Goal: Information Seeking & Learning: Learn about a topic

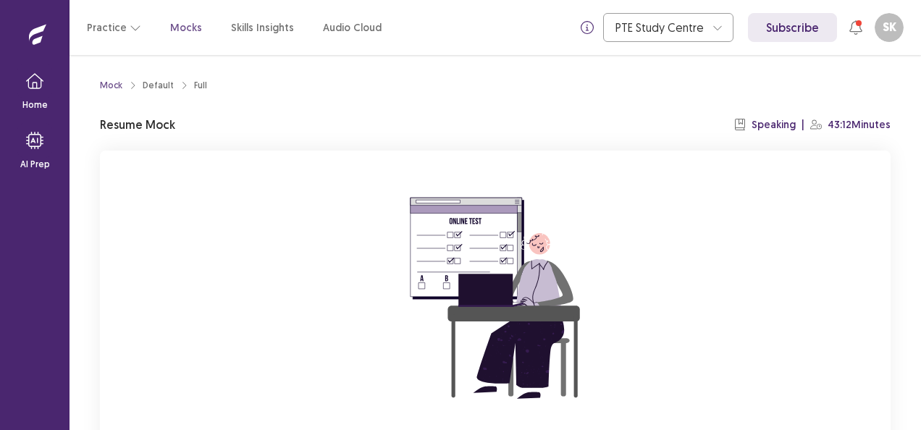
drag, startPoint x: 915, startPoint y: 103, endPoint x: 920, endPoint y: 143, distance: 40.2
click at [920, 143] on div "Mock Default Full Resume Mock Speaking | 43:12 Minutes You already have an ongo…" at bounding box center [496, 242] width 852 height 375
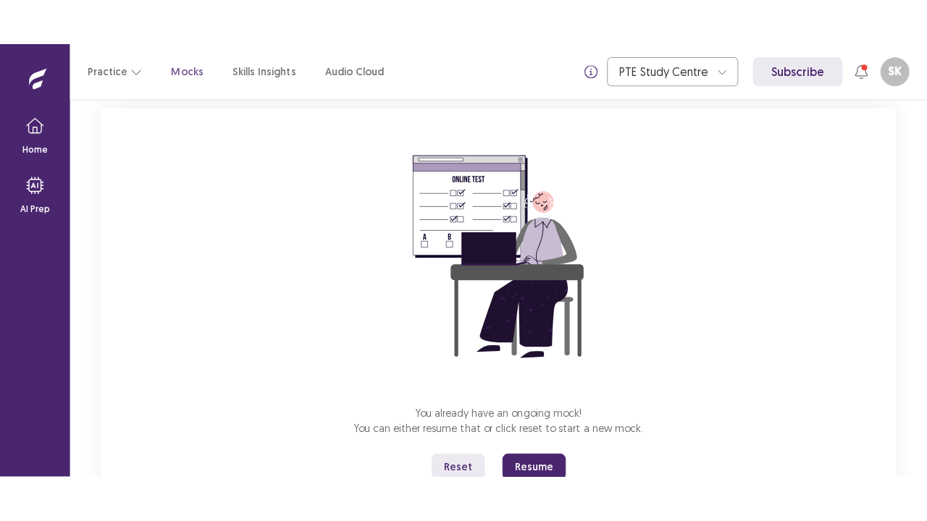
scroll to position [116, 0]
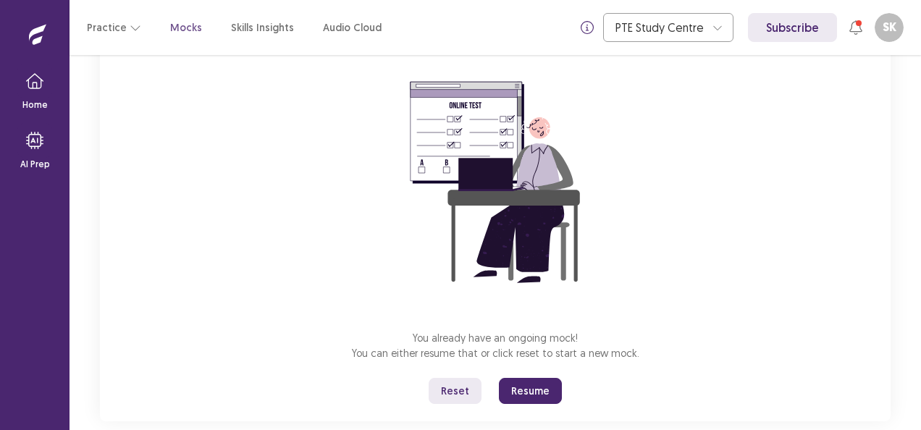
click at [456, 379] on button "Reset" at bounding box center [455, 391] width 53 height 26
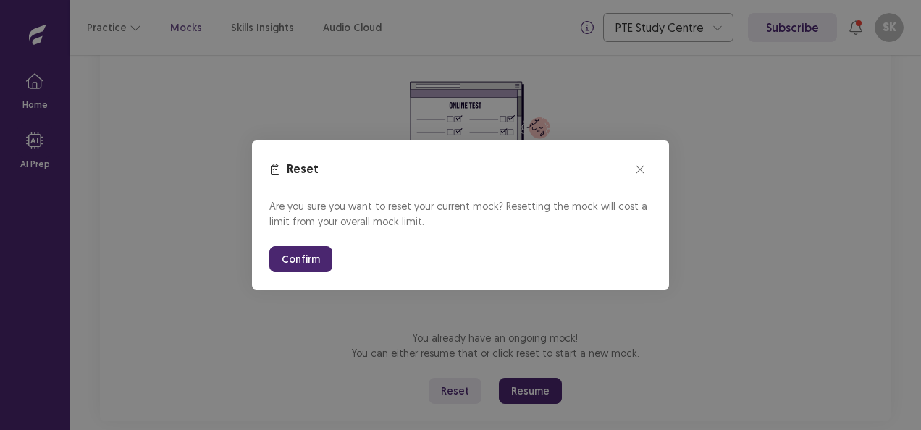
click at [306, 262] on button "Confirm" at bounding box center [300, 259] width 63 height 26
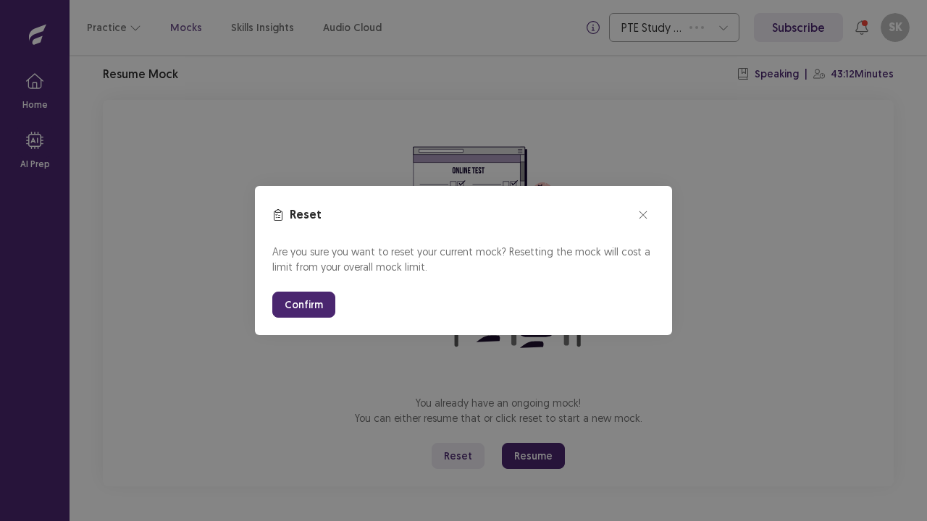
scroll to position [51, 0]
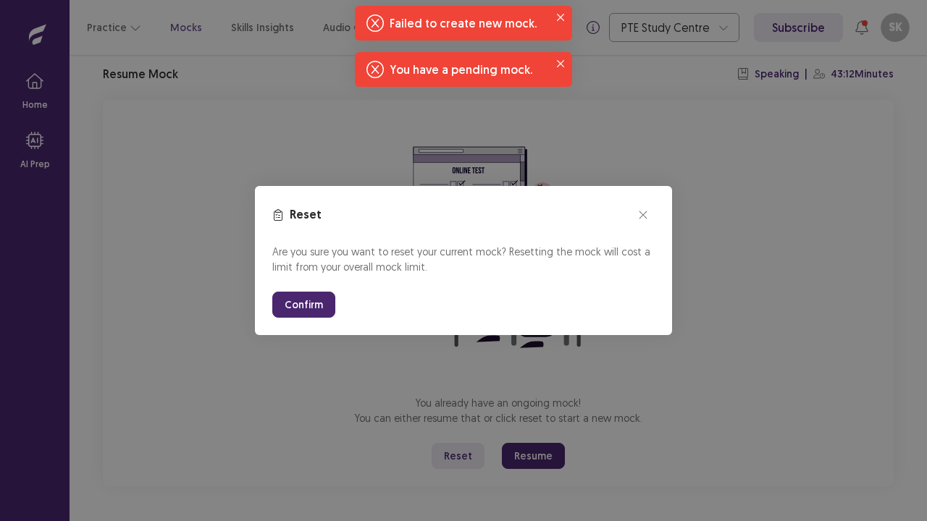
click at [322, 301] on button "Confirm" at bounding box center [303, 305] width 63 height 26
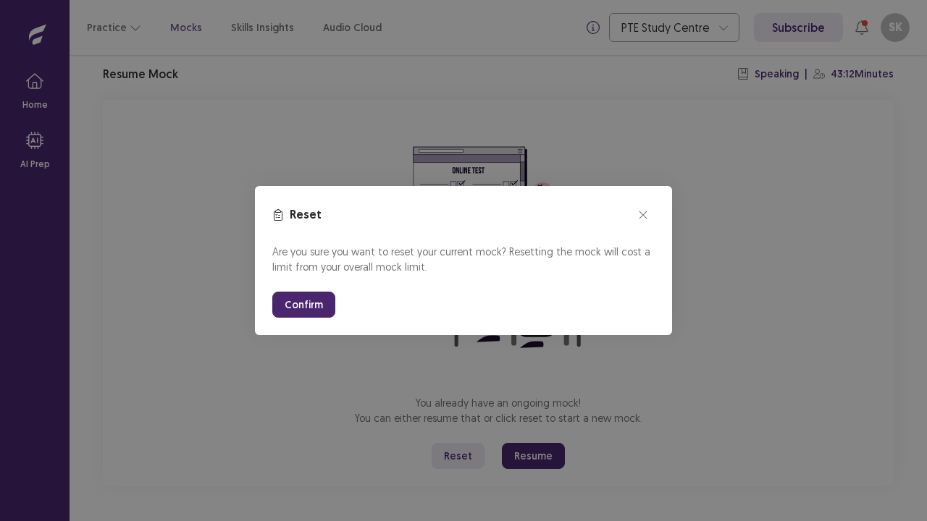
click at [322, 301] on button "Confirm" at bounding box center [303, 305] width 63 height 26
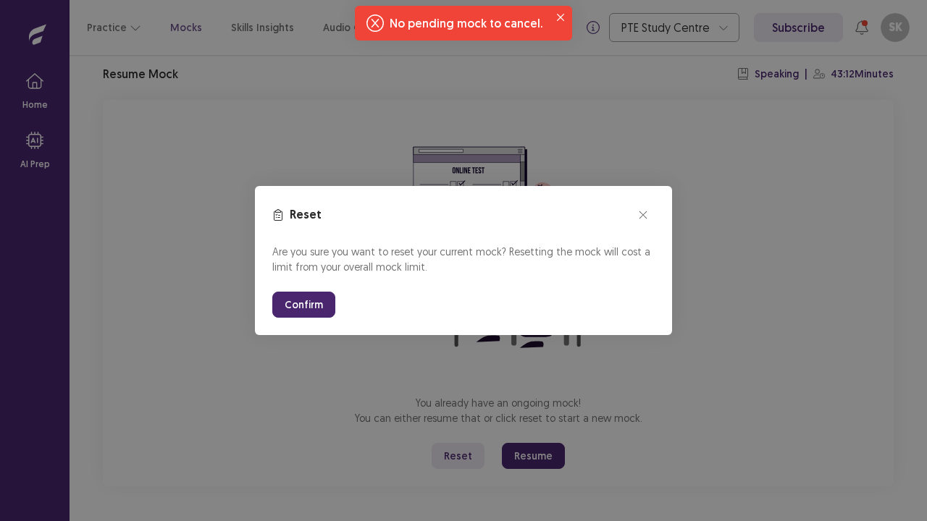
click at [322, 301] on button "Confirm" at bounding box center [303, 305] width 63 height 26
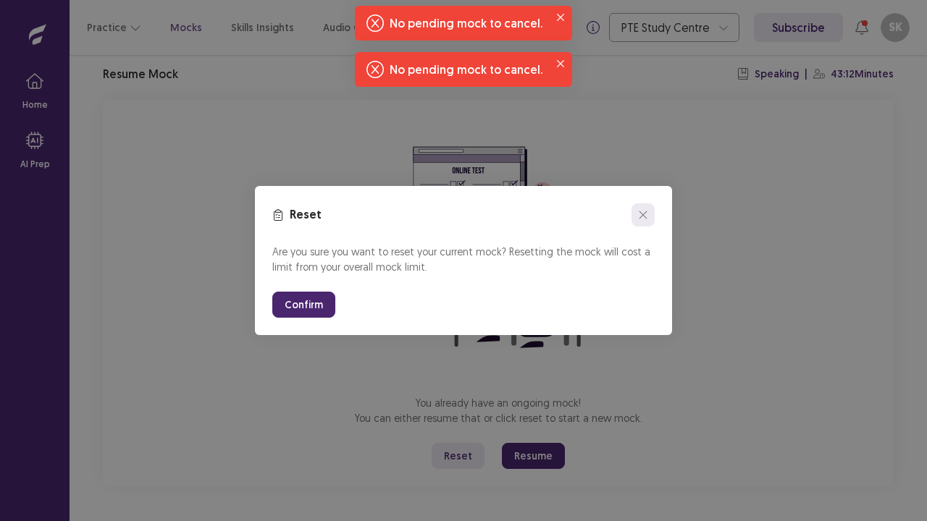
click at [640, 212] on icon "close" at bounding box center [642, 214] width 7 height 7
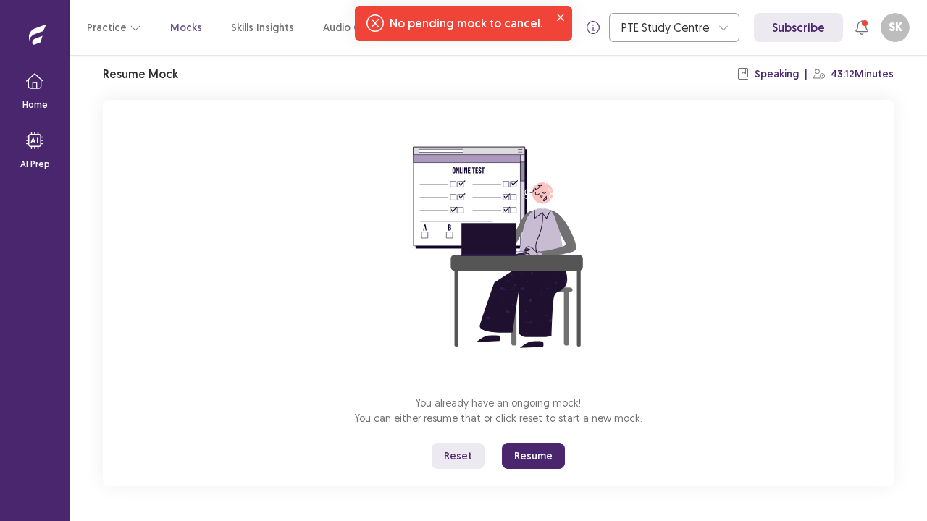
click at [537, 429] on button "Resume" at bounding box center [533, 456] width 63 height 26
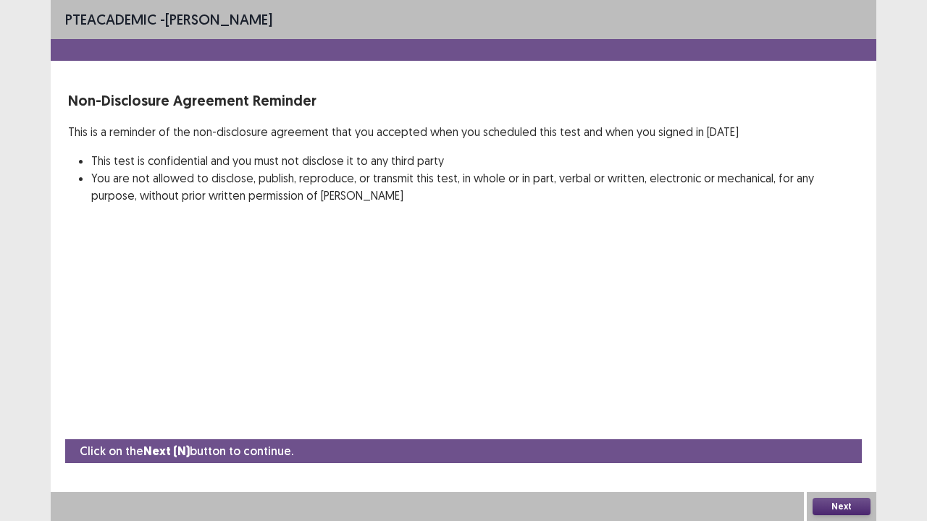
click at [821, 429] on button "Next" at bounding box center [842, 506] width 58 height 17
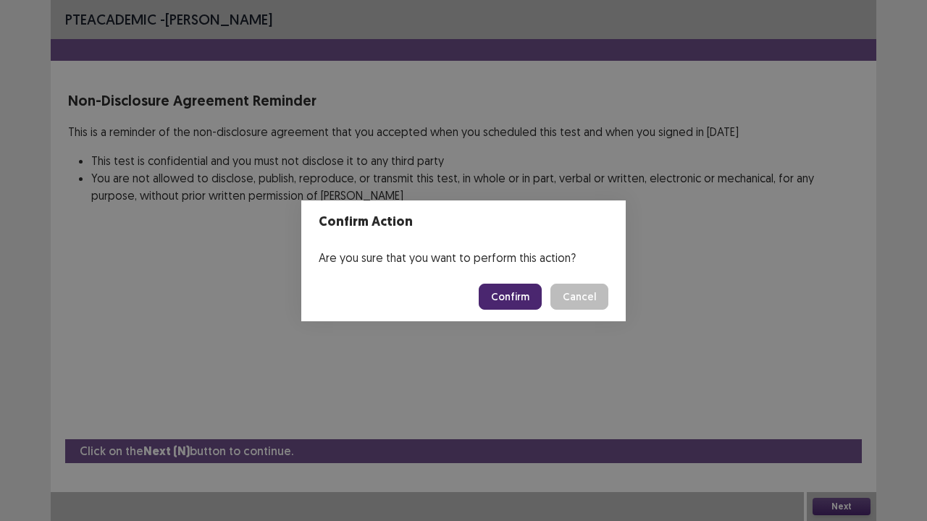
click at [529, 300] on button "Confirm" at bounding box center [510, 297] width 63 height 26
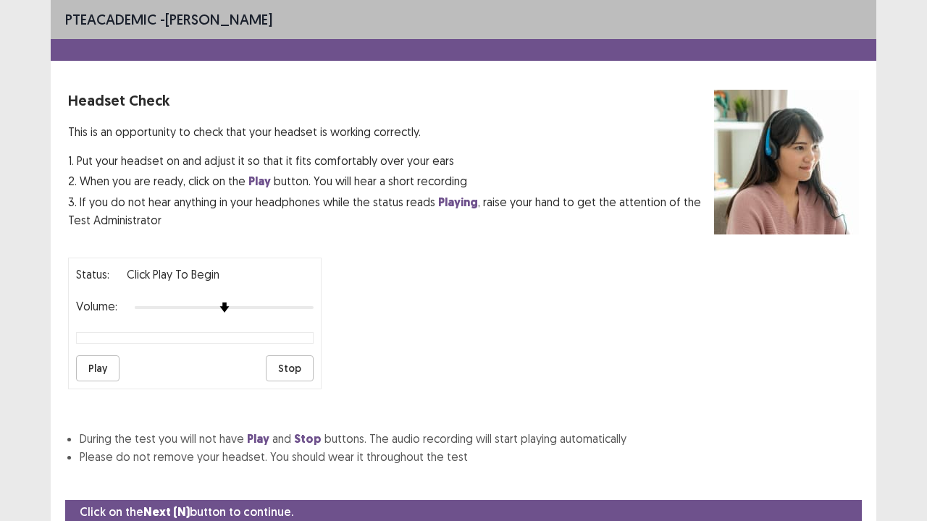
scroll to position [54, 0]
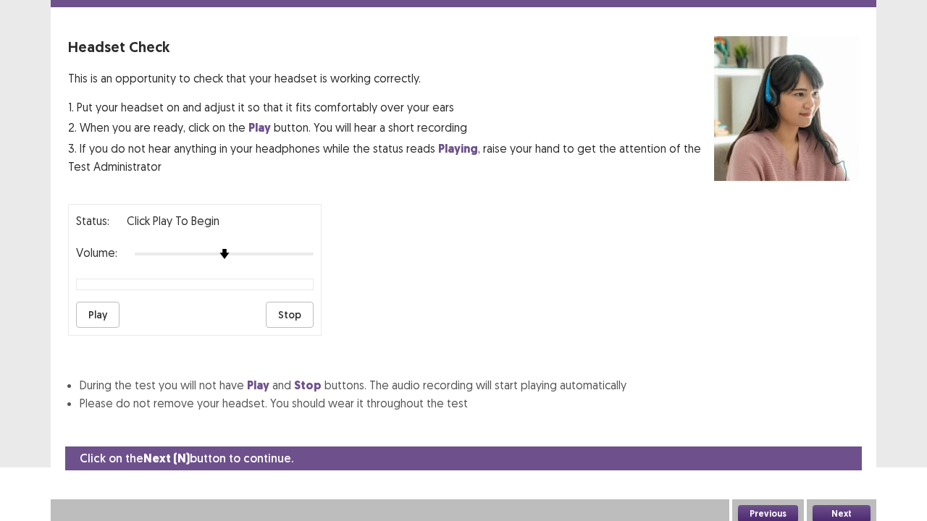
click at [828, 429] on button "Next" at bounding box center [842, 513] width 58 height 17
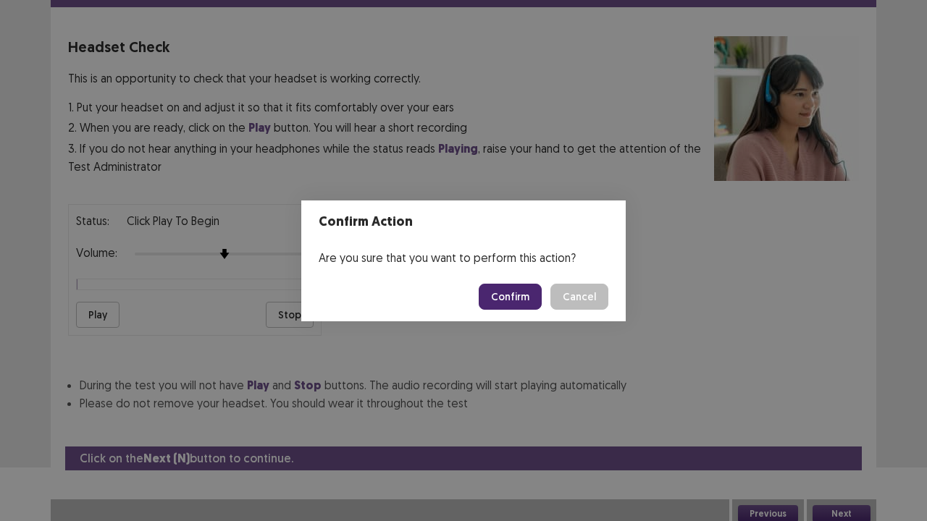
click at [519, 294] on button "Confirm" at bounding box center [510, 297] width 63 height 26
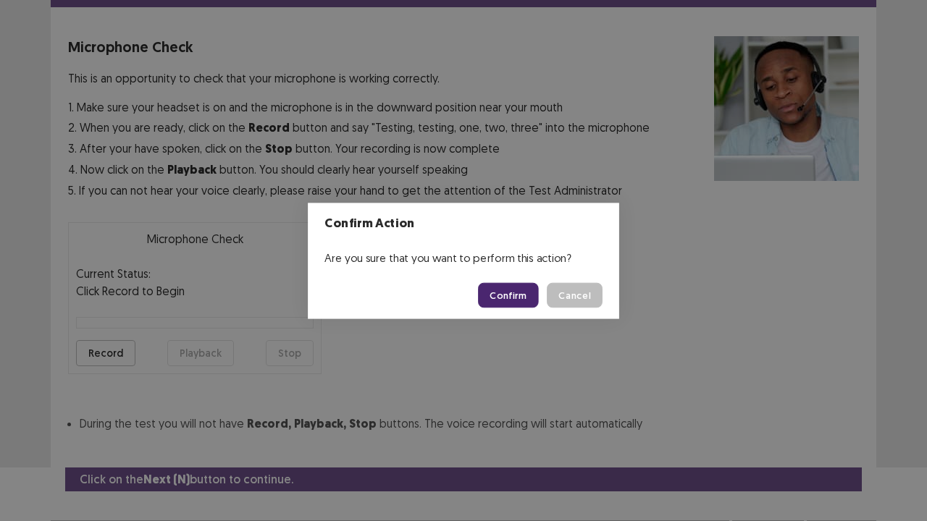
scroll to position [80, 0]
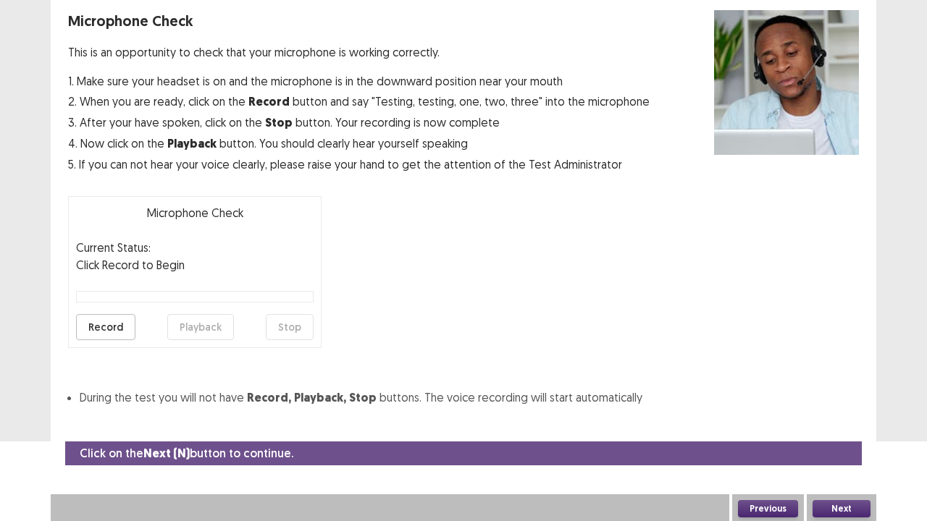
click at [846, 429] on button "Next" at bounding box center [842, 508] width 58 height 17
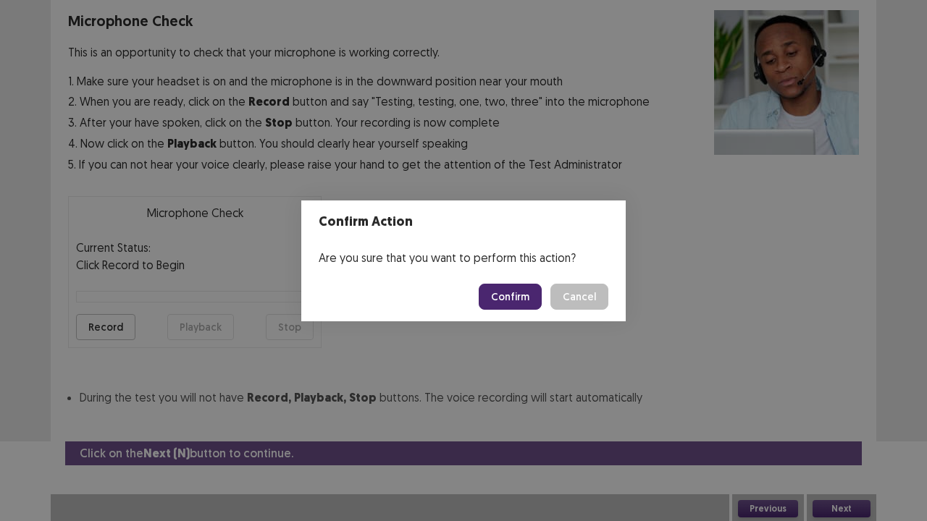
click at [529, 281] on footer "Confirm Cancel" at bounding box center [463, 296] width 324 height 49
click at [529, 290] on button "Confirm" at bounding box center [510, 297] width 63 height 26
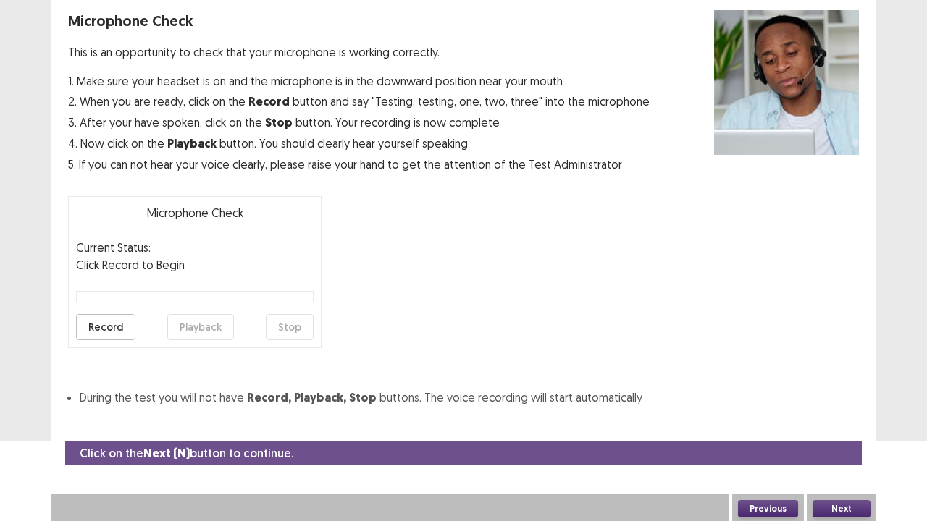
scroll to position [39, 0]
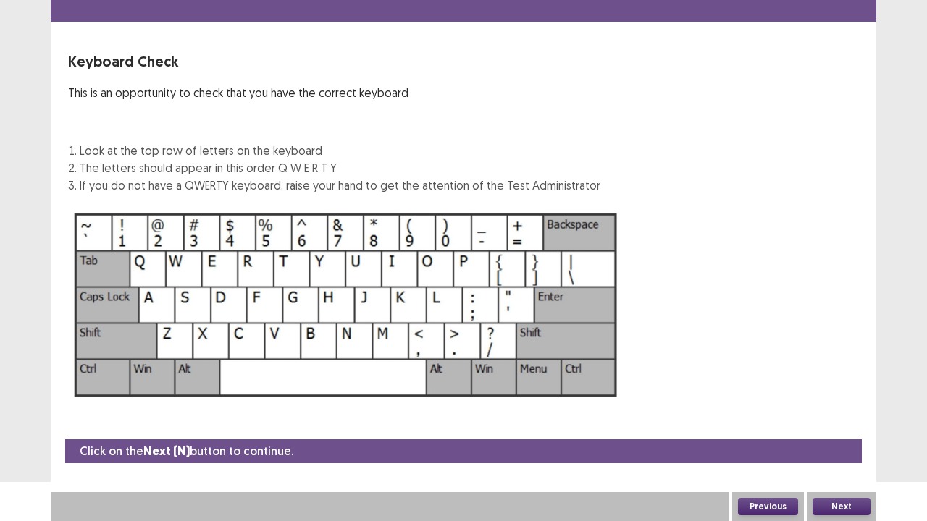
click at [847, 429] on button "Next" at bounding box center [842, 506] width 58 height 17
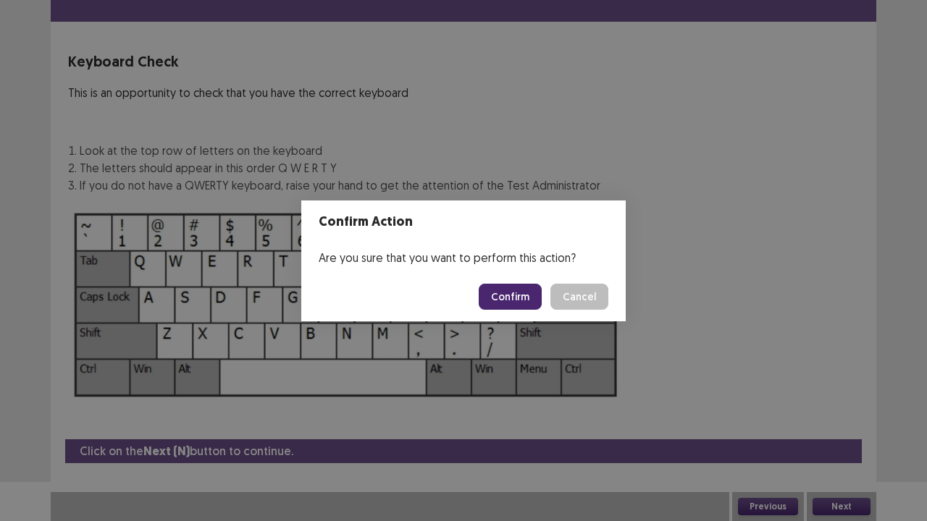
click at [529, 306] on button "Confirm" at bounding box center [510, 297] width 63 height 26
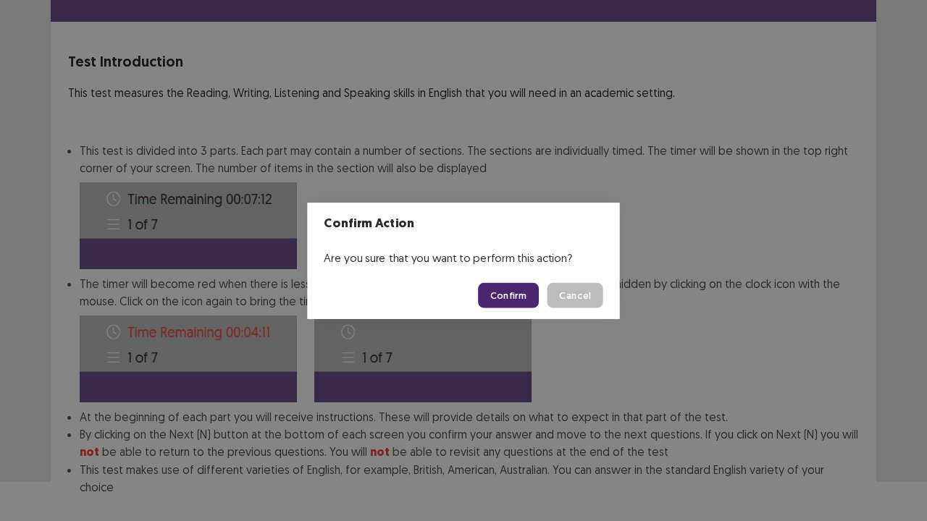
scroll to position [112, 0]
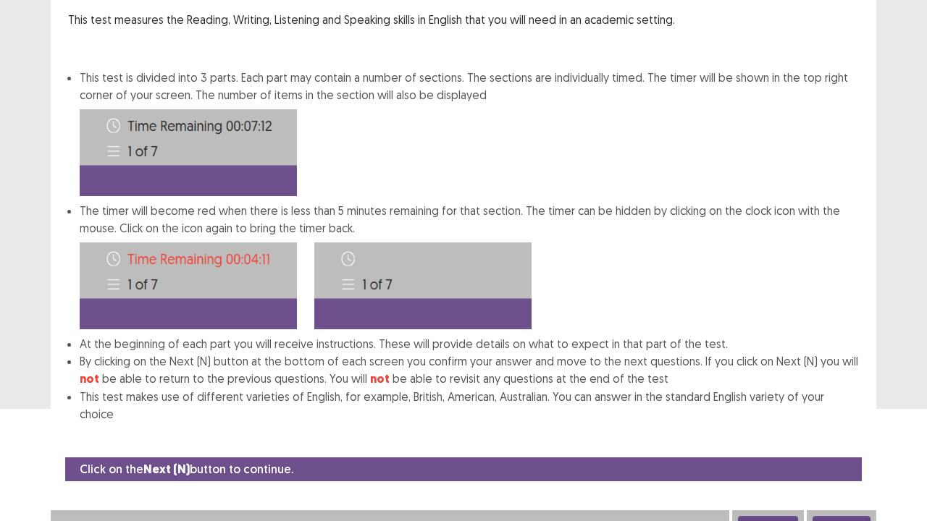
click at [820, 429] on button "Next" at bounding box center [842, 524] width 58 height 17
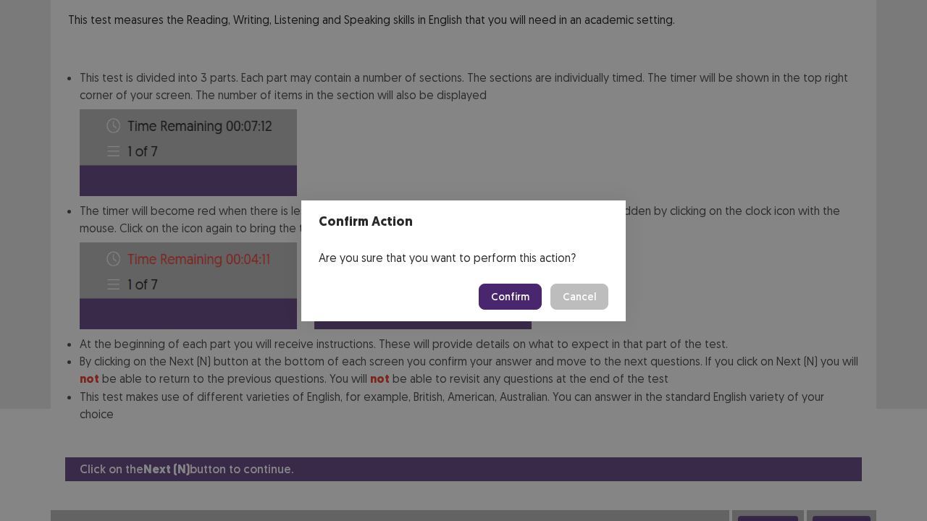
click at [516, 297] on button "Confirm" at bounding box center [510, 297] width 63 height 26
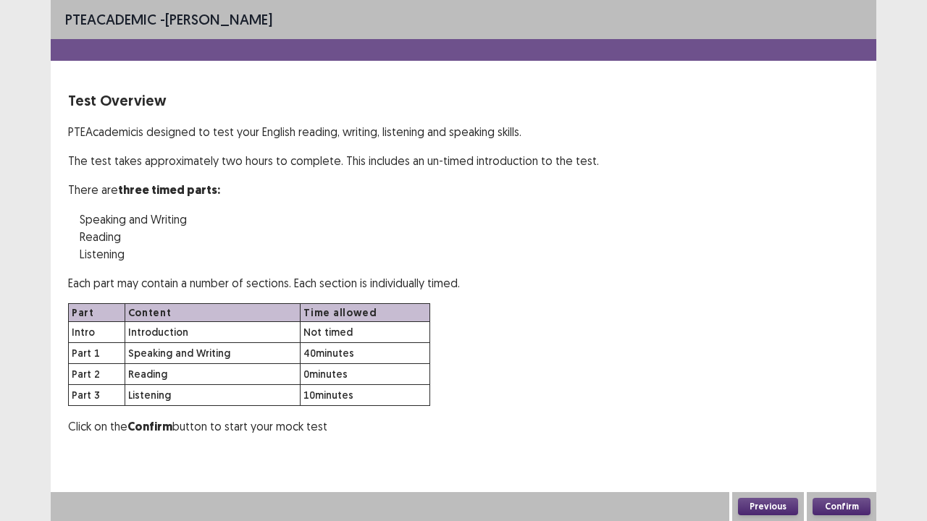
scroll to position [0, 0]
click at [834, 429] on button "Confirm" at bounding box center [842, 506] width 58 height 17
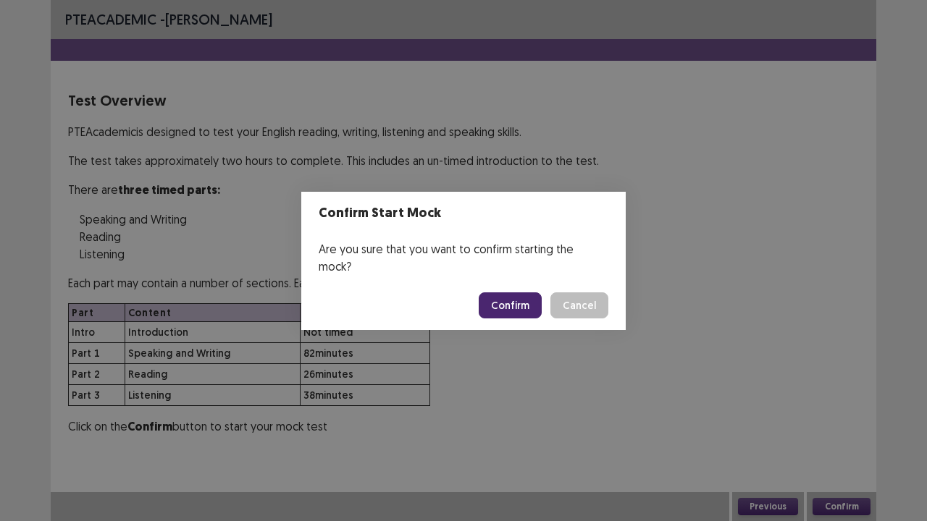
click at [517, 293] on button "Confirm" at bounding box center [510, 306] width 63 height 26
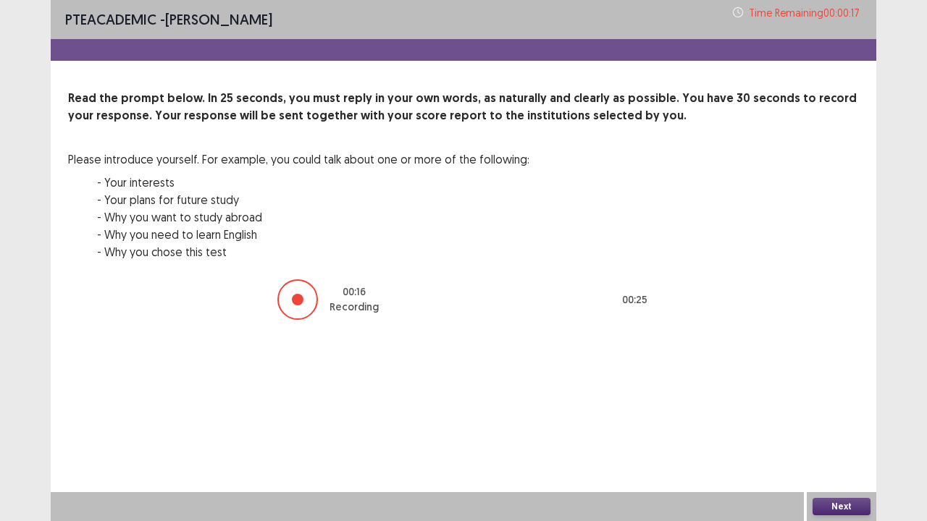
click at [852, 429] on button "Next" at bounding box center [842, 506] width 58 height 17
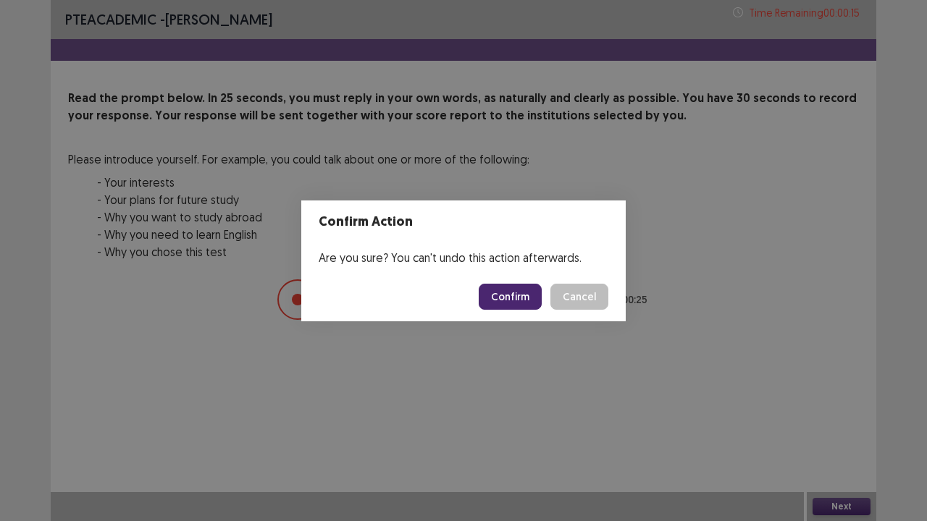
click at [521, 288] on button "Confirm" at bounding box center [510, 297] width 63 height 26
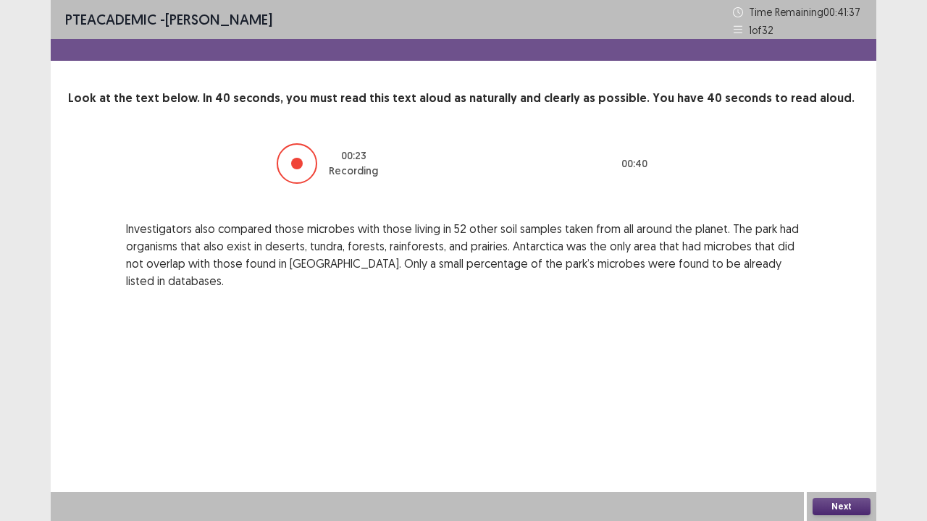
click at [844, 429] on button "Next" at bounding box center [842, 506] width 58 height 17
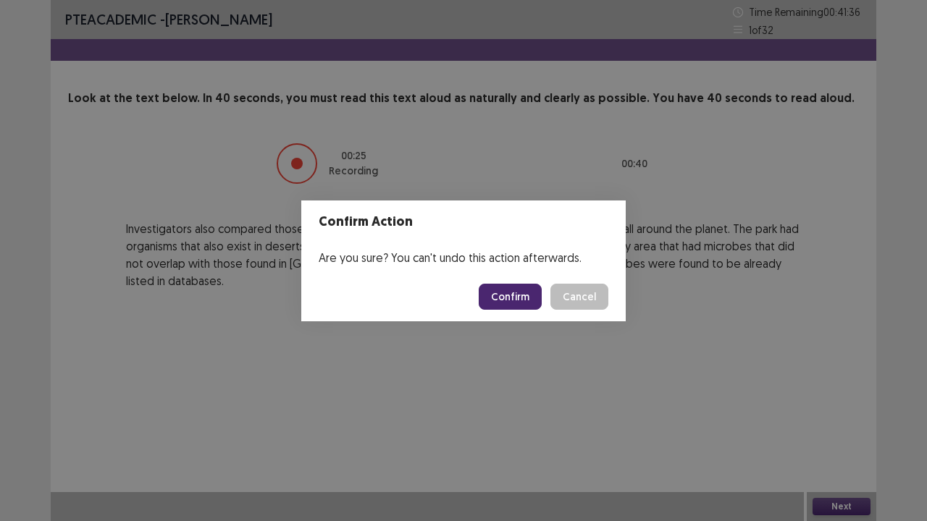
click at [492, 294] on button "Confirm" at bounding box center [510, 297] width 63 height 26
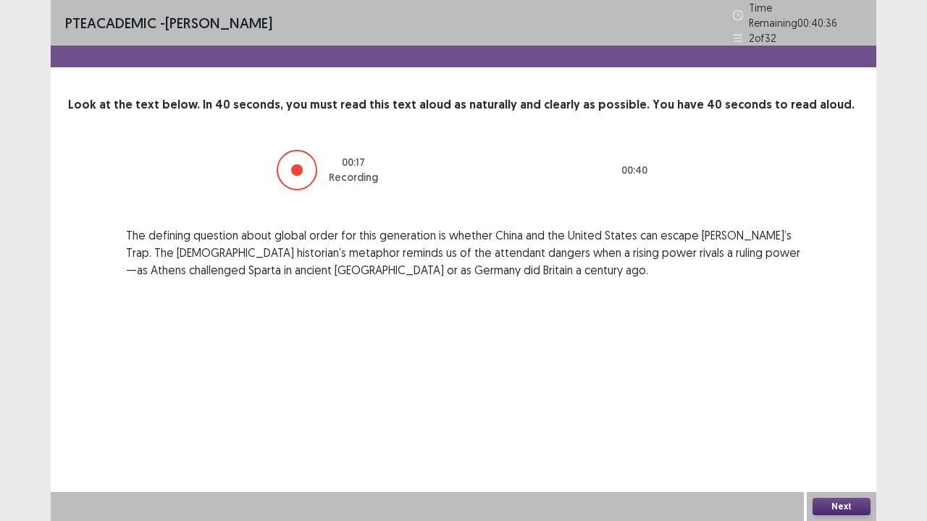
click at [834, 429] on button "Next" at bounding box center [842, 506] width 58 height 17
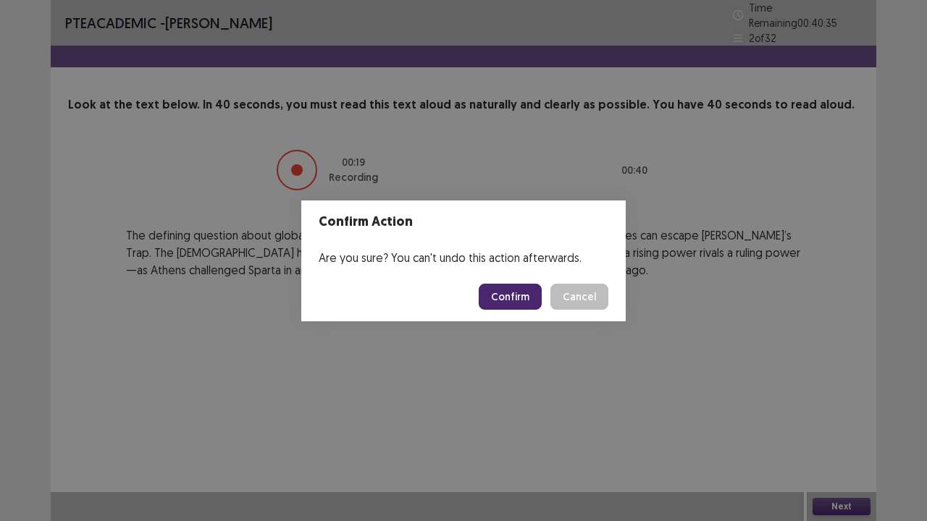
click at [520, 297] on button "Confirm" at bounding box center [510, 297] width 63 height 26
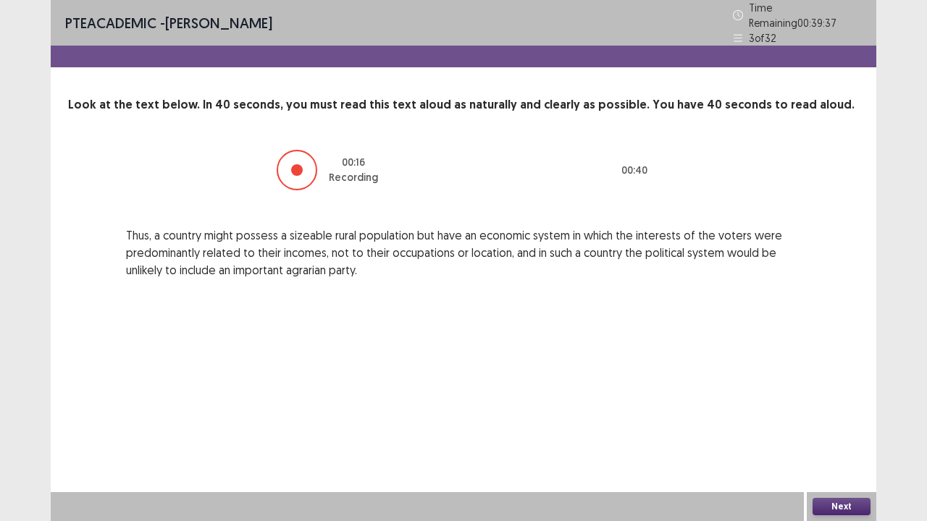
click at [849, 429] on button "Next" at bounding box center [842, 506] width 58 height 17
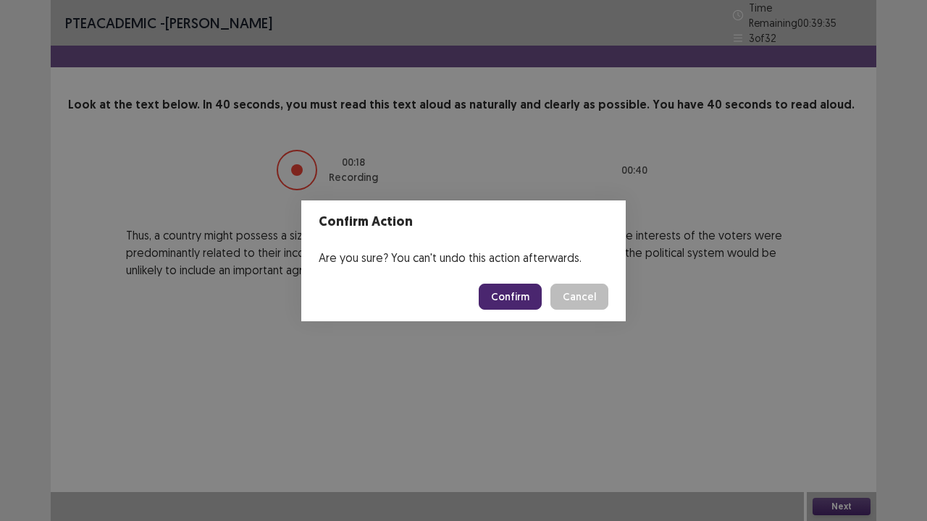
click at [514, 296] on button "Confirm" at bounding box center [510, 297] width 63 height 26
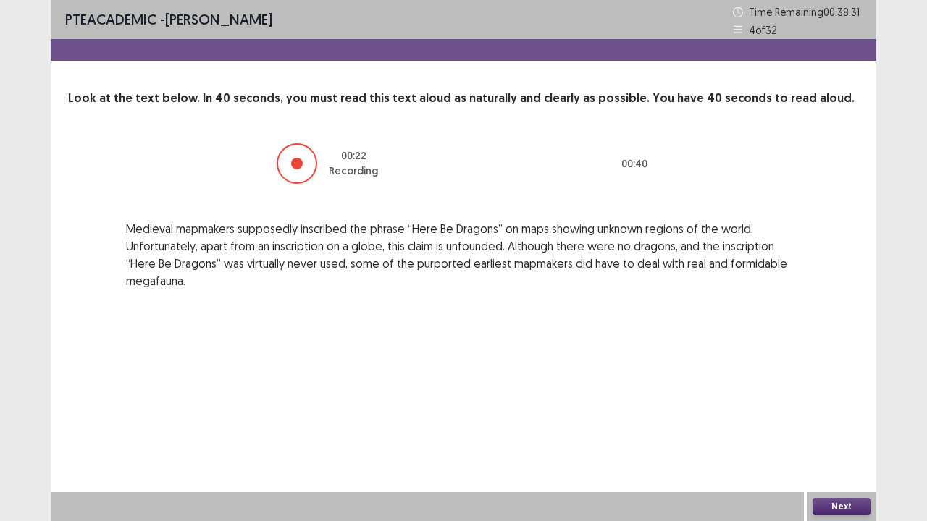
click at [844, 429] on button "Next" at bounding box center [842, 506] width 58 height 17
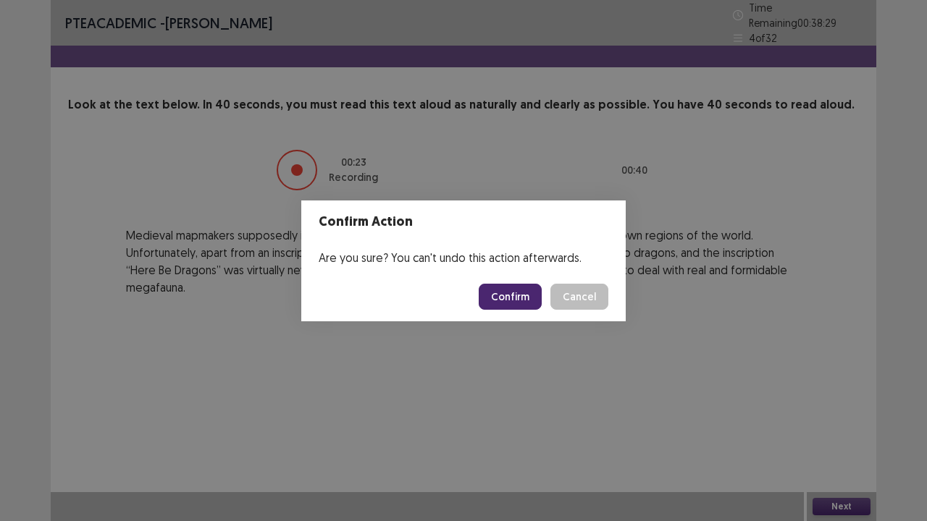
click at [530, 294] on button "Confirm" at bounding box center [510, 297] width 63 height 26
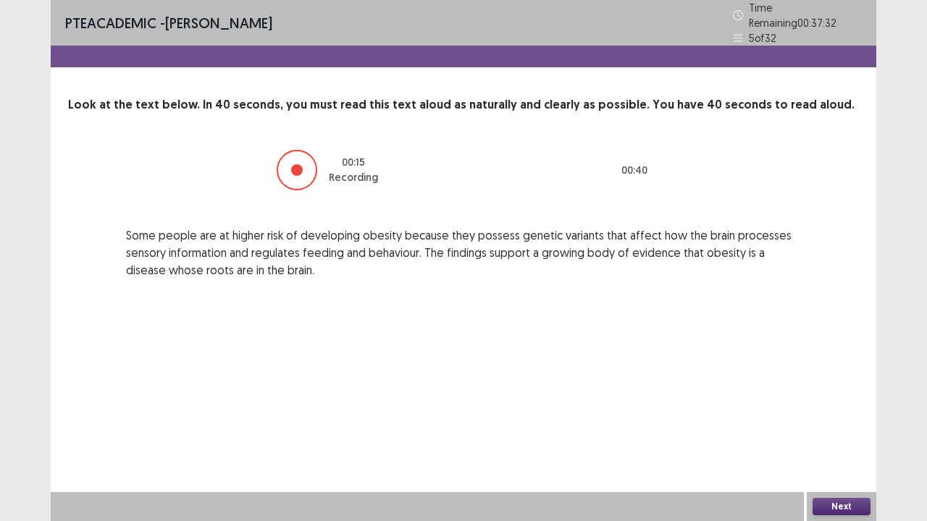
click at [846, 429] on button "Next" at bounding box center [842, 506] width 58 height 17
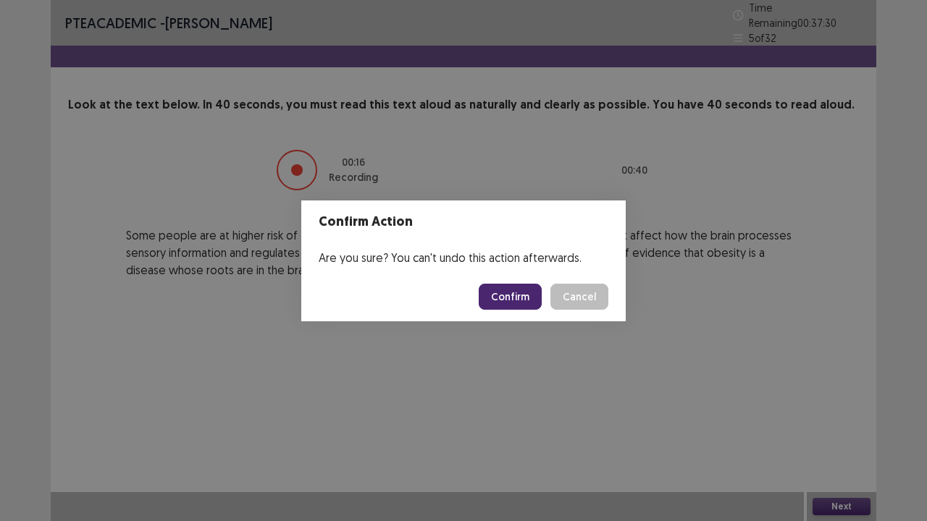
click at [495, 289] on button "Confirm" at bounding box center [510, 297] width 63 height 26
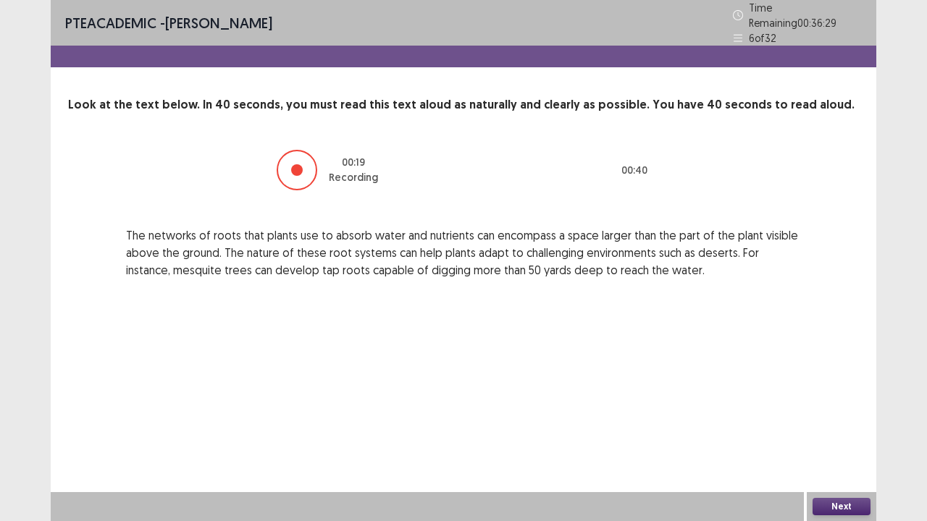
click at [842, 429] on button "Next" at bounding box center [842, 506] width 58 height 17
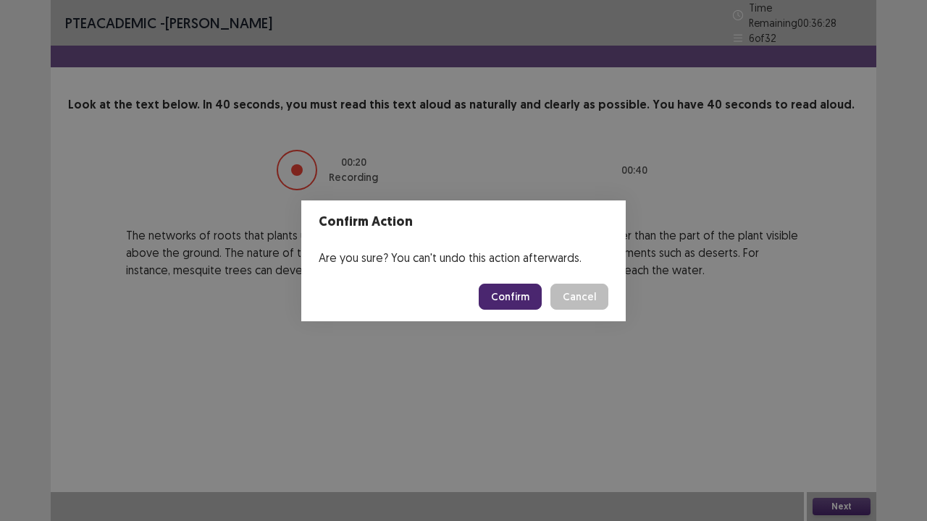
click at [534, 293] on button "Confirm" at bounding box center [510, 297] width 63 height 26
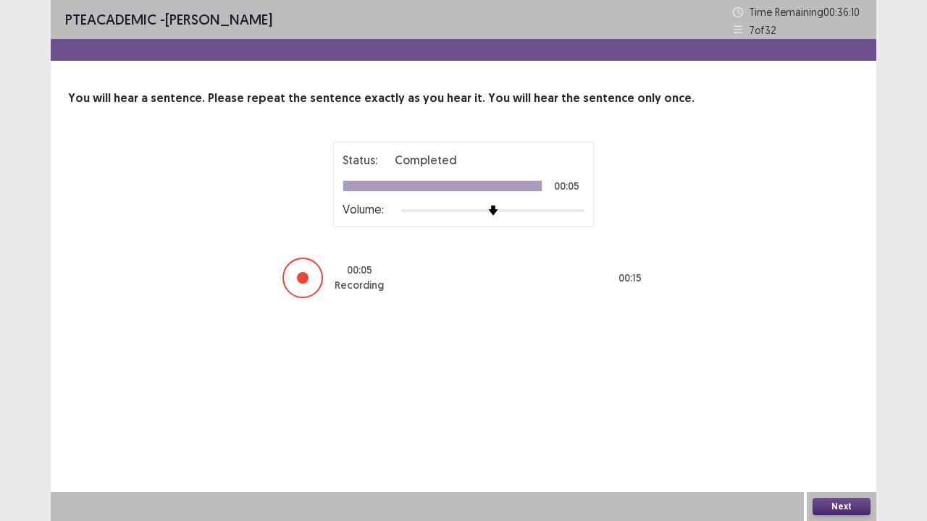
click at [841, 429] on button "Next" at bounding box center [842, 506] width 58 height 17
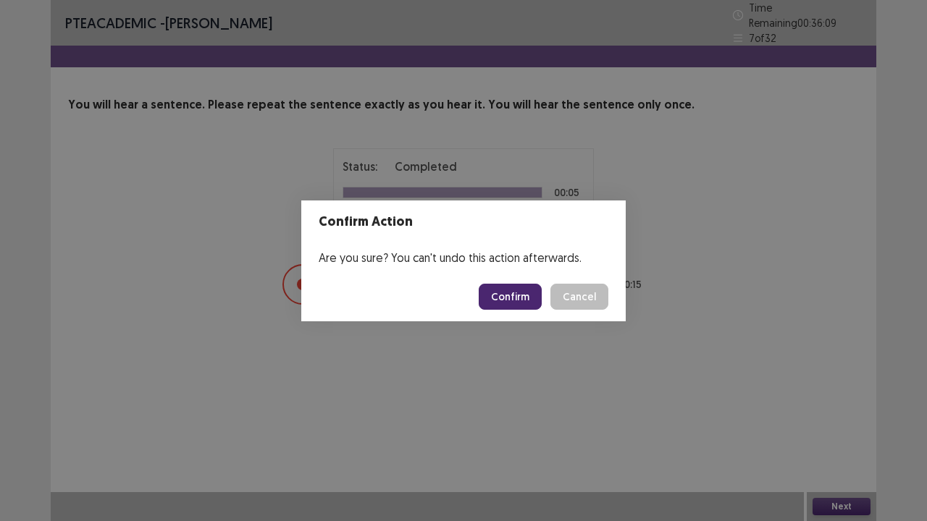
click at [520, 284] on button "Confirm" at bounding box center [510, 297] width 63 height 26
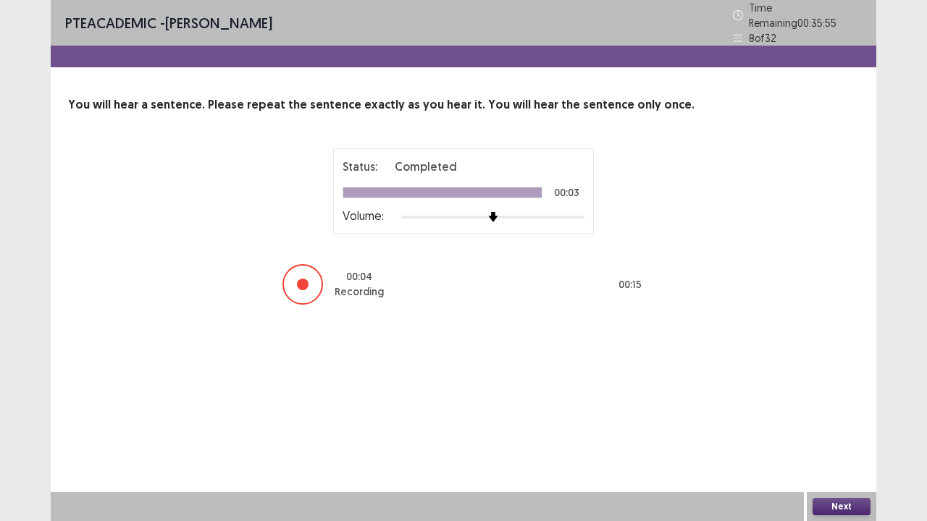
click at [828, 429] on button "Next" at bounding box center [842, 506] width 58 height 17
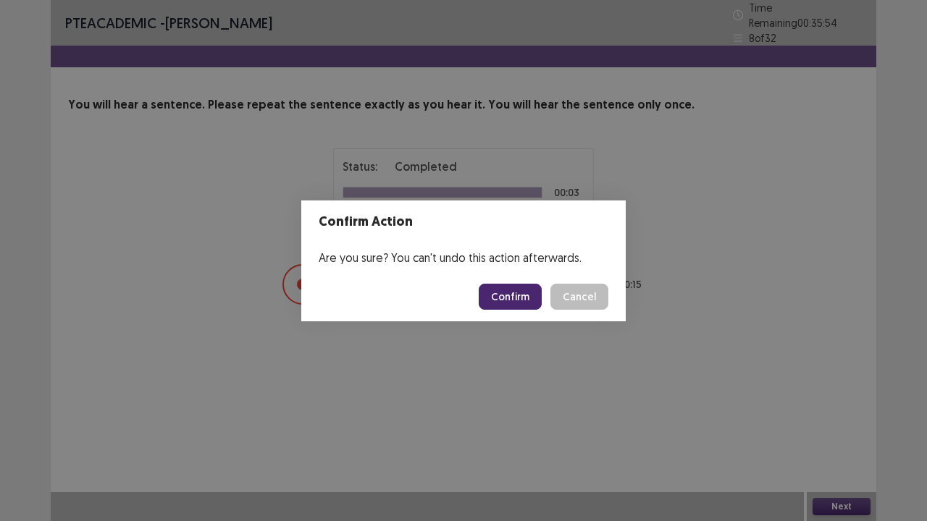
click at [527, 306] on button "Confirm" at bounding box center [510, 297] width 63 height 26
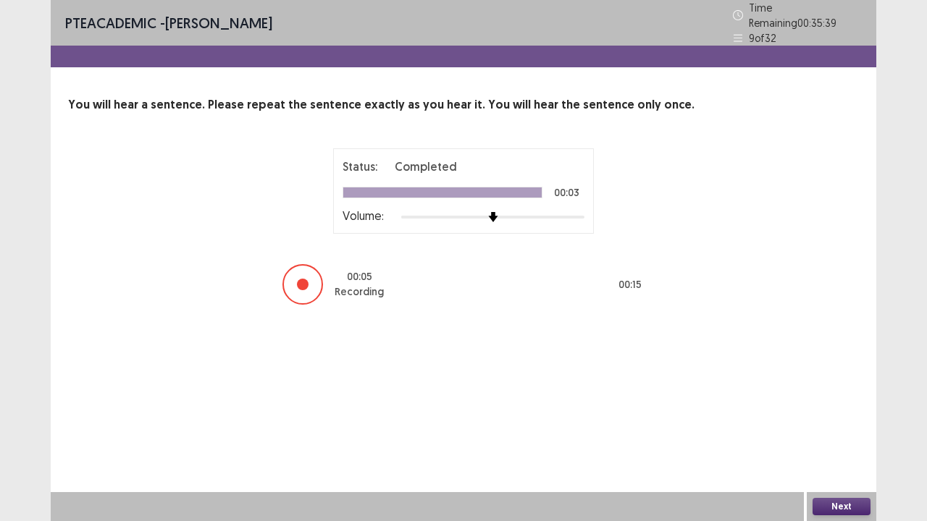
click at [844, 429] on button "Next" at bounding box center [842, 506] width 58 height 17
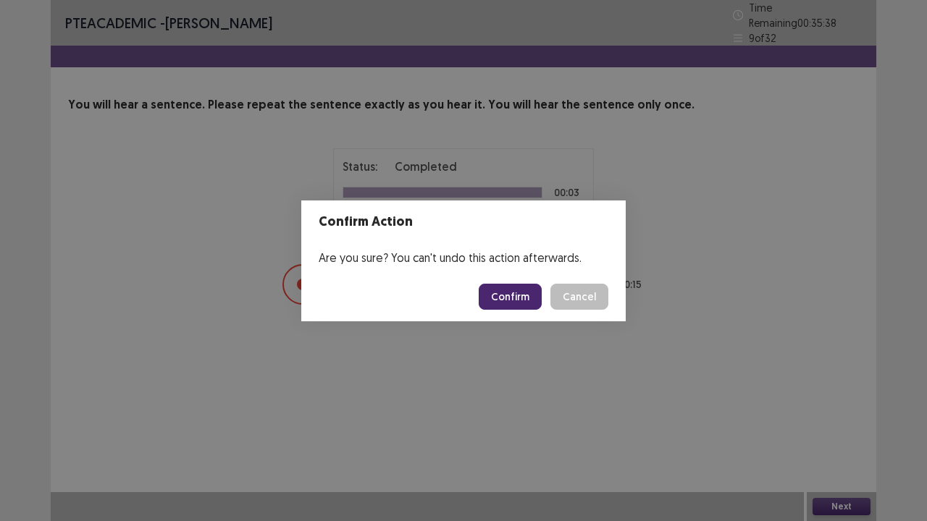
click at [534, 300] on button "Confirm" at bounding box center [510, 297] width 63 height 26
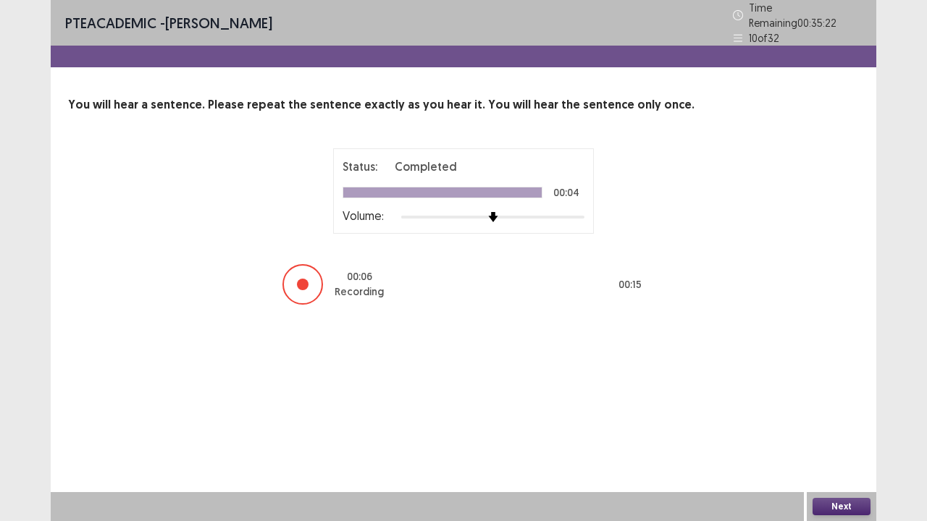
click at [839, 429] on button "Next" at bounding box center [842, 506] width 58 height 17
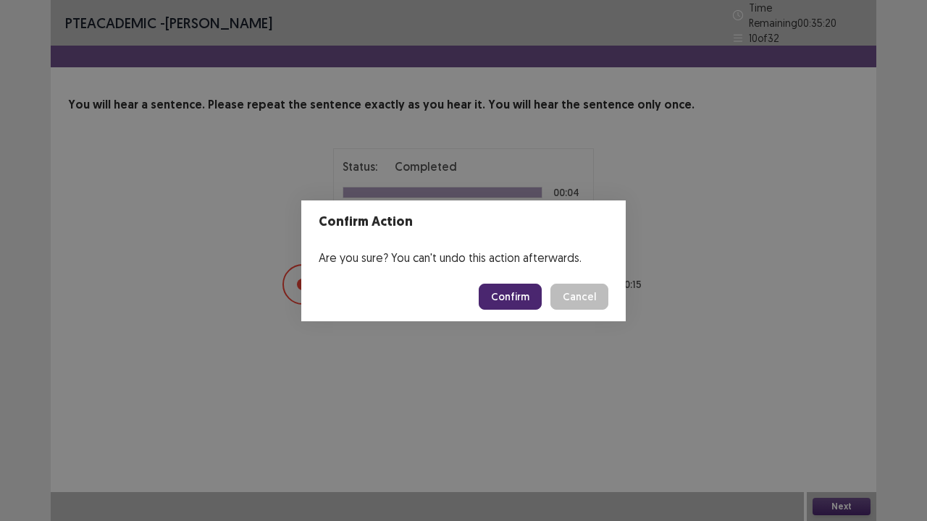
click at [523, 286] on button "Confirm" at bounding box center [510, 297] width 63 height 26
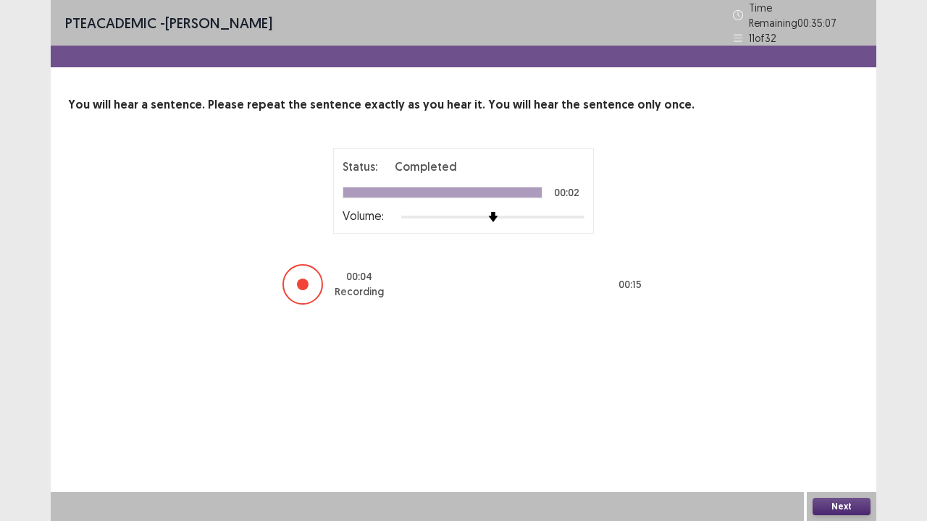
click at [842, 429] on button "Next" at bounding box center [842, 506] width 58 height 17
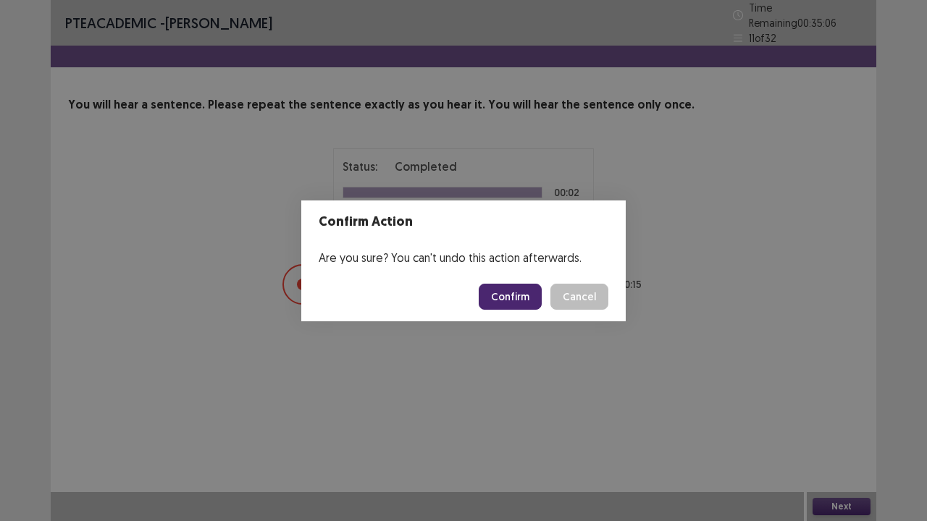
click at [541, 298] on button "Confirm" at bounding box center [510, 297] width 63 height 26
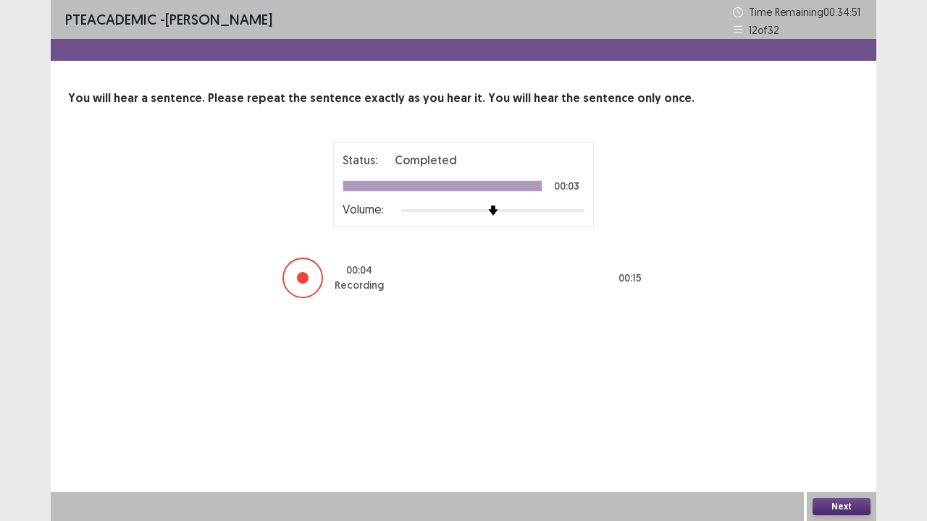
click at [839, 429] on button "Next" at bounding box center [842, 506] width 58 height 17
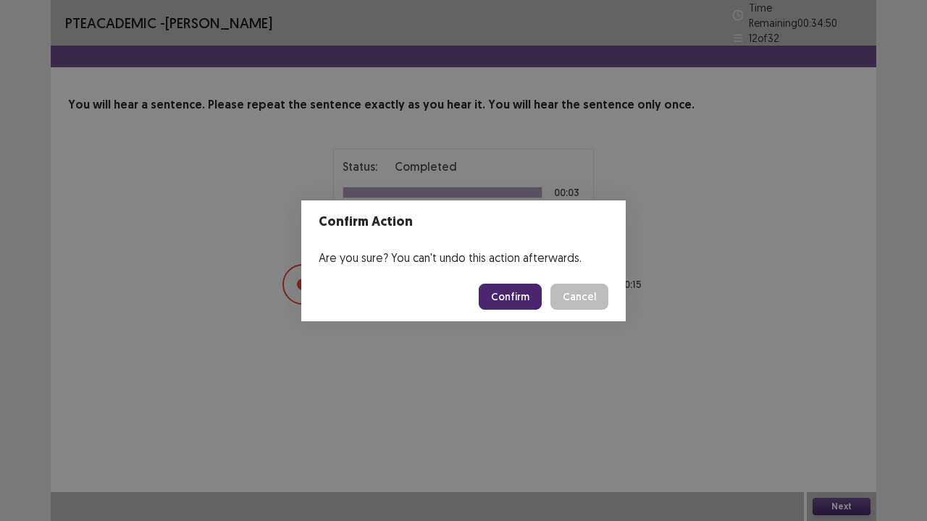
click at [514, 295] on button "Confirm" at bounding box center [510, 297] width 63 height 26
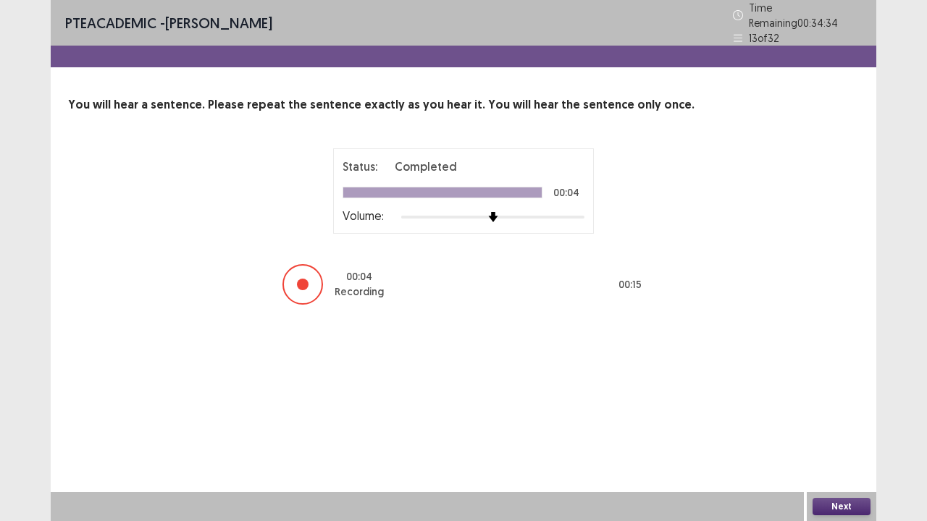
click at [846, 429] on button "Next" at bounding box center [842, 506] width 58 height 17
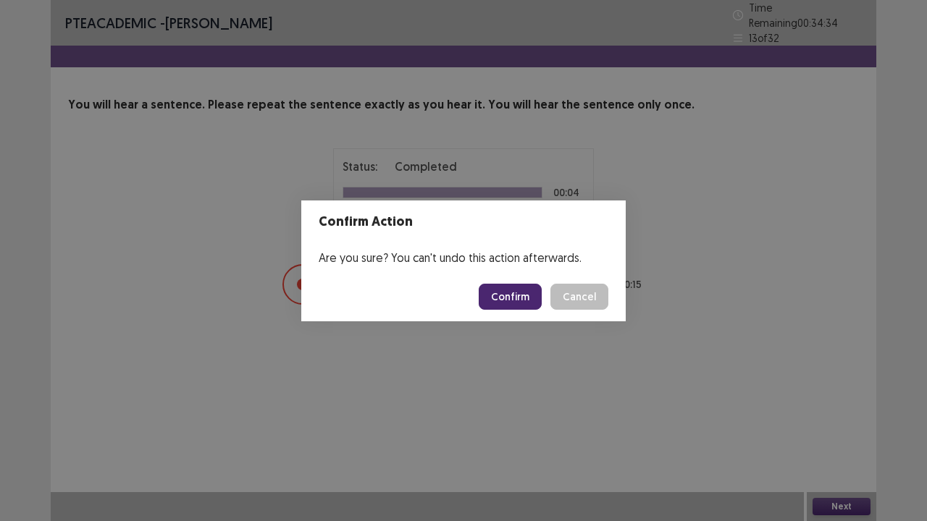
click at [509, 291] on button "Confirm" at bounding box center [510, 297] width 63 height 26
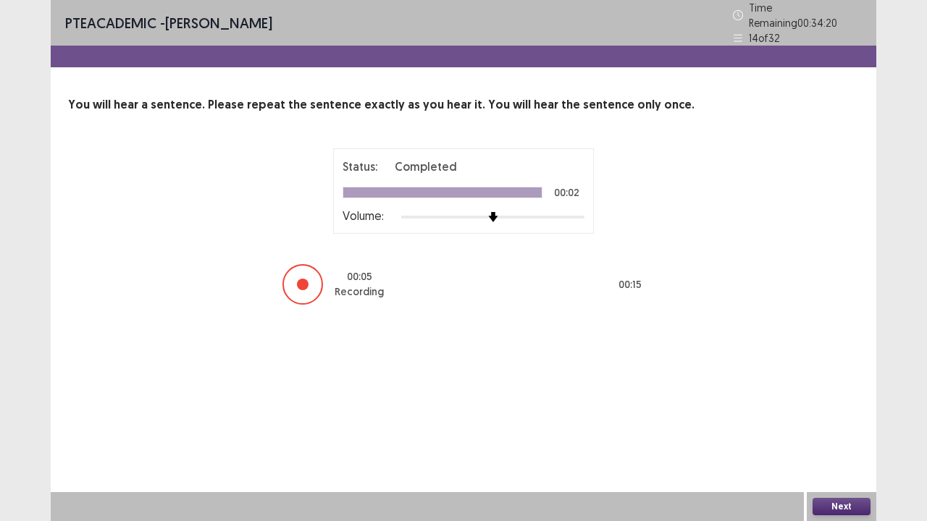
click at [831, 429] on button "Next" at bounding box center [842, 506] width 58 height 17
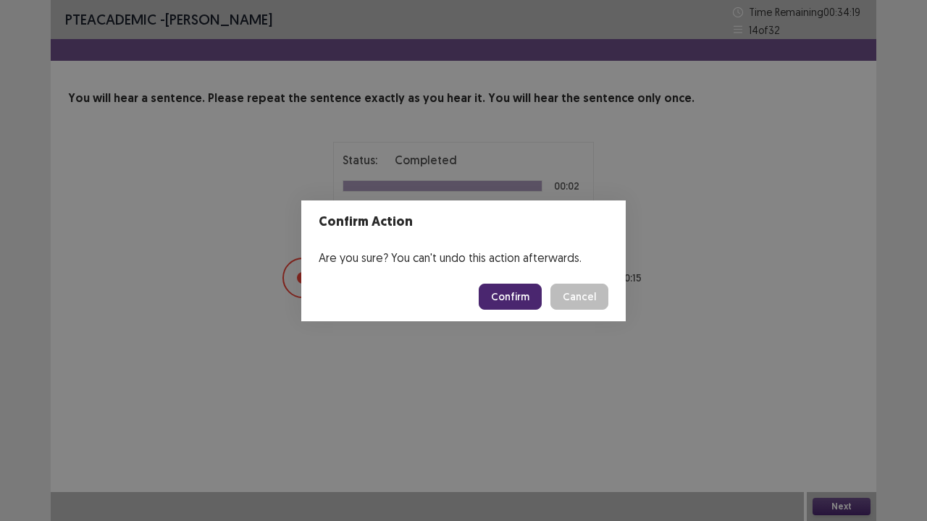
click at [536, 299] on button "Confirm" at bounding box center [510, 297] width 63 height 26
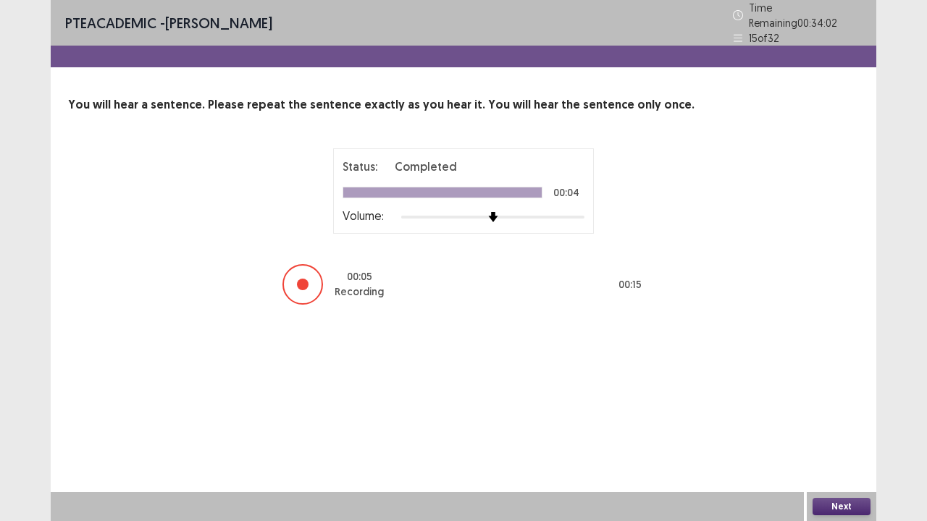
click at [844, 429] on button "Next" at bounding box center [842, 506] width 58 height 17
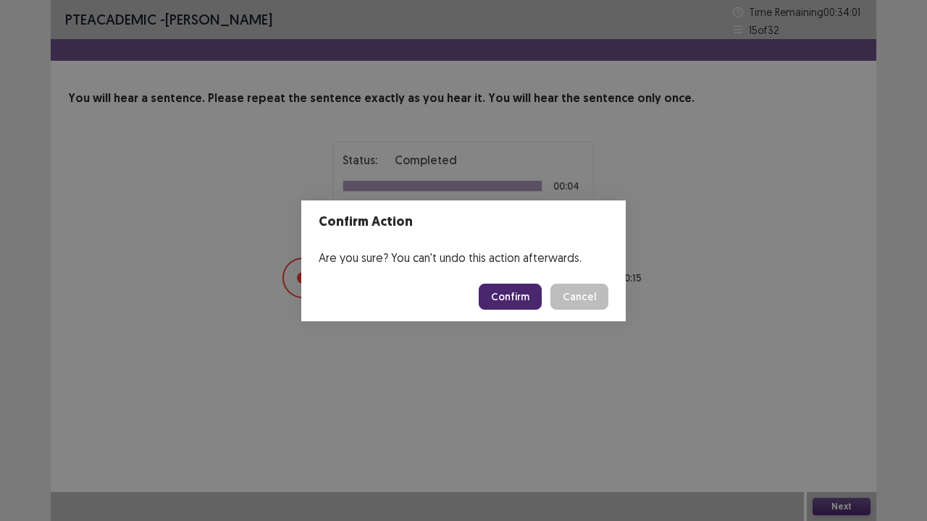
click at [523, 287] on button "Confirm" at bounding box center [510, 297] width 63 height 26
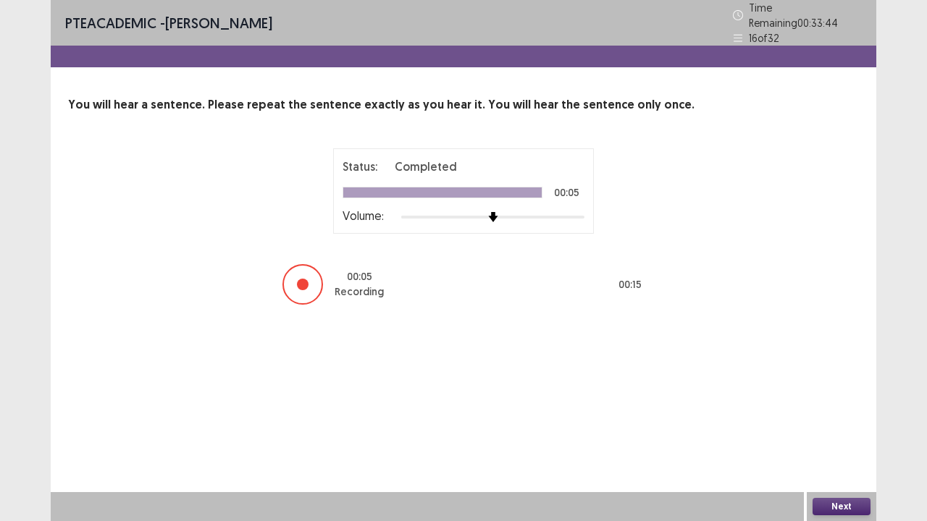
click at [844, 429] on button "Next" at bounding box center [842, 506] width 58 height 17
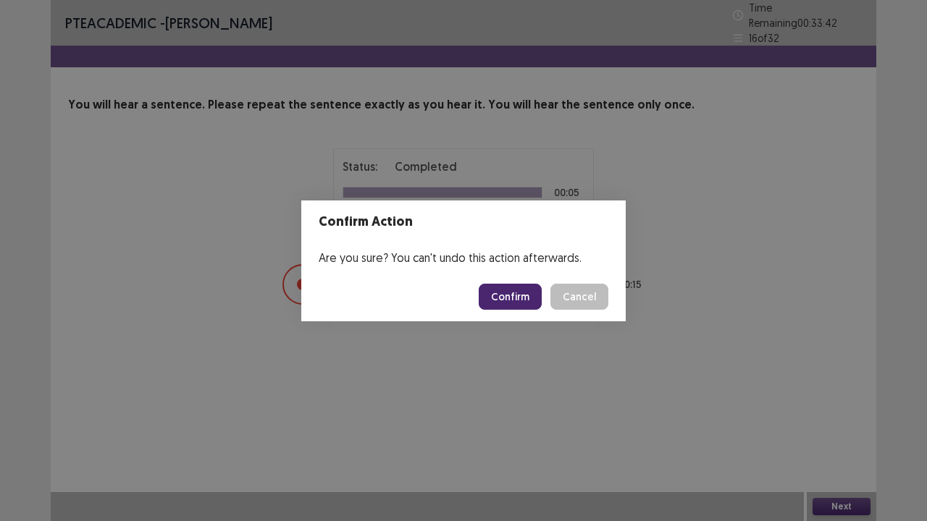
click at [503, 295] on button "Confirm" at bounding box center [510, 297] width 63 height 26
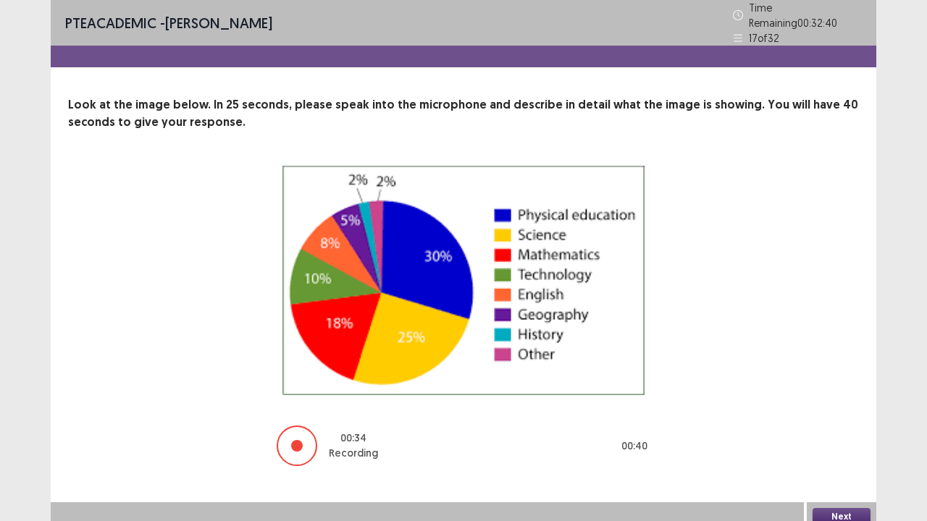
click at [834, 429] on button "Next" at bounding box center [842, 516] width 58 height 17
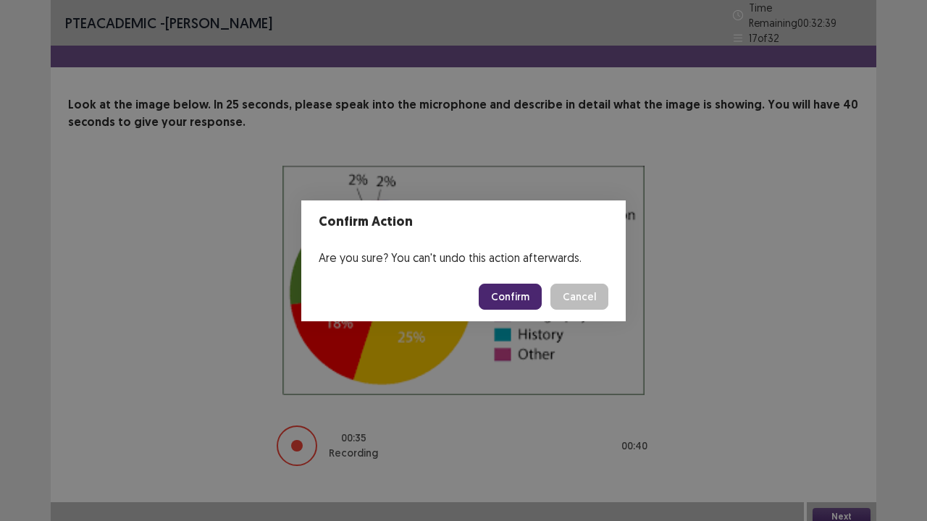
click at [524, 298] on button "Confirm" at bounding box center [510, 297] width 63 height 26
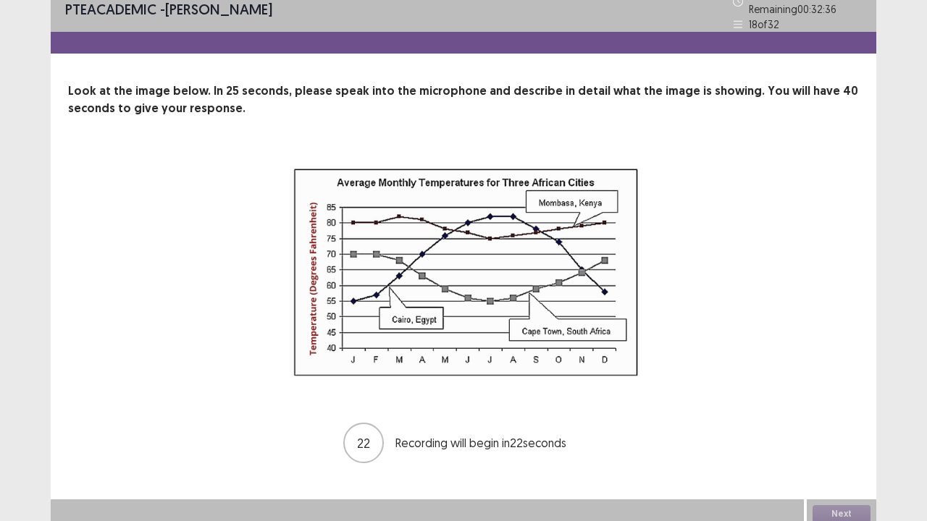
scroll to position [14, 0]
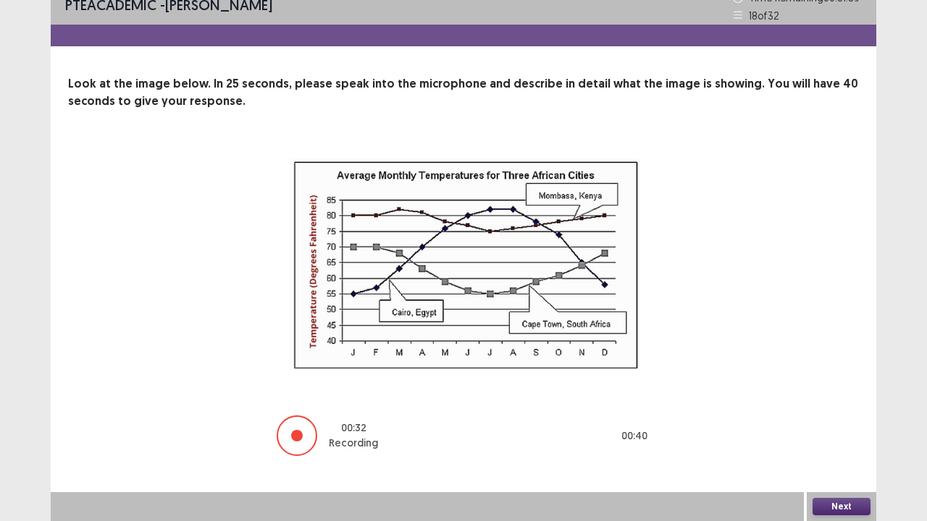
click at [854, 429] on button "Next" at bounding box center [842, 506] width 58 height 17
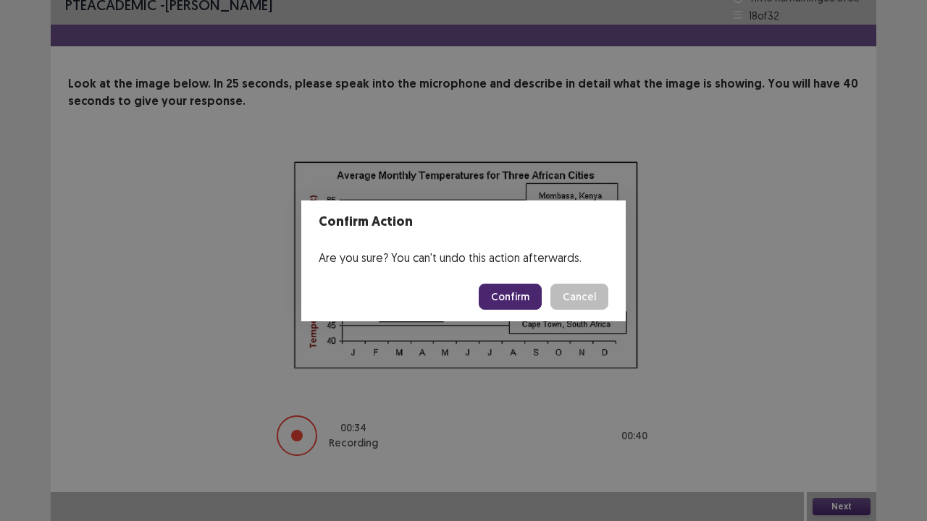
click at [519, 306] on button "Confirm" at bounding box center [510, 297] width 63 height 26
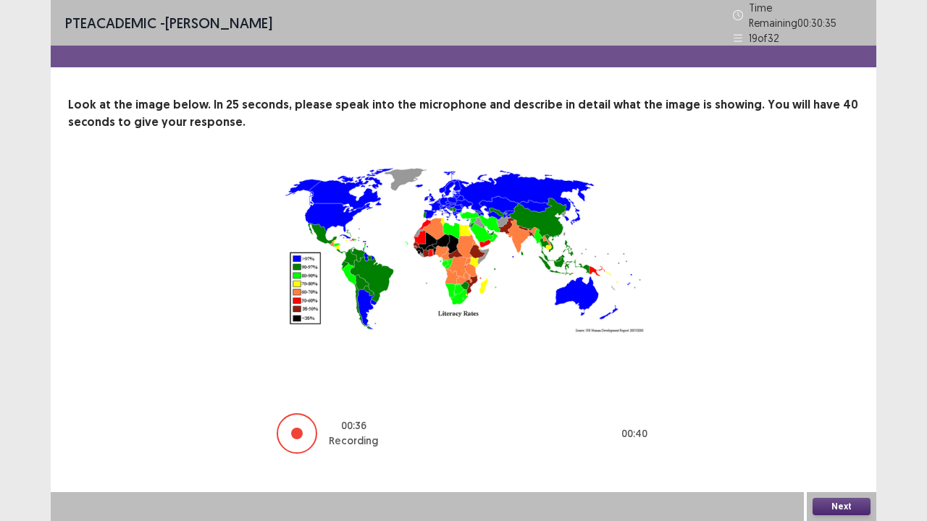
click at [829, 429] on button "Next" at bounding box center [842, 506] width 58 height 17
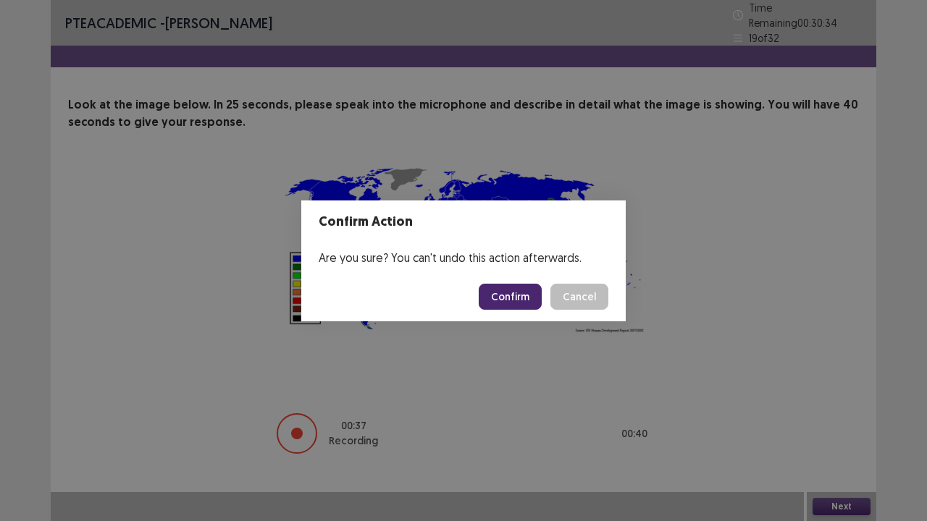
click at [505, 295] on button "Confirm" at bounding box center [510, 297] width 63 height 26
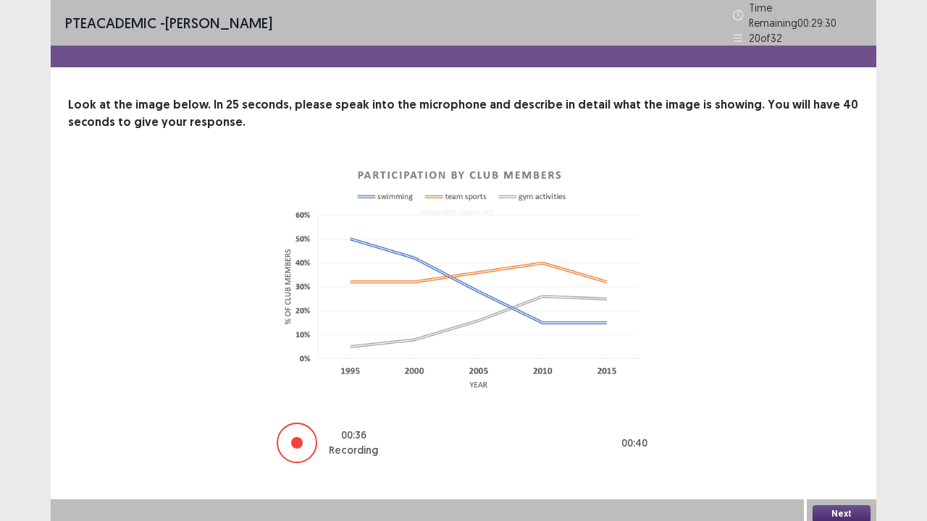
click at [848, 429] on button "Next" at bounding box center [842, 513] width 58 height 17
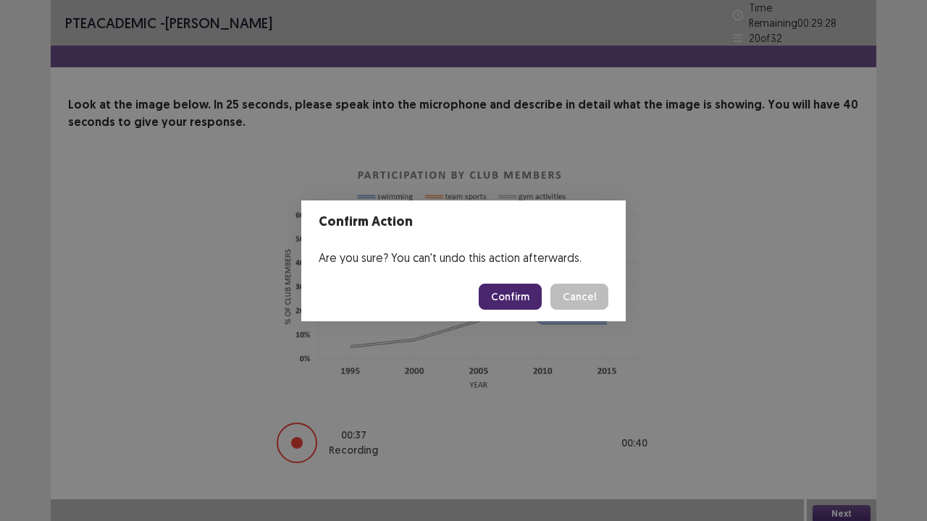
drag, startPoint x: 514, startPoint y: 280, endPoint x: 513, endPoint y: 293, distance: 13.8
click at [513, 293] on footer "Confirm Cancel" at bounding box center [463, 296] width 324 height 49
click at [513, 293] on button "Confirm" at bounding box center [510, 297] width 63 height 26
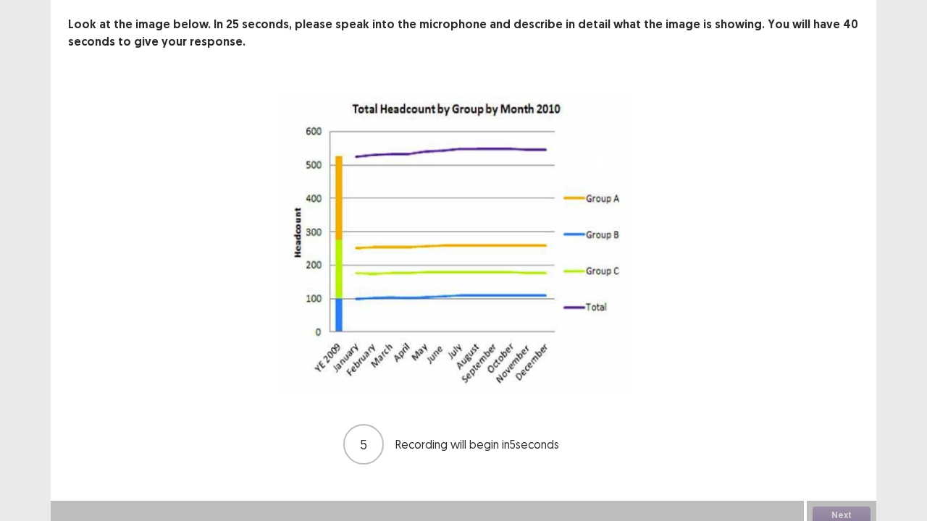
scroll to position [83, 0]
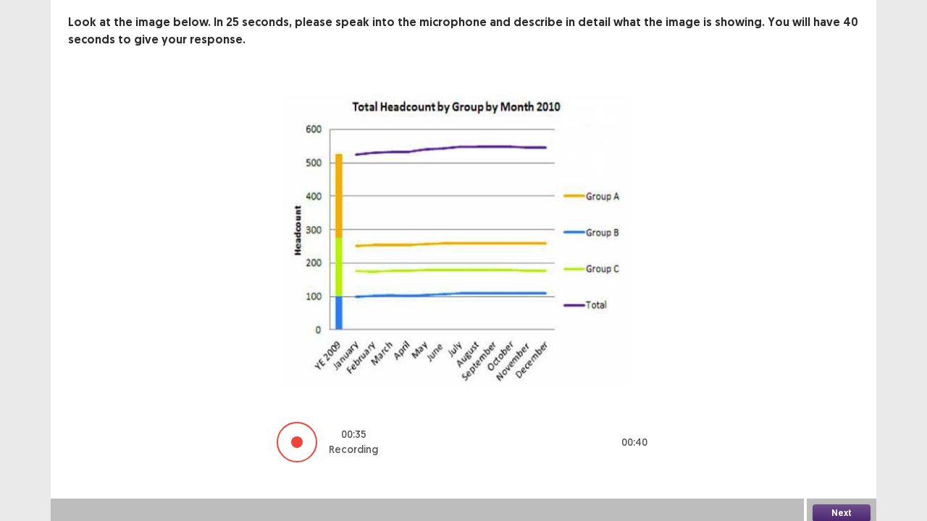
click at [834, 429] on button "Next" at bounding box center [842, 513] width 58 height 17
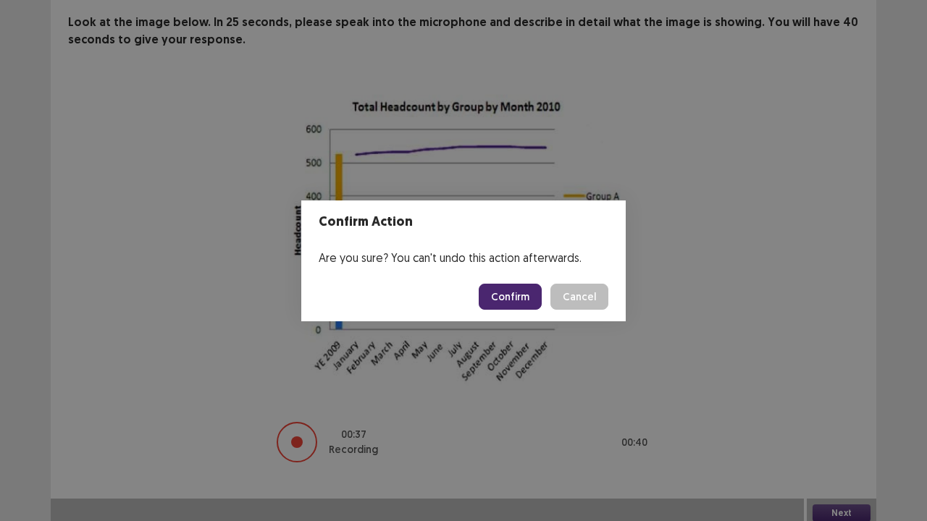
click at [536, 298] on button "Confirm" at bounding box center [510, 297] width 63 height 26
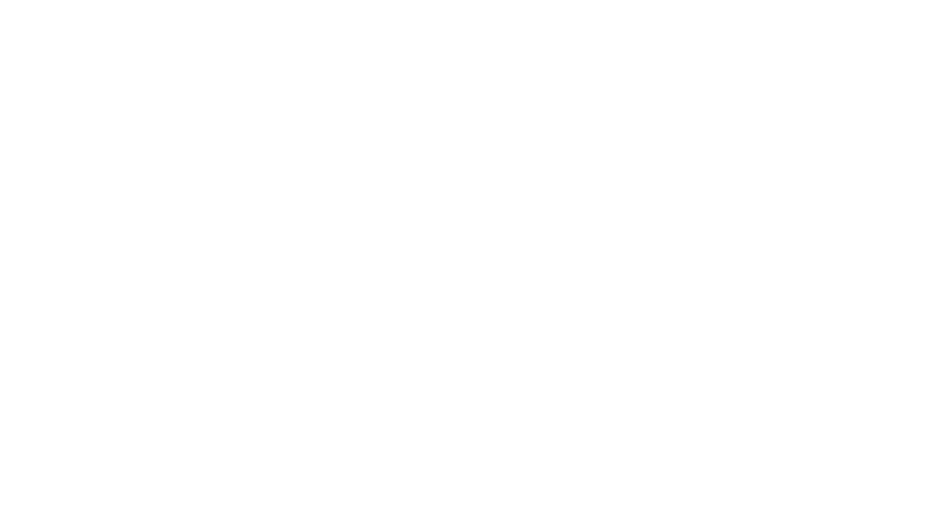
scroll to position [0, 0]
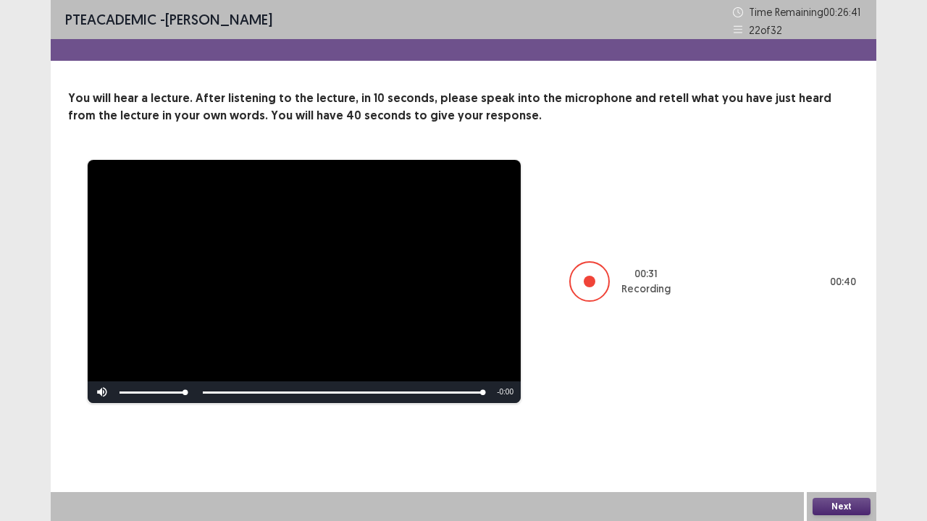
click at [851, 429] on button "Next" at bounding box center [842, 506] width 58 height 17
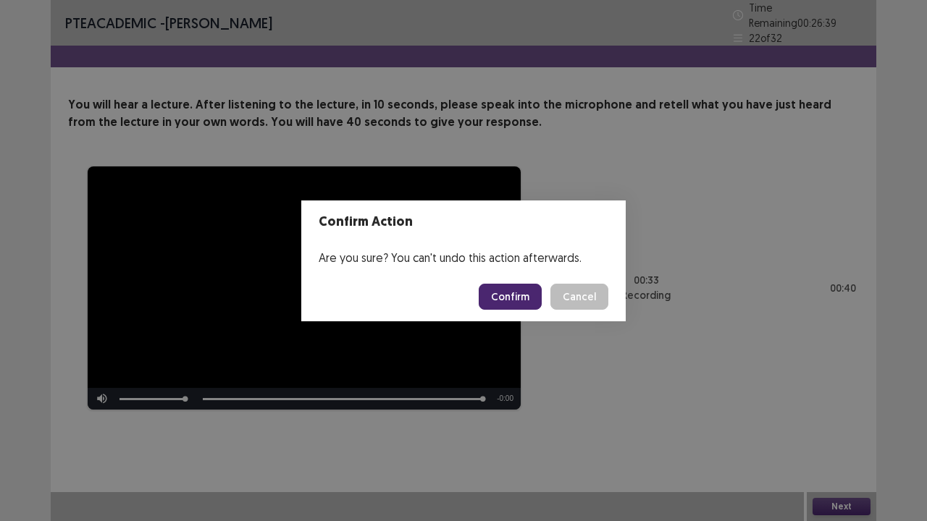
click at [513, 298] on button "Confirm" at bounding box center [510, 297] width 63 height 26
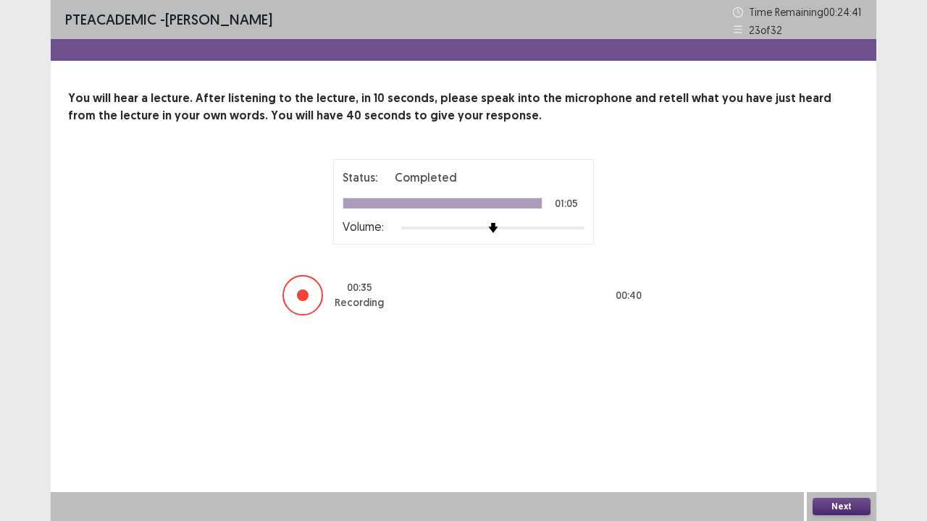
click at [849, 429] on button "Next" at bounding box center [842, 506] width 58 height 17
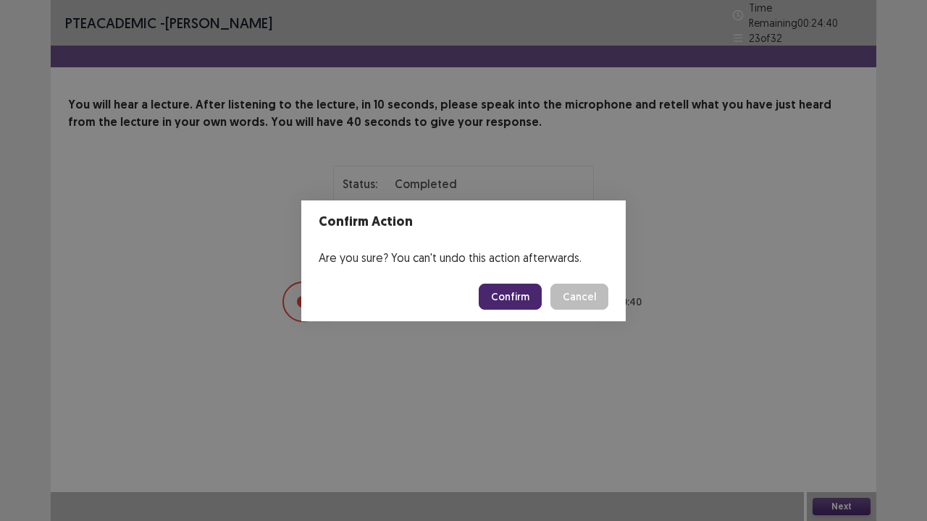
click at [511, 296] on button "Confirm" at bounding box center [510, 297] width 63 height 26
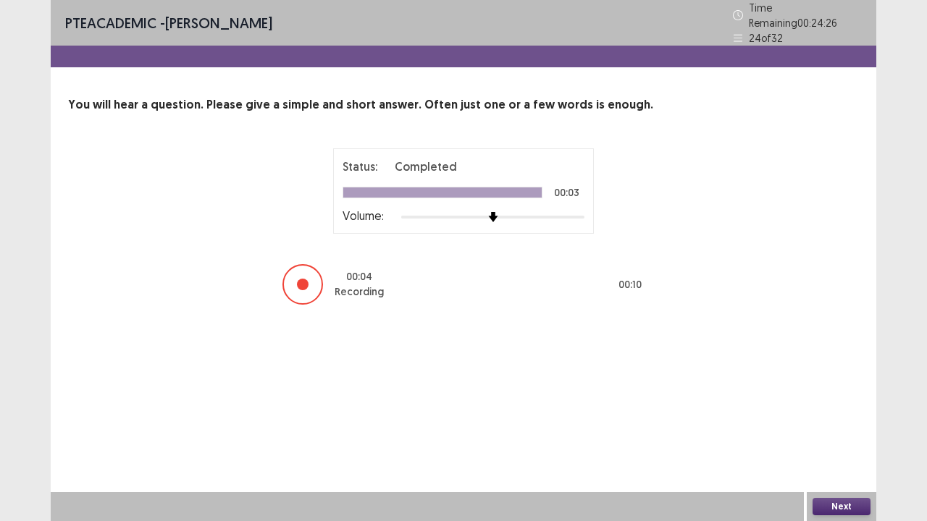
click at [853, 429] on button "Next" at bounding box center [842, 506] width 58 height 17
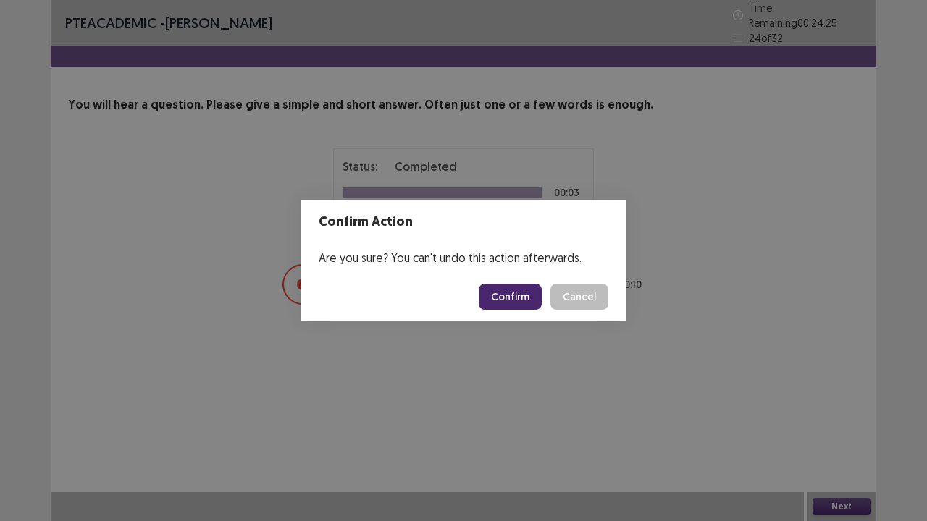
click at [523, 301] on button "Confirm" at bounding box center [510, 297] width 63 height 26
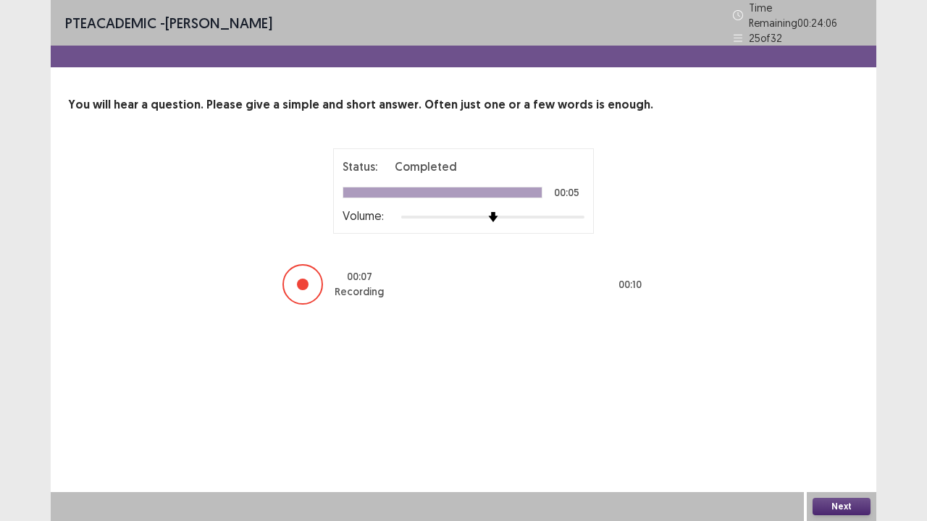
click at [829, 429] on button "Next" at bounding box center [842, 506] width 58 height 17
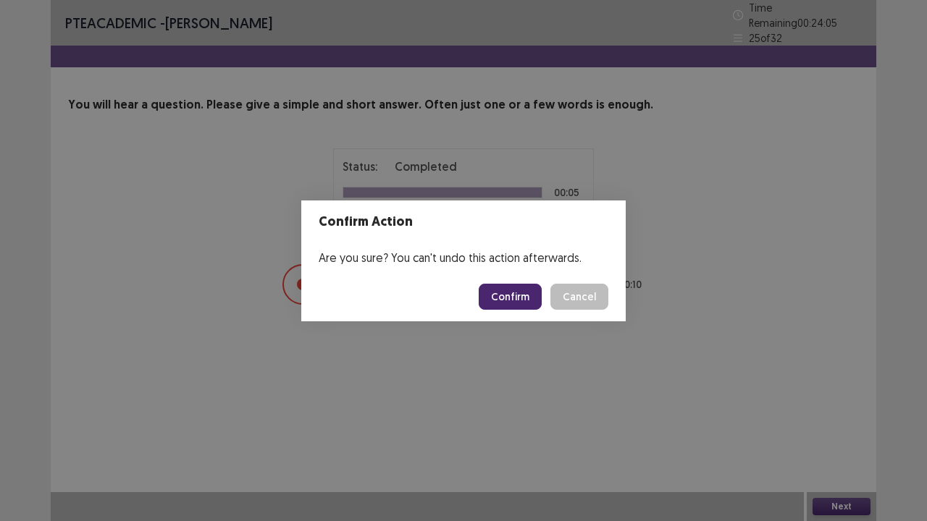
click at [536, 307] on button "Confirm" at bounding box center [510, 297] width 63 height 26
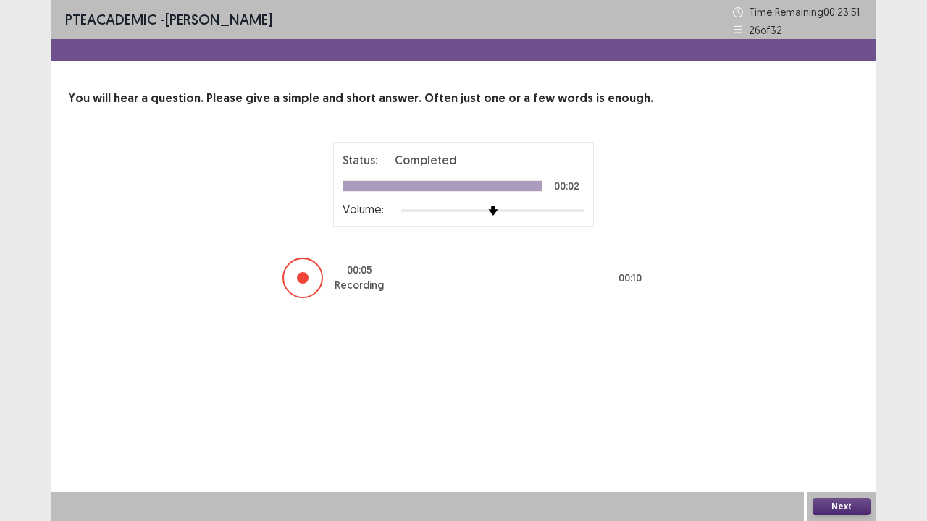
click at [844, 429] on button "Next" at bounding box center [842, 506] width 58 height 17
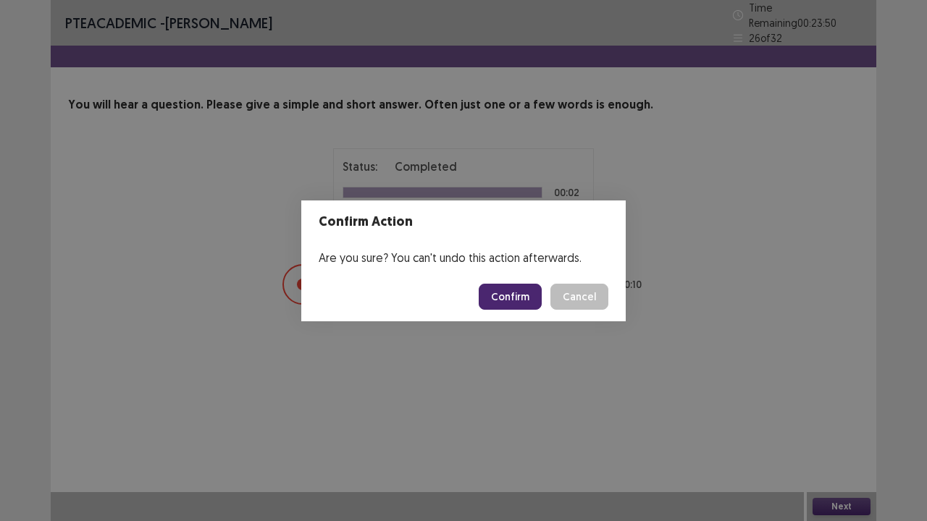
click at [533, 306] on button "Confirm" at bounding box center [510, 297] width 63 height 26
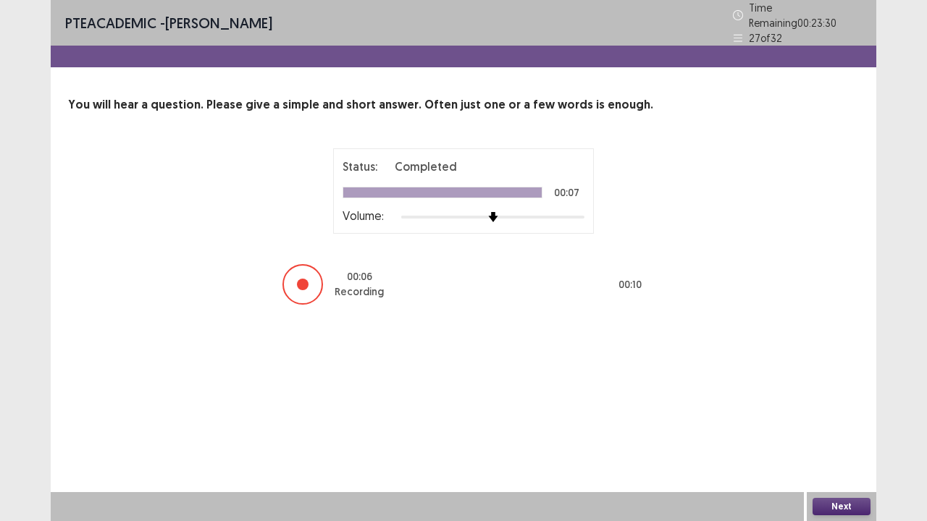
click at [842, 429] on button "Next" at bounding box center [842, 506] width 58 height 17
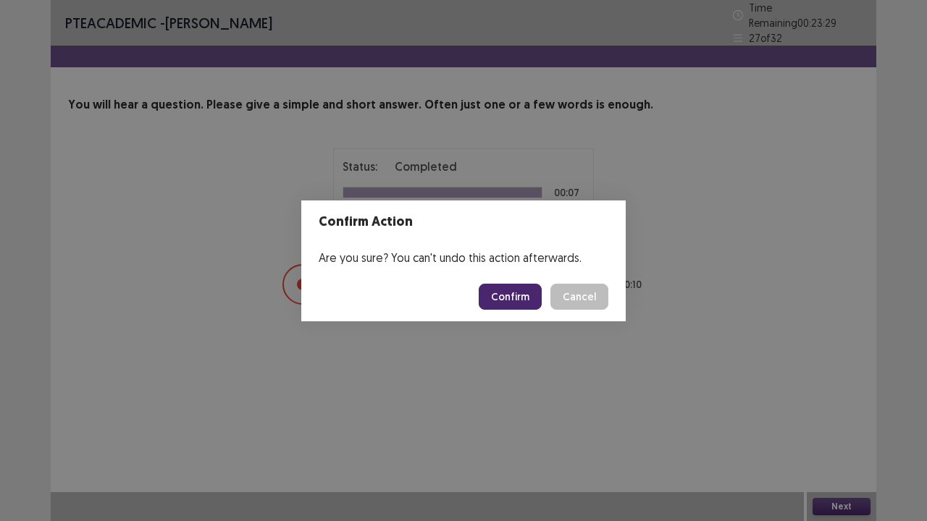
click at [511, 307] on button "Confirm" at bounding box center [510, 297] width 63 height 26
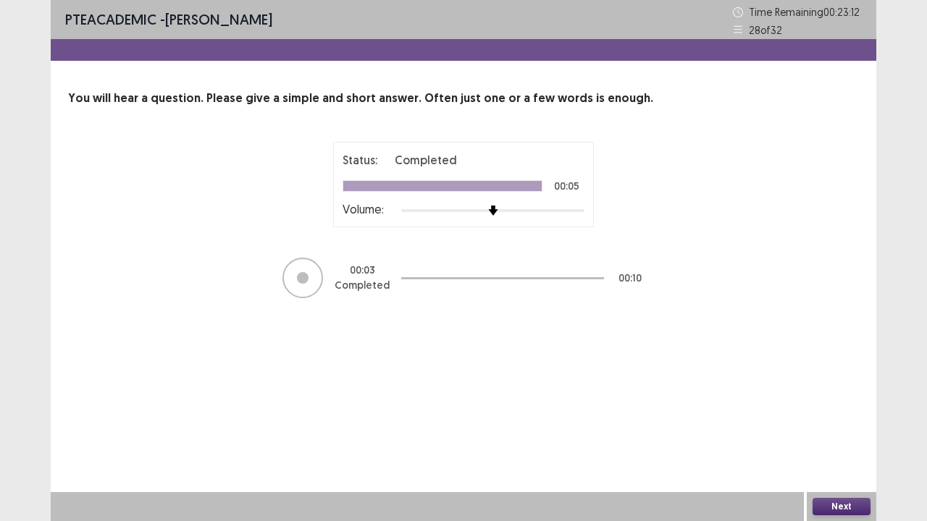
click at [833, 429] on button "Next" at bounding box center [842, 506] width 58 height 17
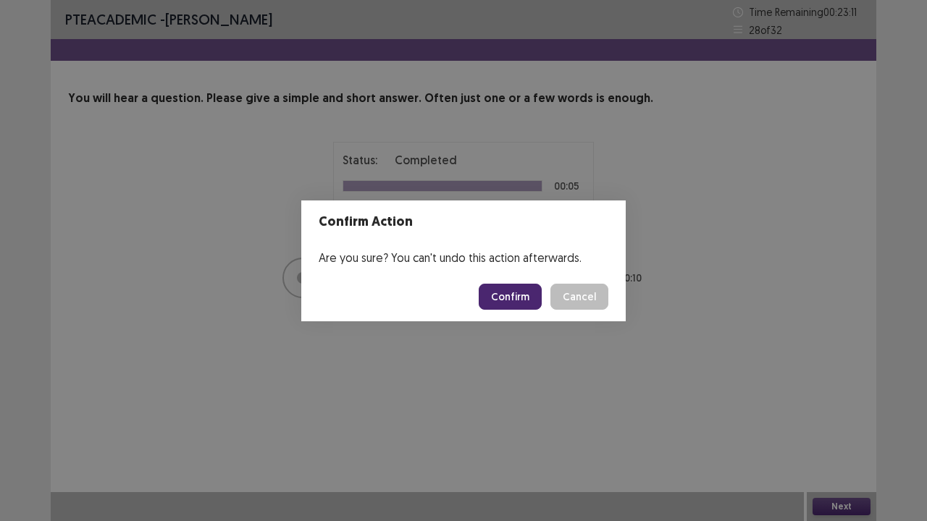
click at [527, 288] on button "Confirm" at bounding box center [510, 297] width 63 height 26
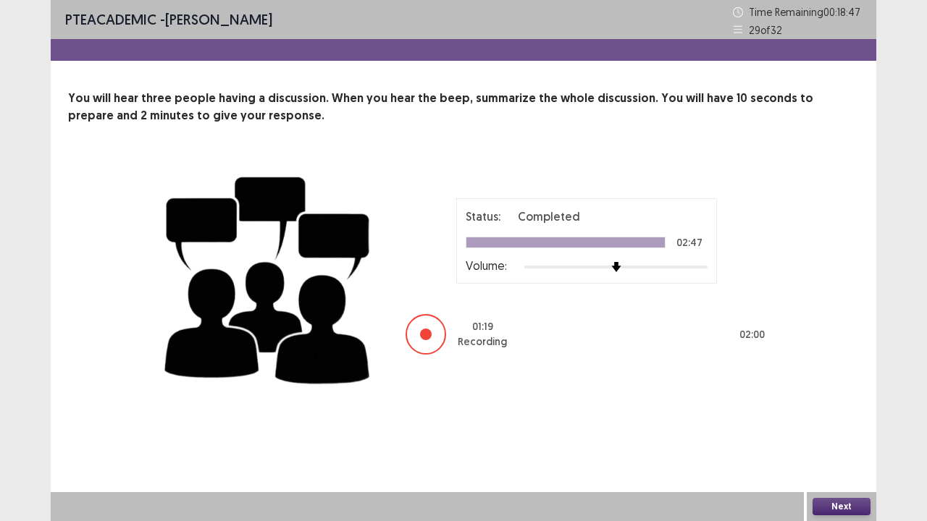
click at [841, 429] on button "Next" at bounding box center [842, 506] width 58 height 17
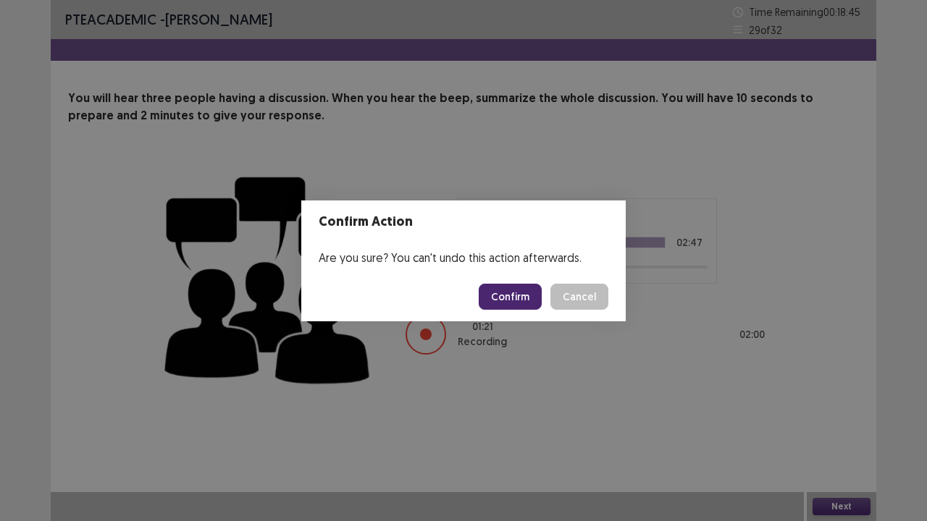
click at [503, 292] on button "Confirm" at bounding box center [510, 297] width 63 height 26
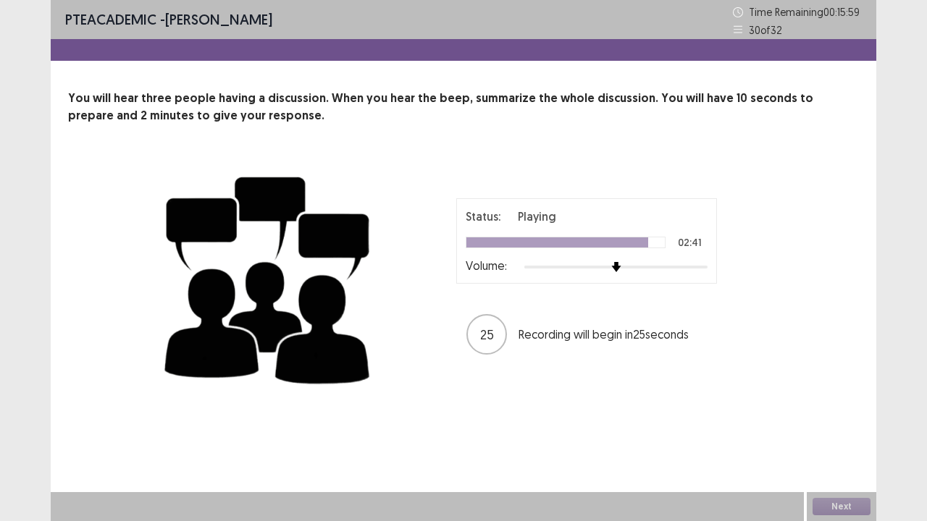
drag, startPoint x: 503, startPoint y: 292, endPoint x: 832, endPoint y: 248, distance: 332.4
click at [832, 248] on div "Status: Playing 02:41 Volume: 25 Recording will begin in 25 seconds" at bounding box center [463, 277] width 791 height 237
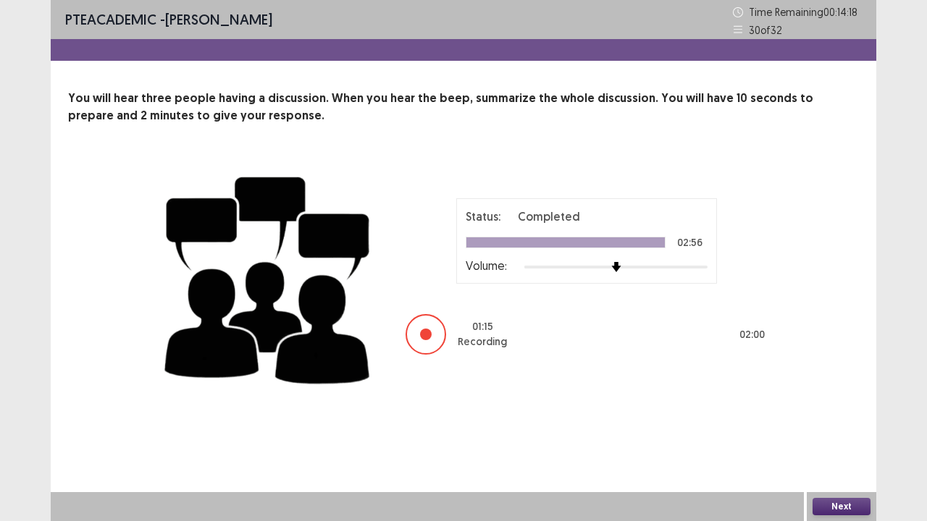
click at [848, 429] on button "Next" at bounding box center [842, 506] width 58 height 17
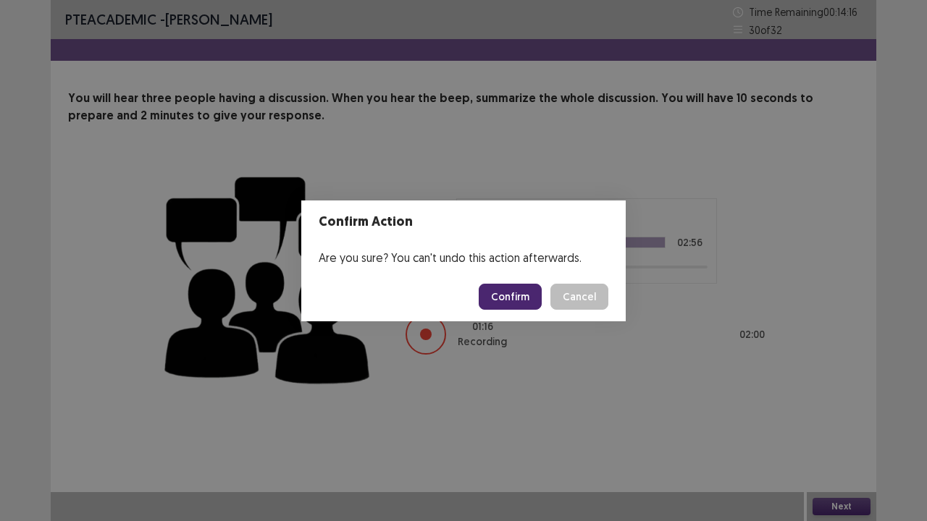
click at [532, 295] on button "Confirm" at bounding box center [510, 297] width 63 height 26
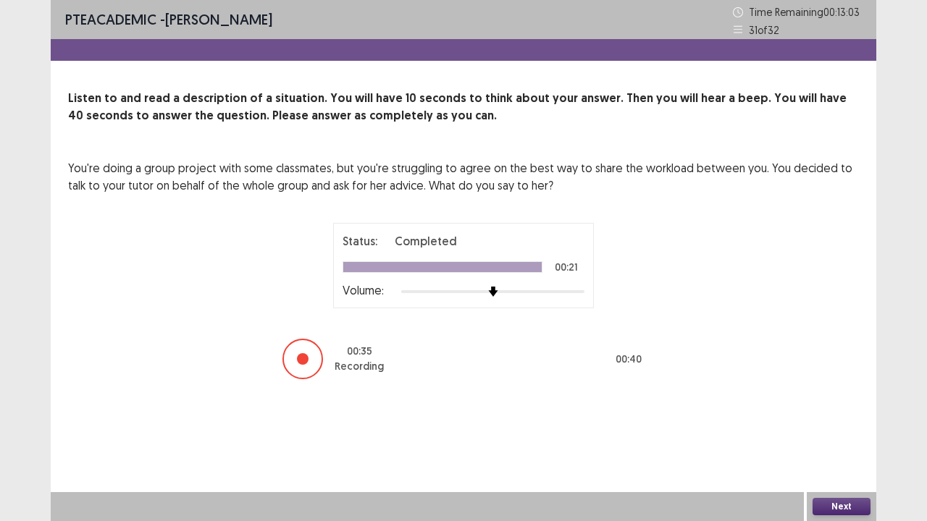
click at [841, 429] on button "Next" at bounding box center [842, 506] width 58 height 17
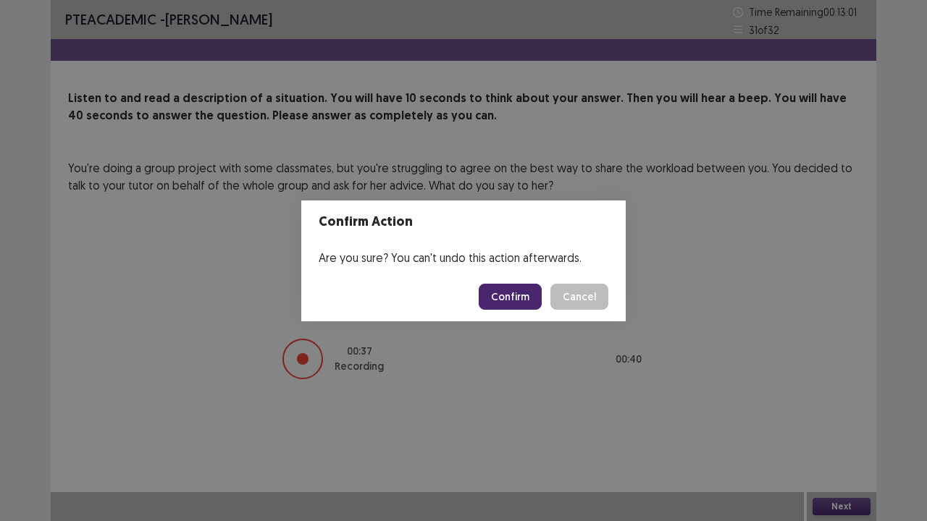
click at [533, 290] on button "Confirm" at bounding box center [510, 297] width 63 height 26
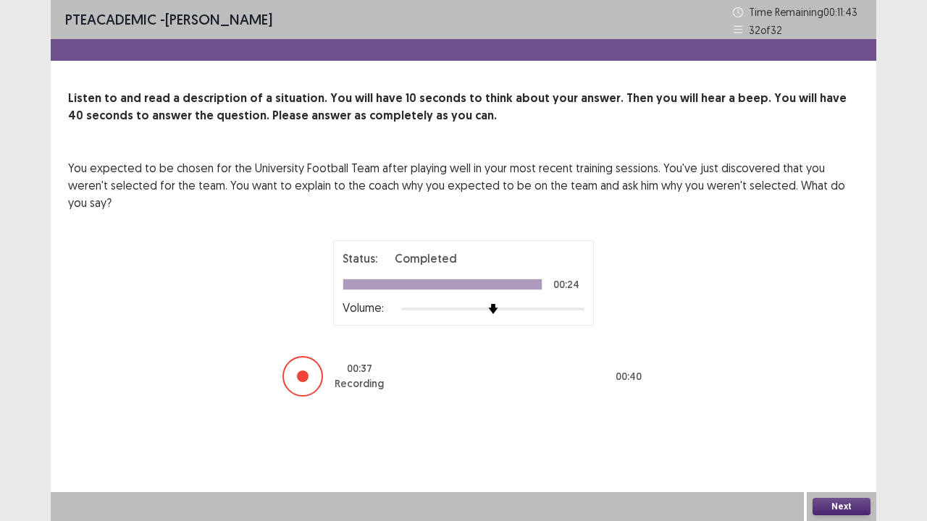
click at [837, 429] on button "Next" at bounding box center [842, 506] width 58 height 17
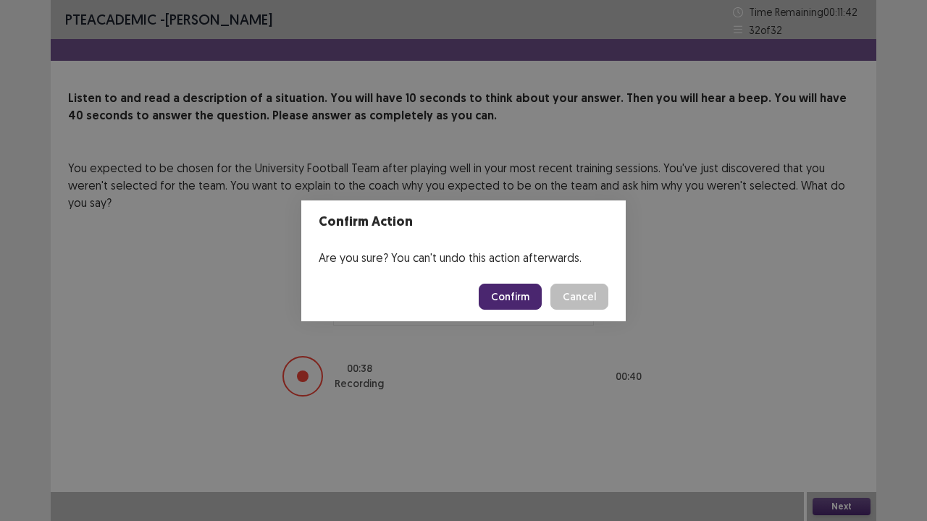
click at [523, 291] on button "Confirm" at bounding box center [510, 297] width 63 height 26
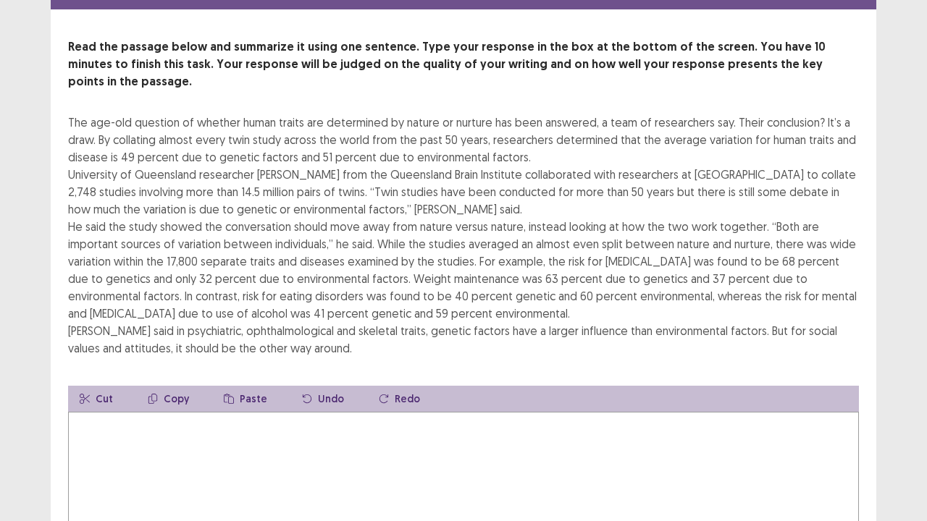
scroll to position [87, 0]
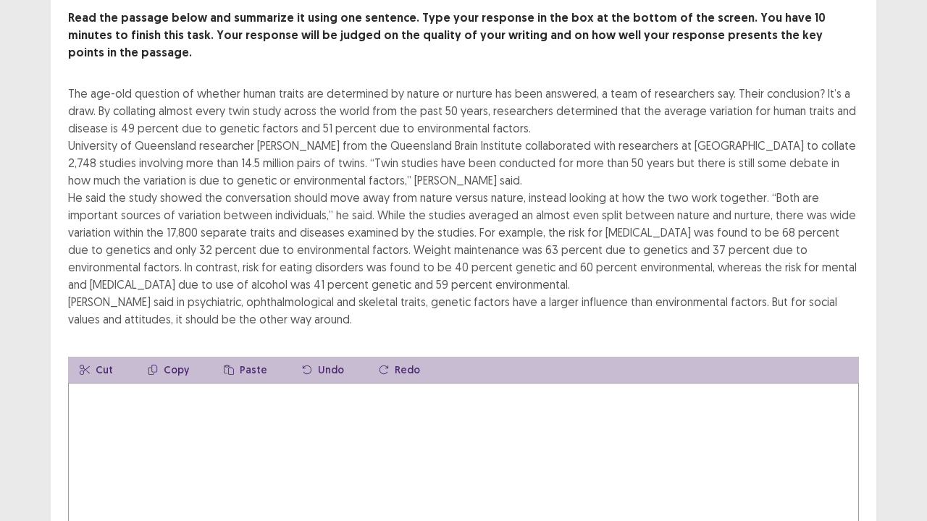
click at [548, 429] on textarea at bounding box center [463, 462] width 791 height 159
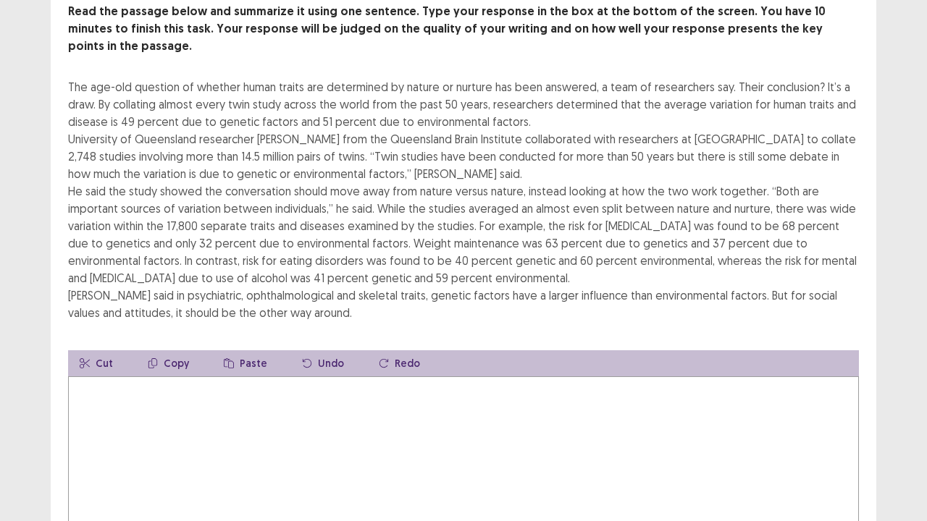
click at [379, 429] on textarea at bounding box center [463, 456] width 791 height 159
click at [605, 429] on textarea at bounding box center [463, 456] width 791 height 159
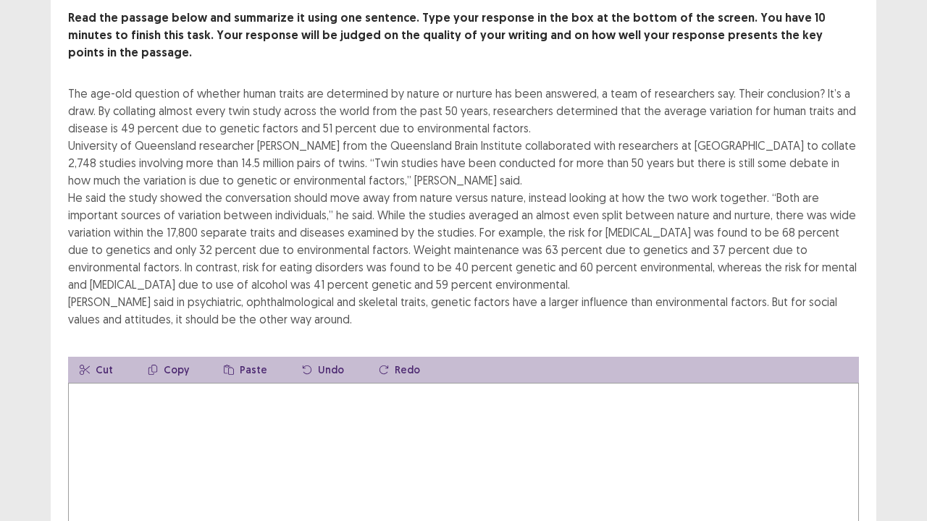
click at [412, 429] on textarea at bounding box center [463, 462] width 791 height 159
click at [314, 429] on textarea at bounding box center [463, 462] width 791 height 159
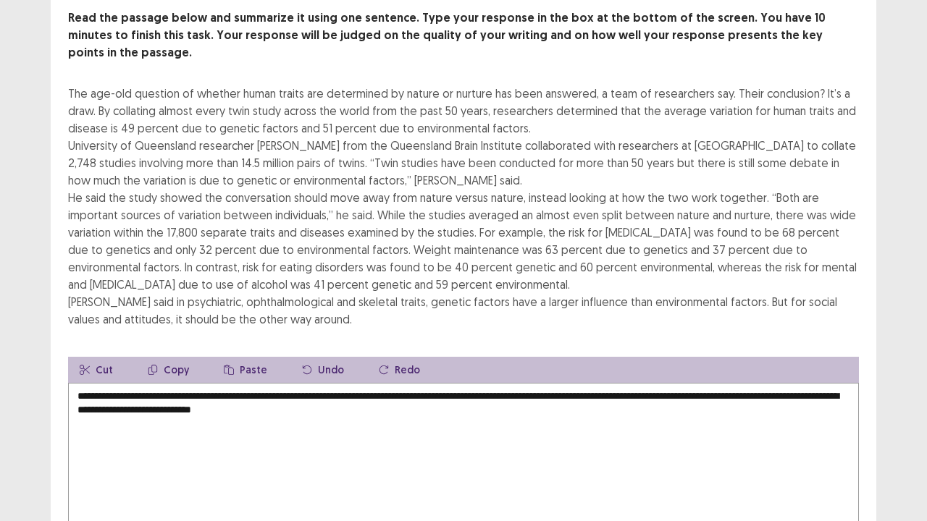
type textarea "**********"
drag, startPoint x: 917, startPoint y: 272, endPoint x: 915, endPoint y: 306, distance: 34.1
click at [915, 306] on div "PTE academic - [PERSON_NAME] Time Remaining 00 : 05 : 43 1 of 1 Read the passag…" at bounding box center [463, 272] width 927 height 719
drag, startPoint x: 915, startPoint y: 306, endPoint x: 896, endPoint y: 223, distance: 84.8
click at [896, 223] on div "PTE academic - [PERSON_NAME] Time Remaining 00 : 05 : 42 1 of 1 Read the passag…" at bounding box center [463, 272] width 927 height 719
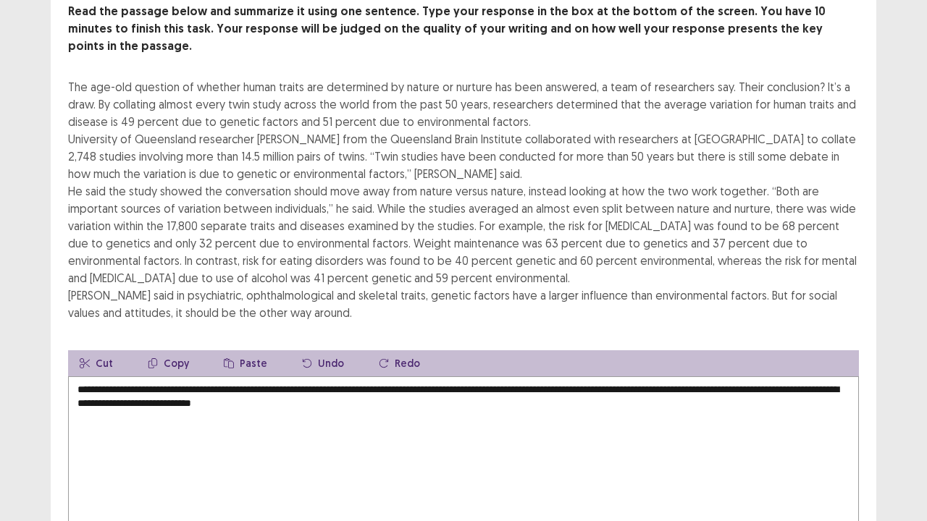
drag, startPoint x: 903, startPoint y: 182, endPoint x: 902, endPoint y: 253, distance: 71.0
click at [902, 253] on div "PTE academic - [PERSON_NAME] Time Remaining 00 : 05 : 41 1 of 1 Read the passag…" at bounding box center [463, 269] width 927 height 713
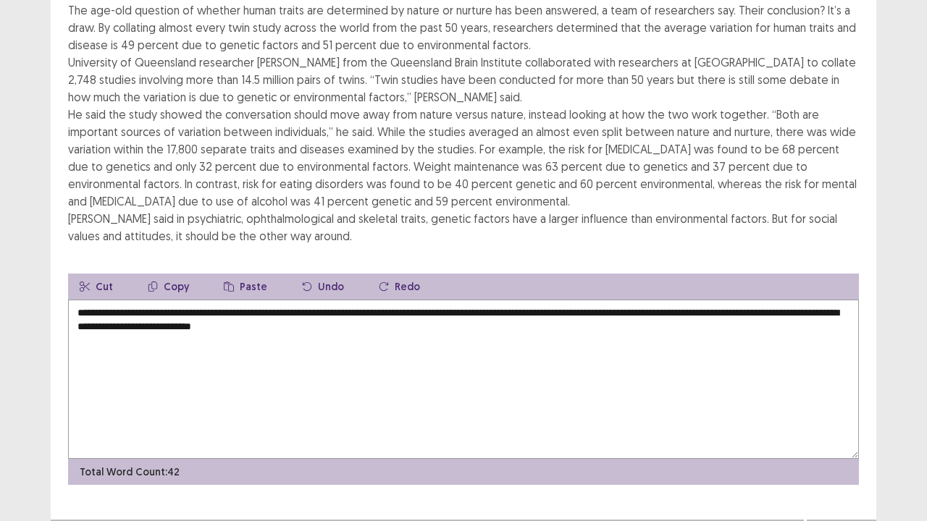
scroll to position [174, 0]
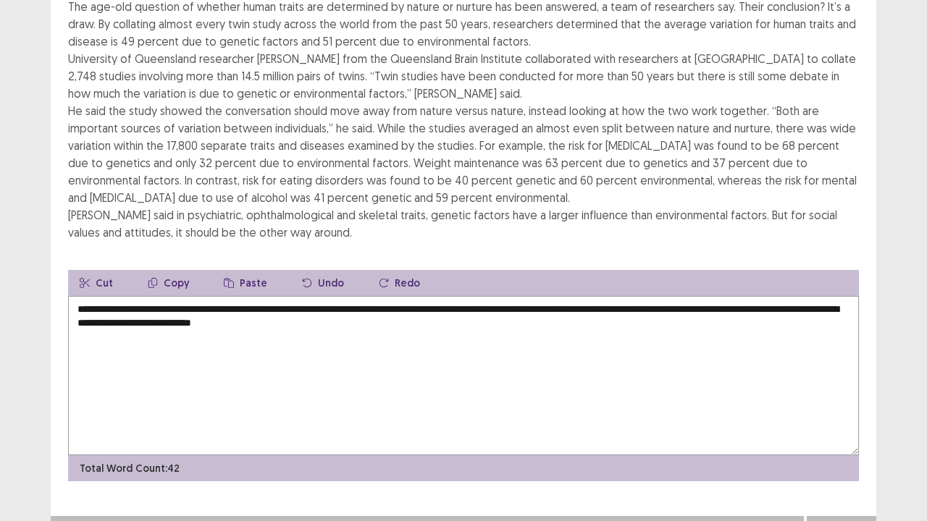
click at [830, 429] on button "Next" at bounding box center [842, 530] width 58 height 17
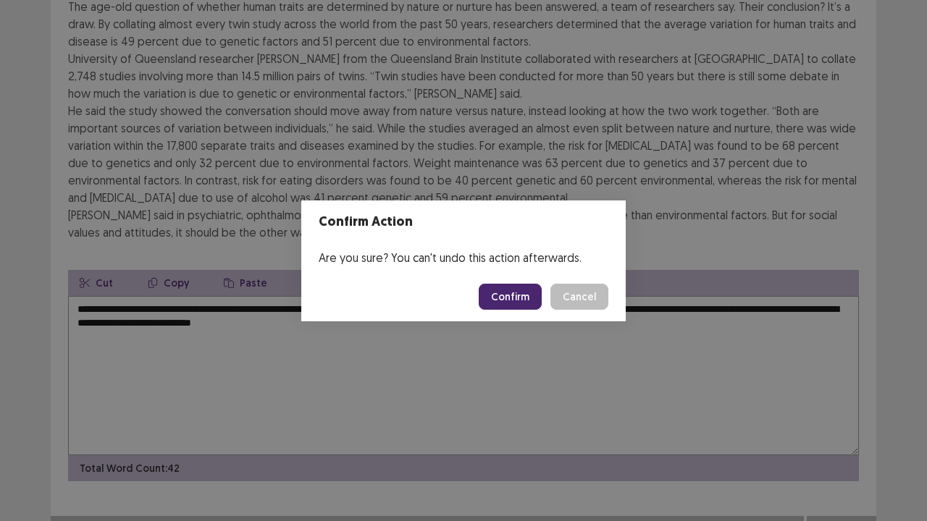
click at [532, 301] on button "Confirm" at bounding box center [510, 297] width 63 height 26
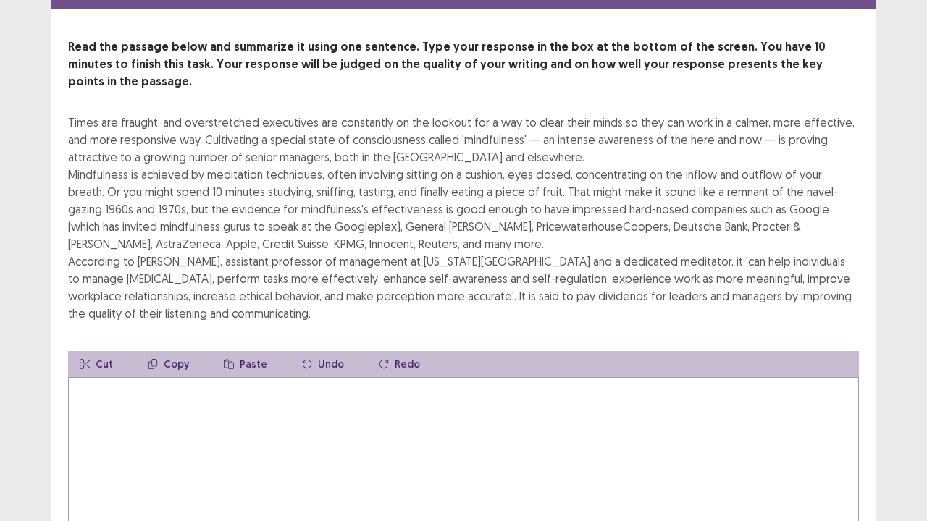
scroll to position [87, 0]
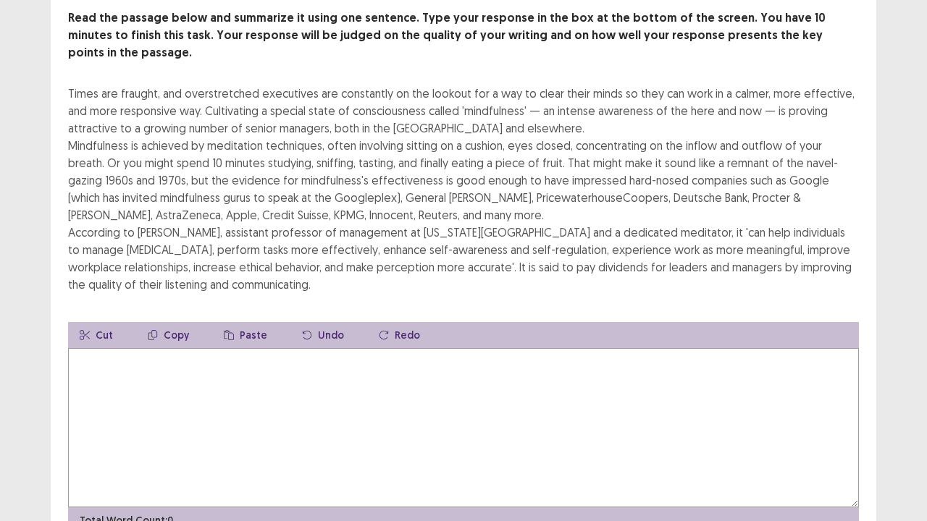
click at [437, 374] on textarea at bounding box center [463, 427] width 791 height 159
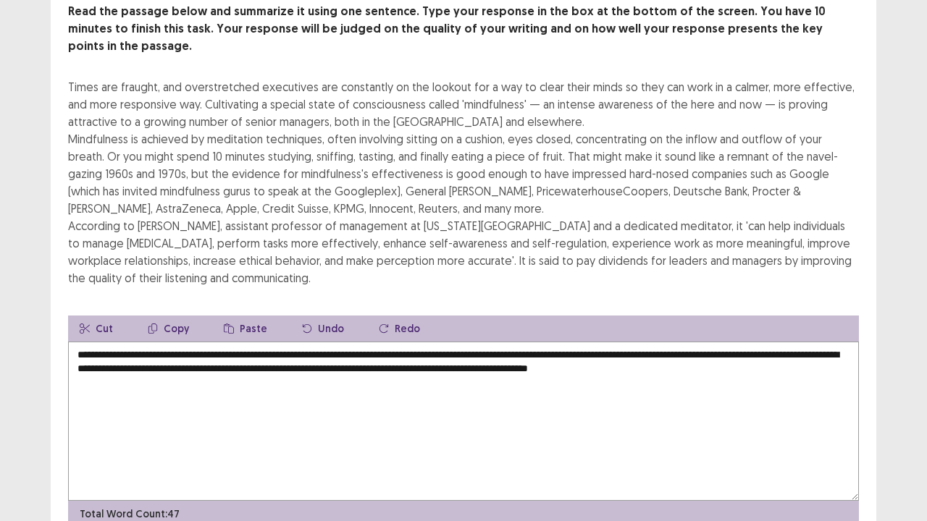
type textarea "**********"
drag, startPoint x: 890, startPoint y: 263, endPoint x: 889, endPoint y: 277, distance: 14.6
click at [889, 277] on div "PTE academic - [PERSON_NAME] Time Remaining 00 : 05 : 10 1 of 1 Read the passag…" at bounding box center [463, 252] width 927 height 678
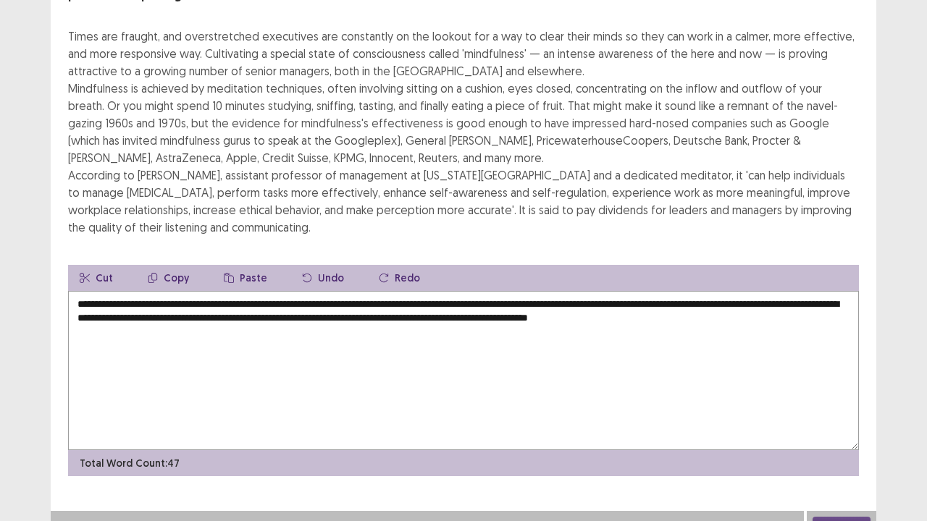
scroll to position [139, 0]
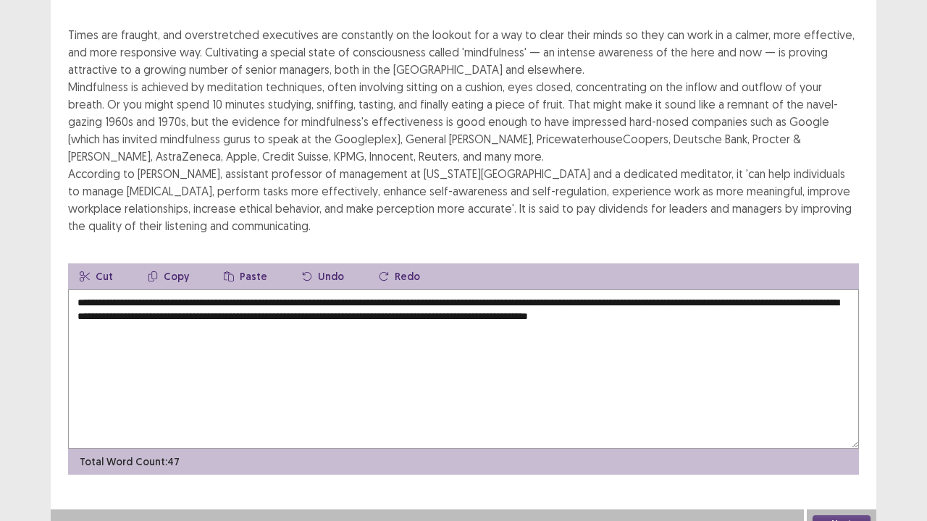
click at [838, 429] on button "Next" at bounding box center [842, 524] width 58 height 17
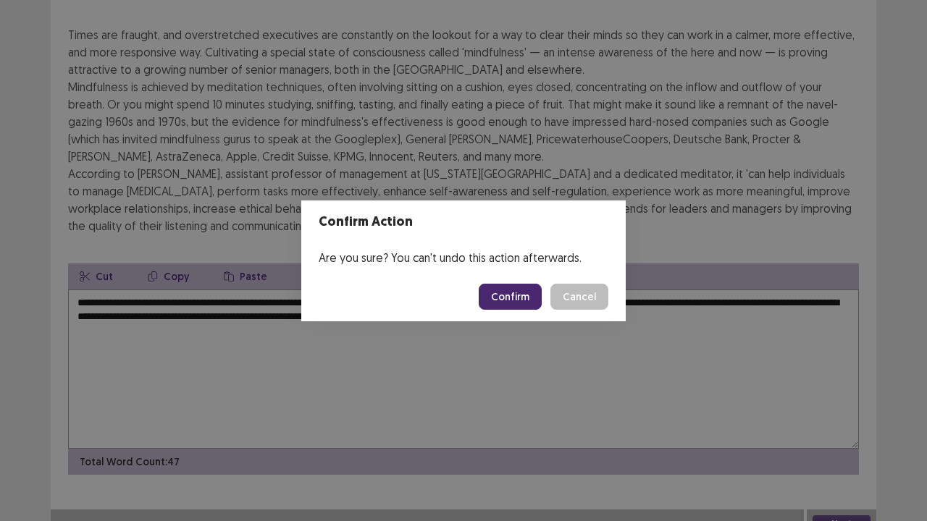
click at [498, 295] on button "Confirm" at bounding box center [510, 297] width 63 height 26
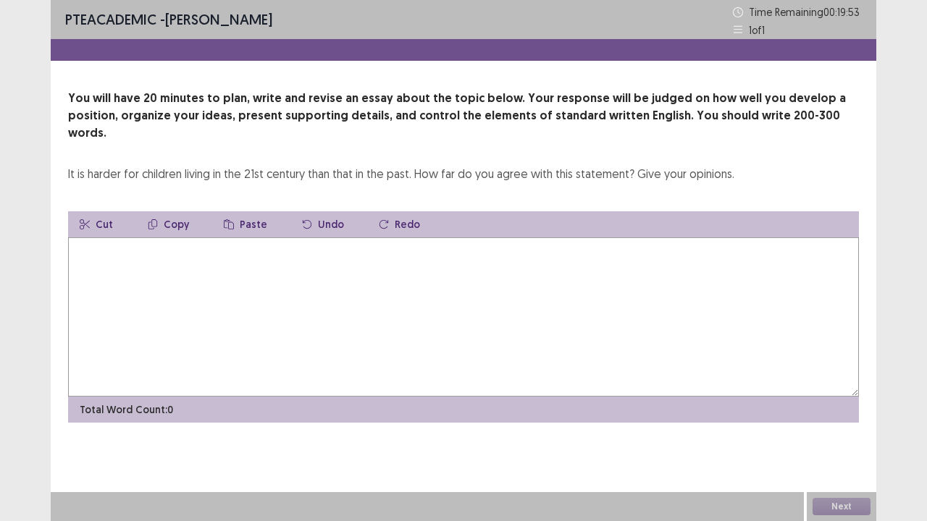
click at [343, 300] on textarea at bounding box center [463, 317] width 791 height 159
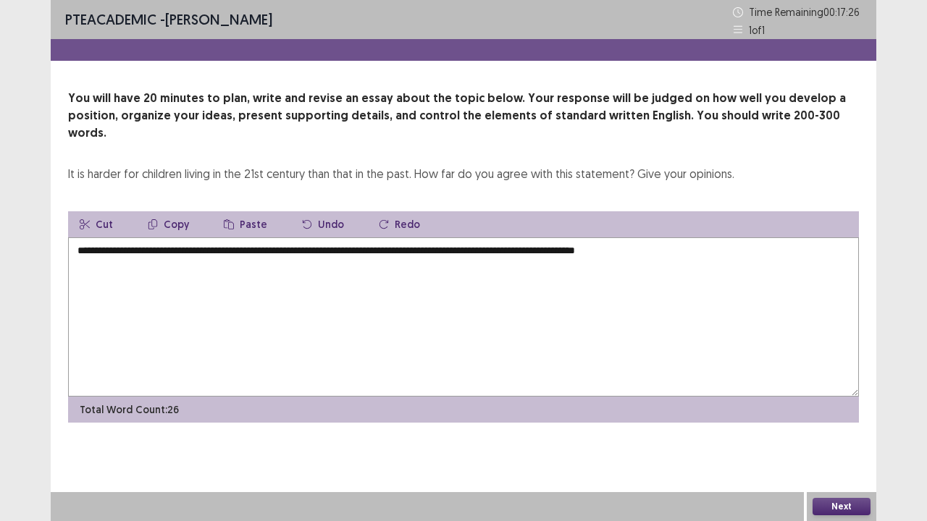
click at [603, 238] on textarea "**********" at bounding box center [463, 317] width 791 height 159
click at [649, 238] on textarea "**********" at bounding box center [463, 317] width 791 height 159
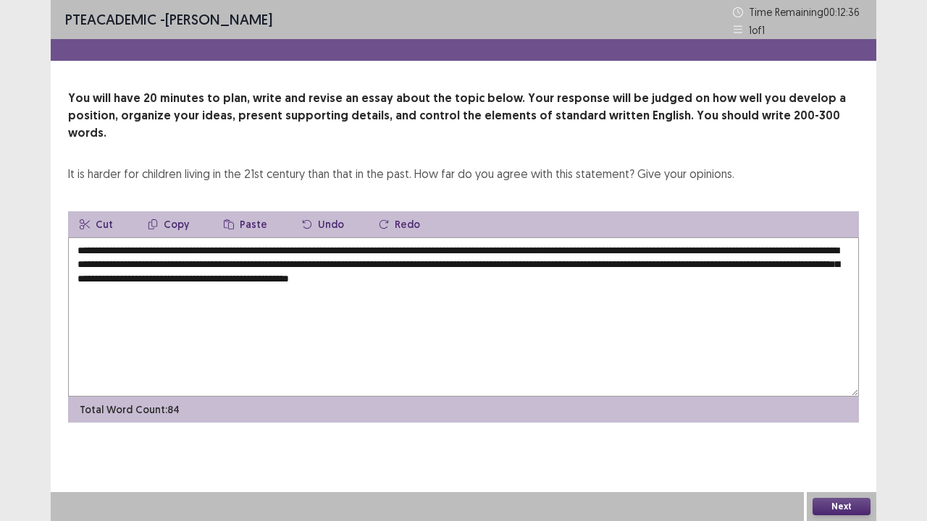
click at [696, 245] on textarea "**********" at bounding box center [463, 317] width 791 height 159
click at [824, 246] on textarea "**********" at bounding box center [463, 317] width 791 height 159
click at [692, 245] on textarea "**********" at bounding box center [463, 317] width 791 height 159
click at [694, 245] on textarea "**********" at bounding box center [463, 317] width 791 height 159
click at [188, 265] on textarea "**********" at bounding box center [463, 317] width 791 height 159
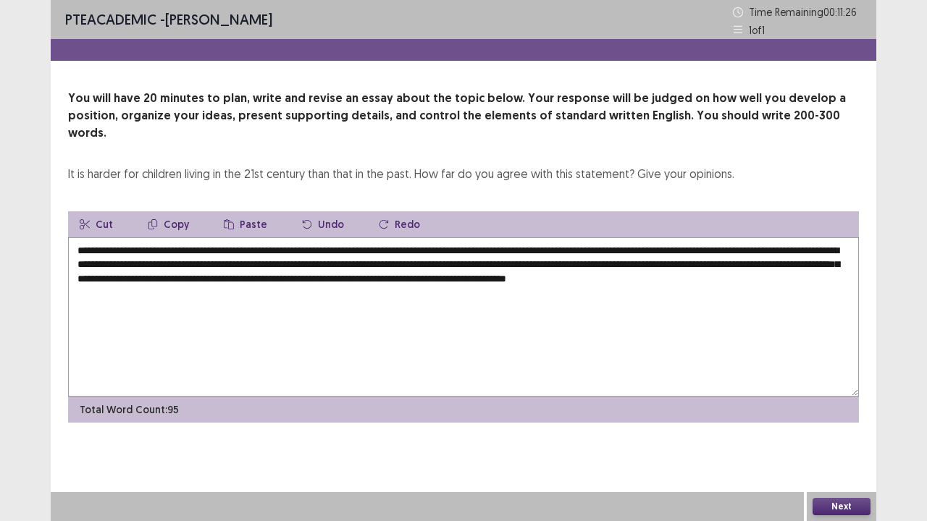
click at [187, 264] on textarea "**********" at bounding box center [463, 317] width 791 height 159
click at [676, 246] on textarea "**********" at bounding box center [463, 317] width 791 height 159
click at [697, 245] on textarea "**********" at bounding box center [463, 317] width 791 height 159
click at [232, 261] on textarea "**********" at bounding box center [463, 317] width 791 height 159
click at [277, 262] on textarea "**********" at bounding box center [463, 317] width 791 height 159
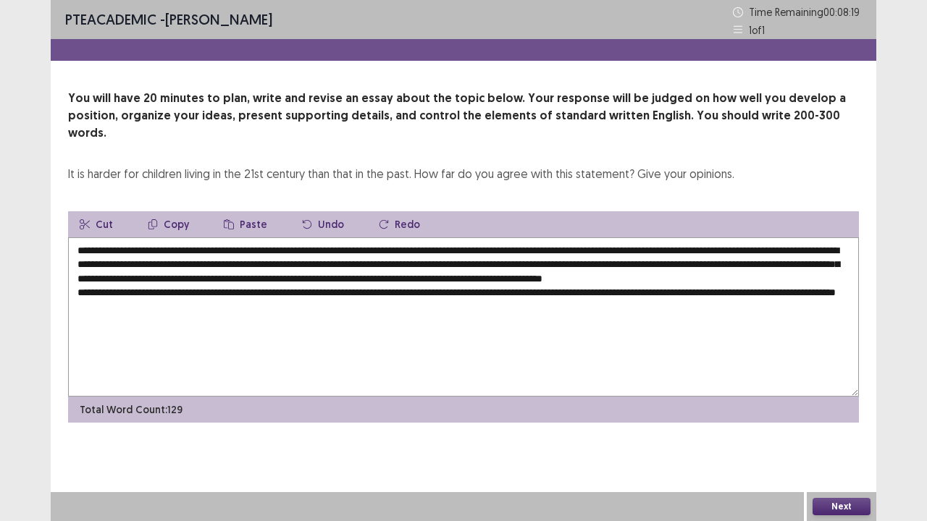
click at [81, 288] on textarea "**********" at bounding box center [463, 317] width 791 height 159
click at [80, 290] on textarea "**********" at bounding box center [463, 317] width 791 height 159
click at [77, 290] on textarea "**********" at bounding box center [463, 317] width 791 height 159
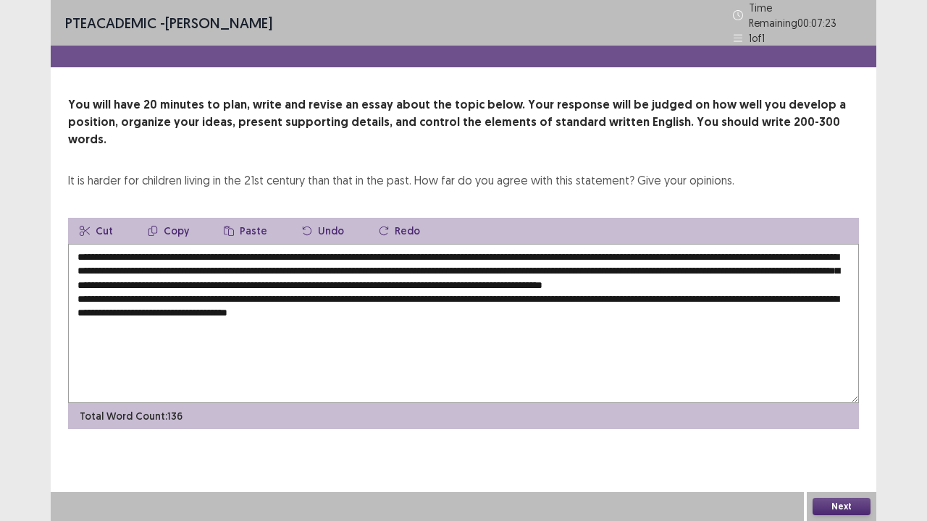
click at [283, 290] on textarea "**********" at bounding box center [463, 323] width 791 height 159
click at [298, 288] on textarea "**********" at bounding box center [463, 323] width 791 height 159
click at [379, 285] on textarea "**********" at bounding box center [463, 323] width 791 height 159
click at [382, 289] on textarea "**********" at bounding box center [463, 323] width 791 height 159
click at [468, 288] on textarea "**********" at bounding box center [463, 323] width 791 height 159
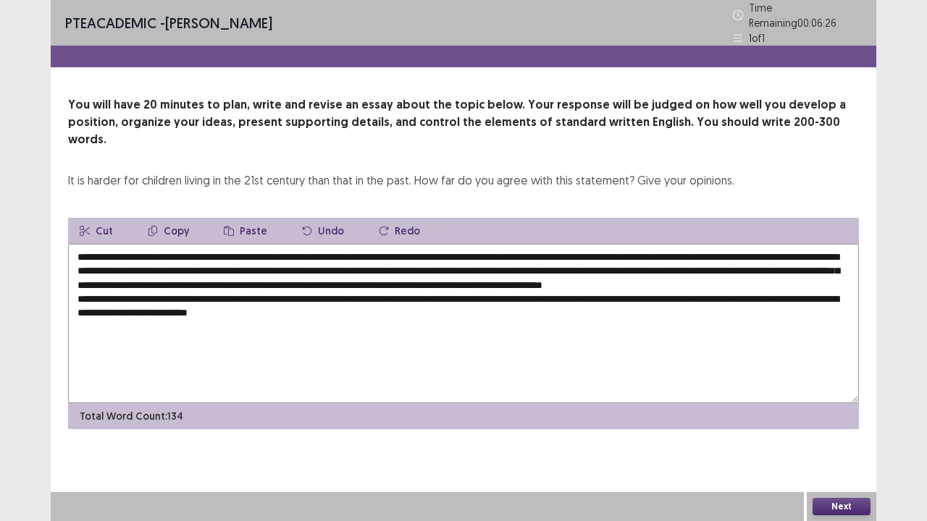
click at [462, 288] on textarea "**********" at bounding box center [463, 323] width 791 height 159
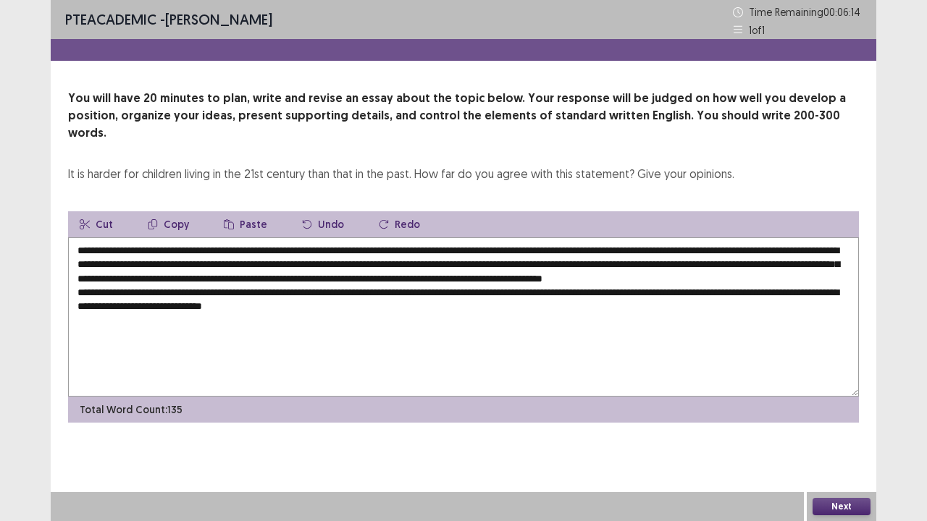
click at [581, 289] on textarea "**********" at bounding box center [463, 317] width 791 height 159
click at [674, 290] on textarea "**********" at bounding box center [463, 317] width 791 height 159
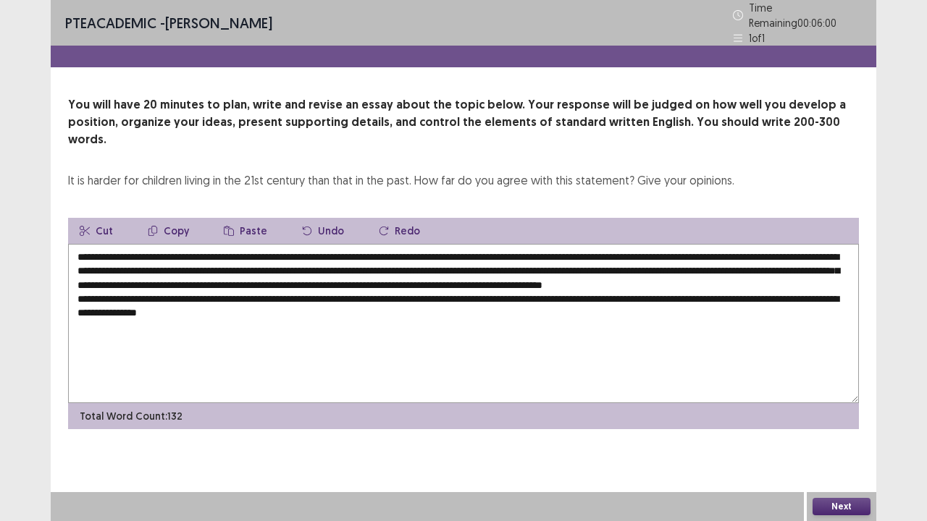
click at [307, 311] on textarea "**********" at bounding box center [463, 323] width 791 height 159
click at [567, 301] on textarea "**********" at bounding box center [463, 323] width 791 height 159
click at [645, 300] on textarea "**********" at bounding box center [463, 323] width 791 height 159
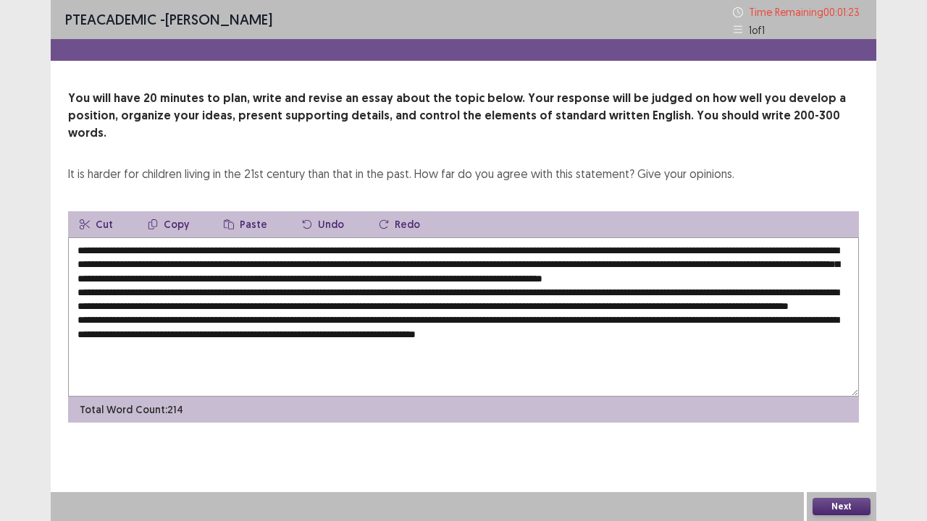
click at [557, 330] on textarea at bounding box center [463, 317] width 791 height 159
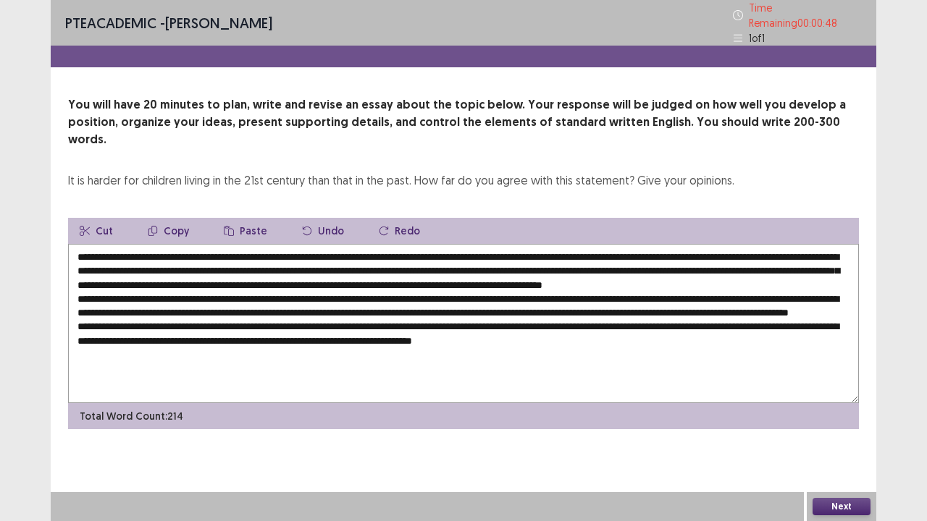
click at [482, 245] on textarea at bounding box center [463, 323] width 791 height 159
type textarea "**********"
click at [828, 429] on button "Next" at bounding box center [842, 506] width 58 height 17
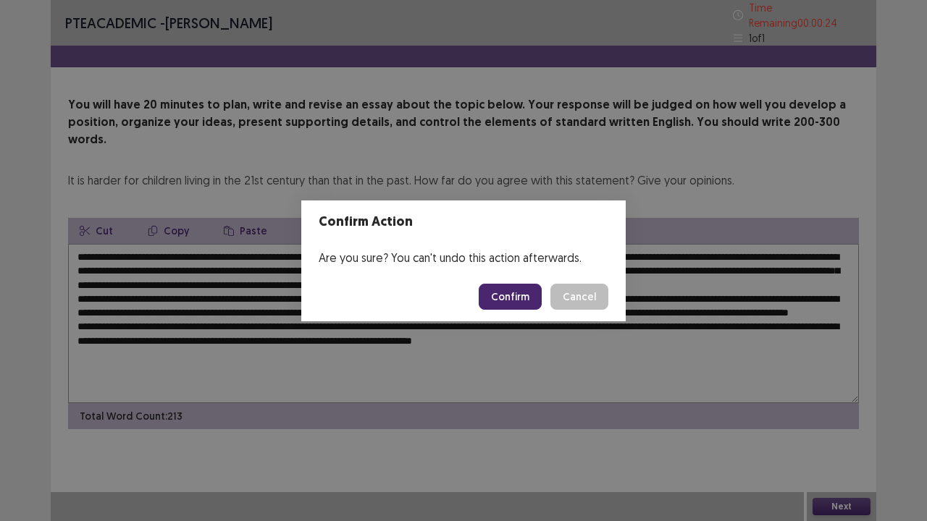
click at [513, 294] on button "Confirm" at bounding box center [510, 297] width 63 height 26
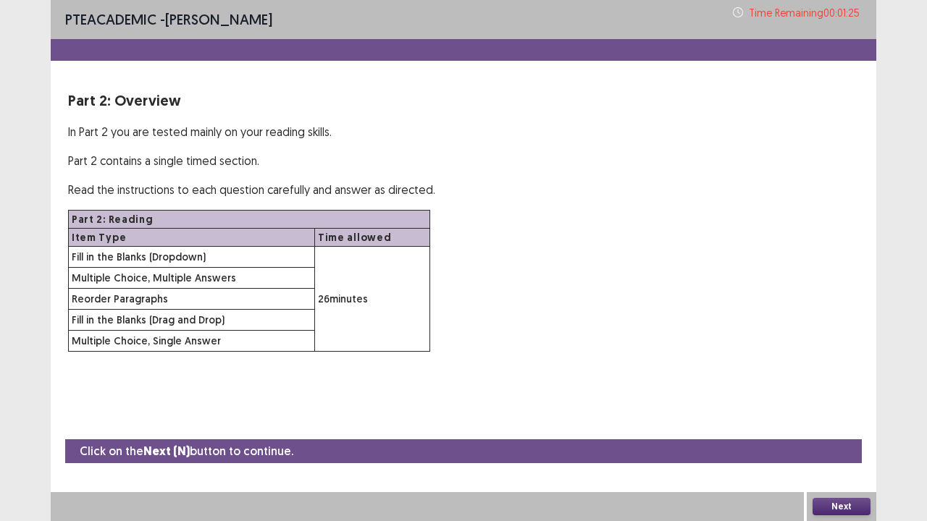
click at [830, 429] on button "Next" at bounding box center [842, 506] width 58 height 17
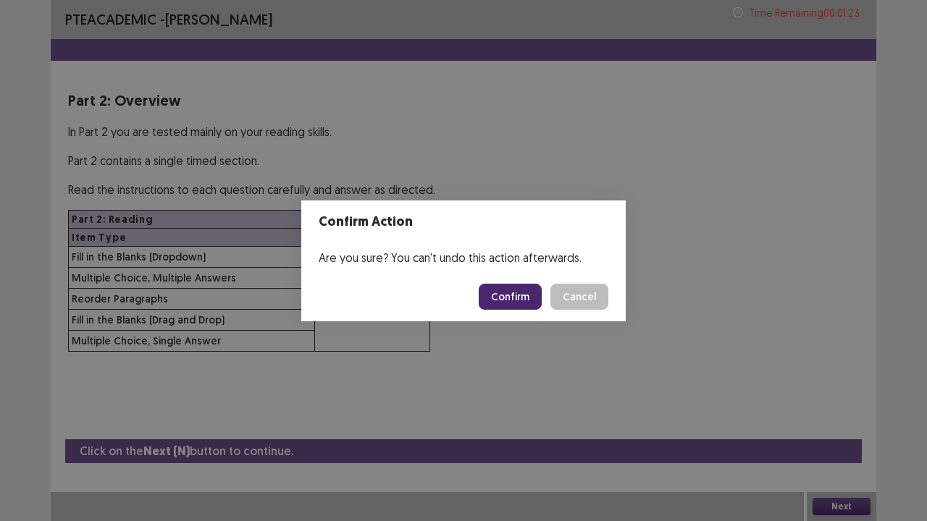
click at [521, 300] on button "Confirm" at bounding box center [510, 297] width 63 height 26
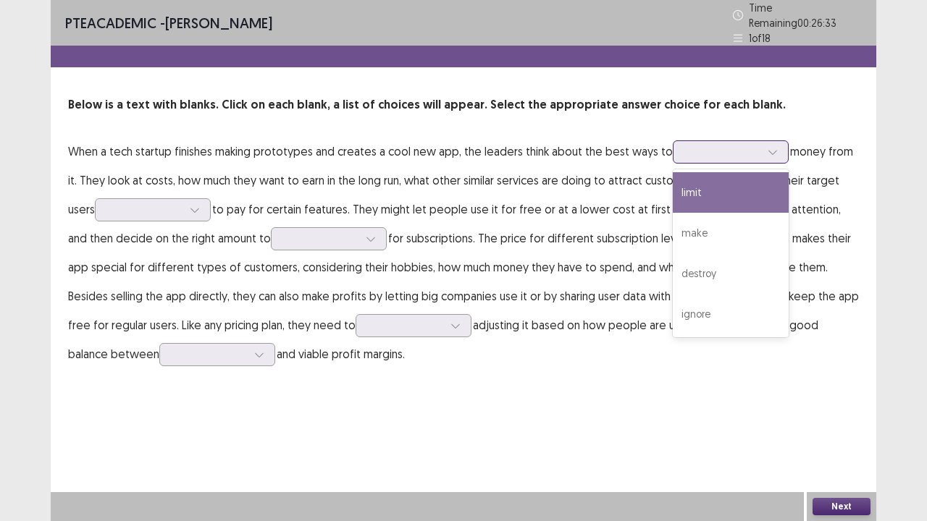
click at [768, 147] on icon at bounding box center [773, 152] width 10 height 10
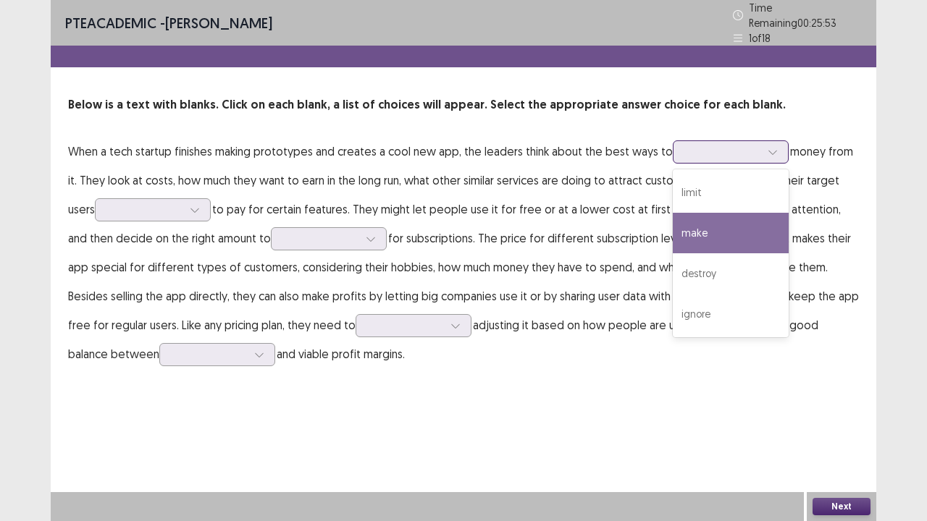
click at [708, 219] on div "make" at bounding box center [731, 233] width 116 height 41
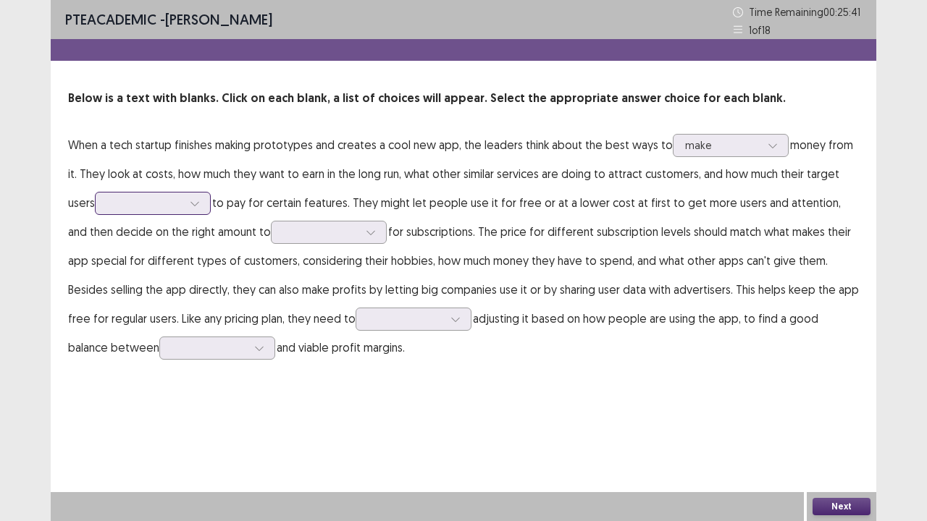
click at [204, 209] on div at bounding box center [195, 204] width 22 height 22
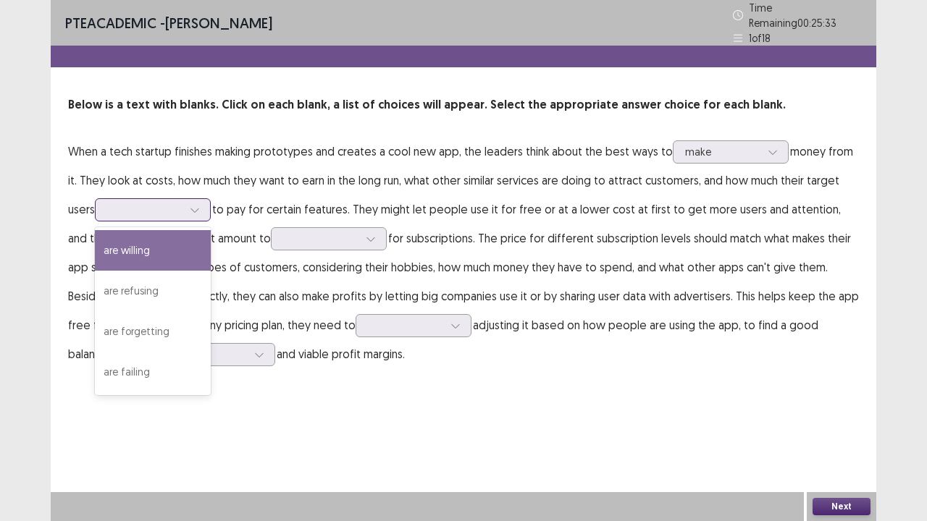
click at [173, 247] on div "are willing" at bounding box center [153, 250] width 116 height 41
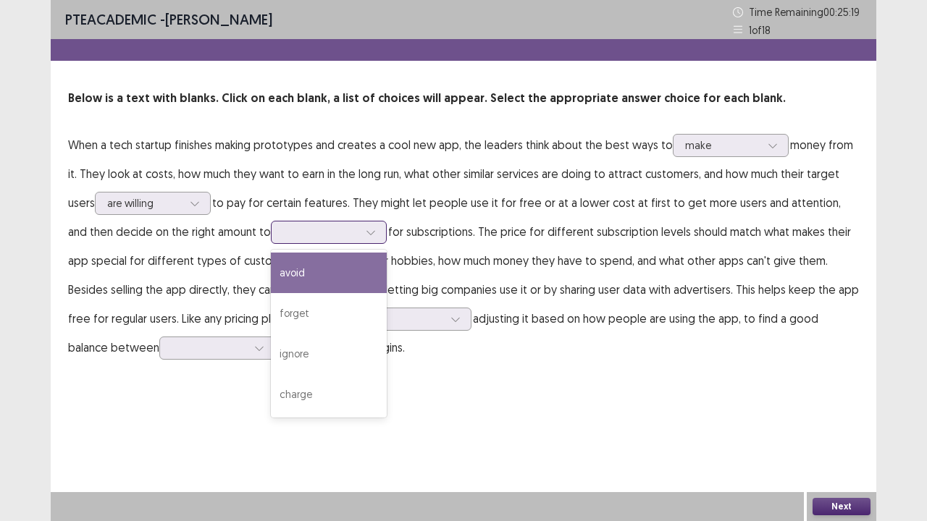
click at [366, 227] on icon at bounding box center [371, 232] width 10 height 10
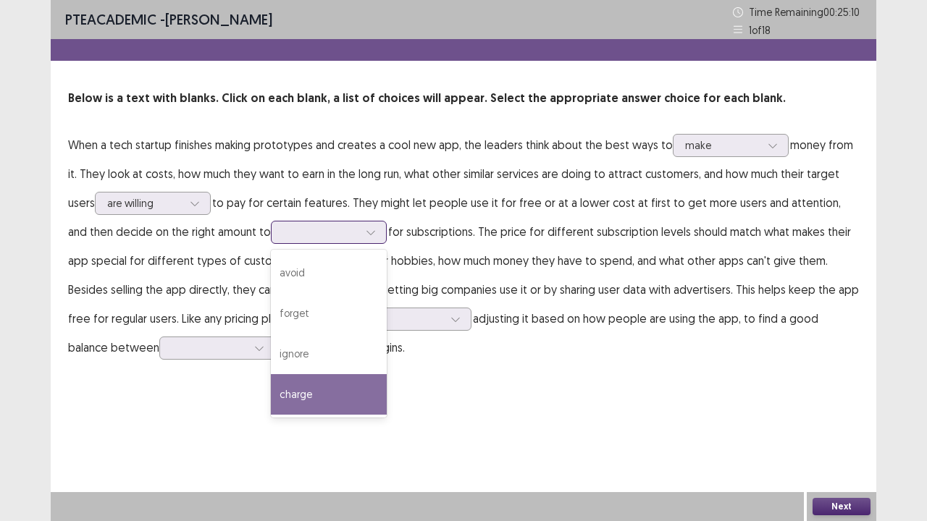
click at [312, 392] on div "charge" at bounding box center [329, 394] width 116 height 41
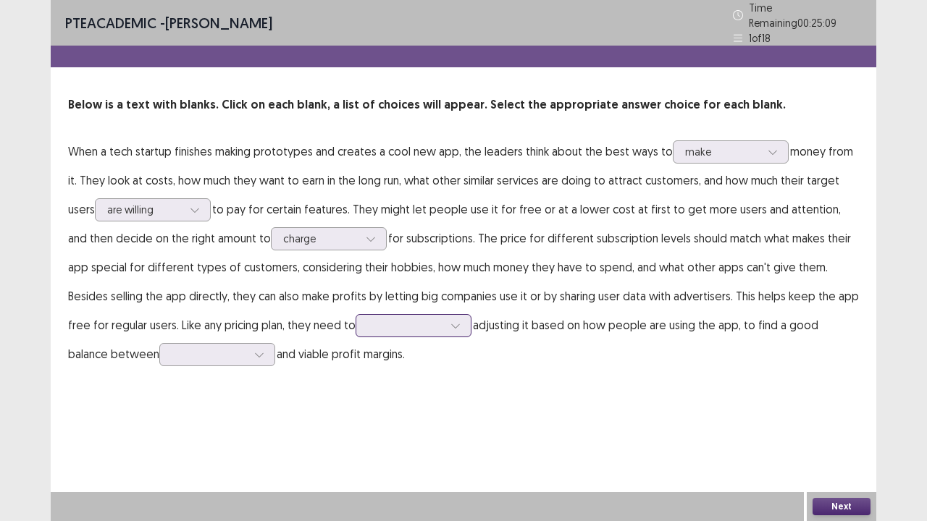
click at [445, 315] on div at bounding box center [456, 326] width 22 height 22
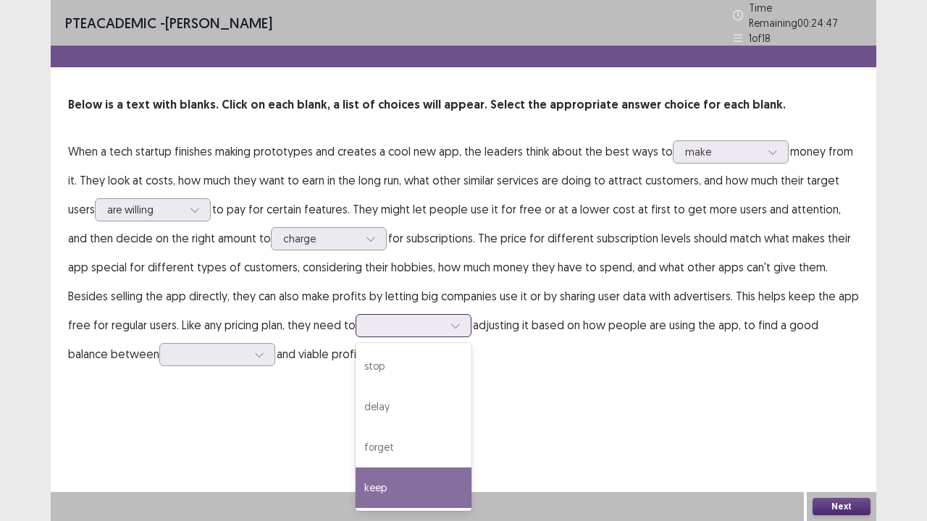
click at [356, 429] on div "keep" at bounding box center [414, 488] width 116 height 41
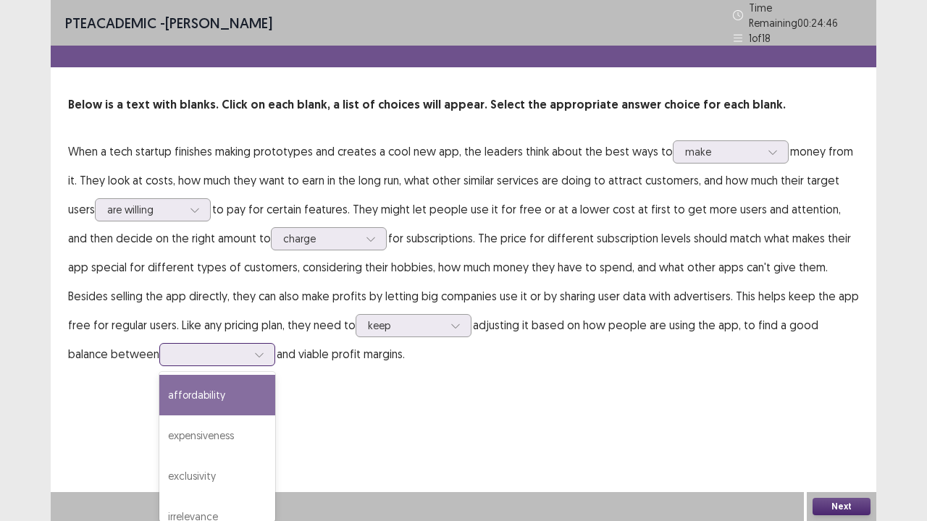
click at [254, 350] on icon at bounding box center [259, 355] width 10 height 10
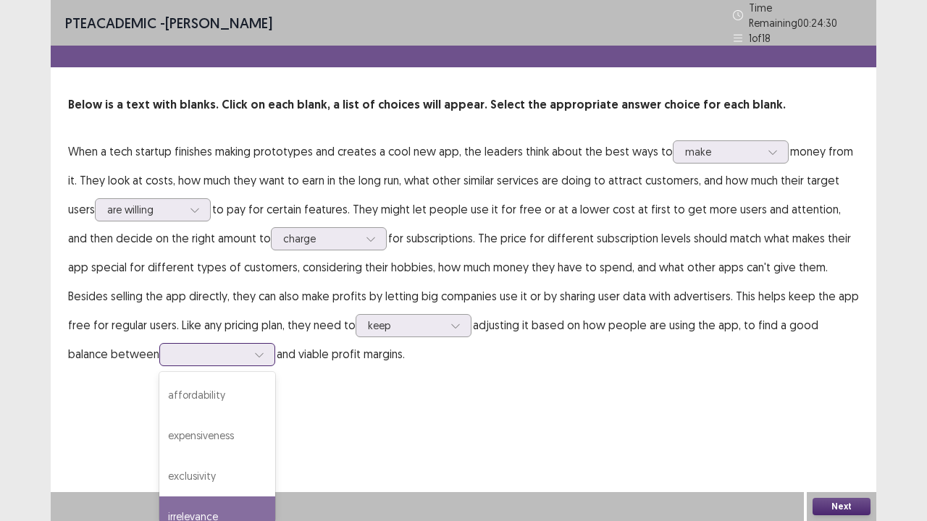
click at [166, 429] on div "irrelevance" at bounding box center [217, 517] width 116 height 41
click at [254, 350] on icon at bounding box center [259, 355] width 10 height 10
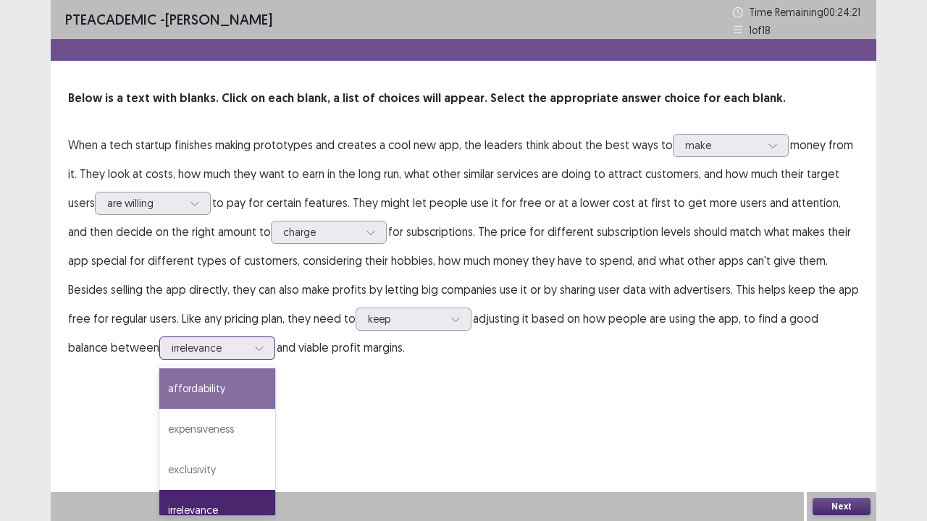
click at [195, 387] on div "affordability" at bounding box center [217, 389] width 116 height 41
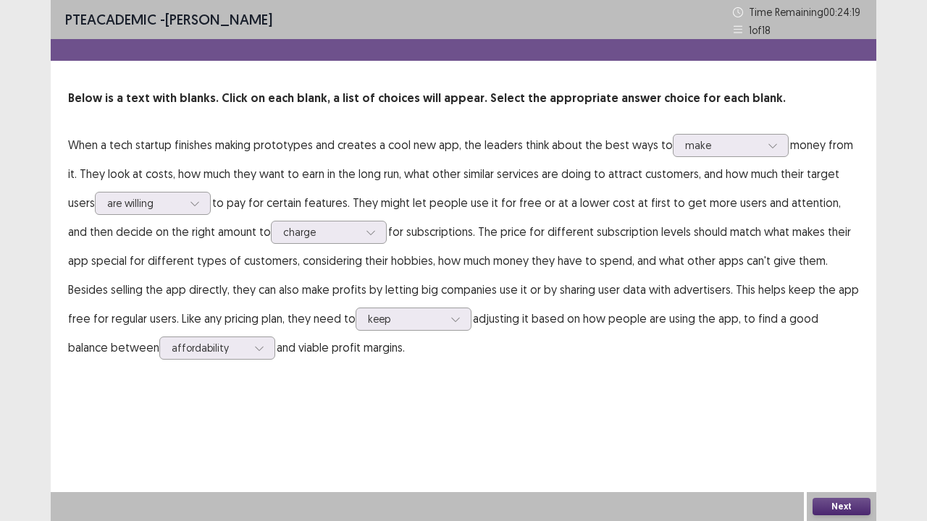
click at [823, 429] on button "Next" at bounding box center [842, 506] width 58 height 17
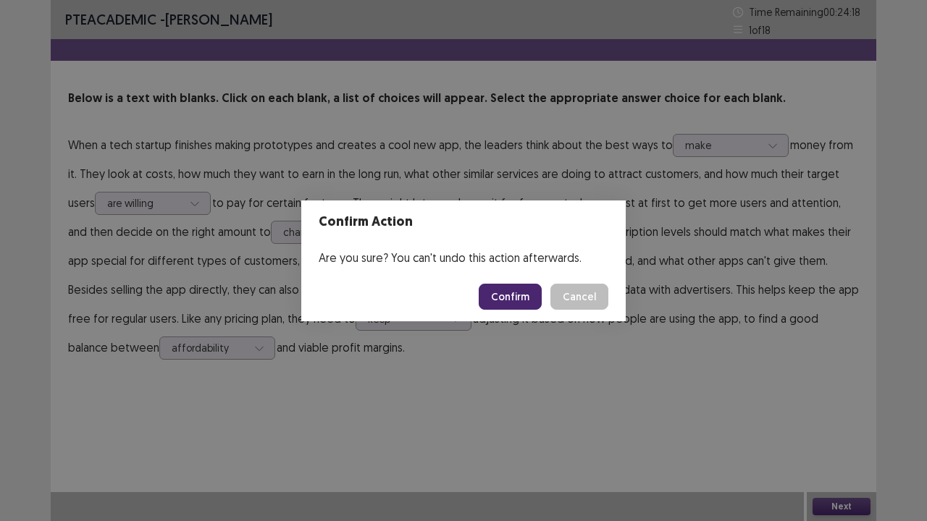
click at [516, 302] on button "Confirm" at bounding box center [510, 297] width 63 height 26
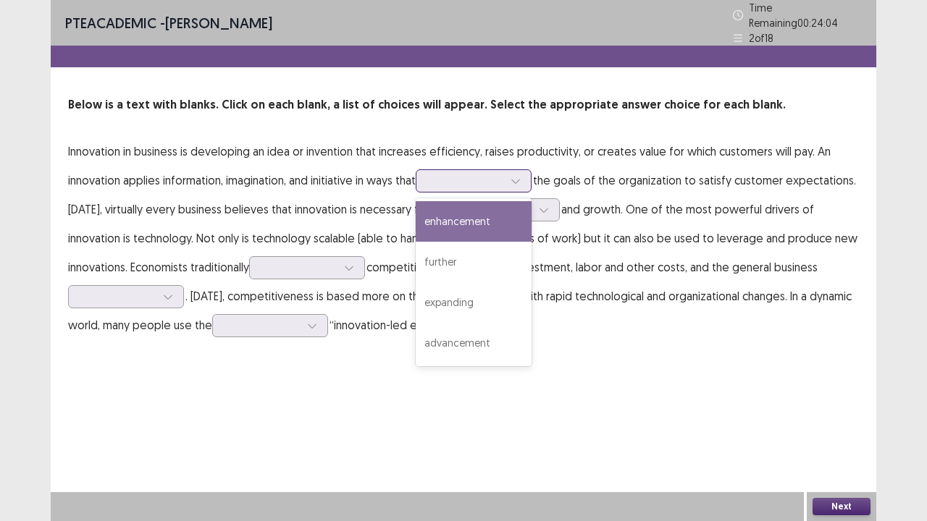
click at [526, 177] on div at bounding box center [516, 181] width 22 height 22
click at [487, 217] on div "enhancement" at bounding box center [474, 221] width 116 height 41
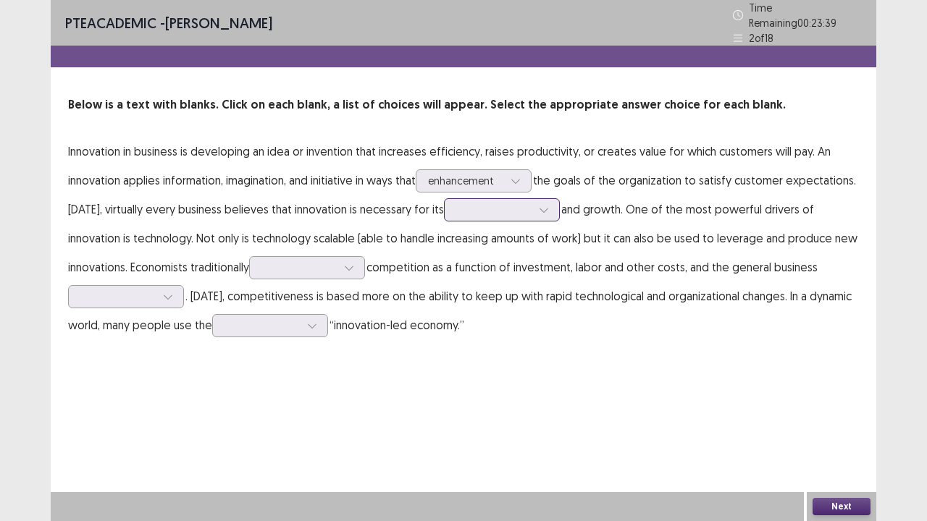
click at [542, 205] on icon at bounding box center [544, 210] width 10 height 10
click at [523, 162] on p "Innovation in business is developing an idea or invention that increases effici…" at bounding box center [463, 238] width 791 height 203
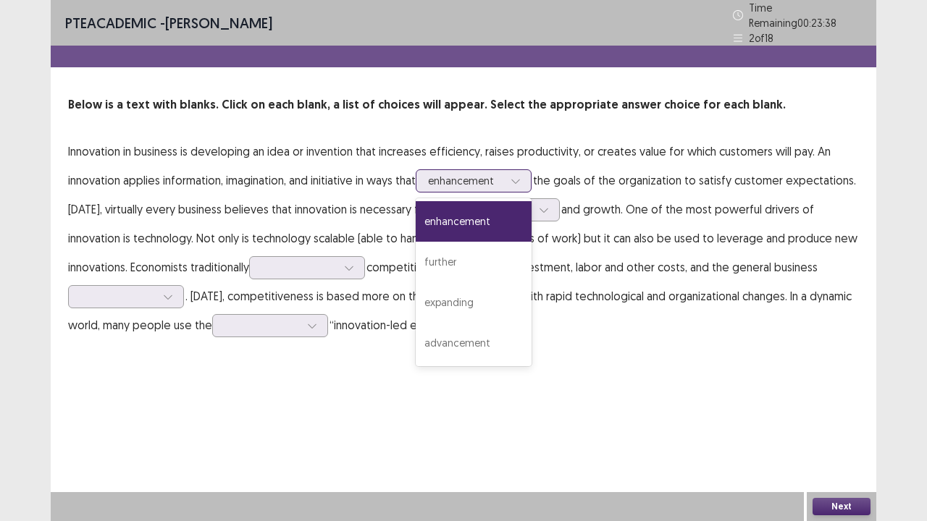
click at [522, 170] on div at bounding box center [516, 181] width 22 height 22
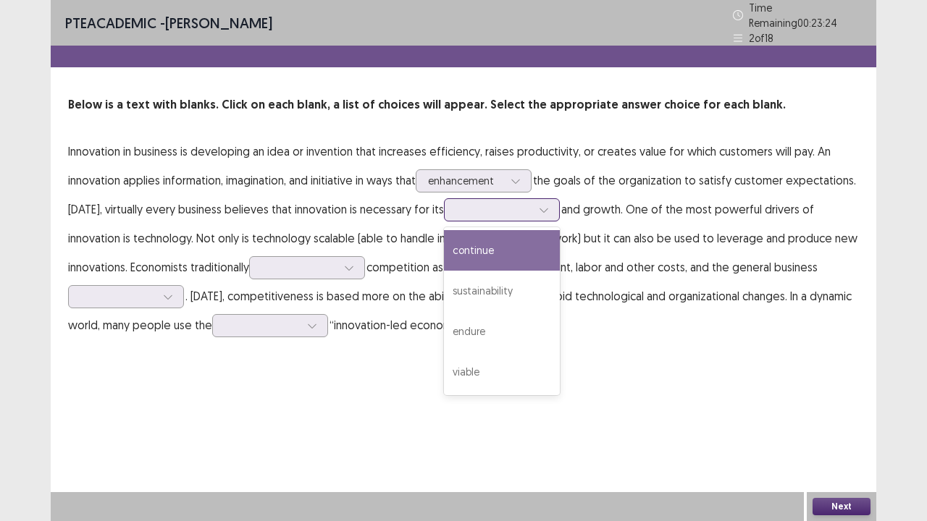
click at [549, 201] on div at bounding box center [544, 210] width 22 height 22
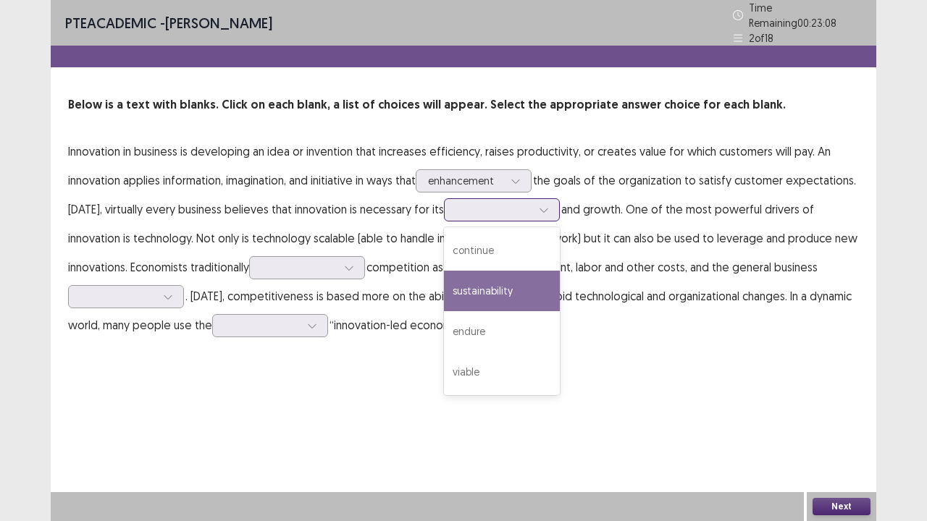
click at [525, 275] on div "sustainability" at bounding box center [502, 291] width 116 height 41
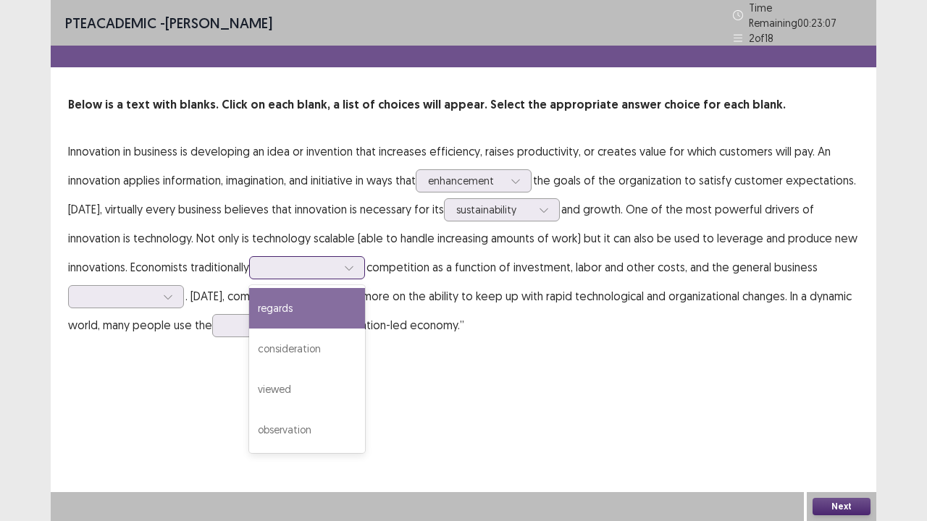
click at [323, 259] on div at bounding box center [299, 267] width 78 height 17
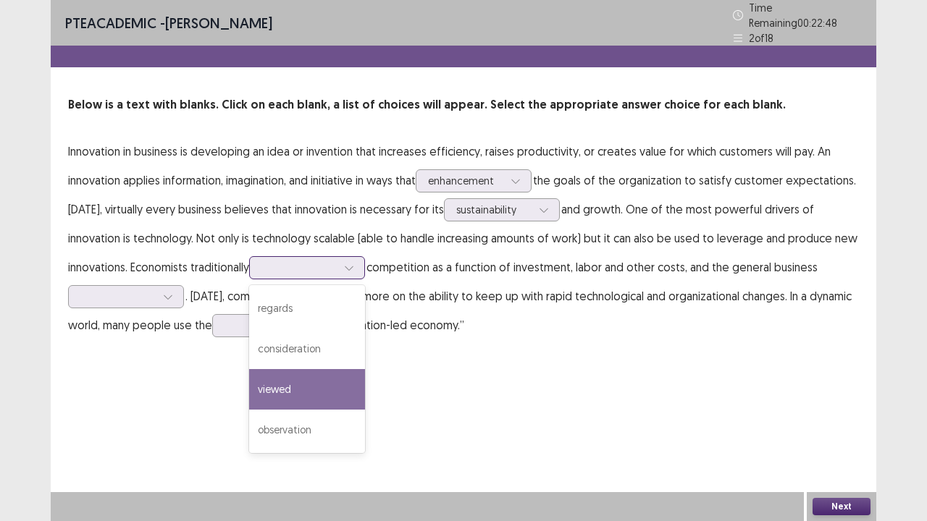
click at [311, 377] on div "viewed" at bounding box center [307, 389] width 116 height 41
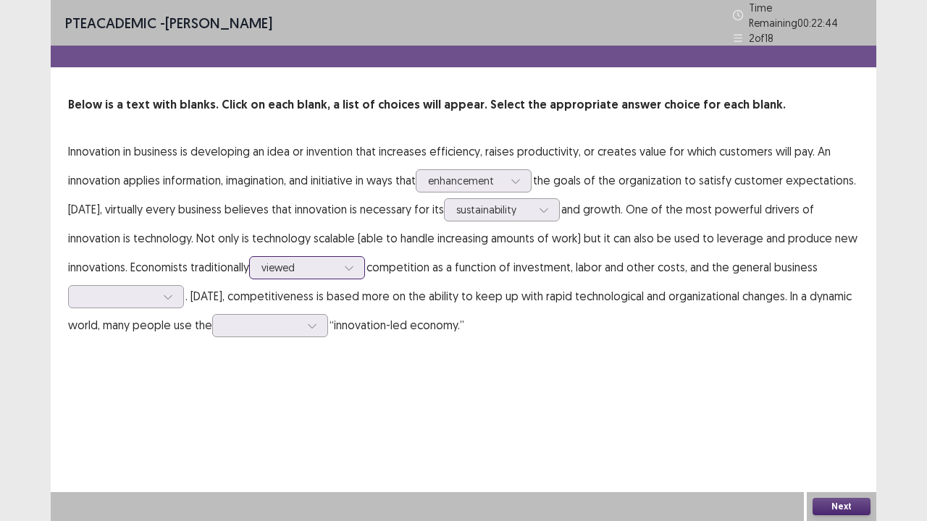
click at [351, 263] on icon at bounding box center [349, 268] width 10 height 10
click at [421, 347] on div "PTE academic - [PERSON_NAME] Time Remaining 00 : 22 : 06 2 of 18 Below is a tex…" at bounding box center [464, 184] width 826 height 369
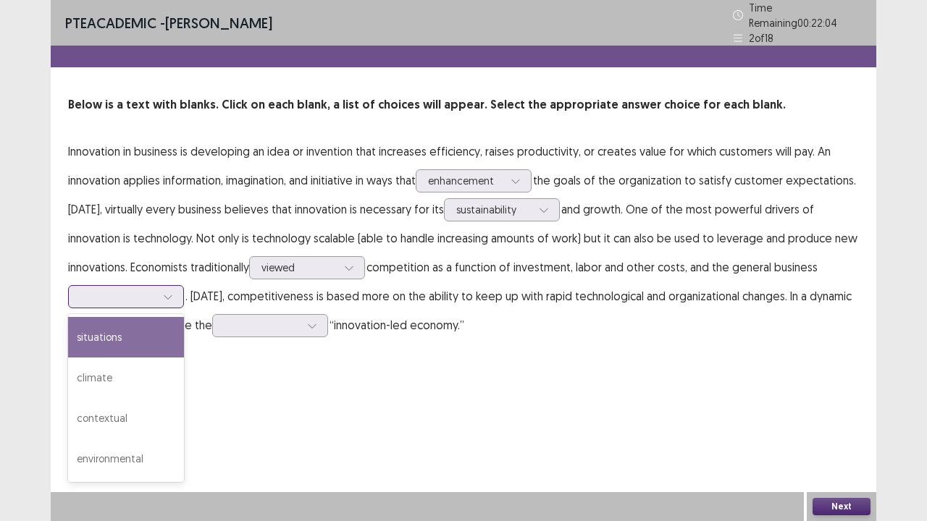
click at [165, 292] on icon at bounding box center [168, 297] width 10 height 10
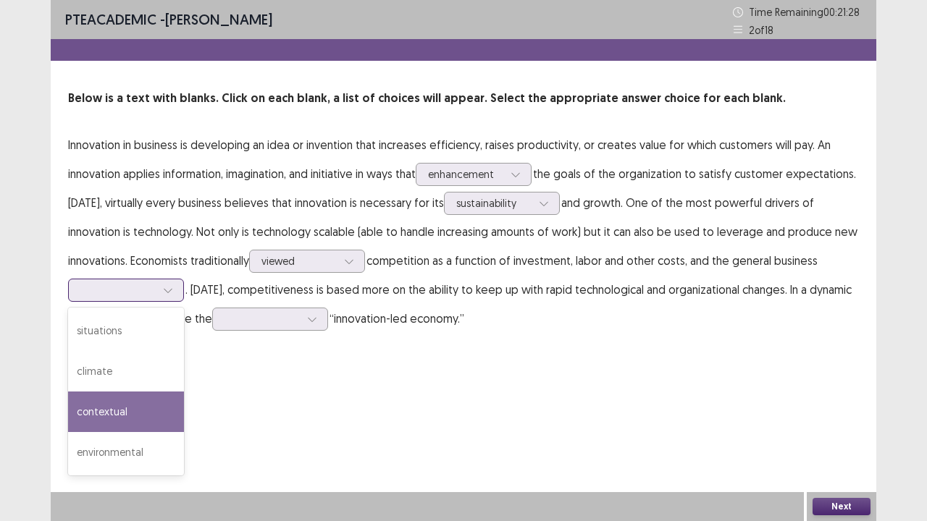
click at [138, 411] on div "contextual" at bounding box center [126, 412] width 116 height 41
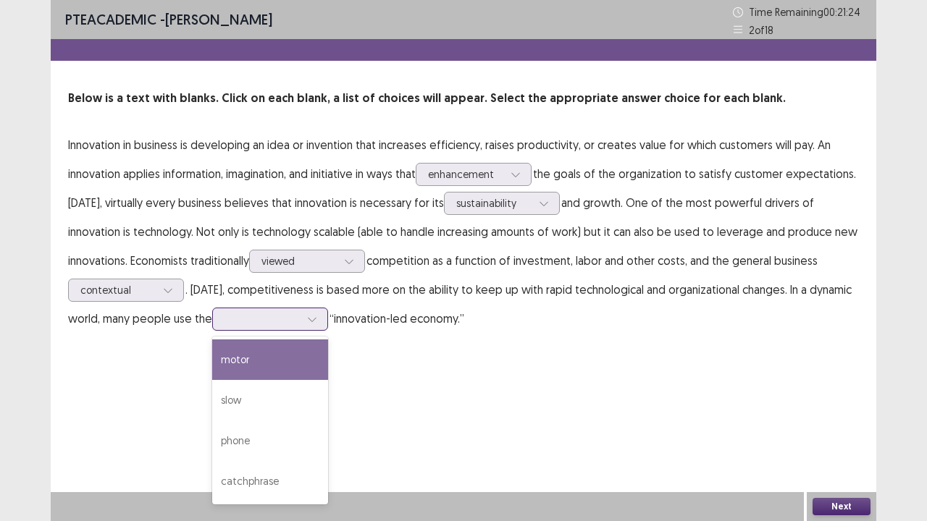
click at [314, 318] on icon at bounding box center [312, 319] width 10 height 10
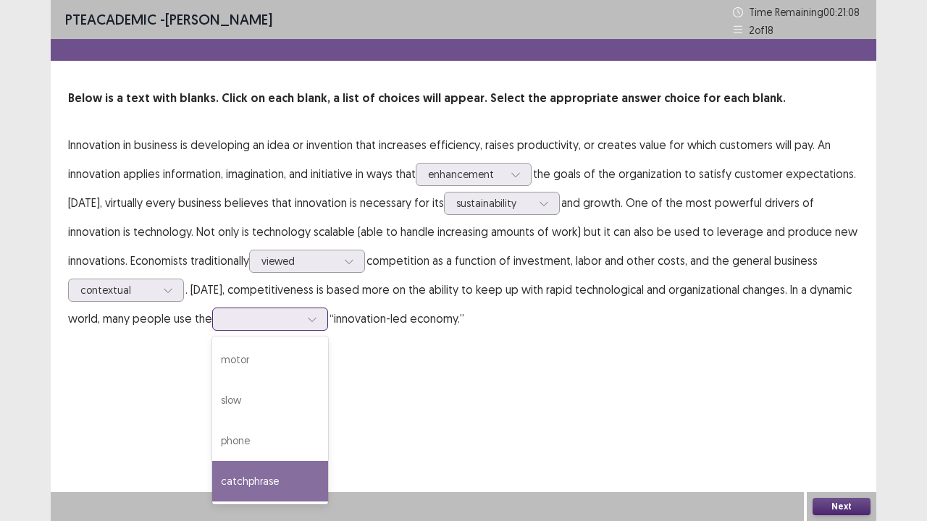
click at [297, 429] on div "catchphrase" at bounding box center [270, 481] width 116 height 41
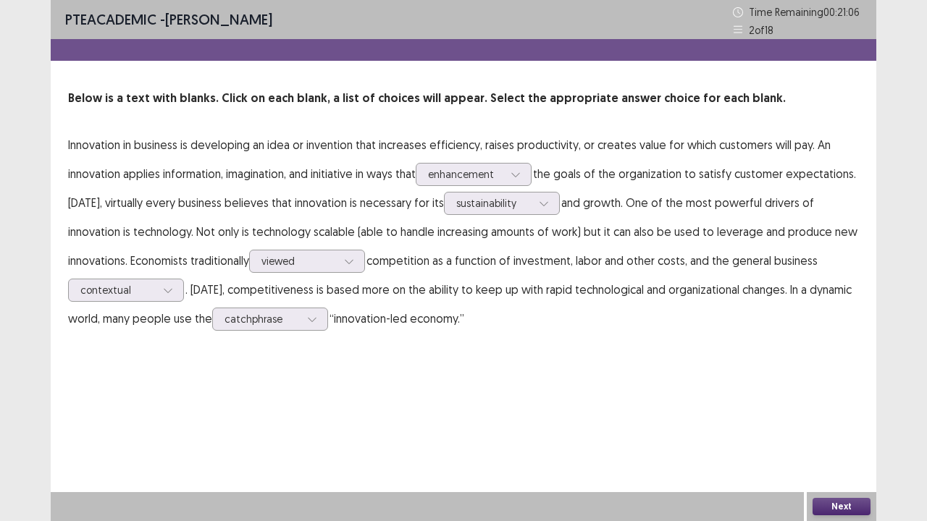
click at [828, 429] on button "Next" at bounding box center [842, 506] width 58 height 17
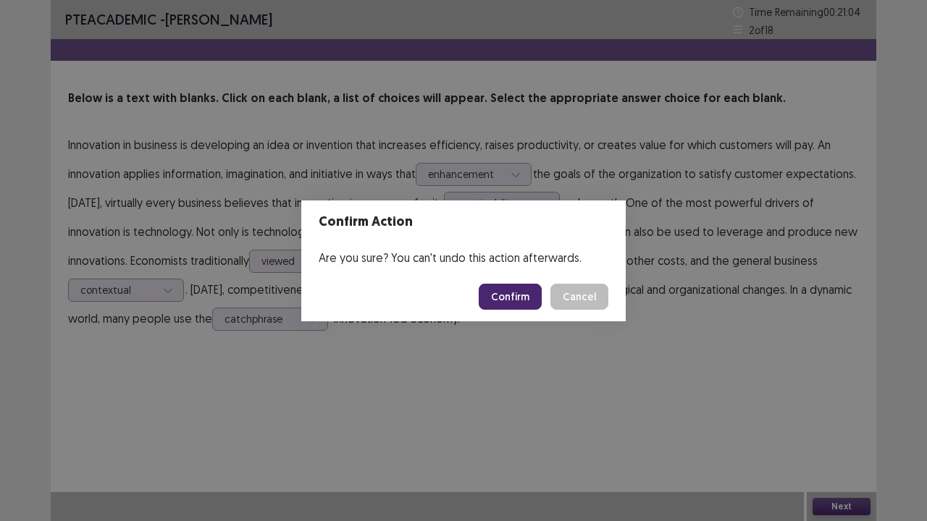
click at [529, 299] on button "Confirm" at bounding box center [510, 297] width 63 height 26
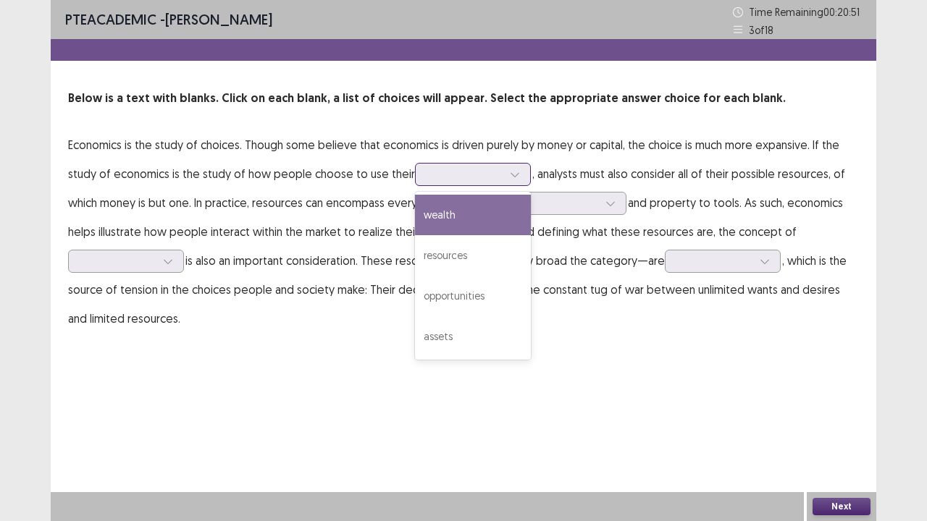
click at [519, 164] on div at bounding box center [515, 175] width 22 height 22
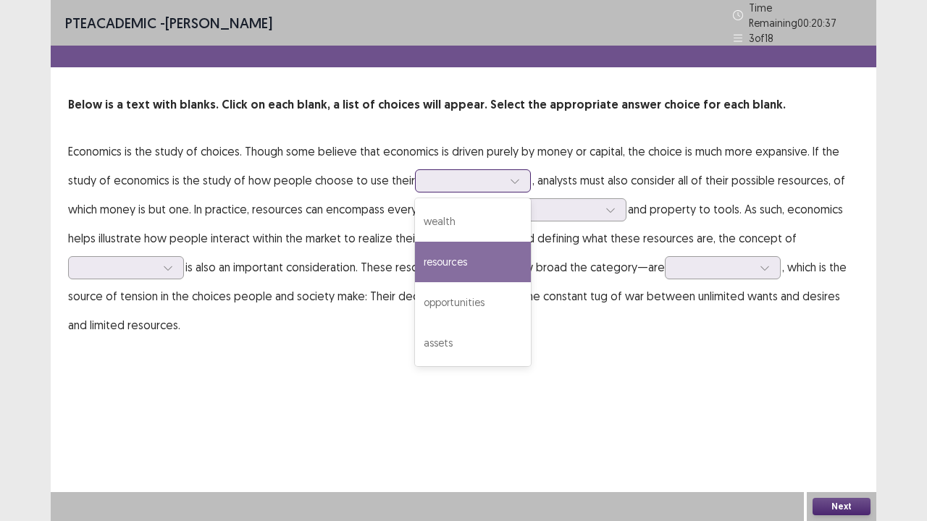
click at [479, 247] on div "resources" at bounding box center [473, 262] width 116 height 41
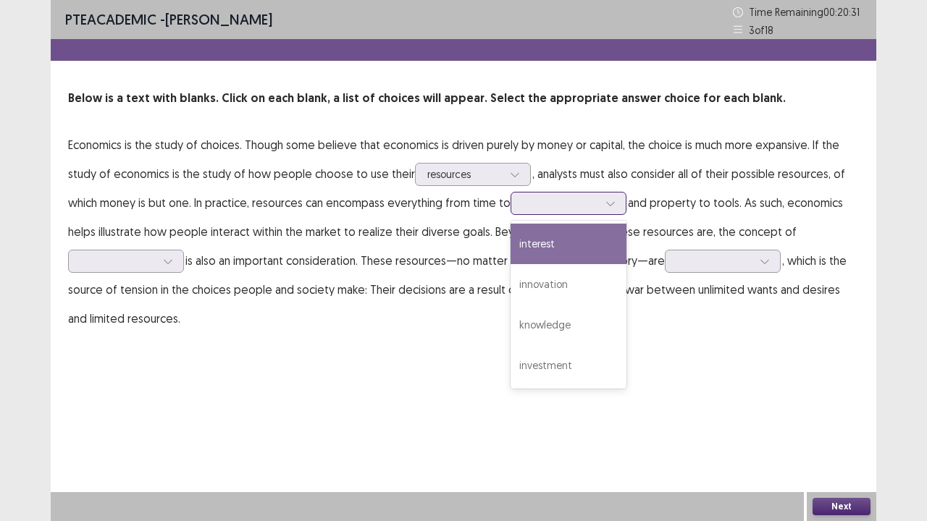
click at [621, 206] on div at bounding box center [611, 204] width 22 height 22
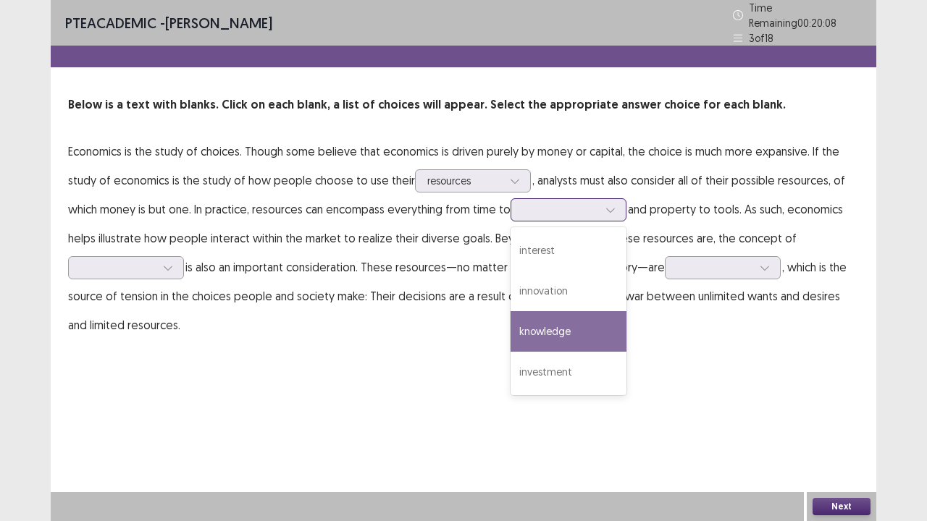
click at [584, 330] on div "knowledge" at bounding box center [569, 331] width 116 height 41
click at [608, 206] on icon at bounding box center [610, 210] width 10 height 10
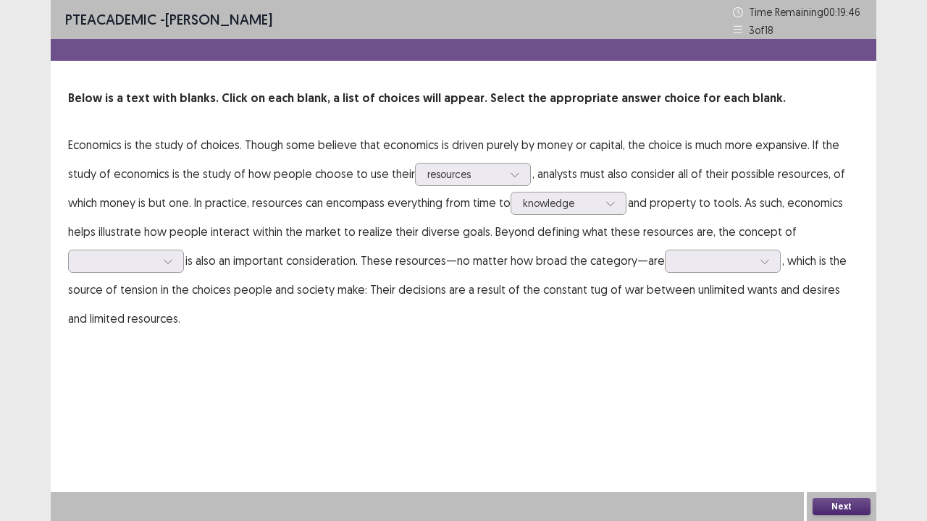
click at [654, 346] on div "PTE academic - [PERSON_NAME] Time Remaining 00 : 19 : 46 3 of 18 Below is a tex…" at bounding box center [464, 181] width 826 height 362
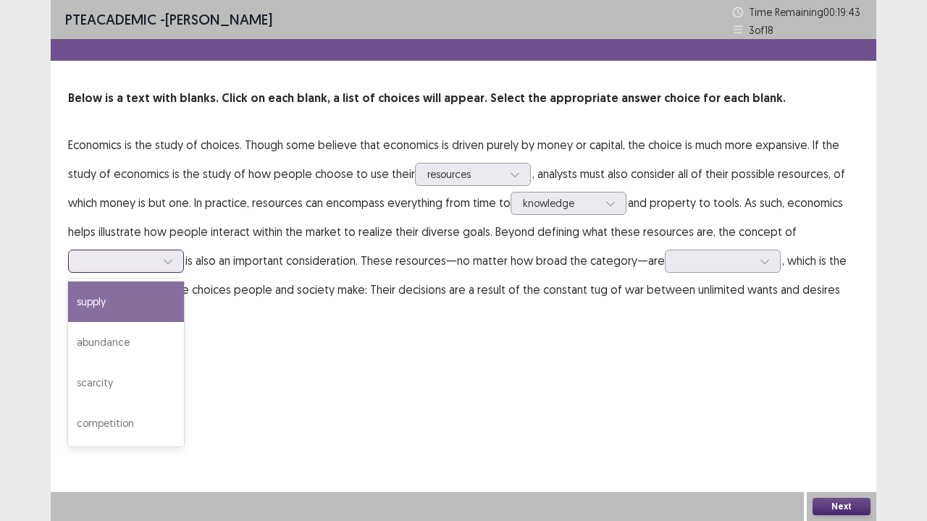
click at [168, 259] on icon at bounding box center [168, 261] width 10 height 10
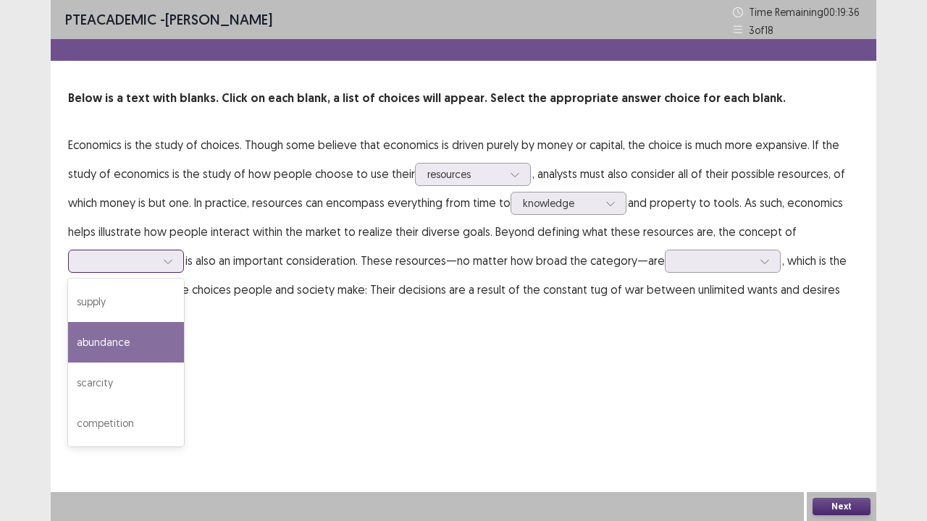
click at [135, 348] on div "abundance" at bounding box center [126, 342] width 116 height 41
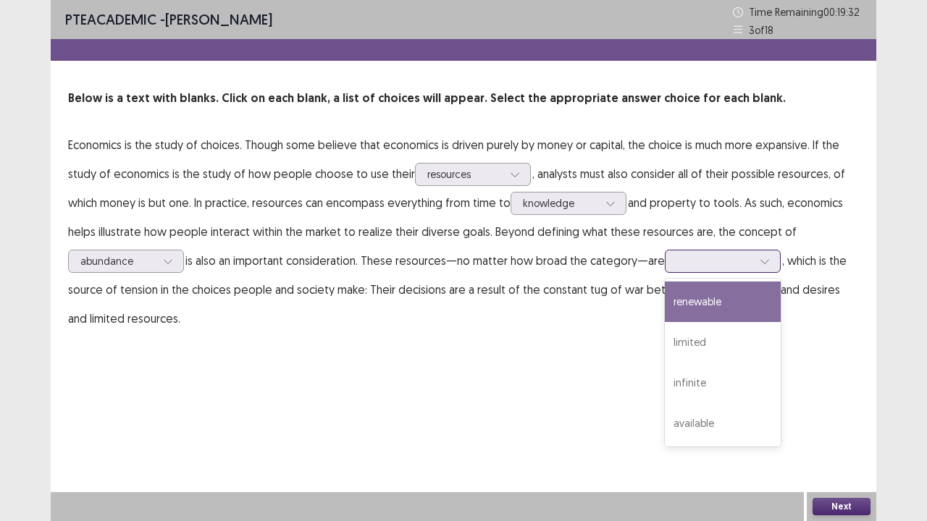
click at [771, 263] on div at bounding box center [765, 262] width 22 height 22
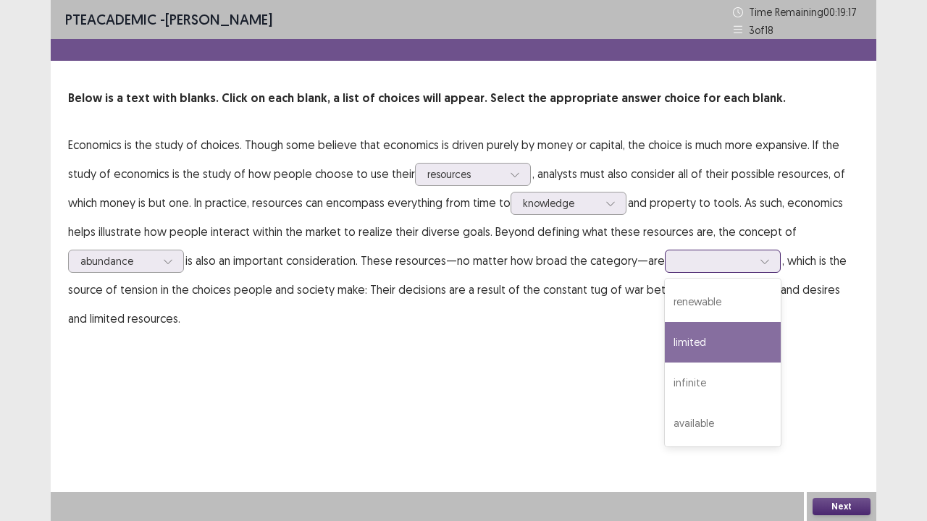
click at [723, 336] on div "limited" at bounding box center [723, 342] width 116 height 41
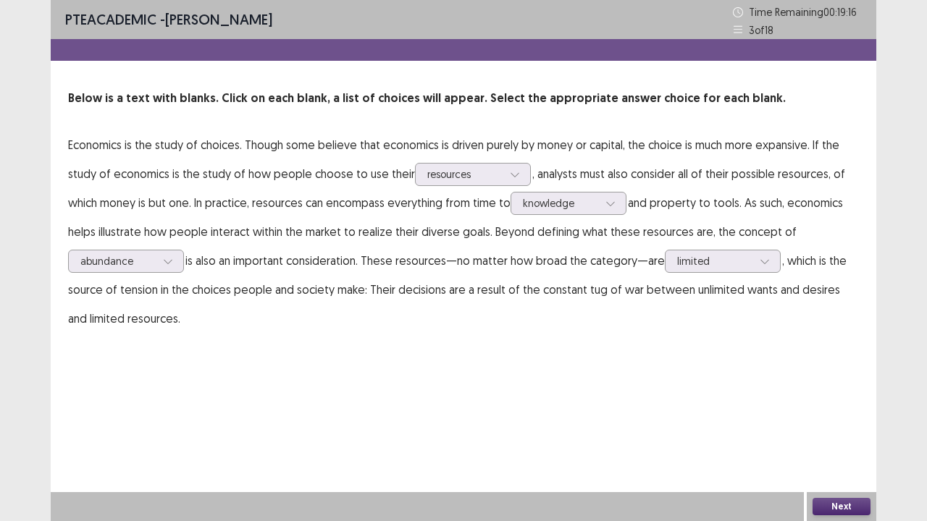
click at [834, 429] on button "Next" at bounding box center [842, 506] width 58 height 17
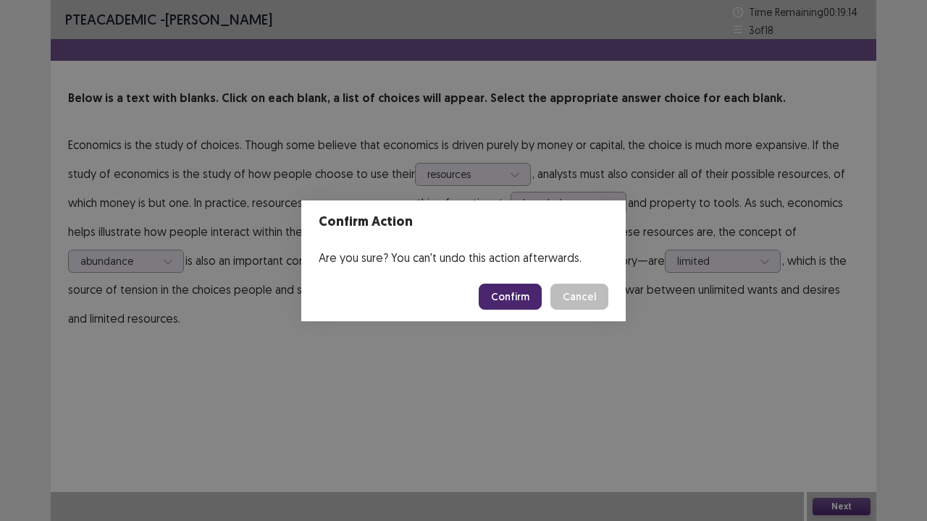
click at [516, 287] on button "Confirm" at bounding box center [510, 297] width 63 height 26
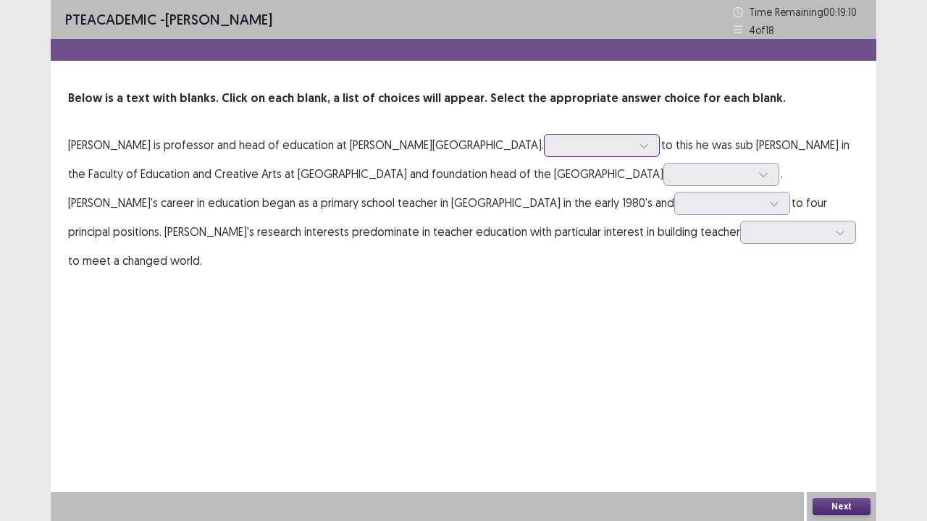
click at [639, 149] on icon at bounding box center [644, 145] width 10 height 10
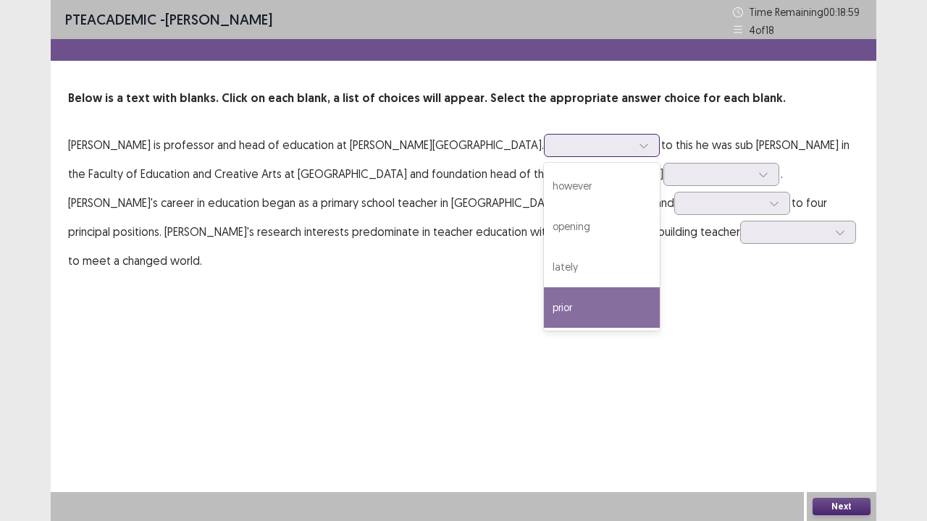
click at [544, 298] on div "prior" at bounding box center [602, 308] width 116 height 41
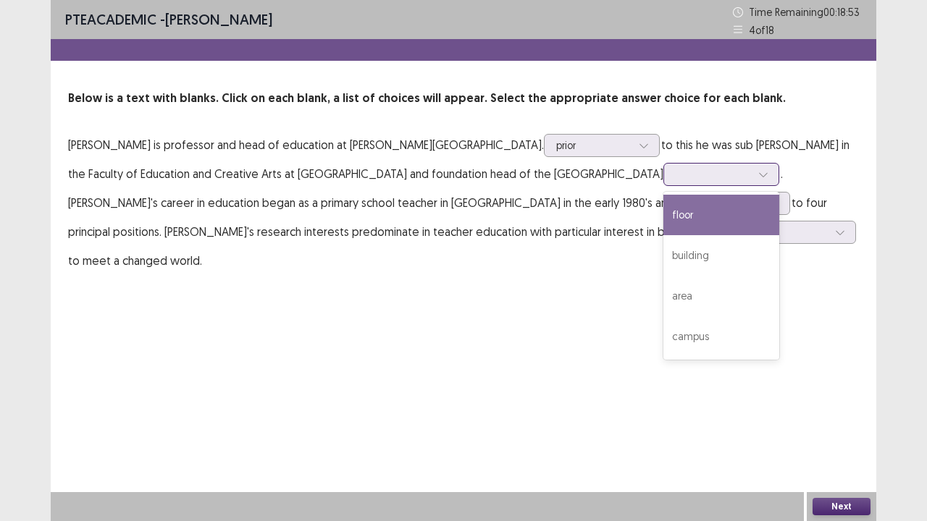
click at [758, 173] on icon at bounding box center [763, 174] width 10 height 10
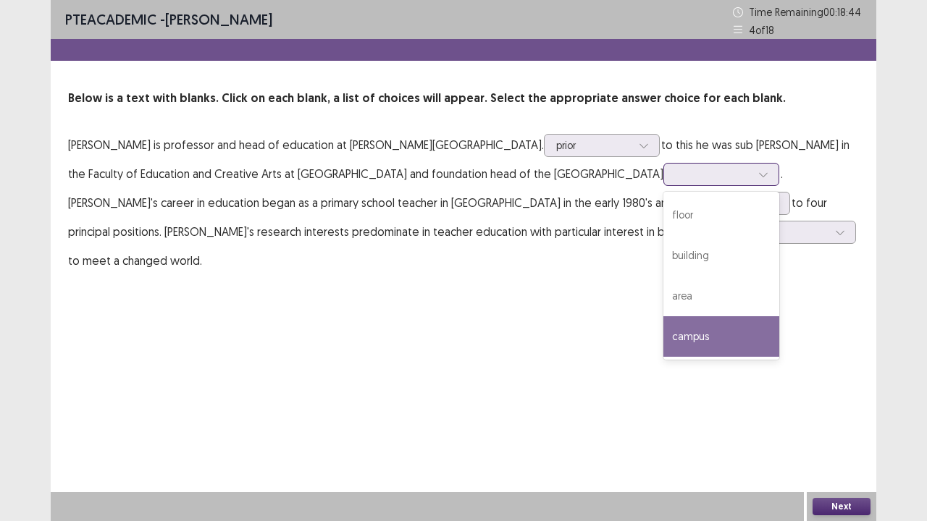
click at [663, 337] on div "campus" at bounding box center [721, 336] width 116 height 41
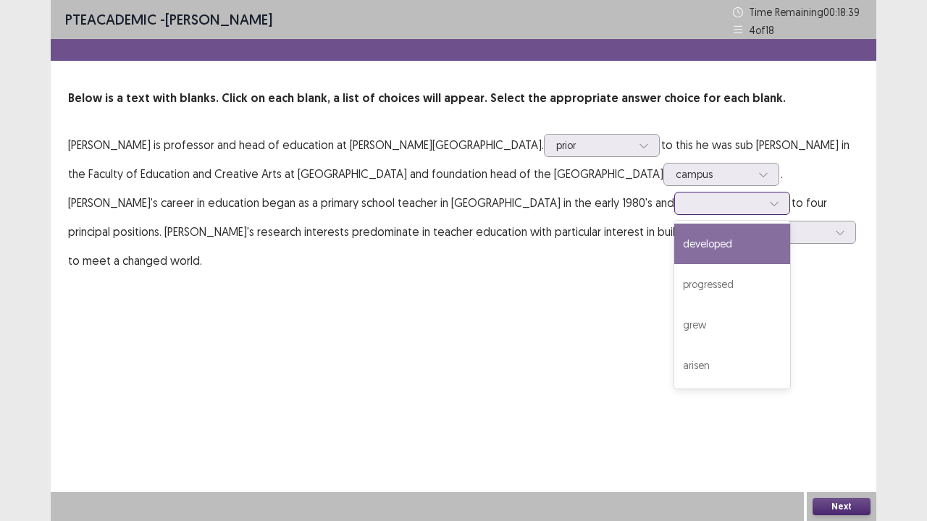
click at [769, 207] on icon at bounding box center [774, 203] width 10 height 10
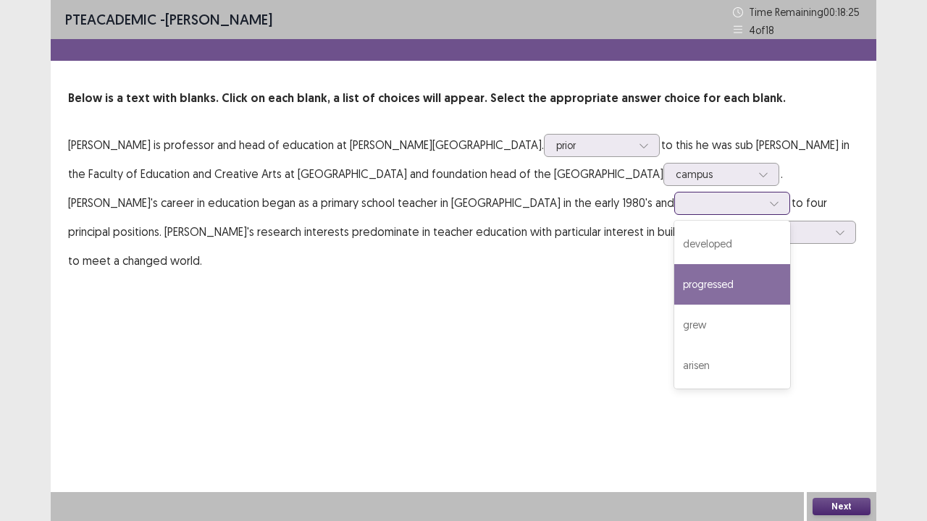
click at [674, 277] on div "progressed" at bounding box center [732, 284] width 116 height 41
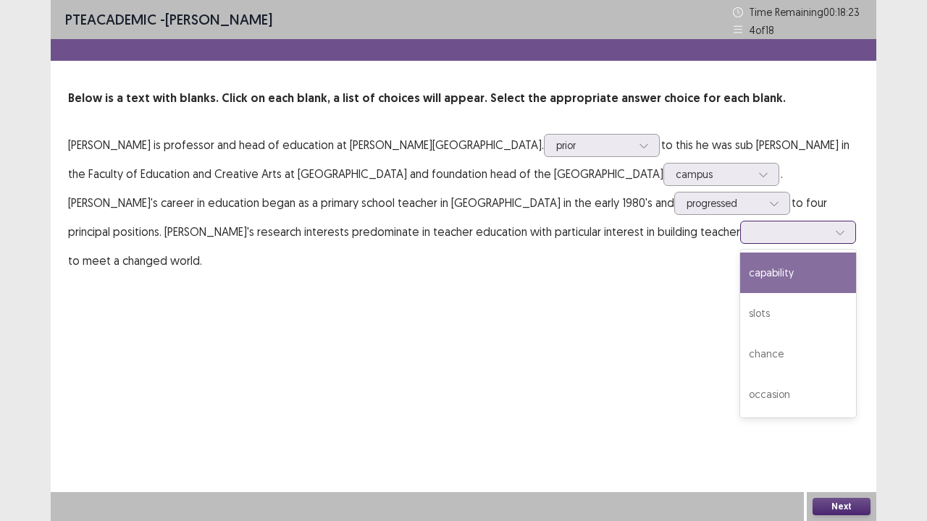
click at [751, 234] on div at bounding box center [790, 232] width 78 height 17
click at [740, 259] on div "capability" at bounding box center [798, 273] width 116 height 41
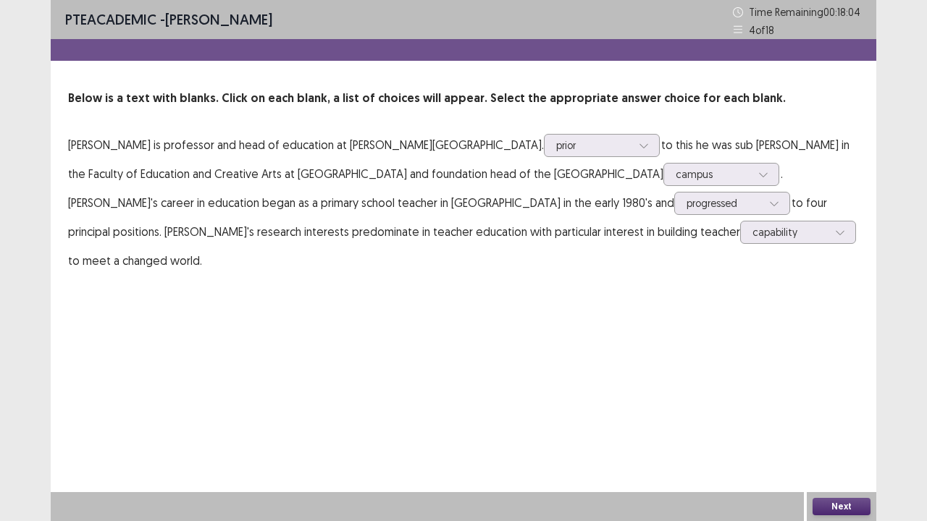
click at [841, 429] on button "Next" at bounding box center [842, 506] width 58 height 17
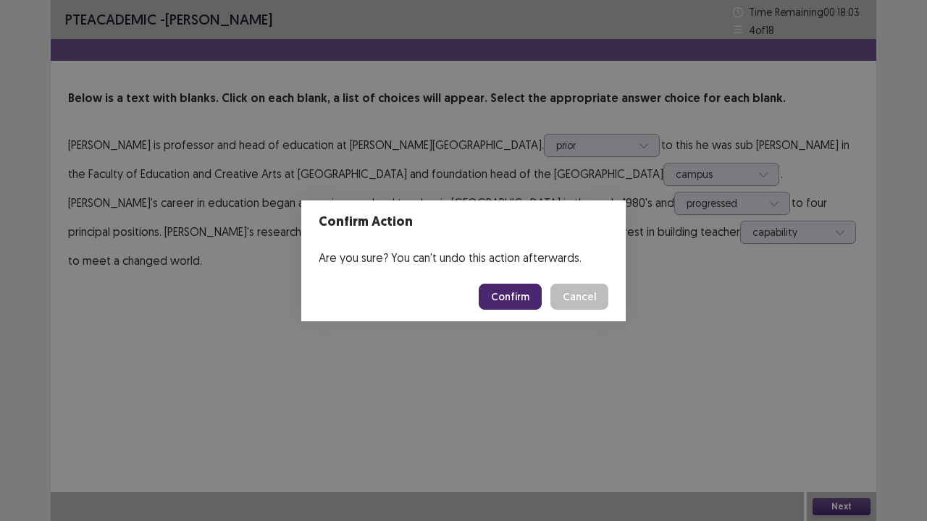
click at [519, 295] on button "Confirm" at bounding box center [510, 297] width 63 height 26
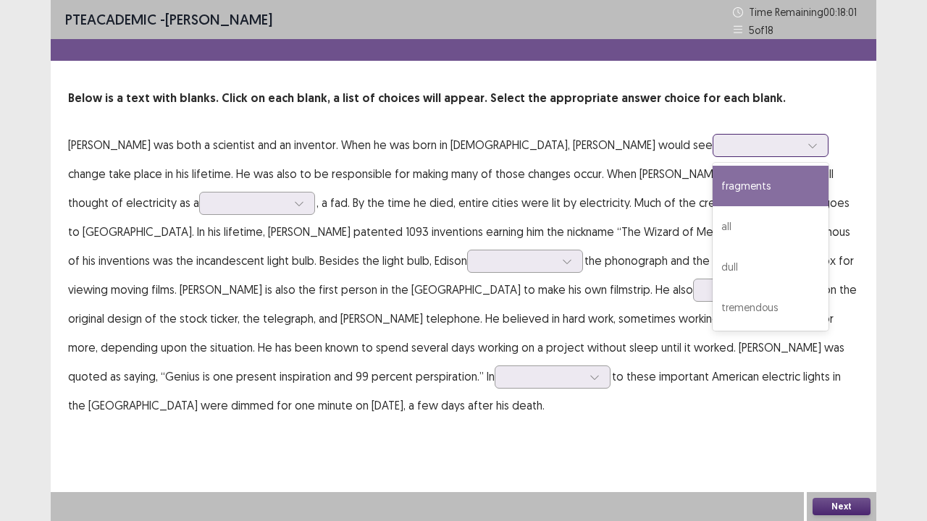
click at [802, 138] on div at bounding box center [813, 146] width 22 height 22
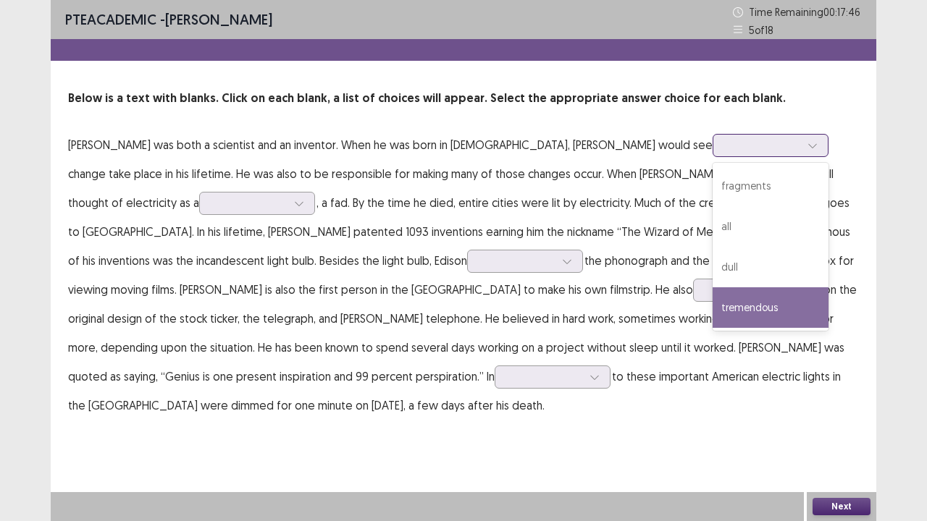
click at [713, 298] on div "tremendous" at bounding box center [771, 308] width 116 height 41
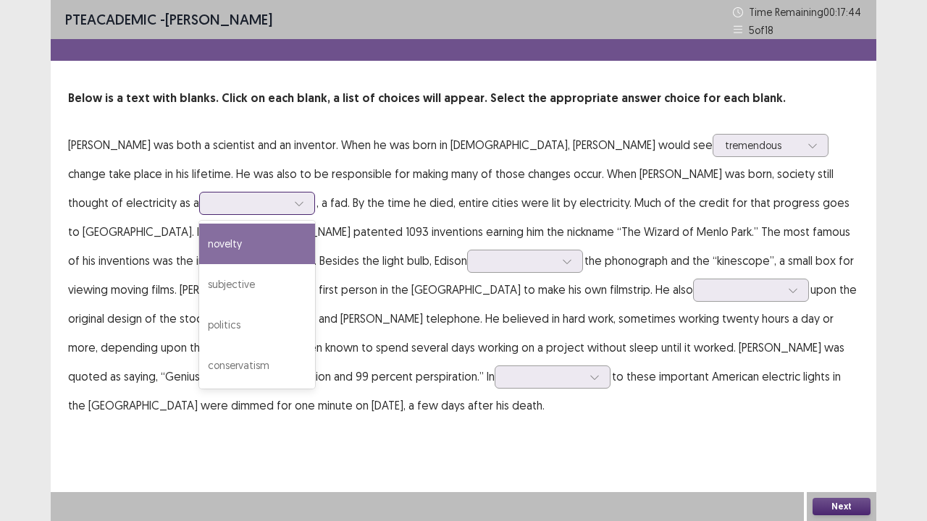
click at [294, 202] on icon at bounding box center [299, 203] width 10 height 10
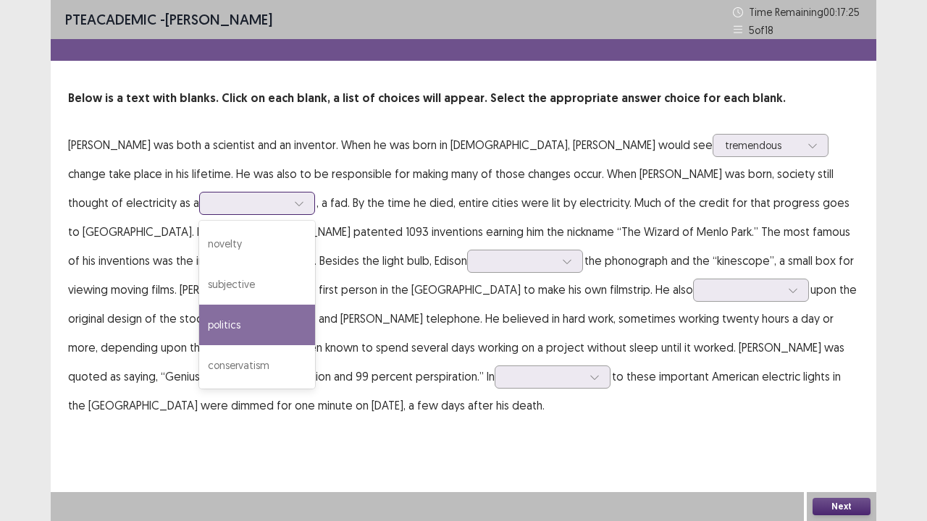
click at [199, 343] on div "politics" at bounding box center [257, 325] width 116 height 41
click at [294, 207] on icon at bounding box center [299, 203] width 10 height 10
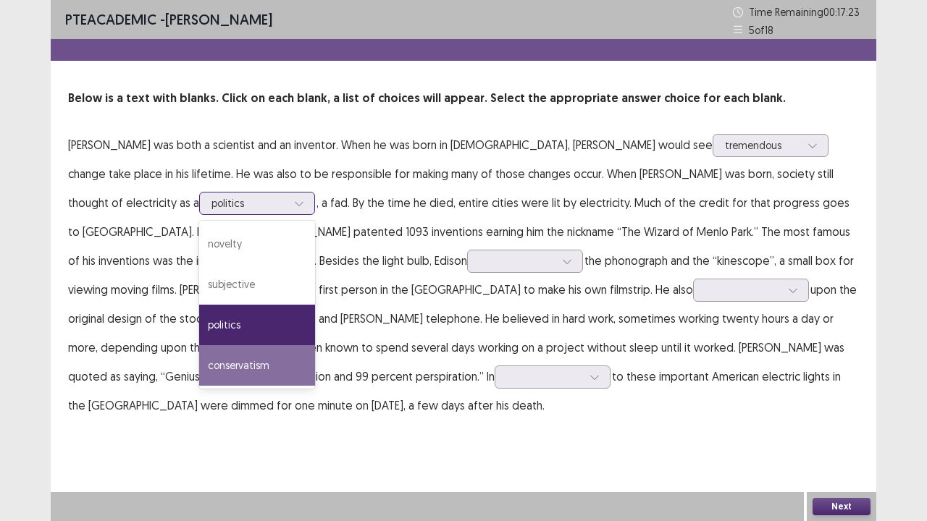
click at [199, 365] on div "conservatism" at bounding box center [257, 365] width 116 height 41
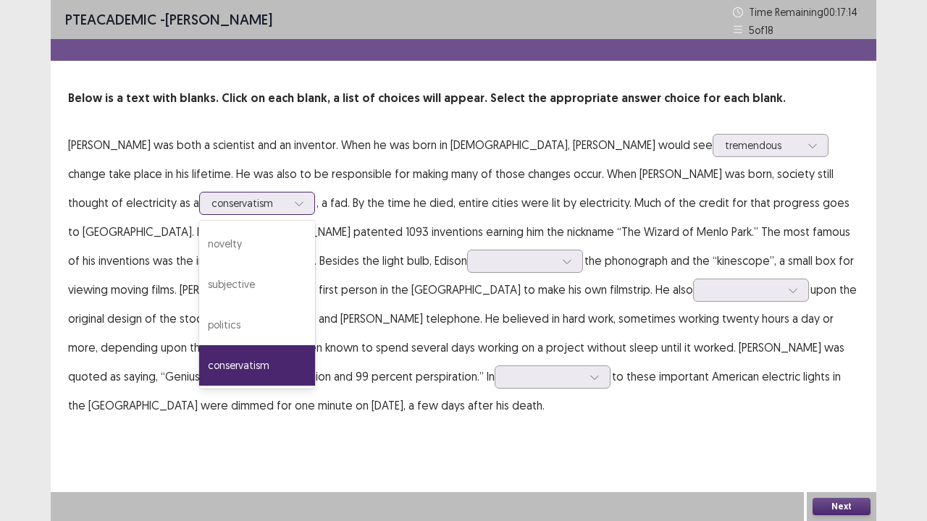
click at [295, 204] on icon at bounding box center [299, 204] width 8 height 4
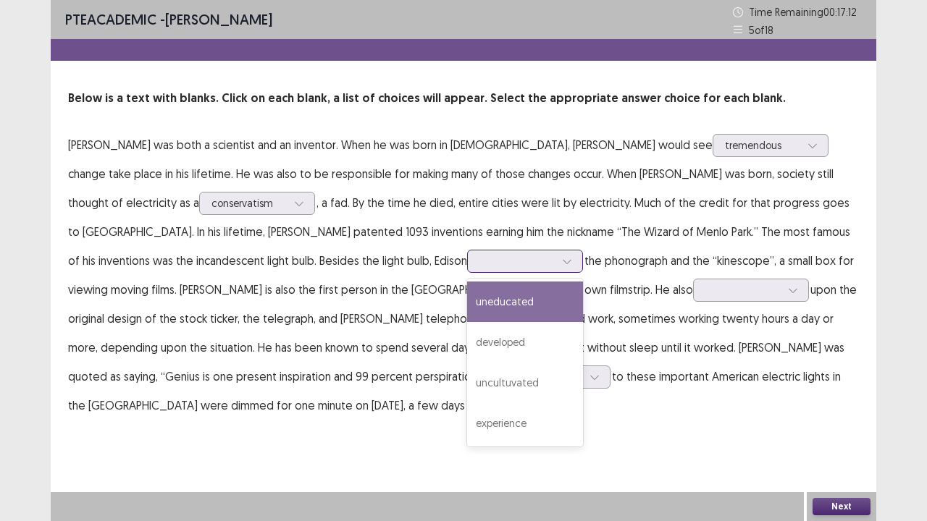
click at [563, 261] on icon at bounding box center [567, 262] width 8 height 4
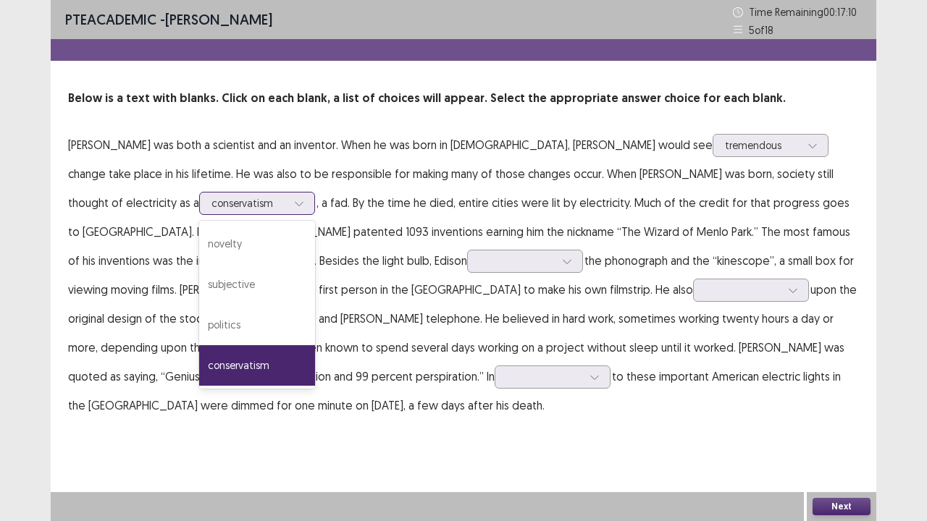
click at [294, 198] on icon at bounding box center [299, 203] width 10 height 10
click at [562, 261] on icon at bounding box center [567, 261] width 10 height 10
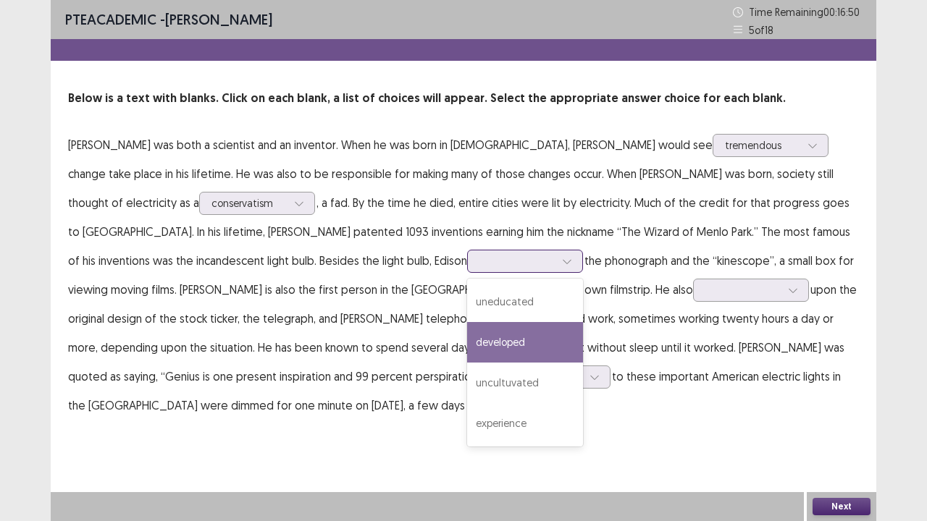
click at [467, 339] on div "developed" at bounding box center [525, 342] width 116 height 41
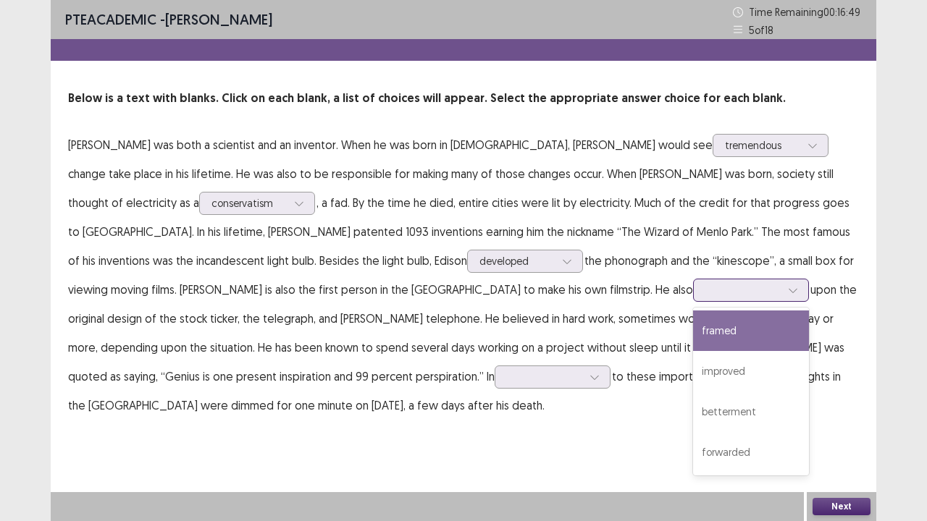
click at [705, 290] on div at bounding box center [742, 290] width 75 height 14
click at [693, 328] on div "framed" at bounding box center [751, 331] width 116 height 41
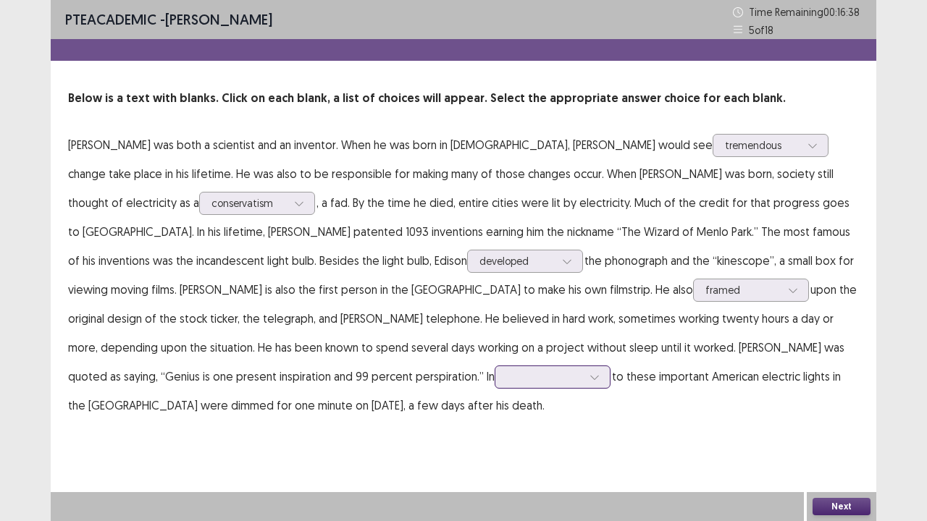
click at [584, 369] on div at bounding box center [595, 377] width 22 height 22
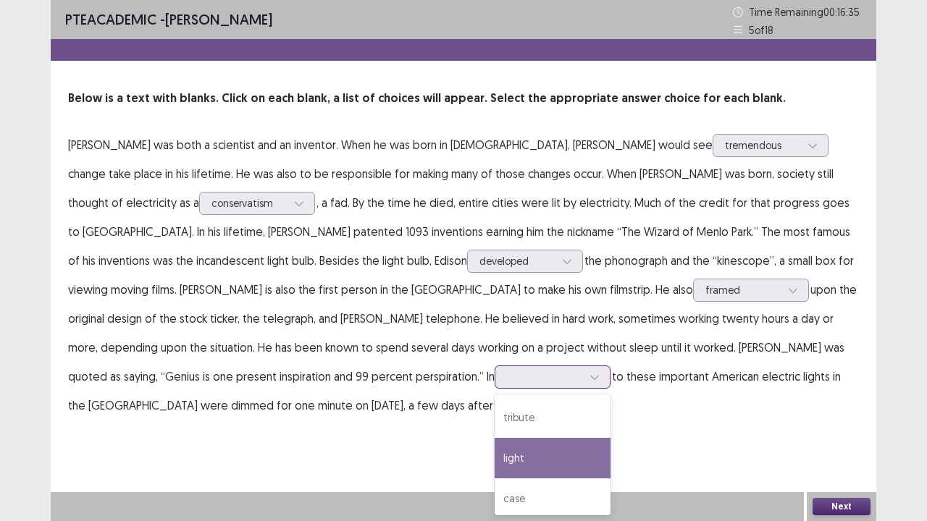
scroll to position [17, 0]
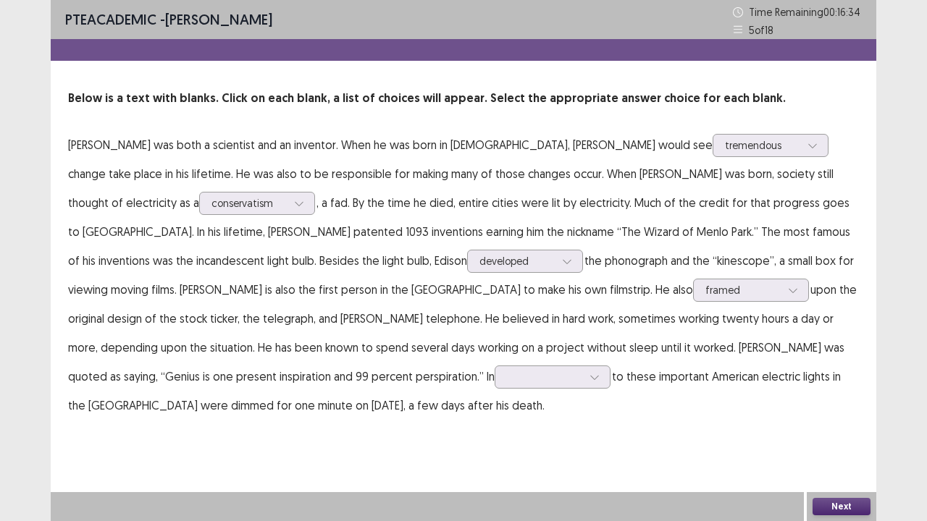
click at [852, 414] on p "[PERSON_NAME] was both a scientist and an inventor. When he was born in [DEMOGR…" at bounding box center [463, 275] width 791 height 290
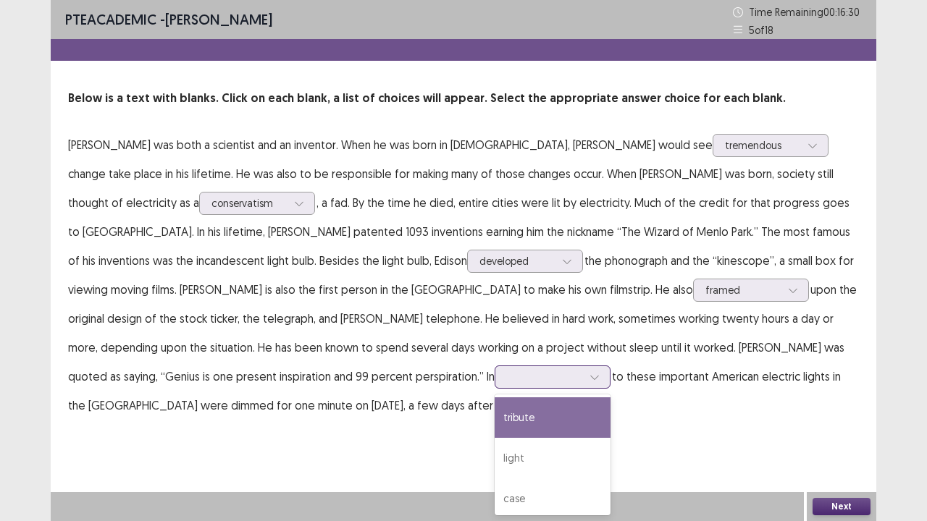
click at [590, 377] on icon at bounding box center [595, 377] width 10 height 10
click at [495, 409] on div "tribute" at bounding box center [553, 418] width 116 height 41
click at [590, 372] on icon at bounding box center [595, 377] width 10 height 10
click at [495, 400] on div "tribute" at bounding box center [553, 418] width 116 height 41
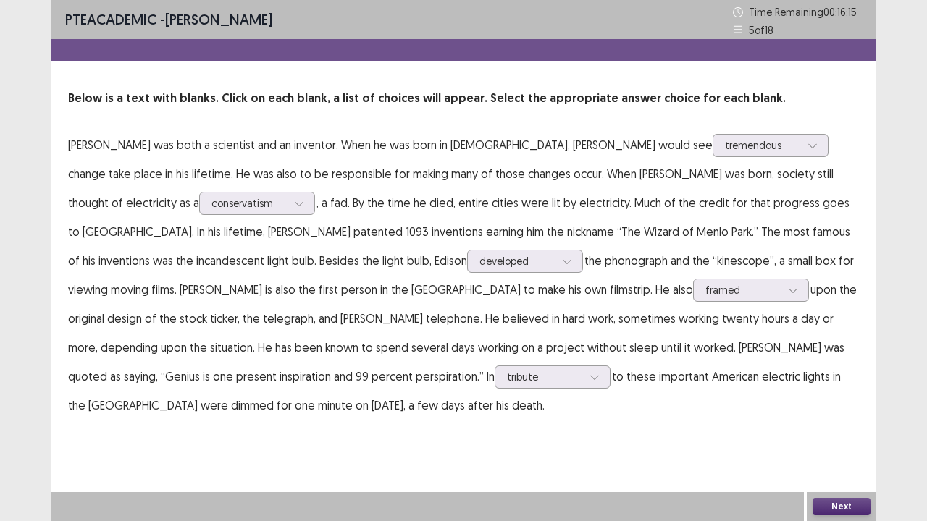
click at [834, 429] on button "Next" at bounding box center [842, 506] width 58 height 17
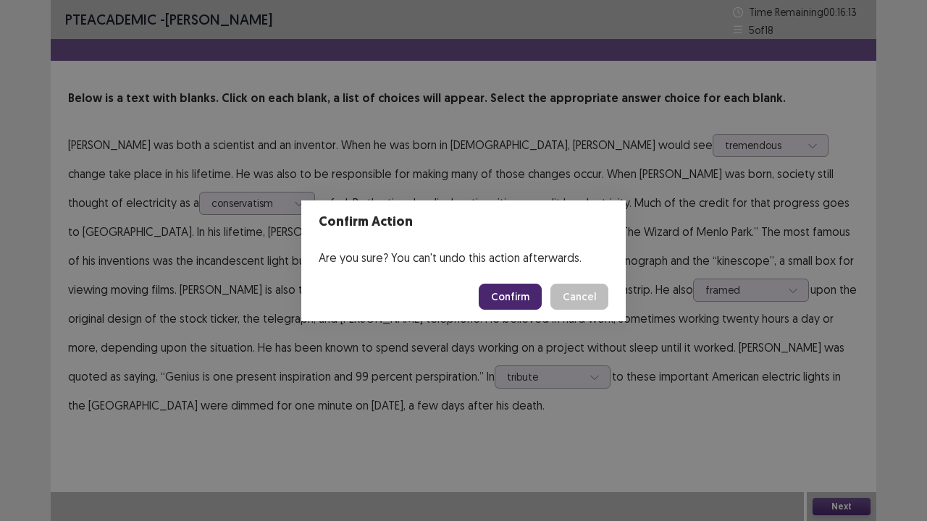
click at [524, 303] on button "Confirm" at bounding box center [510, 297] width 63 height 26
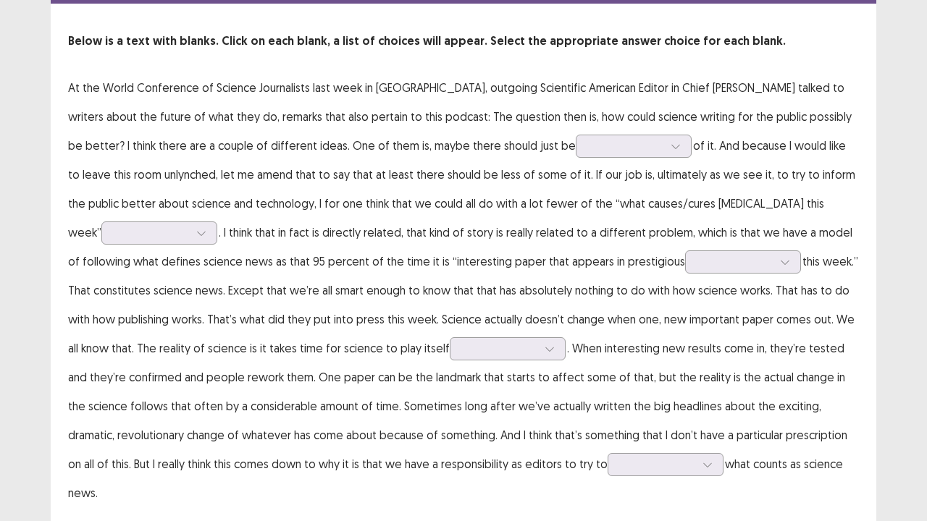
scroll to position [58, 0]
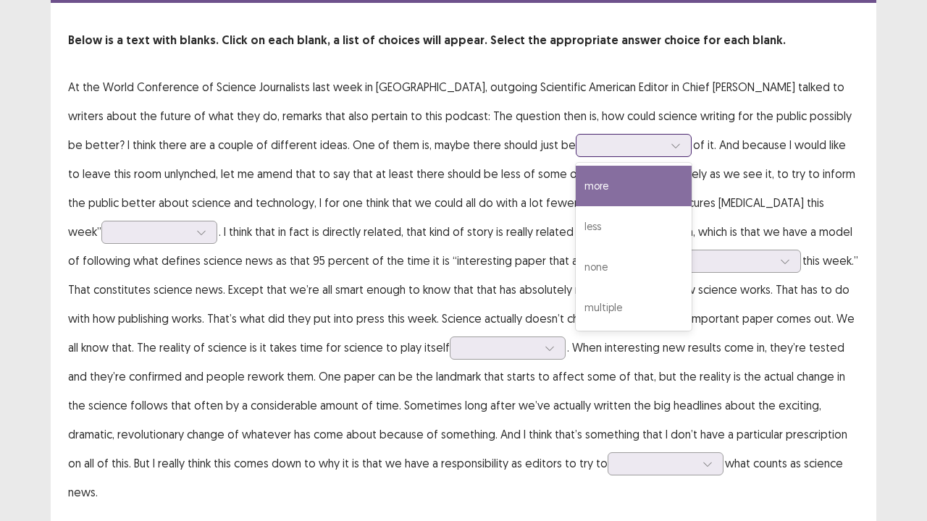
click at [671, 140] on icon at bounding box center [676, 145] width 10 height 10
click at [576, 175] on div "more" at bounding box center [634, 186] width 116 height 41
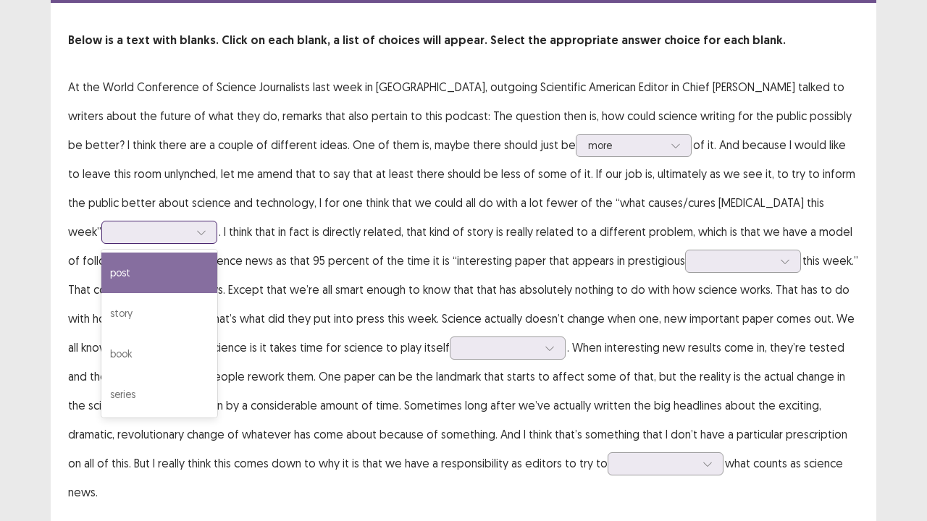
click at [206, 227] on icon at bounding box center [201, 232] width 10 height 10
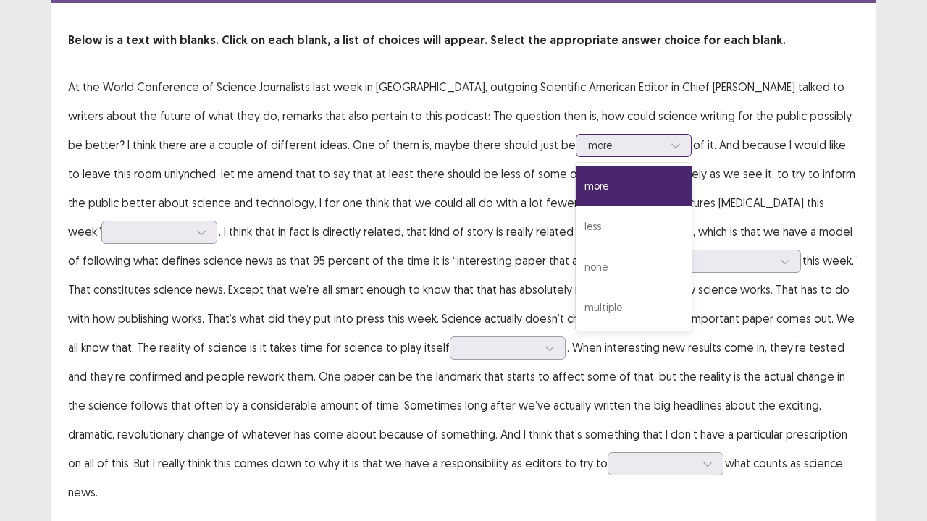
click at [576, 156] on div "more" at bounding box center [634, 145] width 116 height 23
click at [576, 222] on div "less" at bounding box center [634, 226] width 116 height 41
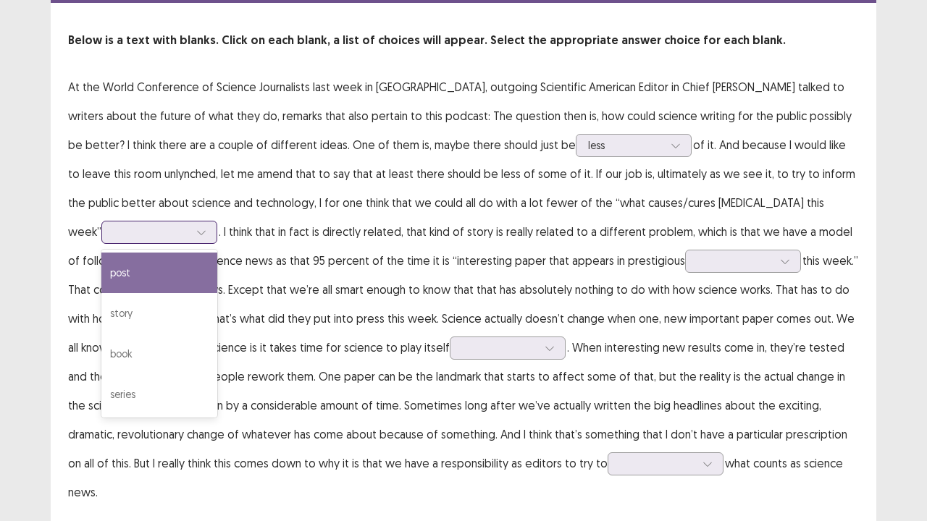
click at [212, 222] on div at bounding box center [201, 233] width 22 height 22
click at [671, 142] on icon at bounding box center [676, 145] width 10 height 10
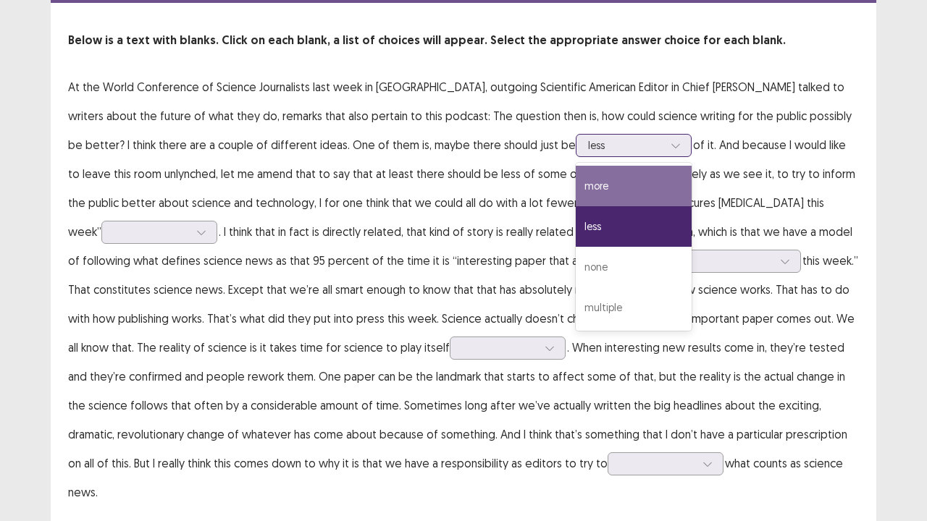
click at [576, 188] on div "more" at bounding box center [634, 186] width 116 height 41
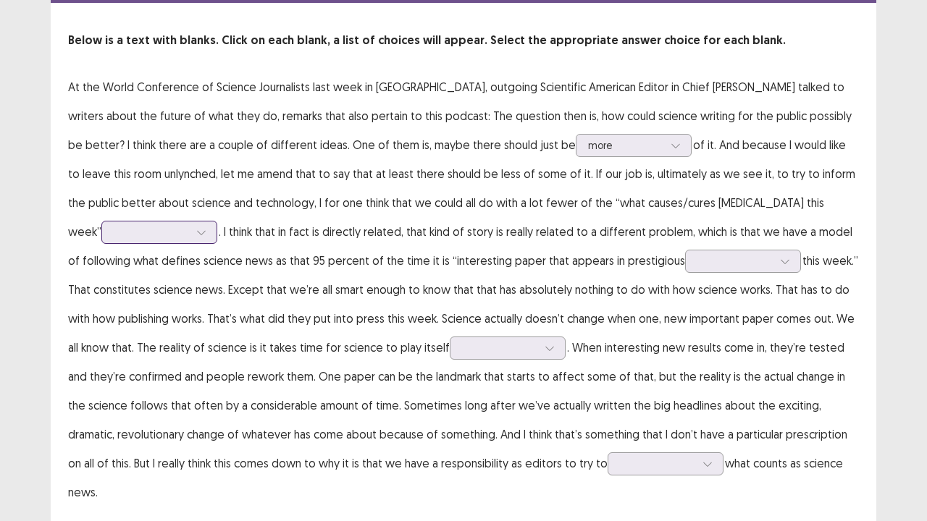
click at [206, 227] on icon at bounding box center [201, 232] width 10 height 10
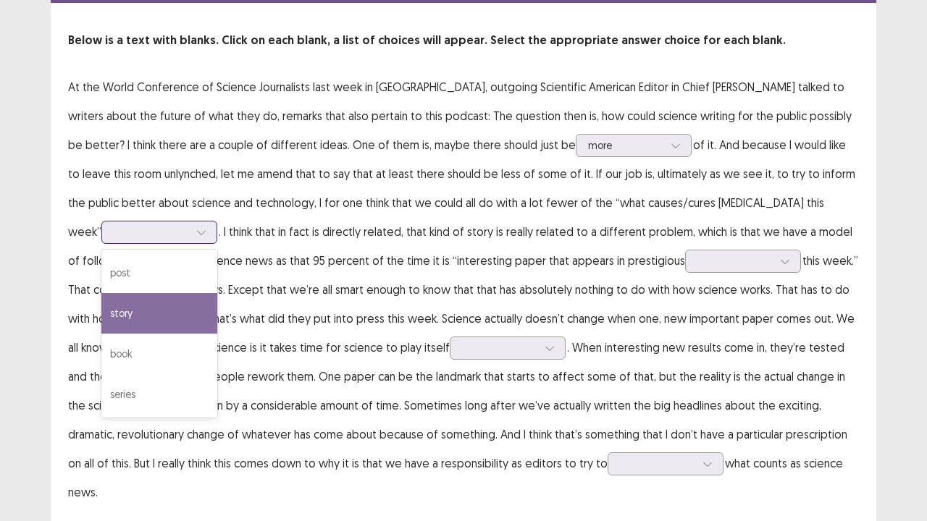
click at [217, 293] on div "story" at bounding box center [159, 313] width 116 height 41
click at [206, 227] on icon at bounding box center [201, 232] width 10 height 10
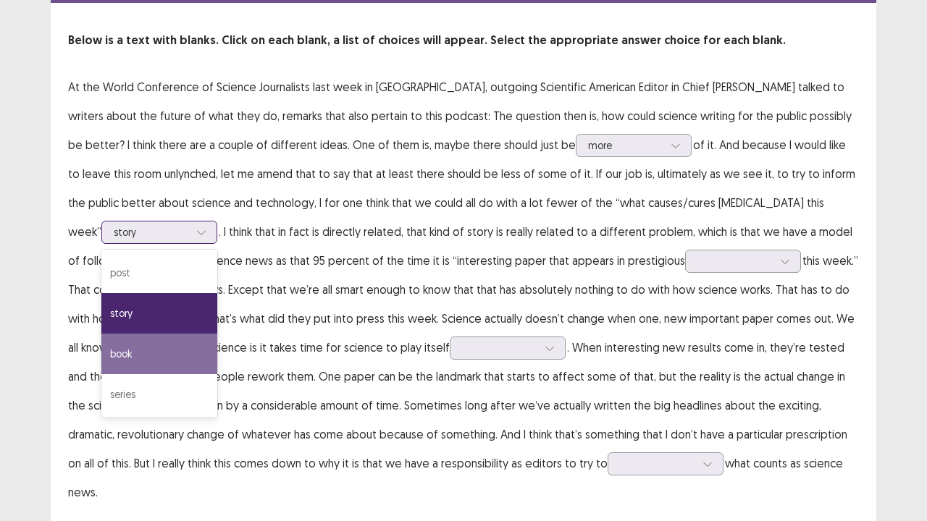
click at [217, 334] on div "book" at bounding box center [159, 354] width 116 height 41
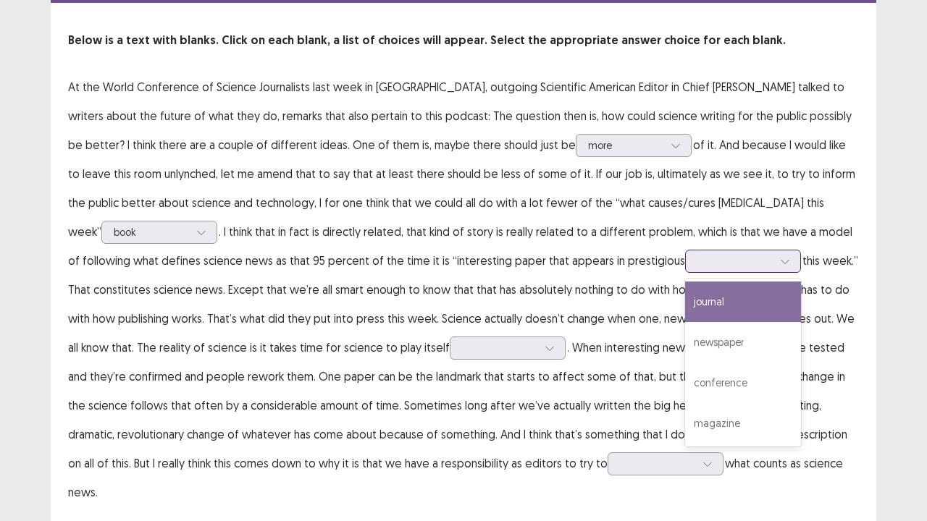
click at [774, 259] on div at bounding box center [785, 262] width 22 height 22
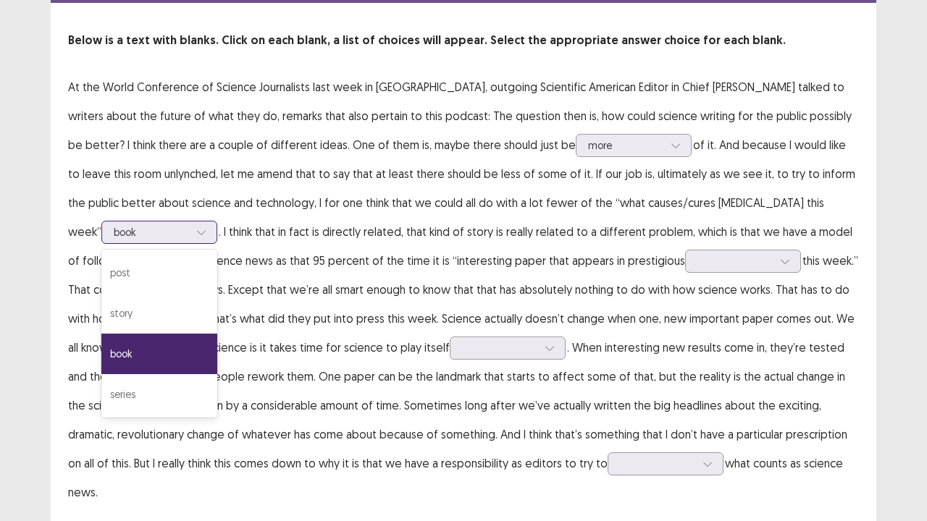
click at [206, 227] on icon at bounding box center [201, 232] width 10 height 10
click at [217, 253] on div "post" at bounding box center [159, 273] width 116 height 41
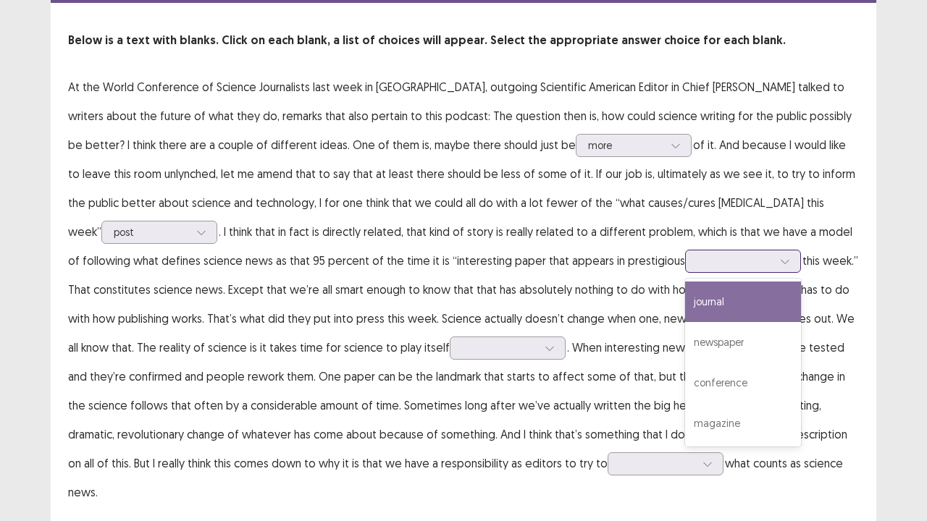
click at [774, 262] on div at bounding box center [785, 262] width 22 height 22
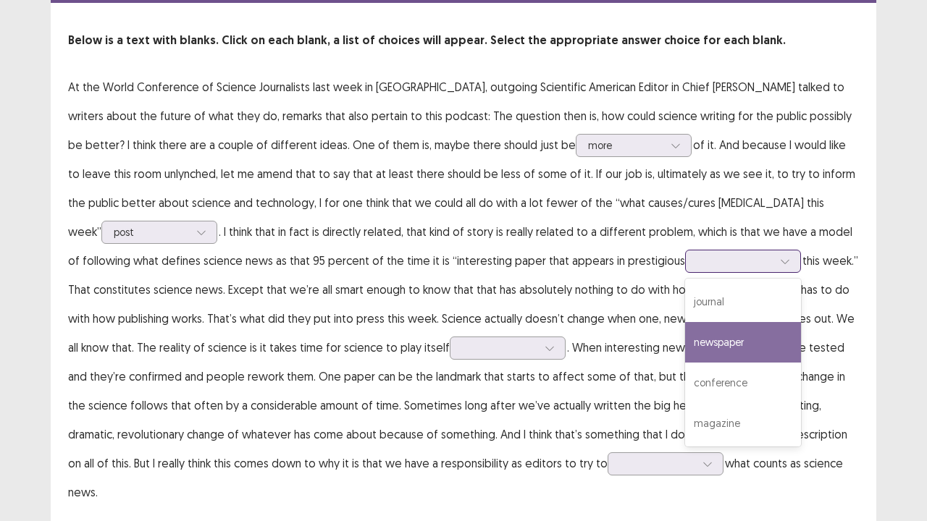
click at [685, 353] on div "newspaper" at bounding box center [743, 342] width 116 height 41
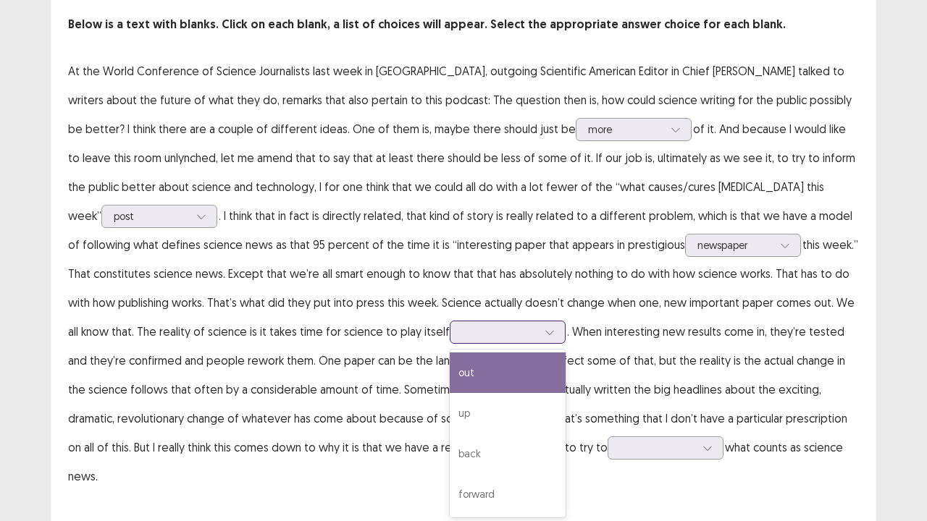
click at [450, 344] on div "4 results available. Use Up and Down to choose options, press Enter to select t…" at bounding box center [508, 332] width 116 height 23
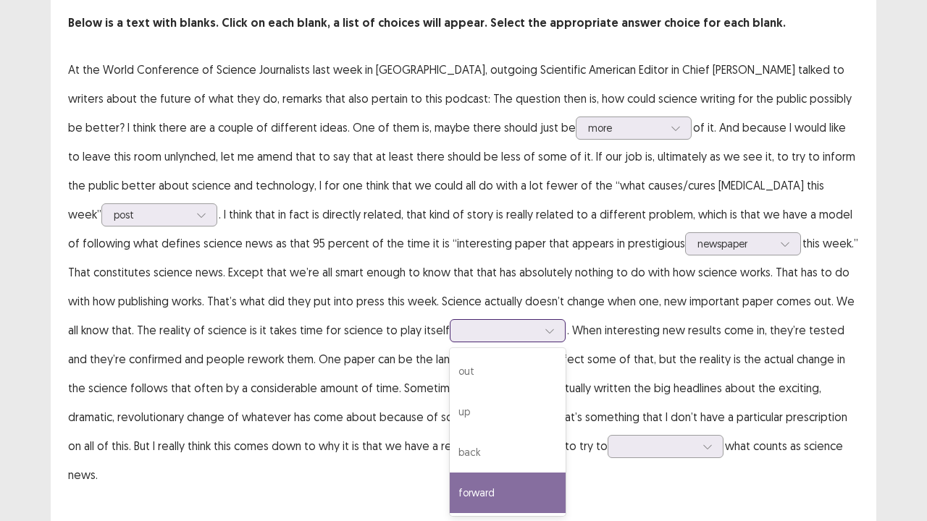
click at [450, 429] on div "forward" at bounding box center [508, 493] width 116 height 41
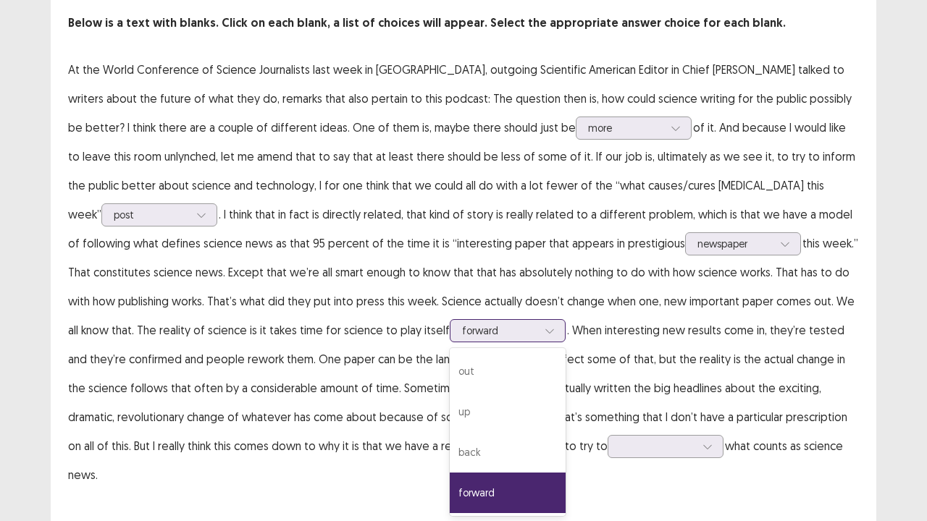
click at [545, 327] on icon at bounding box center [550, 331] width 10 height 10
click at [450, 405] on div "up" at bounding box center [508, 412] width 116 height 41
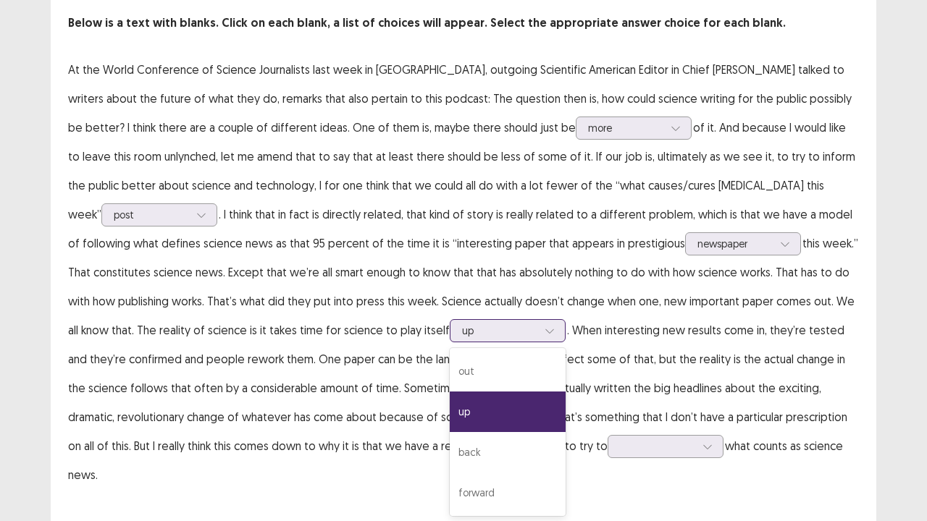
click at [545, 326] on icon at bounding box center [550, 331] width 10 height 10
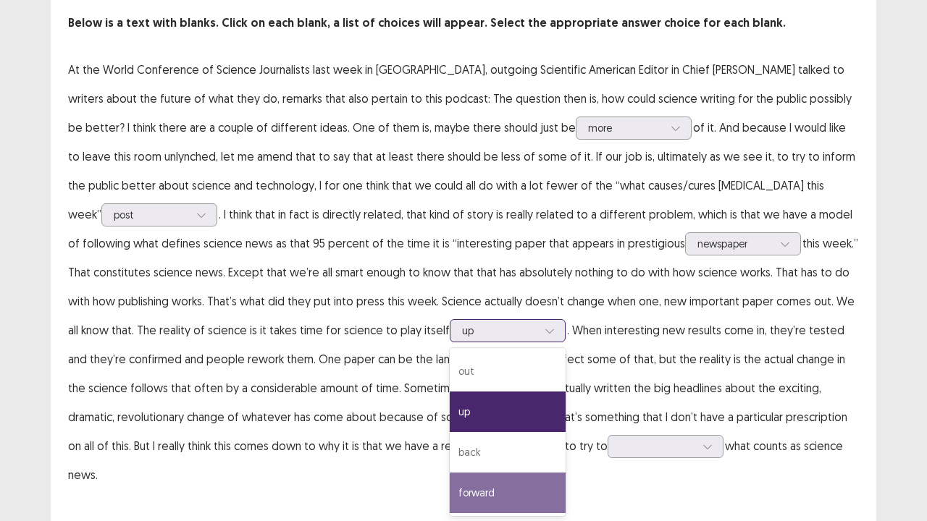
click at [450, 429] on div "forward" at bounding box center [508, 493] width 116 height 41
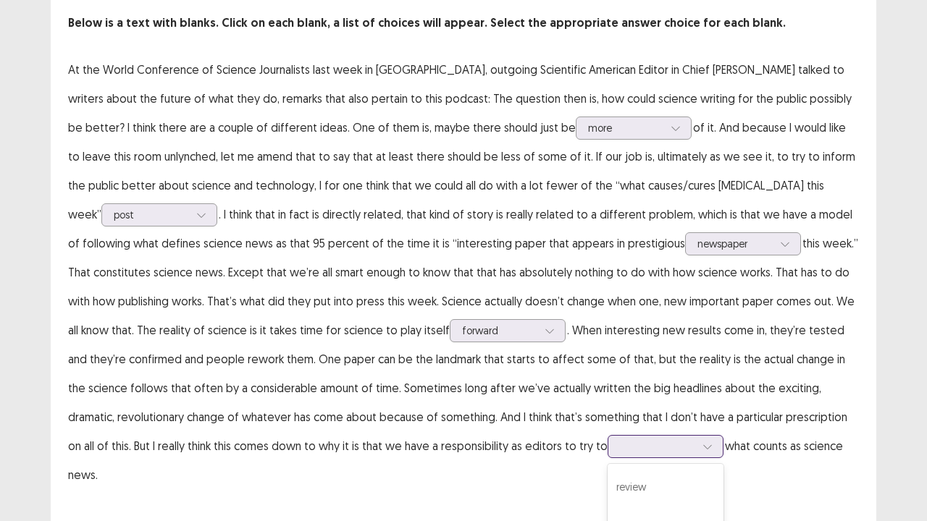
scroll to position [185, 0]
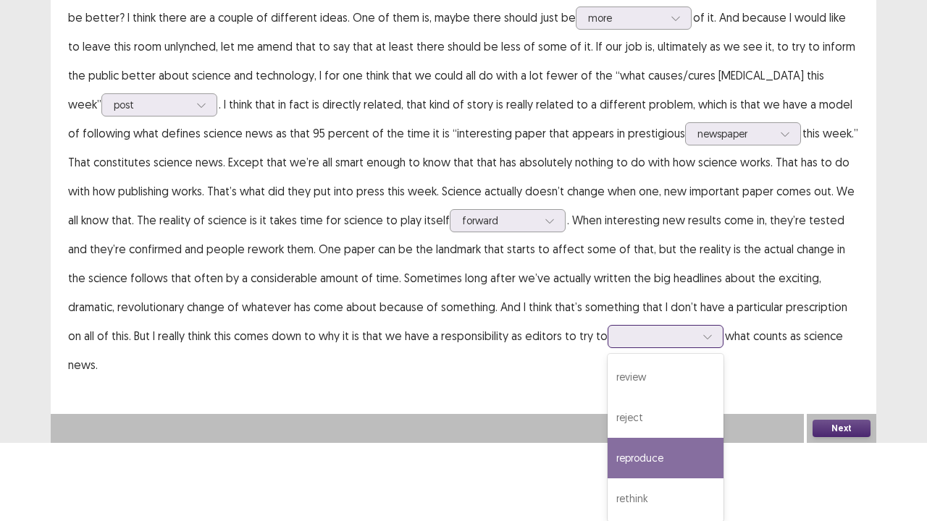
click at [608, 348] on div "4 results available. Use Up and Down to choose options, press Enter to select t…" at bounding box center [666, 336] width 116 height 23
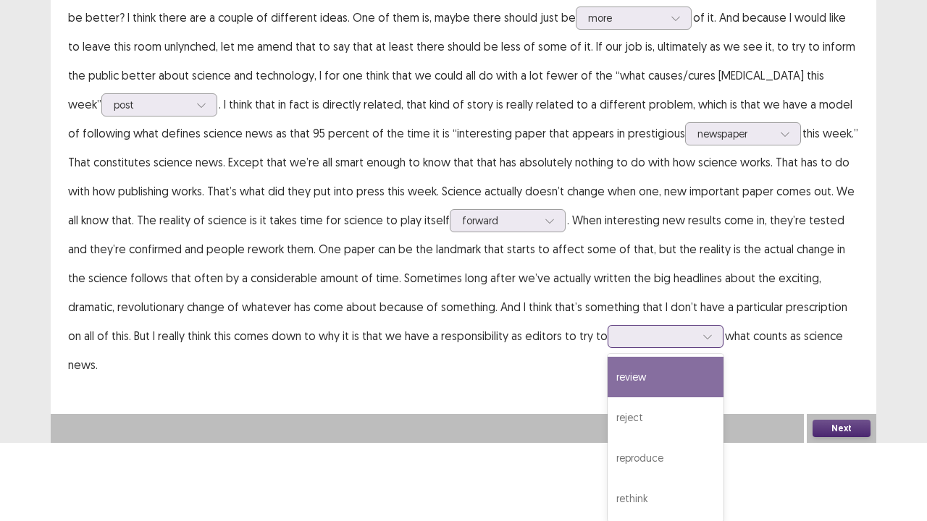
click at [608, 384] on div "review" at bounding box center [666, 377] width 116 height 41
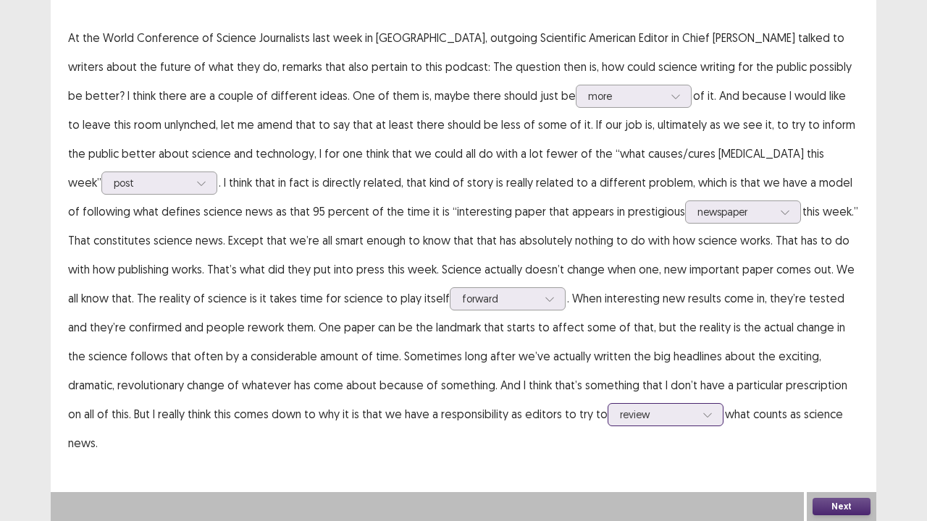
scroll to position [78, 0]
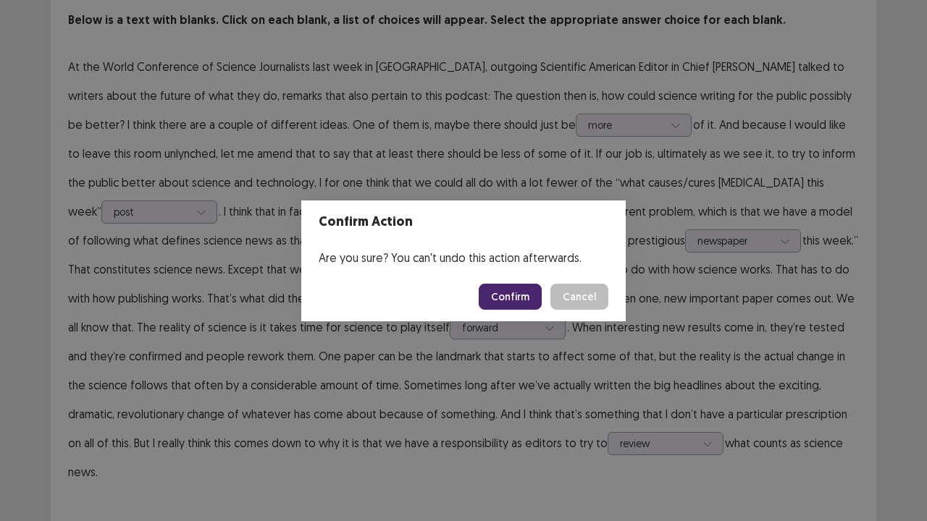
click at [516, 296] on button "Confirm" at bounding box center [510, 297] width 63 height 26
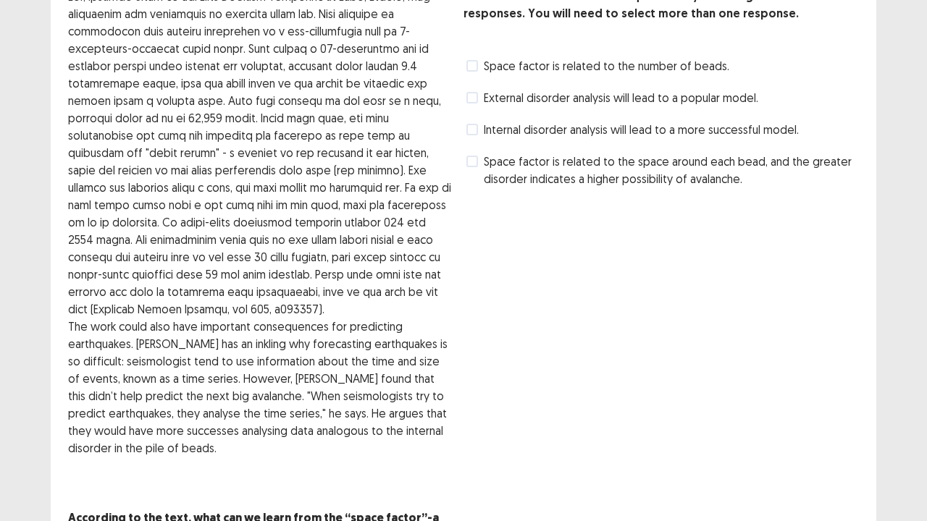
scroll to position [73, 0]
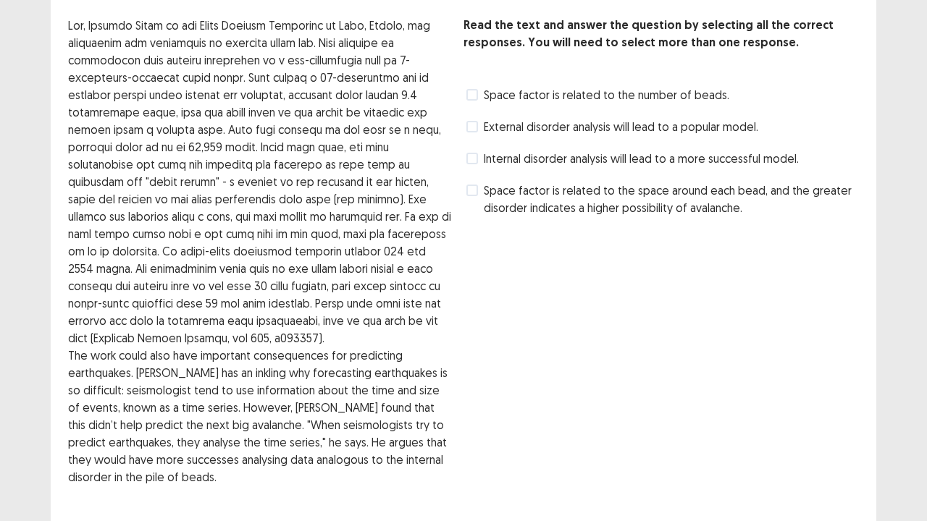
click at [477, 193] on span at bounding box center [472, 191] width 12 height 12
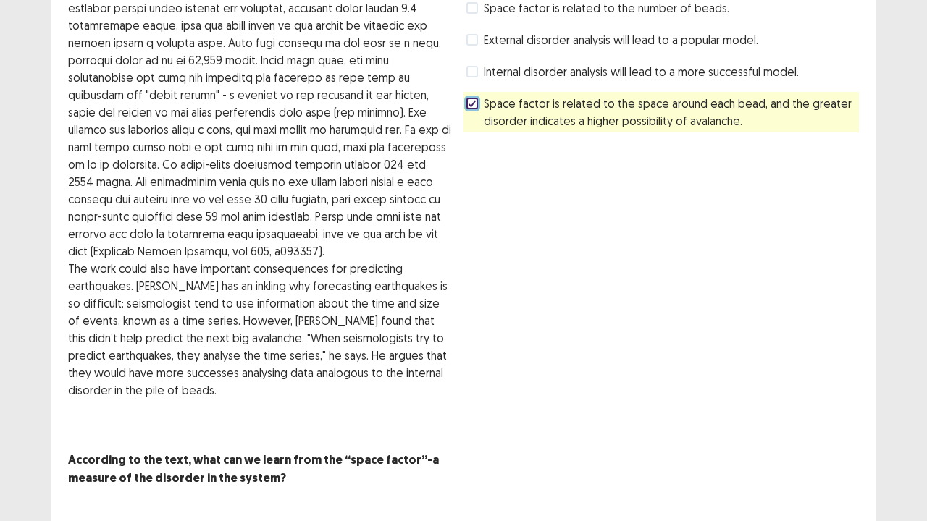
scroll to position [189, 0]
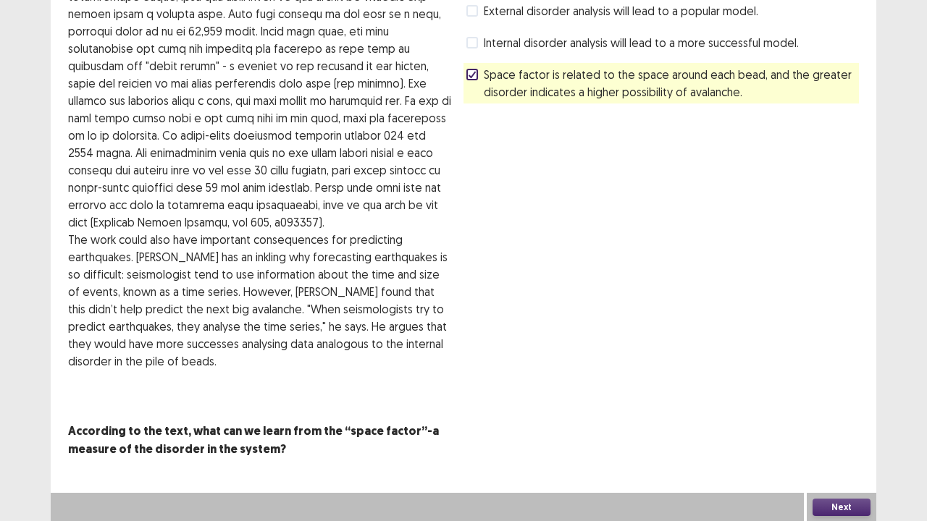
click at [842, 429] on button "Next" at bounding box center [842, 507] width 58 height 17
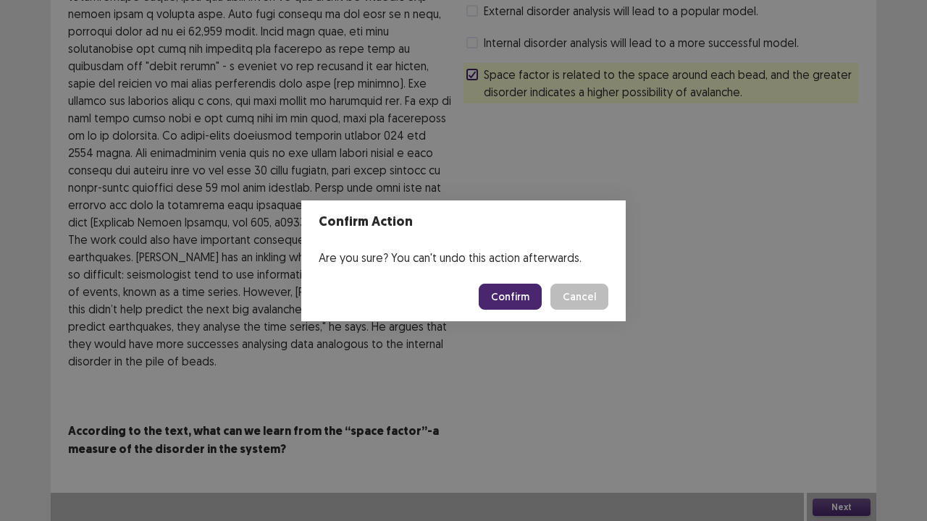
click at [524, 297] on button "Confirm" at bounding box center [510, 297] width 63 height 26
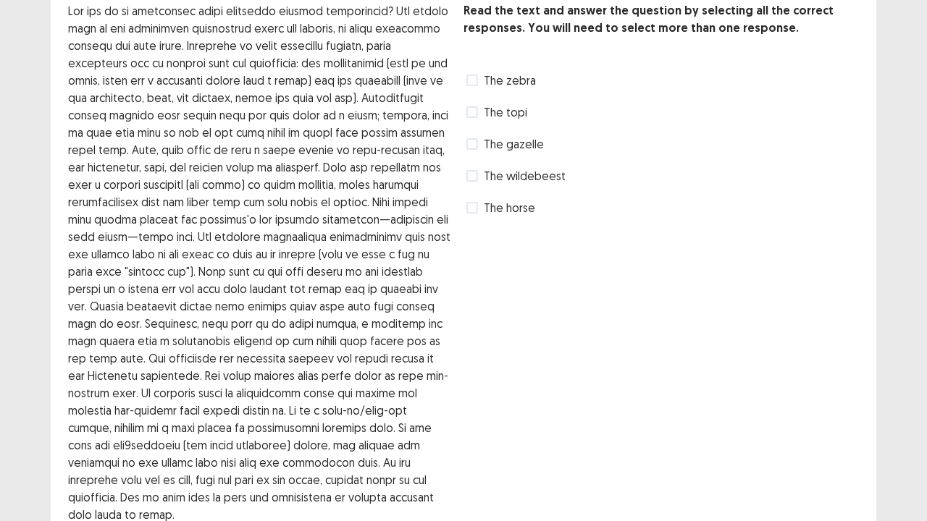
scroll to position [87, 0]
click at [471, 148] on span at bounding box center [472, 145] width 12 height 12
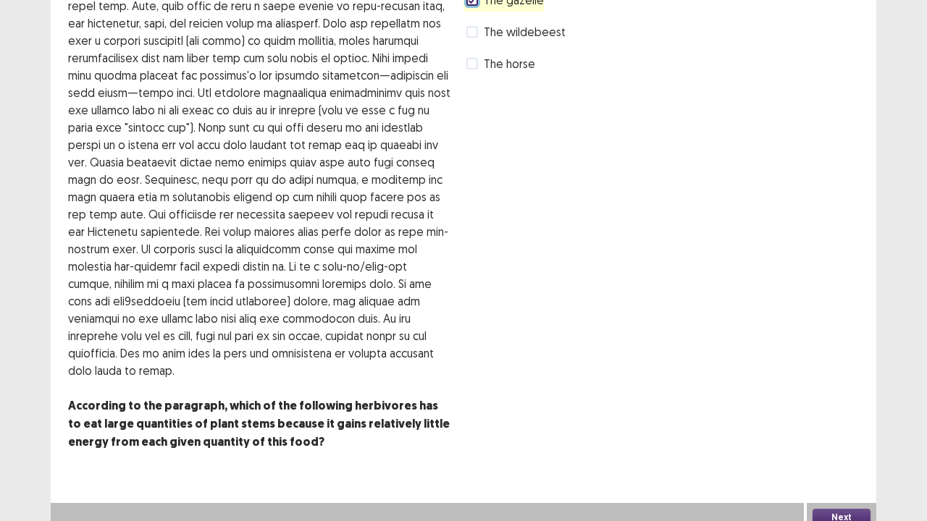
scroll to position [242, 0]
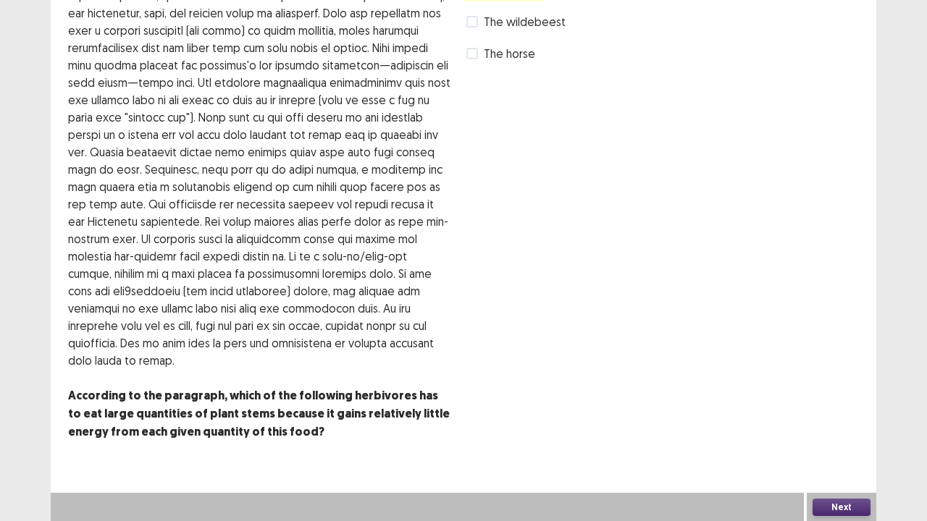
click at [852, 429] on button "Next" at bounding box center [842, 507] width 58 height 17
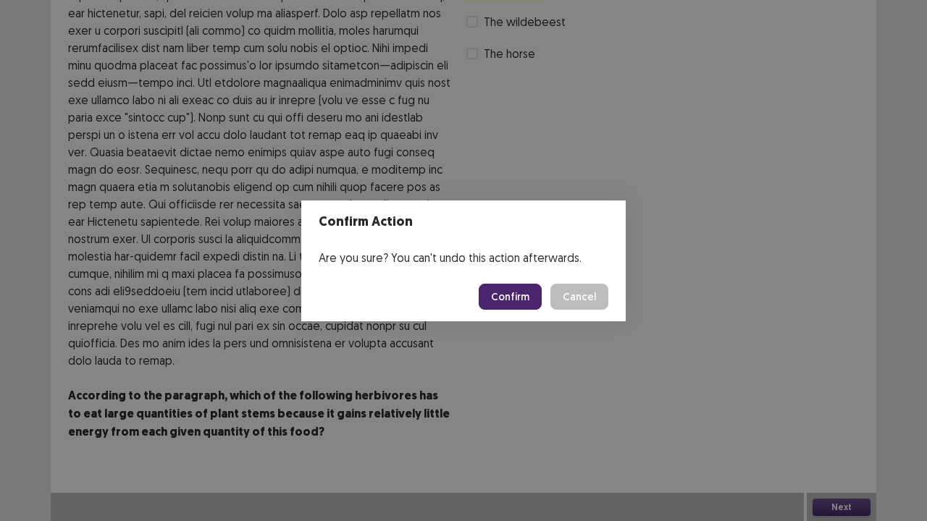
click at [537, 294] on button "Confirm" at bounding box center [510, 297] width 63 height 26
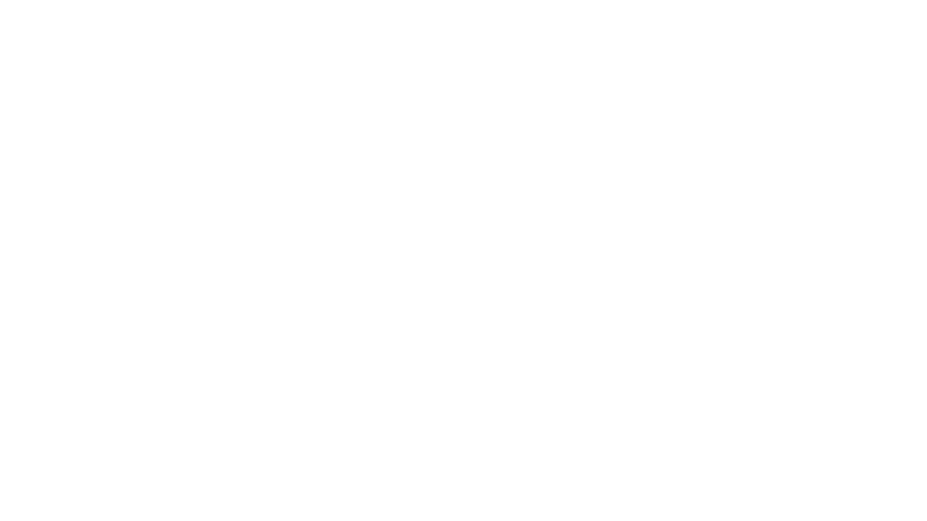
scroll to position [0, 0]
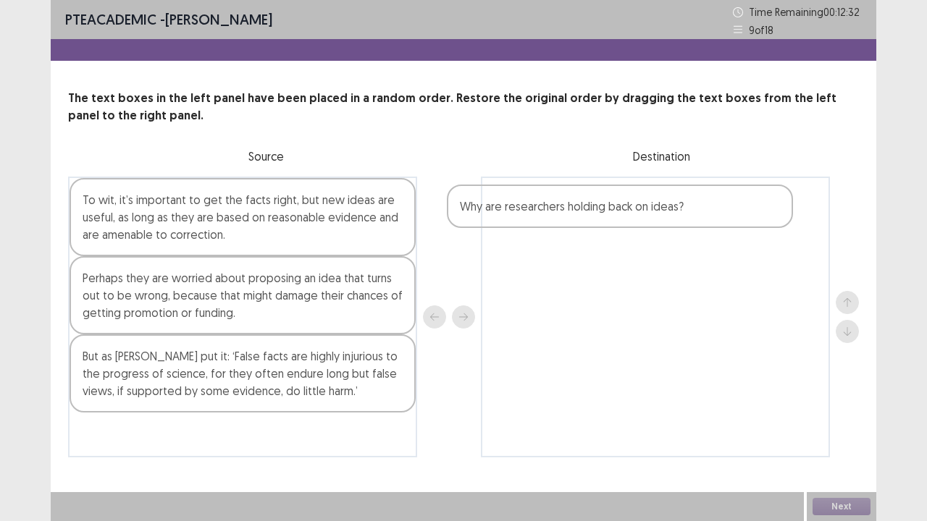
drag, startPoint x: 327, startPoint y: 364, endPoint x: 716, endPoint y: 213, distance: 417.7
click at [716, 213] on div "To wit, it’s important to get the facts right, but new ideas are useful, as lon…" at bounding box center [463, 317] width 791 height 281
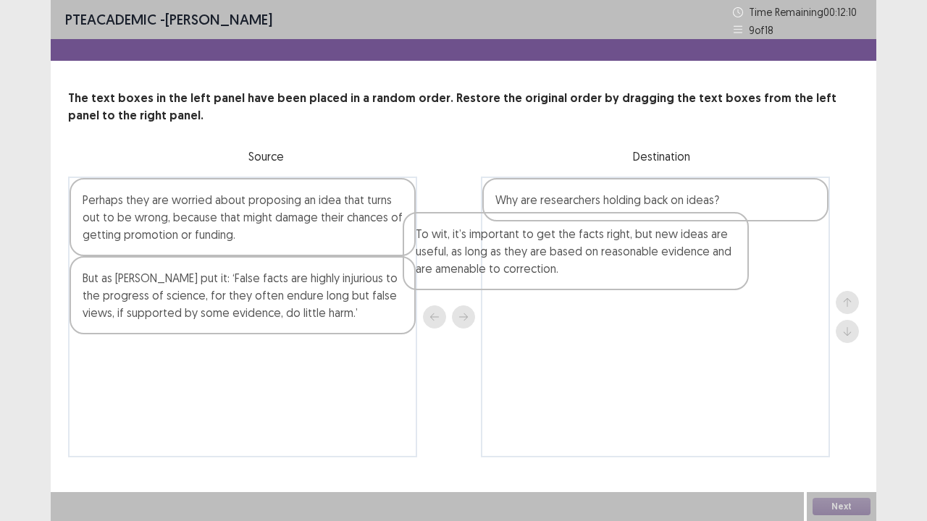
drag, startPoint x: 349, startPoint y: 227, endPoint x: 776, endPoint y: 269, distance: 429.3
click at [776, 269] on div "To wit, it’s important to get the facts right, but new ideas are useful, as lon…" at bounding box center [463, 317] width 791 height 281
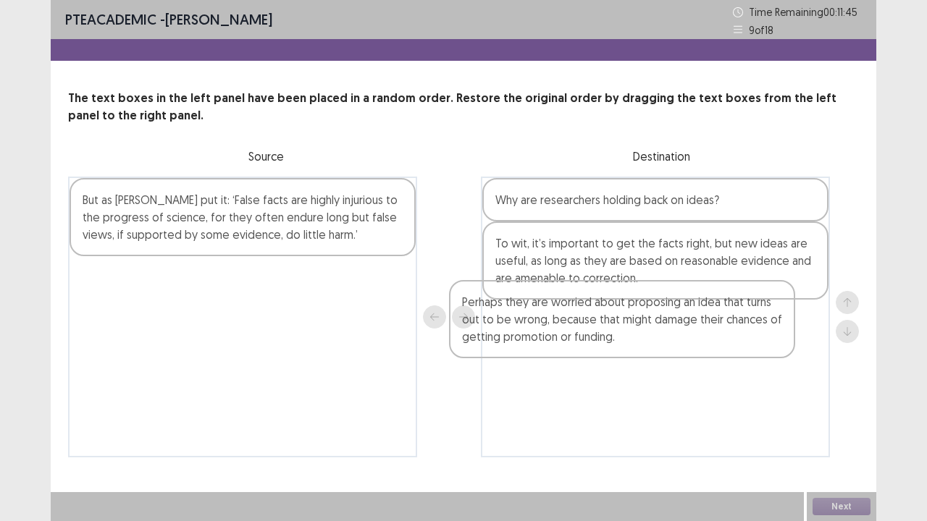
drag, startPoint x: 358, startPoint y: 207, endPoint x: 747, endPoint y: 314, distance: 404.1
click at [747, 314] on div "Perhaps they are worried about proposing an idea that turns out to be wrong, be…" at bounding box center [463, 317] width 791 height 281
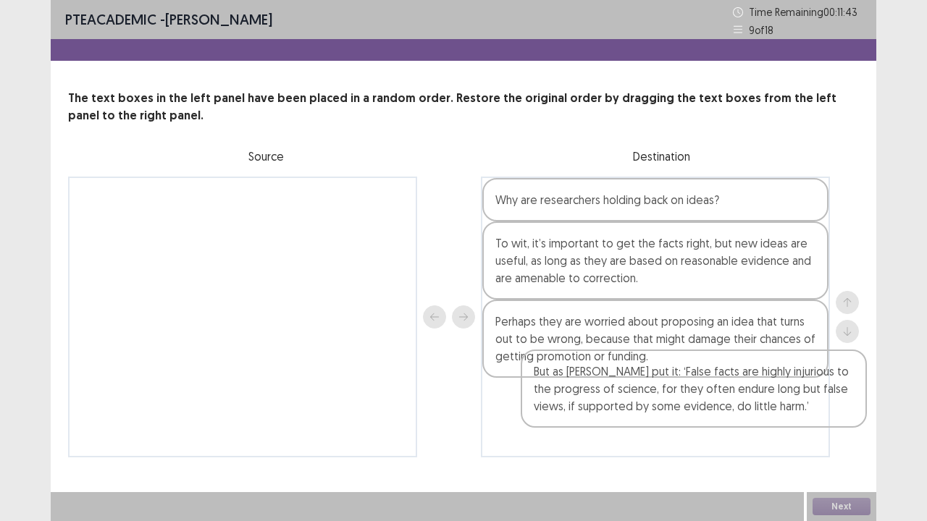
drag, startPoint x: 337, startPoint y: 243, endPoint x: 810, endPoint y: 421, distance: 504.7
click at [810, 421] on div "But as [PERSON_NAME] put it: ‘False facts are highly injurious to the progress …" at bounding box center [463, 317] width 791 height 281
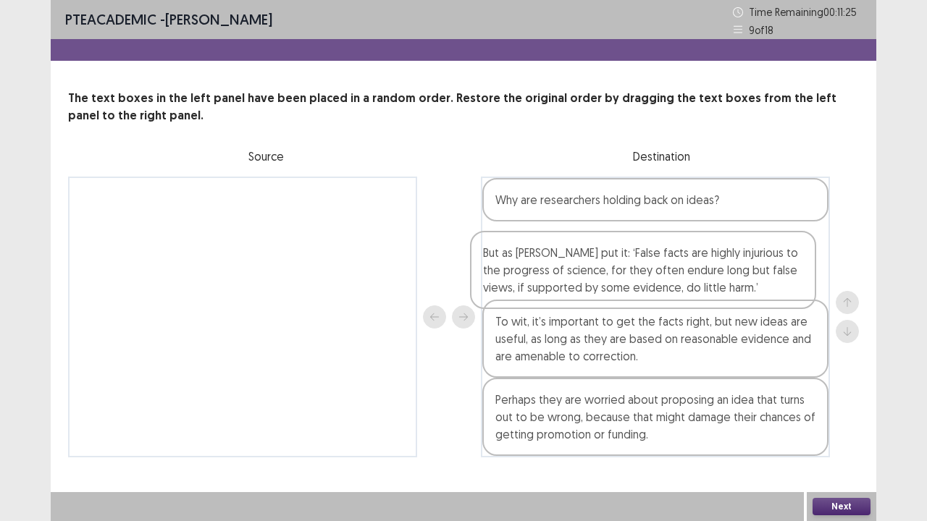
drag, startPoint x: 786, startPoint y: 423, endPoint x: 773, endPoint y: 274, distance: 149.8
click at [773, 274] on div "Why are researchers holding back on ideas? To wit, it’s important to get the fa…" at bounding box center [655, 317] width 349 height 281
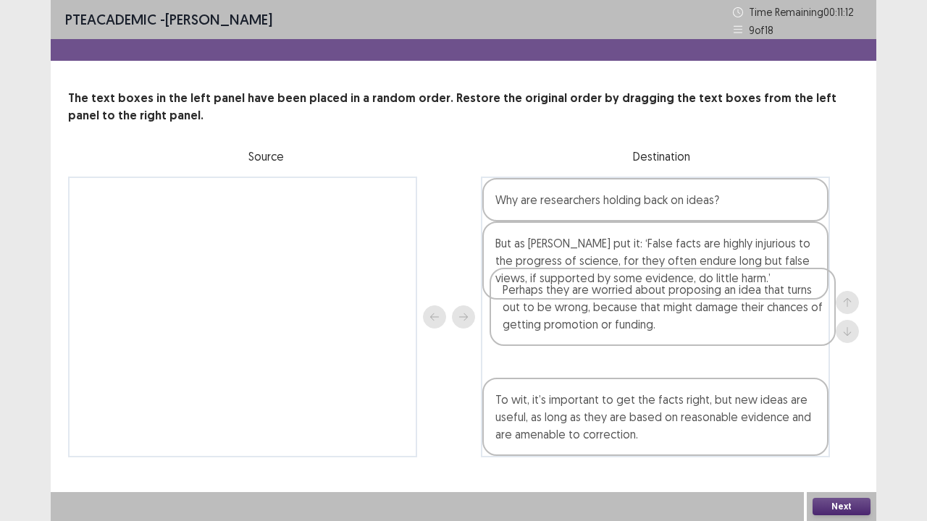
drag, startPoint x: 690, startPoint y: 421, endPoint x: 697, endPoint y: 320, distance: 101.6
click at [697, 320] on div "Why are researchers holding back on ideas? But as [PERSON_NAME] put it: ‘False …" at bounding box center [655, 317] width 349 height 281
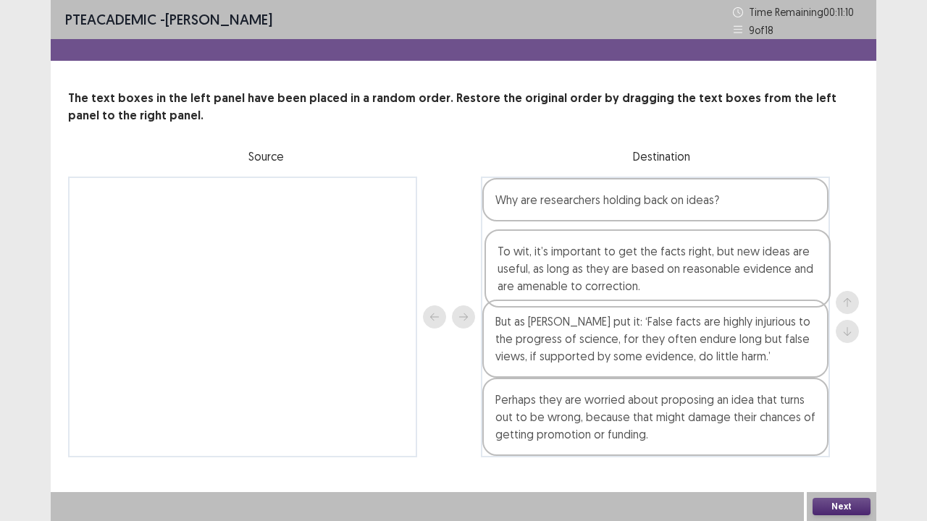
drag, startPoint x: 669, startPoint y: 418, endPoint x: 672, endPoint y: 256, distance: 162.2
click at [672, 256] on div "Why are researchers holding back on ideas? But as [PERSON_NAME] put it: ‘False …" at bounding box center [655, 317] width 349 height 281
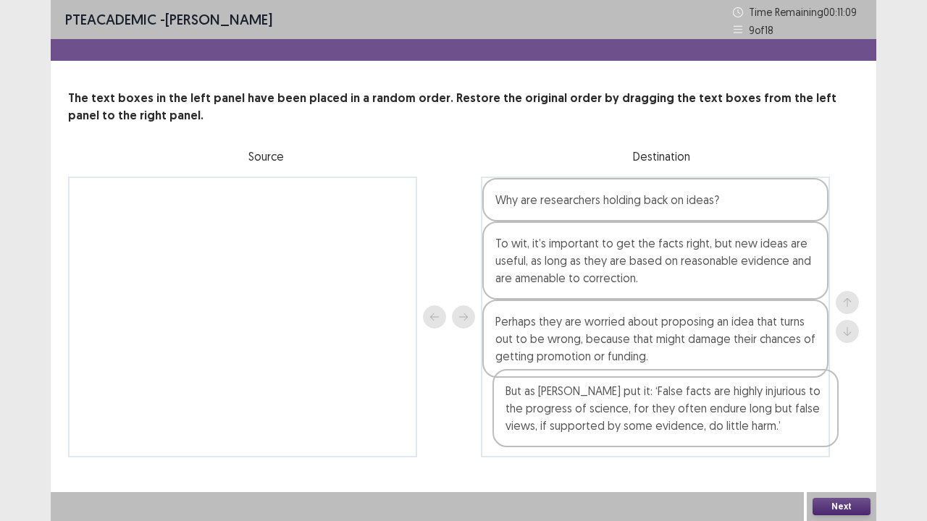
drag, startPoint x: 650, startPoint y: 324, endPoint x: 660, endPoint y: 414, distance: 90.5
click at [660, 414] on div "Why are researchers holding back on ideas? To wit, it’s important to get the fa…" at bounding box center [655, 317] width 349 height 281
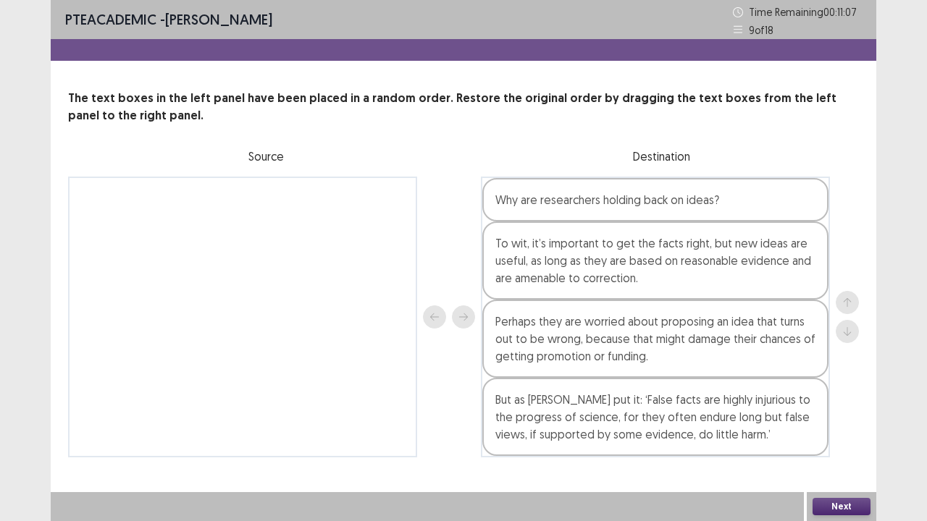
click at [824, 429] on button "Next" at bounding box center [842, 506] width 58 height 17
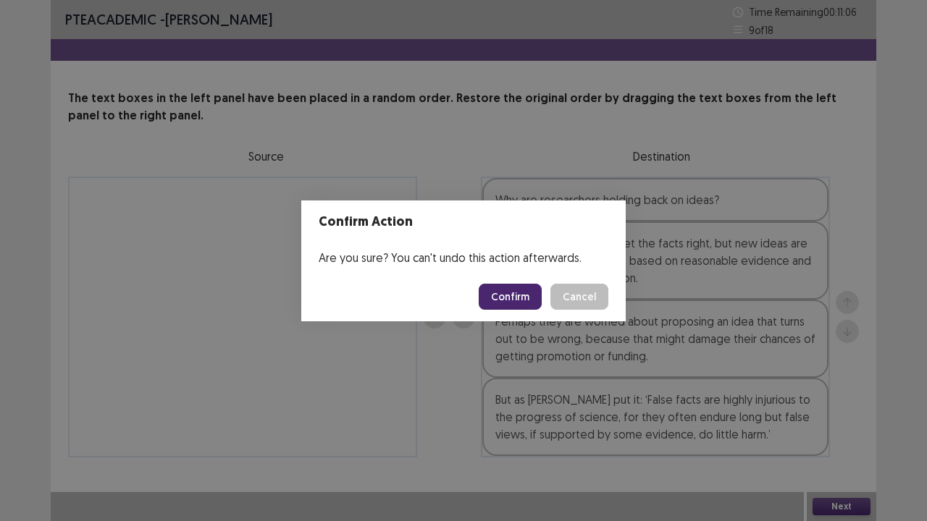
click at [516, 293] on button "Confirm" at bounding box center [510, 297] width 63 height 26
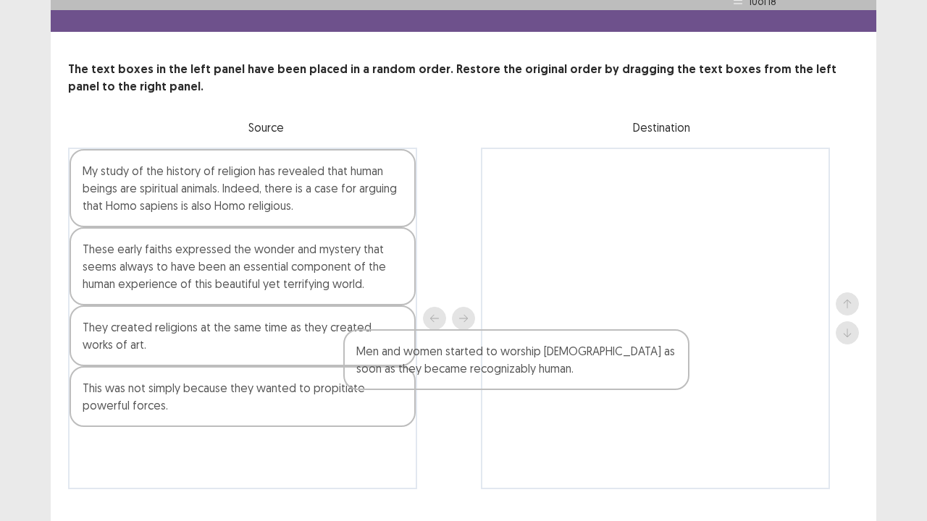
scroll to position [35, 0]
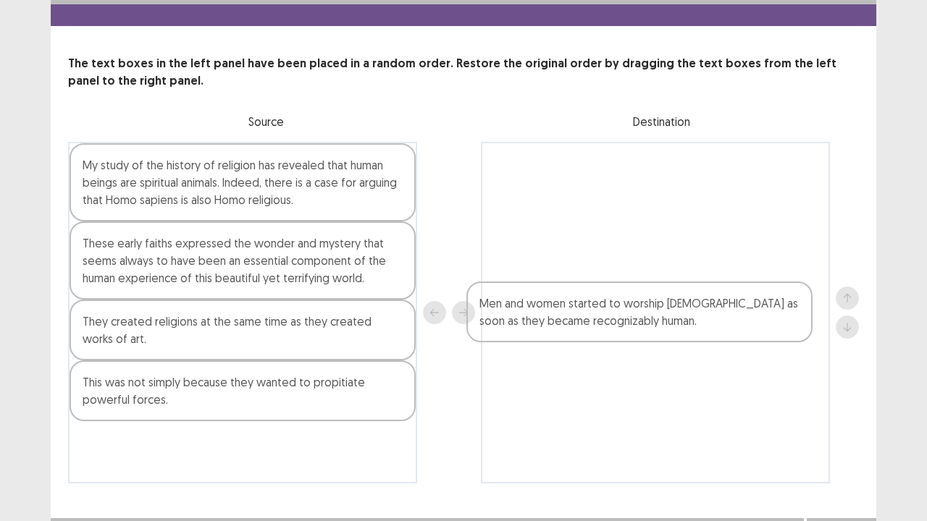
drag, startPoint x: 294, startPoint y: 400, endPoint x: 744, endPoint y: 293, distance: 462.3
click at [744, 293] on div "My study of the history of religion has revealed that human beings are spiritua…" at bounding box center [463, 313] width 791 height 342
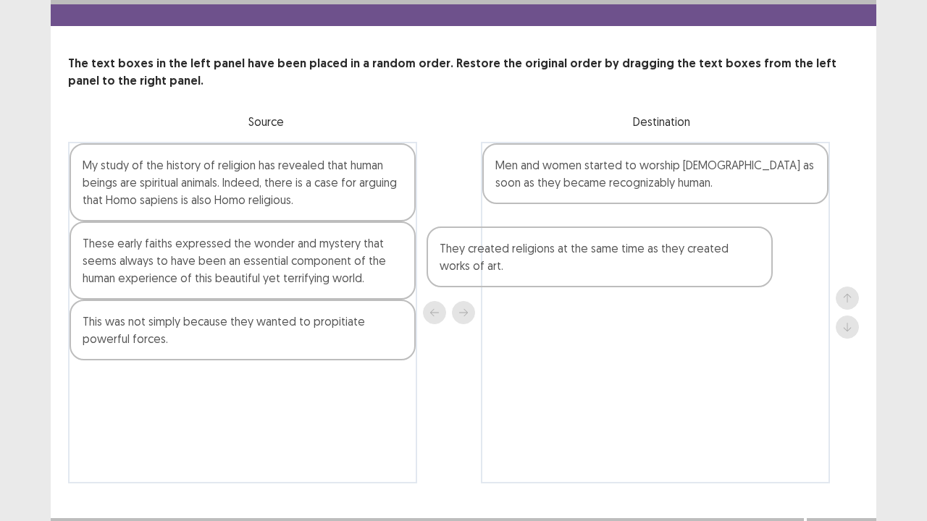
drag, startPoint x: 386, startPoint y: 345, endPoint x: 765, endPoint y: 268, distance: 386.5
click at [765, 268] on div "My study of the history of religion has revealed that human beings are spiritua…" at bounding box center [463, 313] width 791 height 342
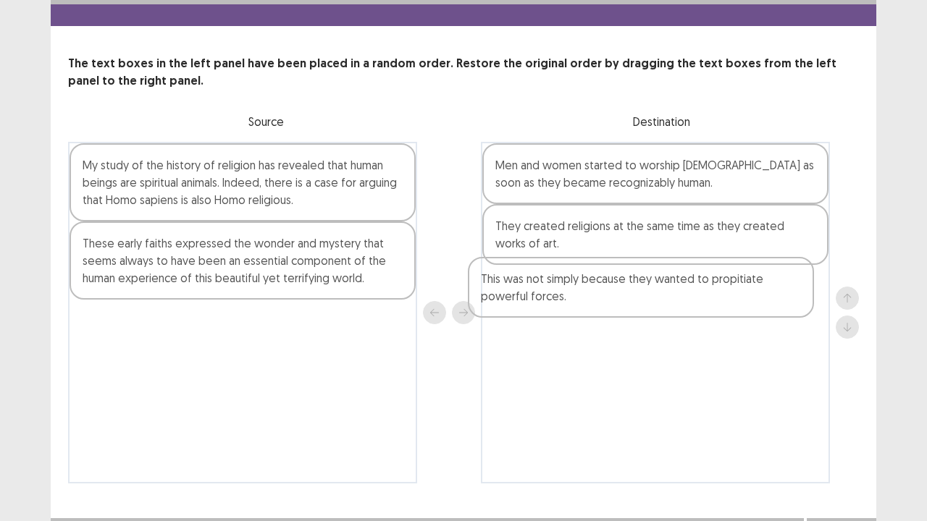
drag, startPoint x: 381, startPoint y: 330, endPoint x: 784, endPoint y: 298, distance: 404.7
click at [784, 298] on div "My study of the history of religion has revealed that human beings are spiritua…" at bounding box center [463, 313] width 791 height 342
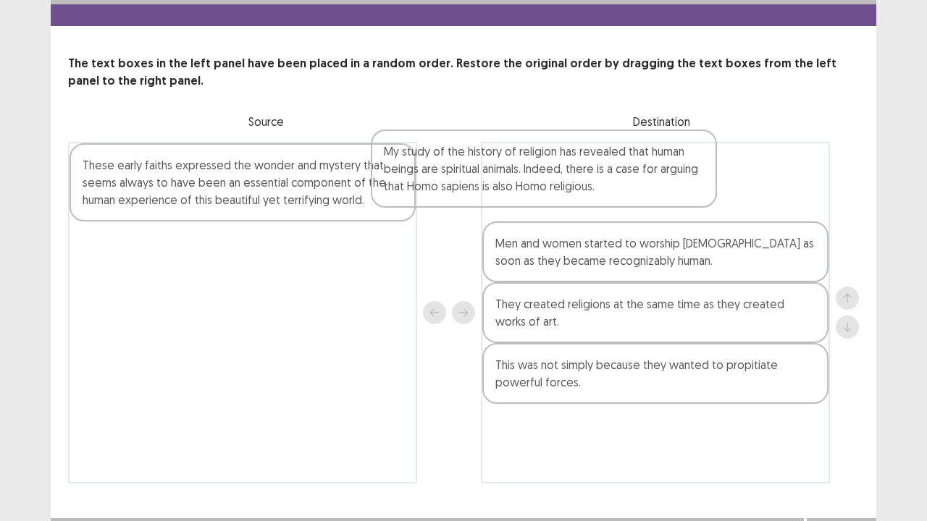
drag, startPoint x: 385, startPoint y: 198, endPoint x: 700, endPoint y: 185, distance: 314.6
click at [700, 185] on div "My study of the history of religion has revealed that human beings are spiritua…" at bounding box center [463, 313] width 791 height 342
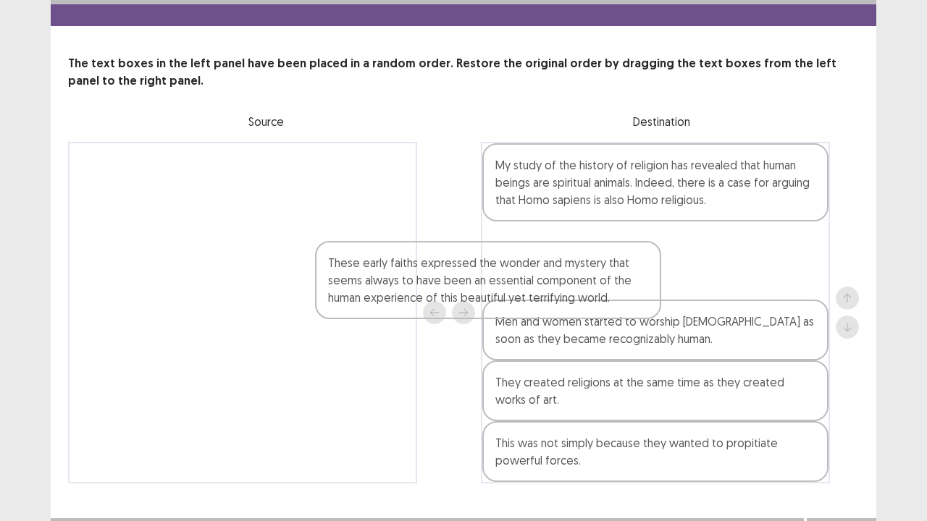
drag, startPoint x: 252, startPoint y: 172, endPoint x: 519, endPoint y: 282, distance: 288.3
click at [519, 282] on div "These early faiths expressed the wonder and mystery that seems always to have b…" at bounding box center [463, 313] width 791 height 342
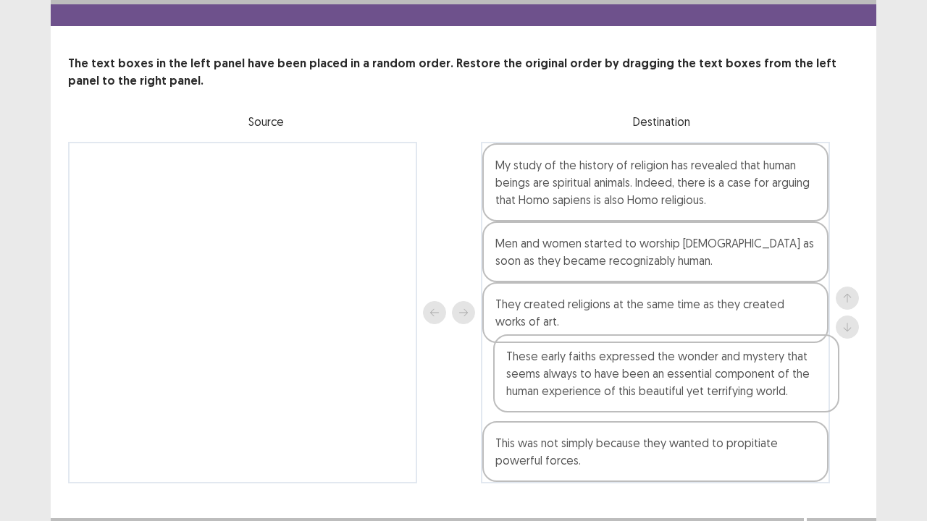
drag, startPoint x: 546, startPoint y: 272, endPoint x: 559, endPoint y: 393, distance: 120.9
click at [559, 393] on div "My study of the history of religion has revealed that human beings are spiritua…" at bounding box center [655, 313] width 349 height 342
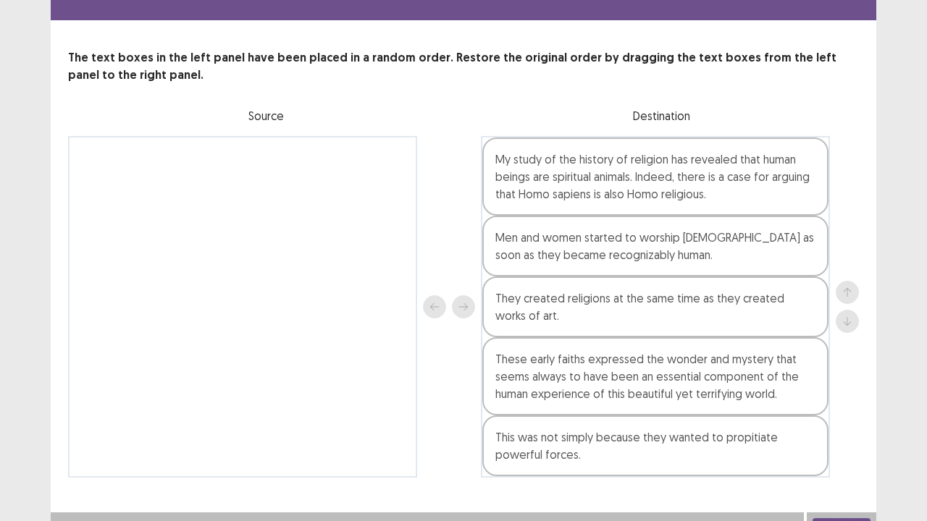
scroll to position [61, 0]
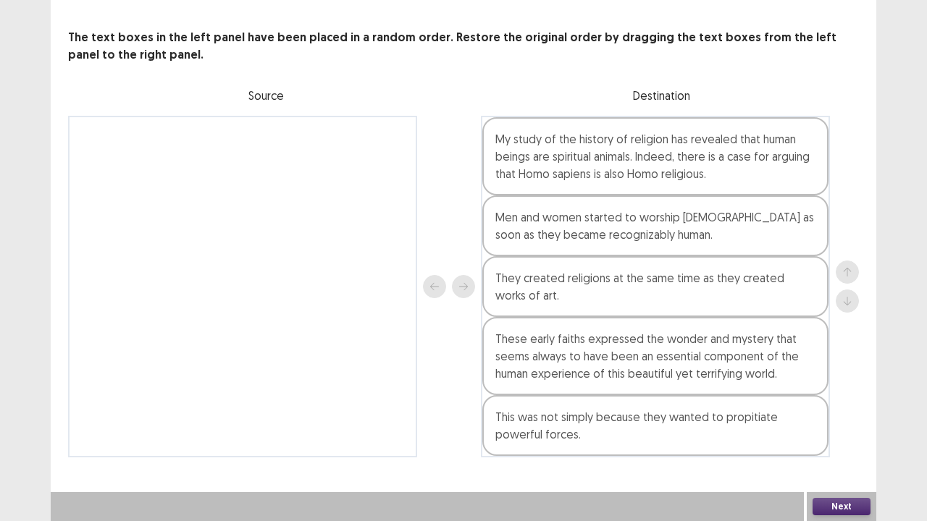
click at [839, 429] on button "Next" at bounding box center [842, 506] width 58 height 17
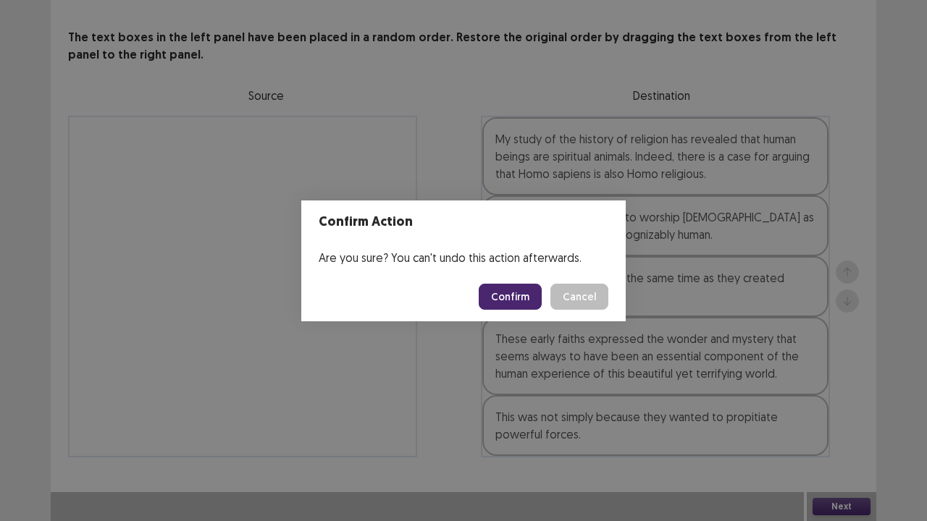
click at [508, 304] on button "Confirm" at bounding box center [510, 297] width 63 height 26
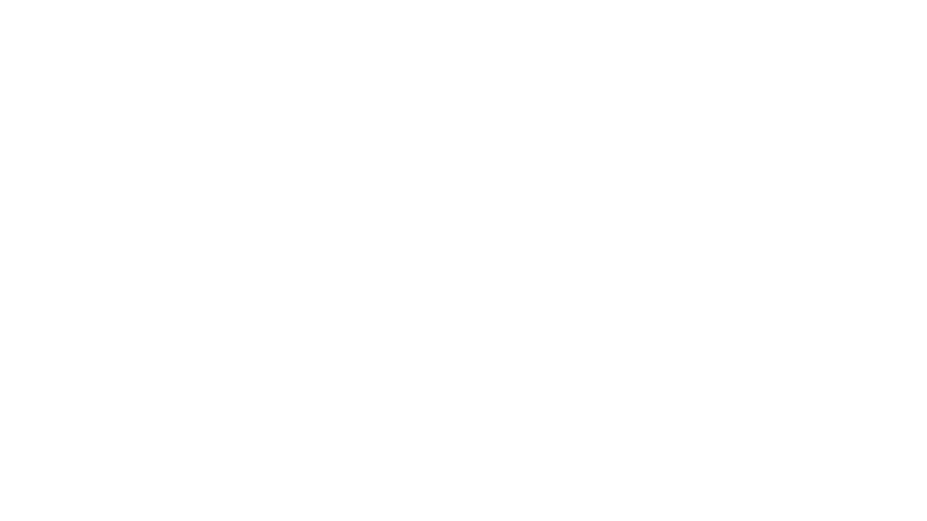
scroll to position [0, 0]
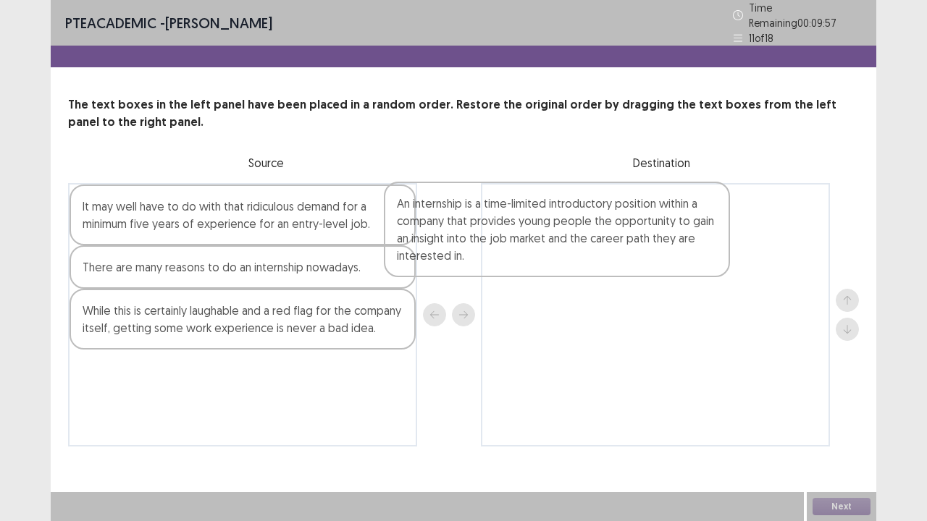
drag, startPoint x: 336, startPoint y: 247, endPoint x: 659, endPoint y: 251, distance: 323.0
click at [659, 251] on div "An internship is a time-limited introductory position within a company that pro…" at bounding box center [463, 315] width 791 height 264
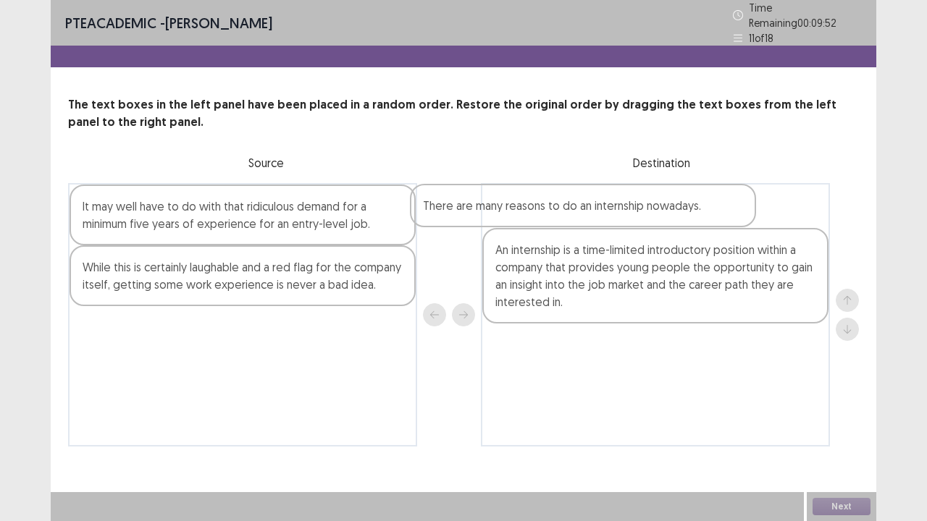
drag, startPoint x: 320, startPoint y: 274, endPoint x: 720, endPoint y: 210, distance: 404.8
click at [720, 210] on div "It may well have to do with that ridiculous demand for a minimum five years of …" at bounding box center [463, 315] width 791 height 264
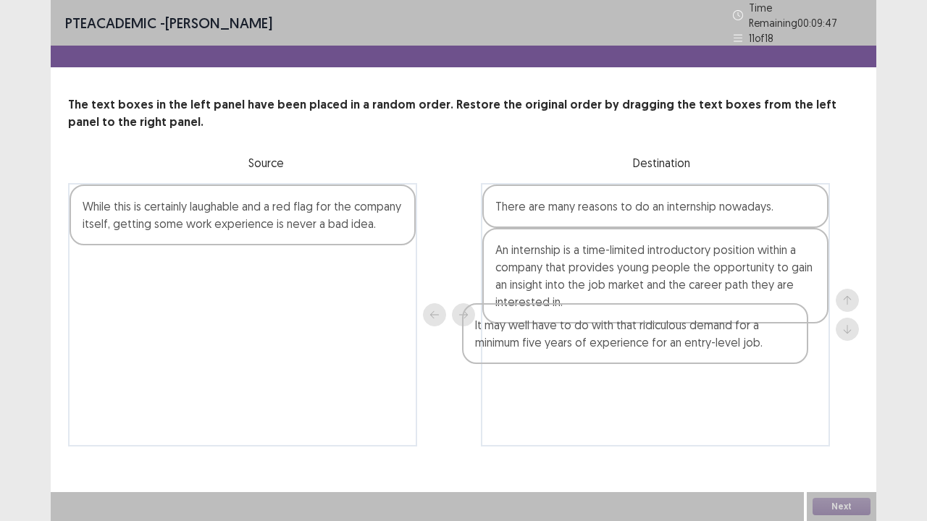
drag, startPoint x: 330, startPoint y: 214, endPoint x: 534, endPoint y: 265, distance: 210.6
click at [765, 345] on div "It may well have to do with that ridiculous demand for a minimum five years of …" at bounding box center [463, 315] width 791 height 264
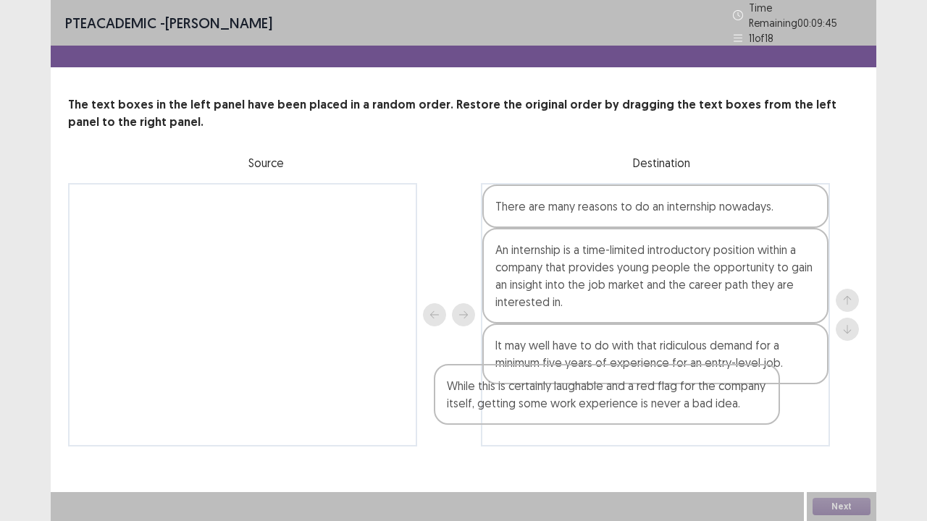
drag, startPoint x: 351, startPoint y: 210, endPoint x: 729, endPoint y: 403, distance: 423.6
click at [729, 403] on div "While this is certainly laughable and a red flag for the company itself, gettin…" at bounding box center [463, 315] width 791 height 264
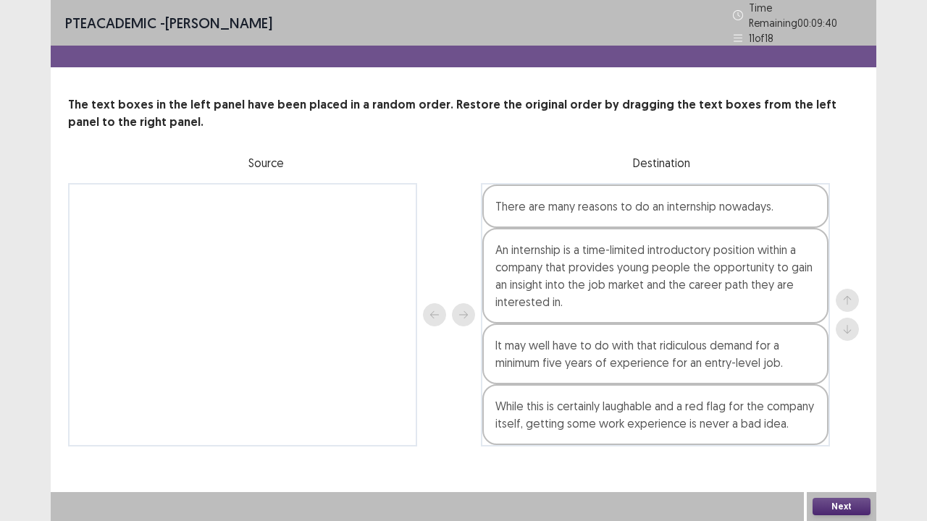
click at [840, 429] on button "Next" at bounding box center [842, 506] width 58 height 17
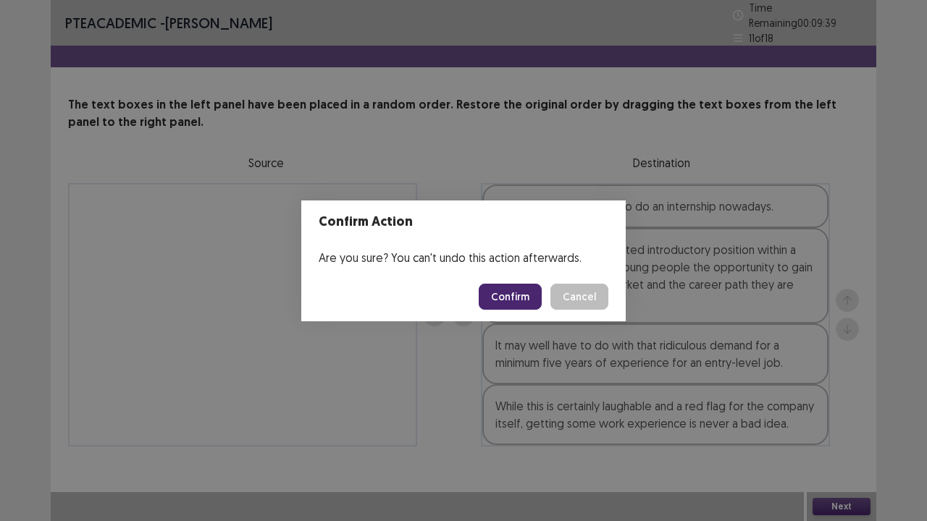
click at [526, 294] on button "Confirm" at bounding box center [510, 297] width 63 height 26
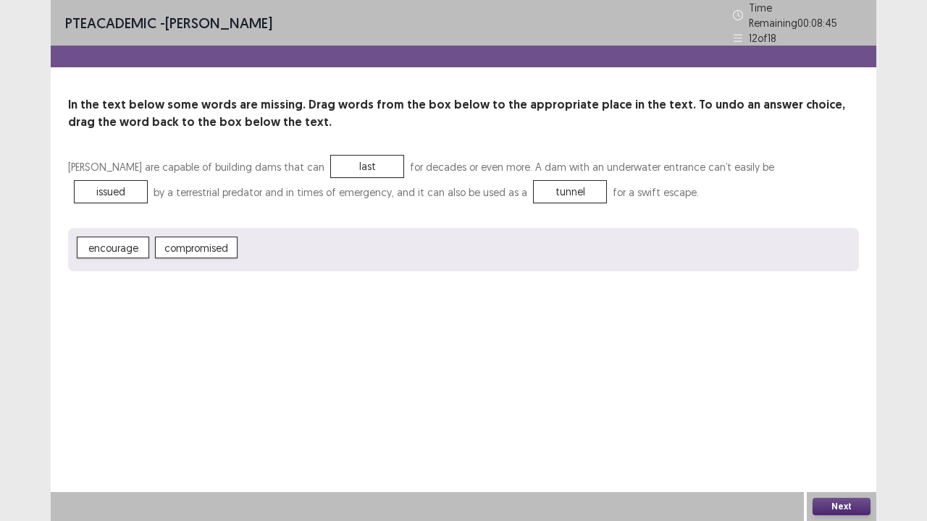
click at [828, 429] on button "Next" at bounding box center [842, 506] width 58 height 17
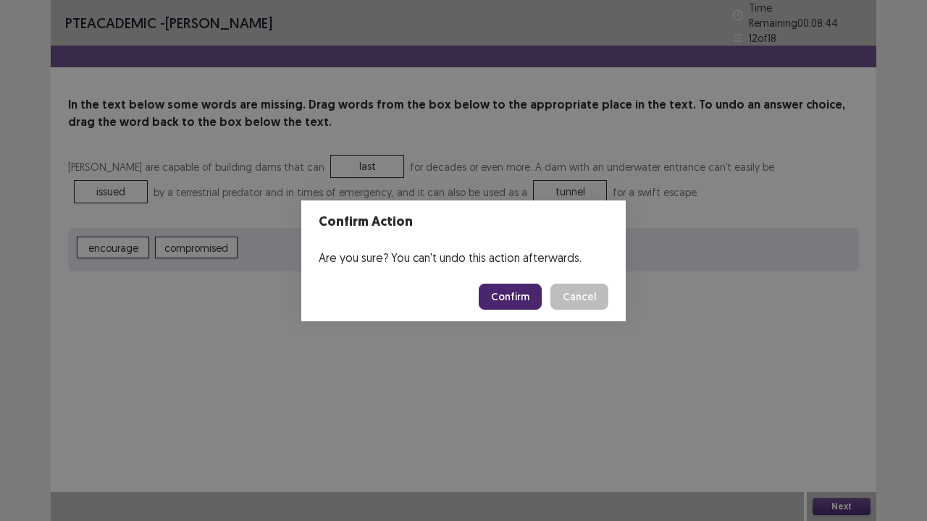
click at [527, 298] on button "Confirm" at bounding box center [510, 297] width 63 height 26
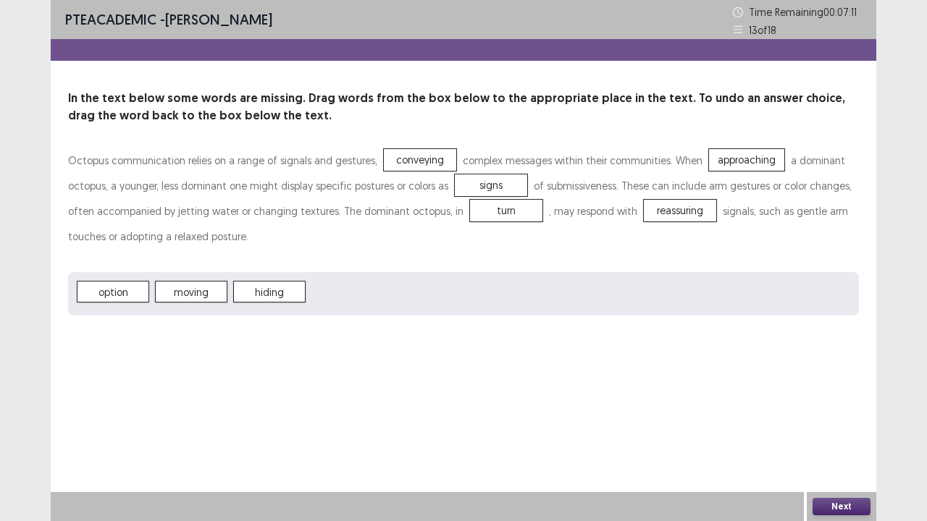
drag, startPoint x: 838, startPoint y: 495, endPoint x: 840, endPoint y: 504, distance: 9.0
click at [840, 429] on div "Next" at bounding box center [842, 506] width 70 height 29
click at [840, 429] on button "Next" at bounding box center [842, 506] width 58 height 17
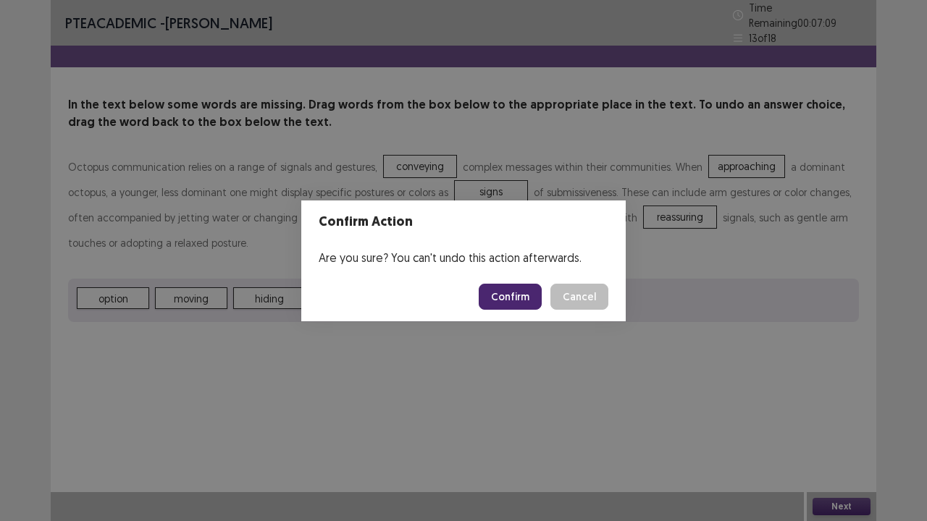
click at [517, 301] on button "Confirm" at bounding box center [510, 297] width 63 height 26
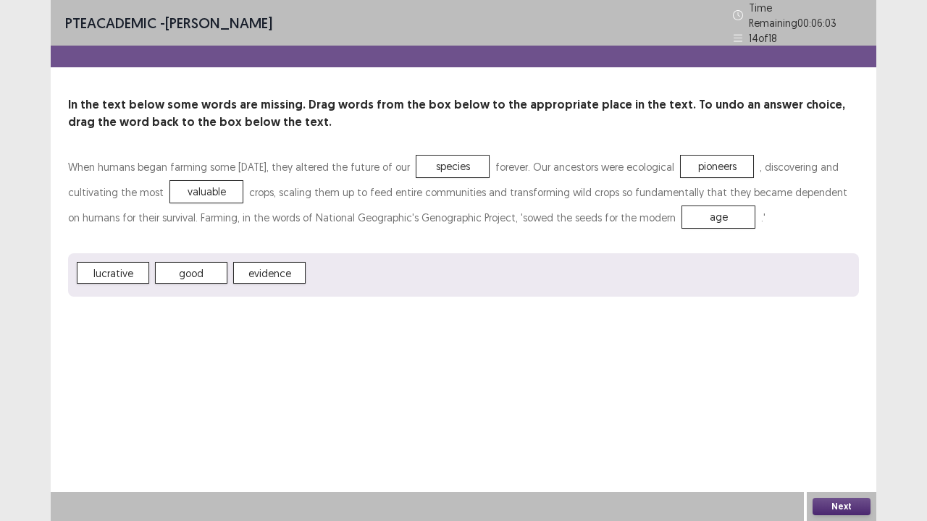
click at [826, 429] on button "Next" at bounding box center [842, 506] width 58 height 17
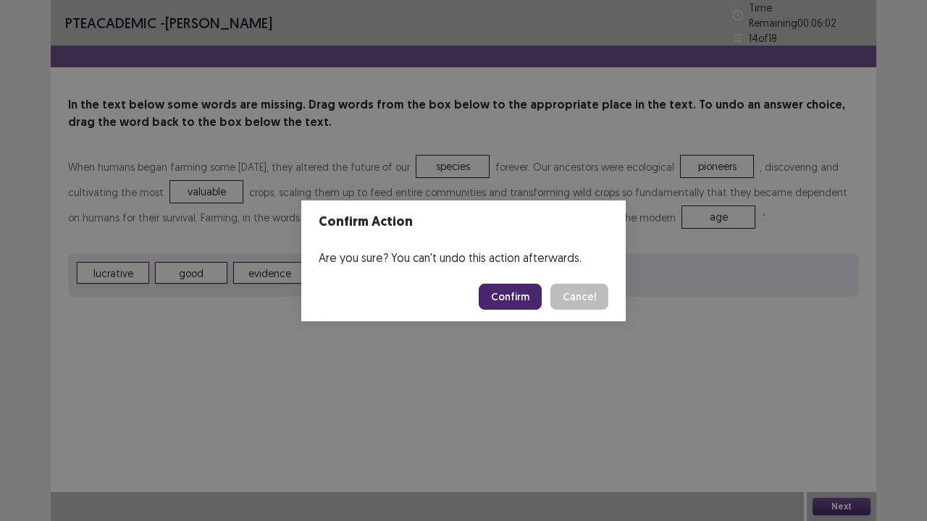
click at [520, 298] on button "Confirm" at bounding box center [510, 297] width 63 height 26
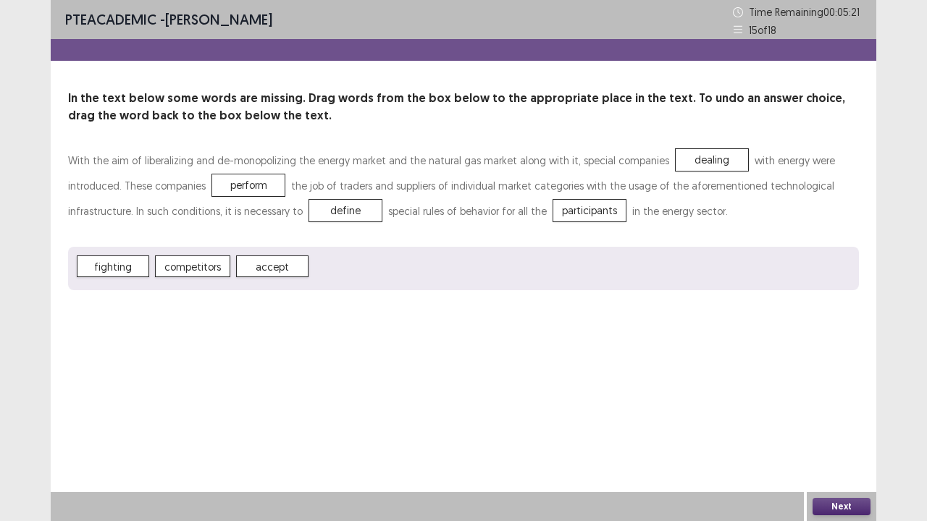
click at [844, 429] on button "Next" at bounding box center [842, 506] width 58 height 17
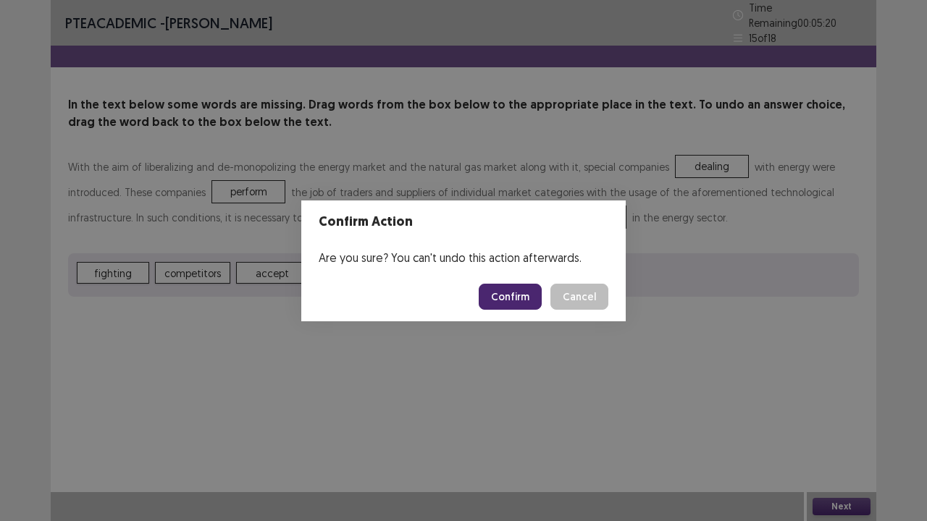
click at [521, 298] on button "Confirm" at bounding box center [510, 297] width 63 height 26
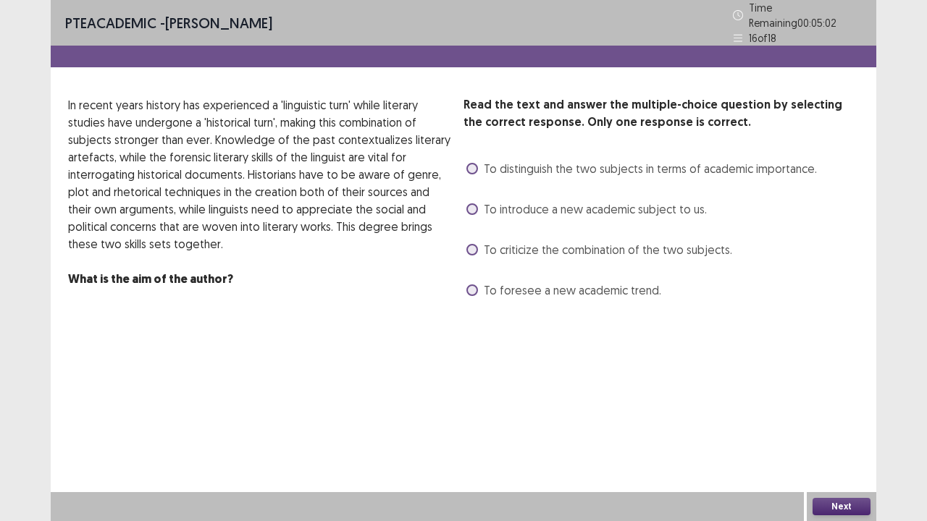
click at [471, 244] on span at bounding box center [472, 250] width 12 height 12
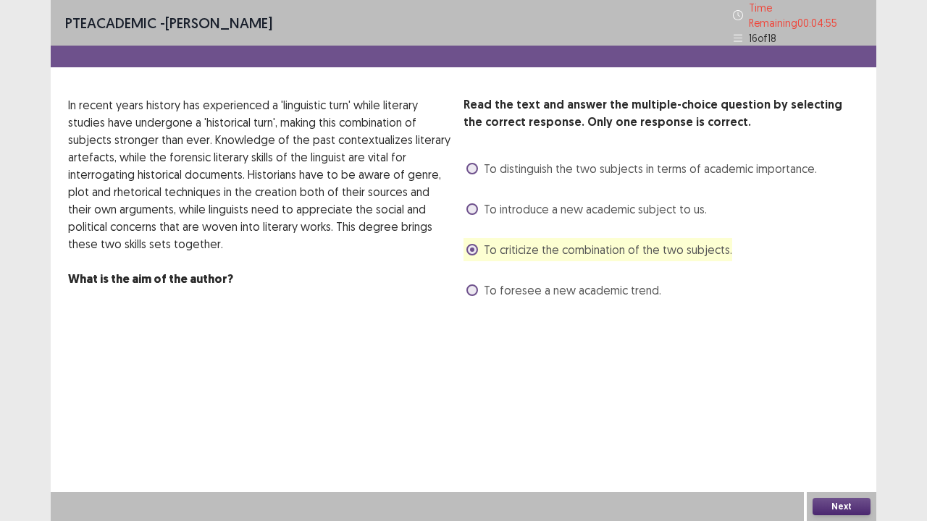
click at [844, 429] on button "Next" at bounding box center [842, 506] width 58 height 17
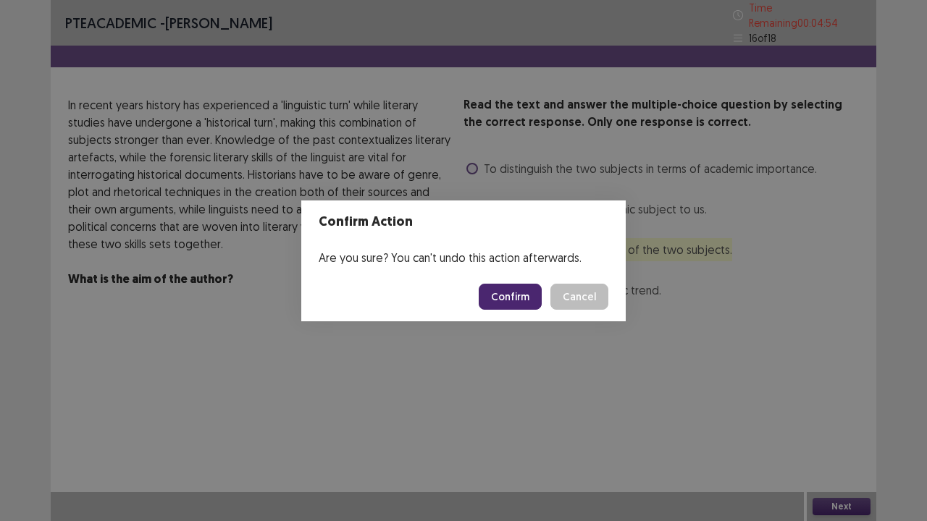
click at [524, 290] on button "Confirm" at bounding box center [510, 297] width 63 height 26
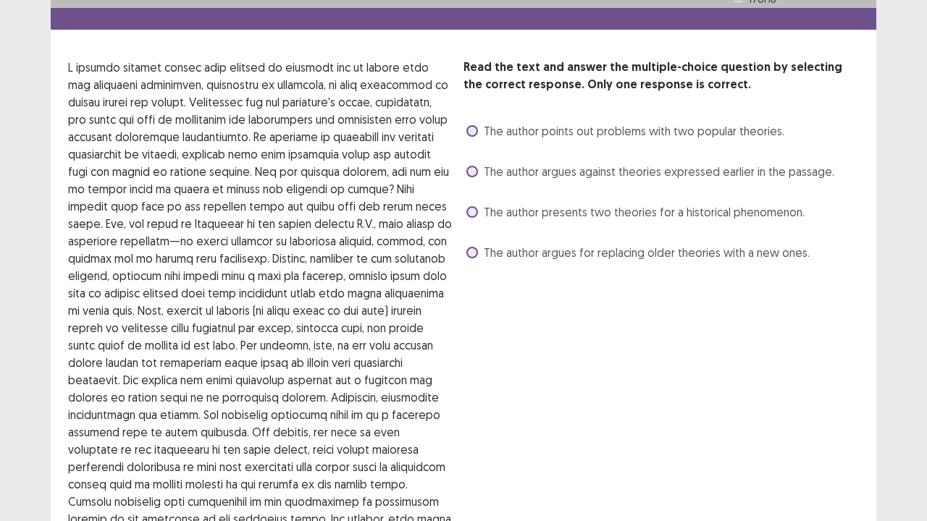
scroll to position [29, 0]
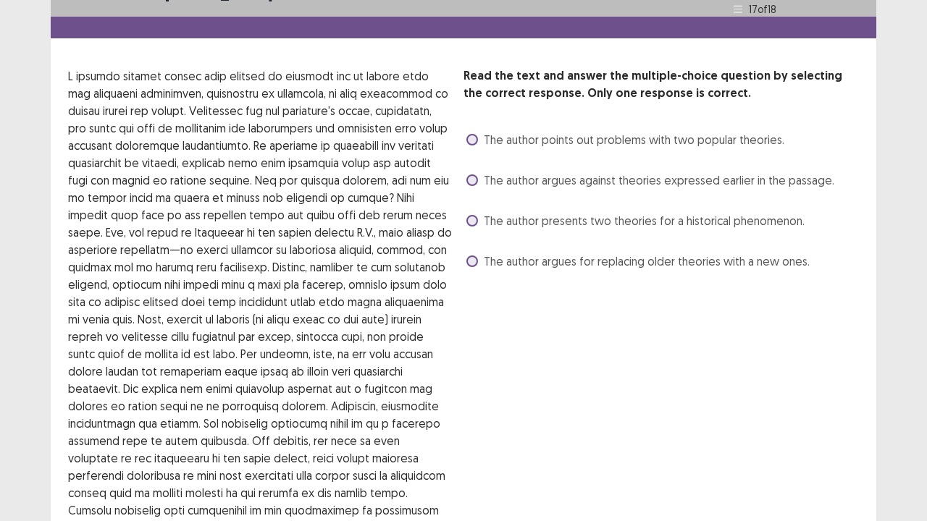
click at [476, 216] on span at bounding box center [472, 221] width 12 height 12
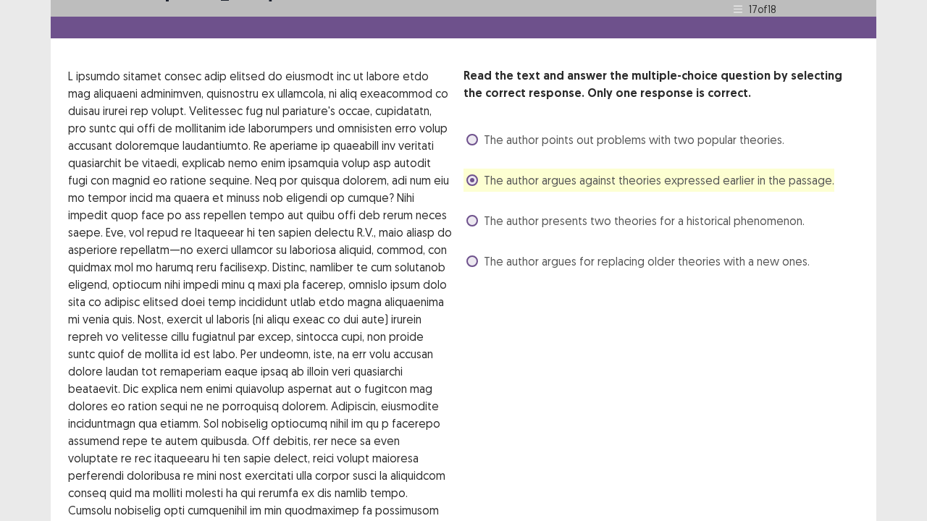
click at [920, 411] on div "PTE academic - [PERSON_NAME] Time Remaining 00 : 04 : 00 17 of 18 Read the text…" at bounding box center [463, 356] width 927 height 770
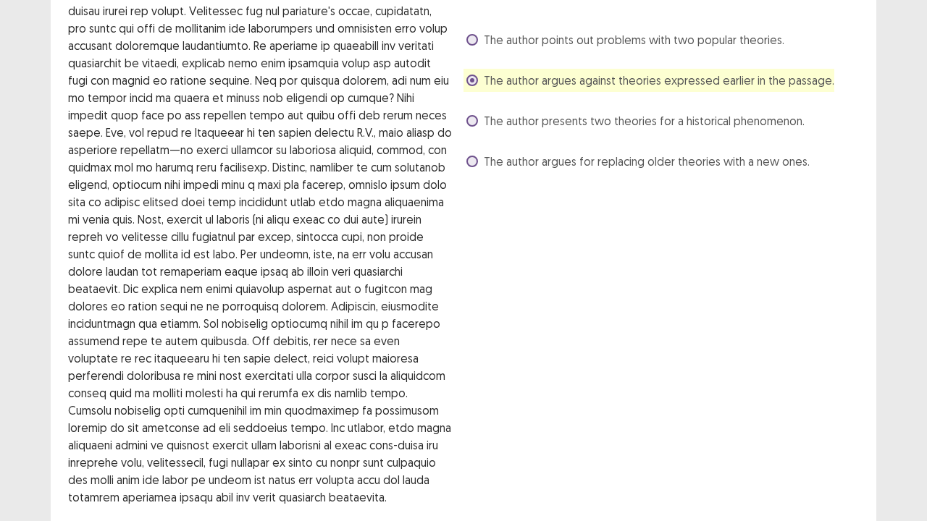
scroll to position [145, 0]
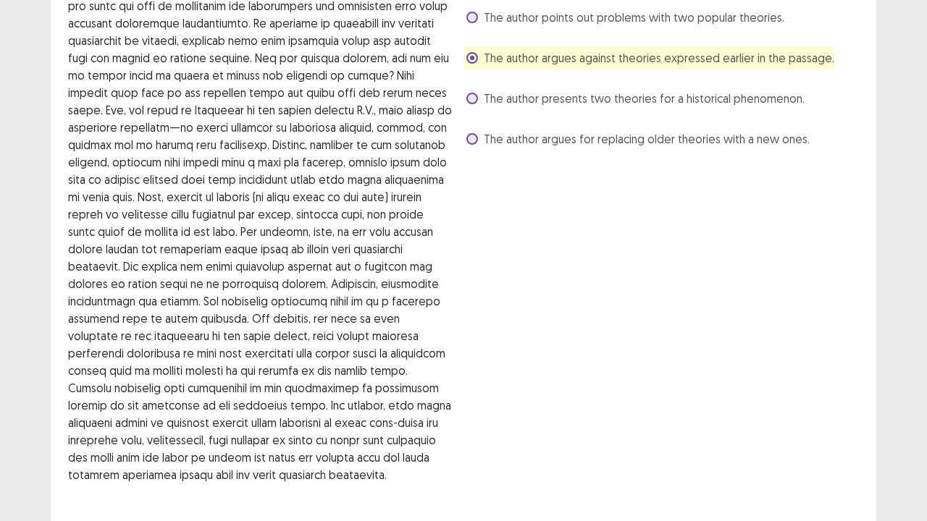
click at [467, 101] on span at bounding box center [472, 99] width 12 height 12
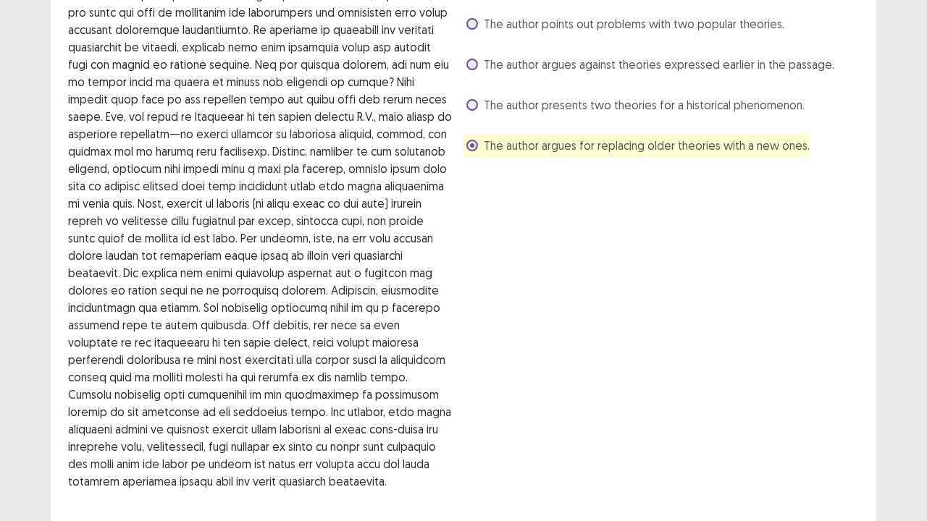
click at [481, 98] on label "The author presents two theories for a historical phenomenon." at bounding box center [635, 104] width 338 height 17
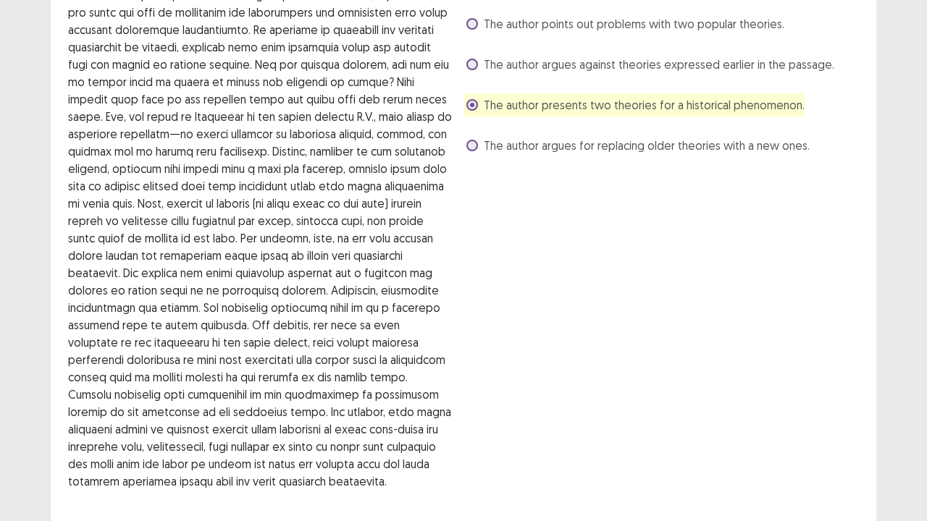
click at [895, 104] on div "PTE academic - [PERSON_NAME] Time Remaining 00 : 03 : 45 17 of 18 Read the text…" at bounding box center [463, 240] width 927 height 770
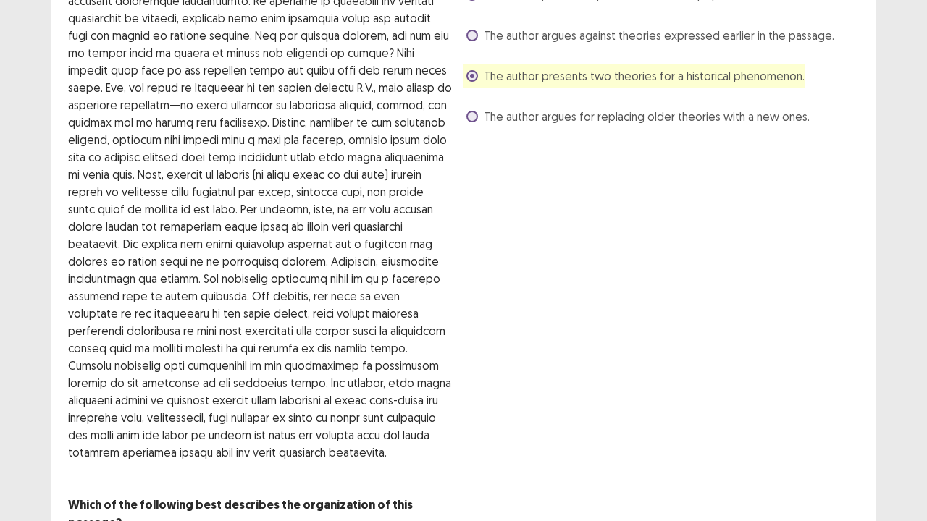
scroll to position [206, 0]
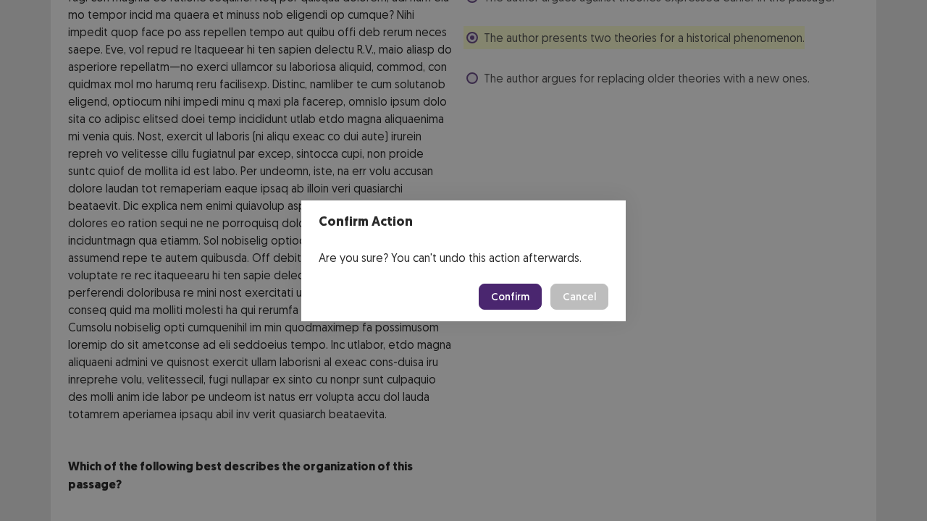
click at [532, 293] on button "Confirm" at bounding box center [510, 297] width 63 height 26
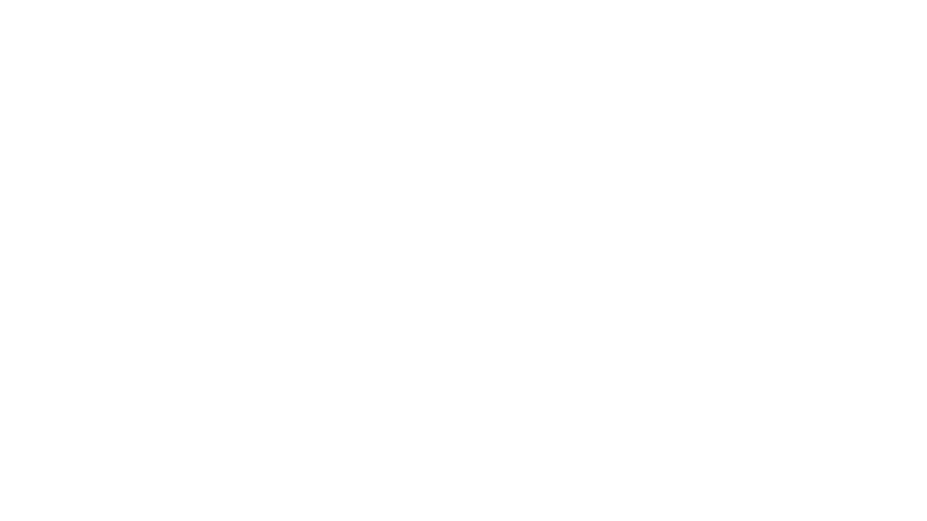
scroll to position [0, 0]
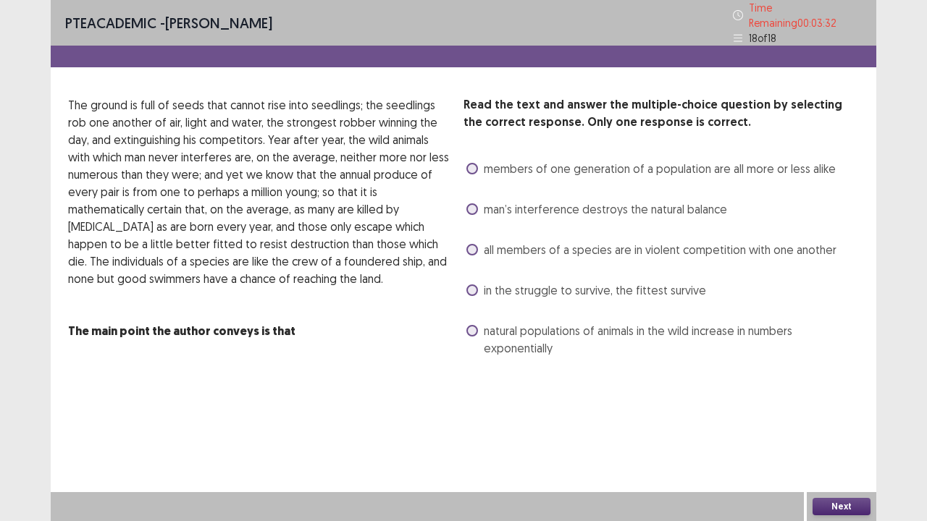
click at [870, 429] on div "PTE academic - [PERSON_NAME] Time Remaining 00 : 03 : 32 18 of 18 Read the text…" at bounding box center [464, 260] width 826 height 521
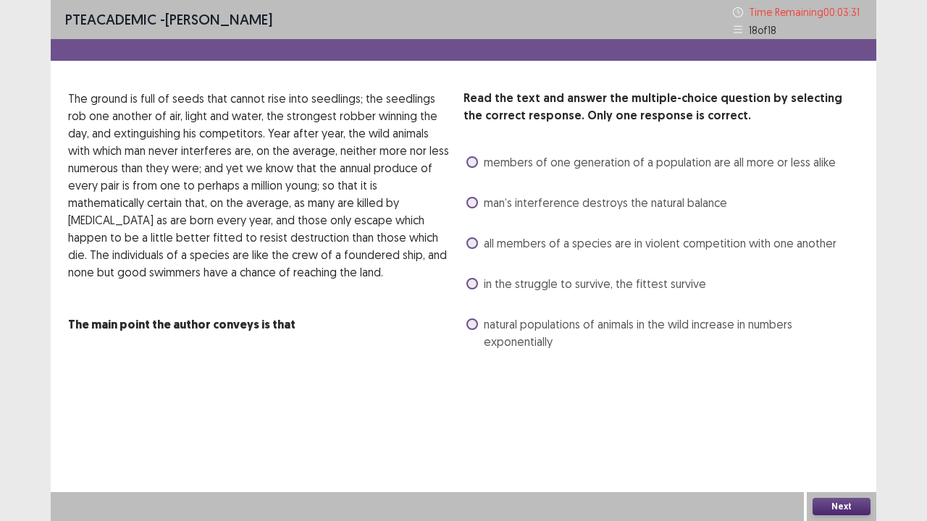
click at [891, 429] on div "PTE academic - [PERSON_NAME] Time Remaining 00 : 03 : 31 18 of 18 Read the text…" at bounding box center [463, 260] width 927 height 521
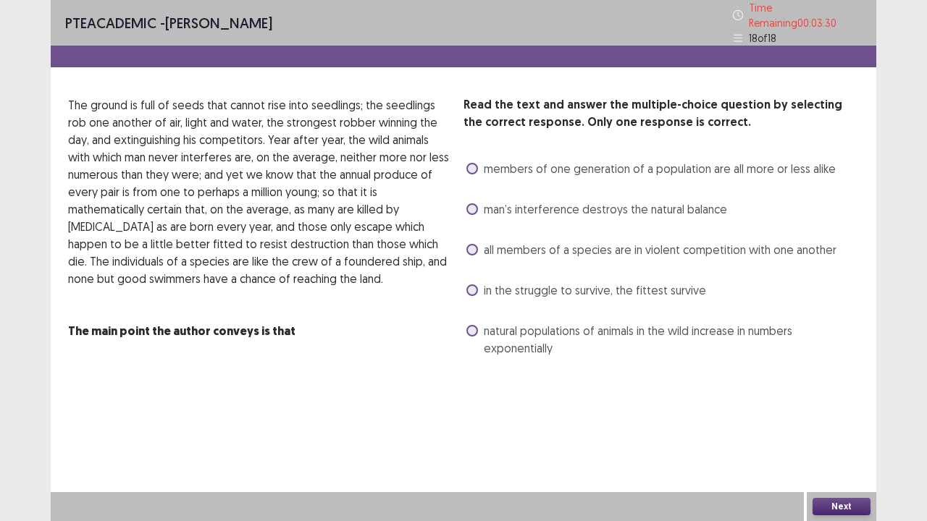
click at [891, 429] on div "PTE academic - [PERSON_NAME] Time Remaining 00 : 03 : 30 18 of 18 Read the text…" at bounding box center [463, 260] width 927 height 521
click at [891, 429] on div "PTE academic - [PERSON_NAME] Time Remaining 00 : 03 : 29 18 of 18 Read the text…" at bounding box center [463, 260] width 927 height 521
drag, startPoint x: 891, startPoint y: 455, endPoint x: 926, endPoint y: 410, distance: 56.3
click at [920, 410] on div "PTE academic - [PERSON_NAME] Time Remaining 00 : 03 : 28 18 of 18 Read the text…" at bounding box center [463, 260] width 927 height 521
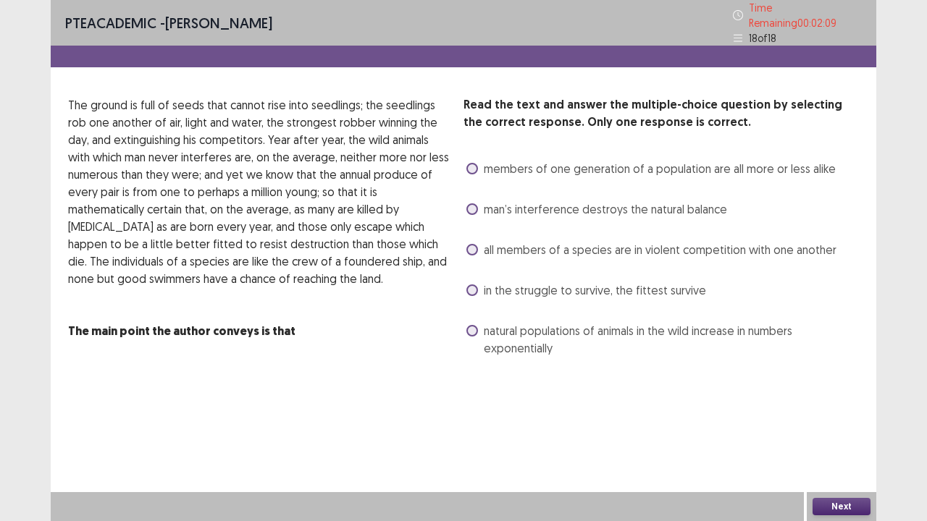
click at [468, 287] on span at bounding box center [472, 291] width 12 height 12
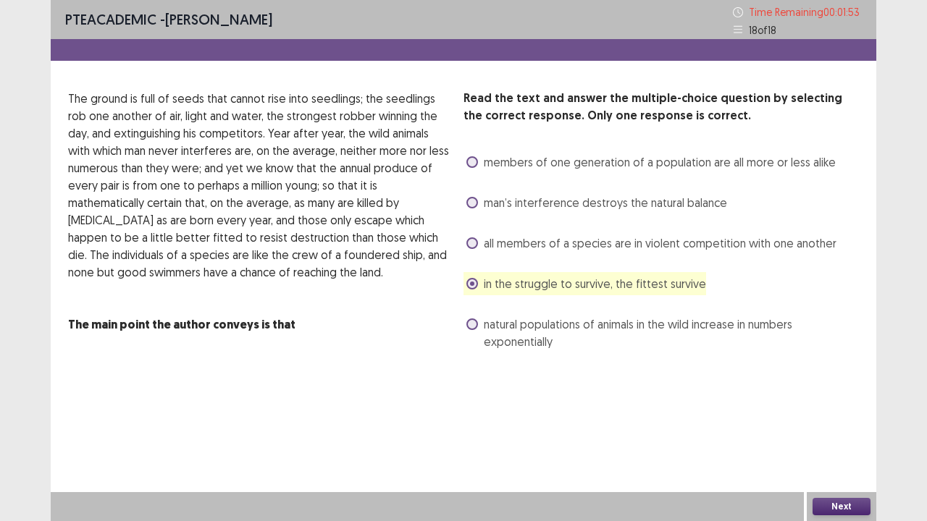
click at [823, 429] on button "Next" at bounding box center [842, 506] width 58 height 17
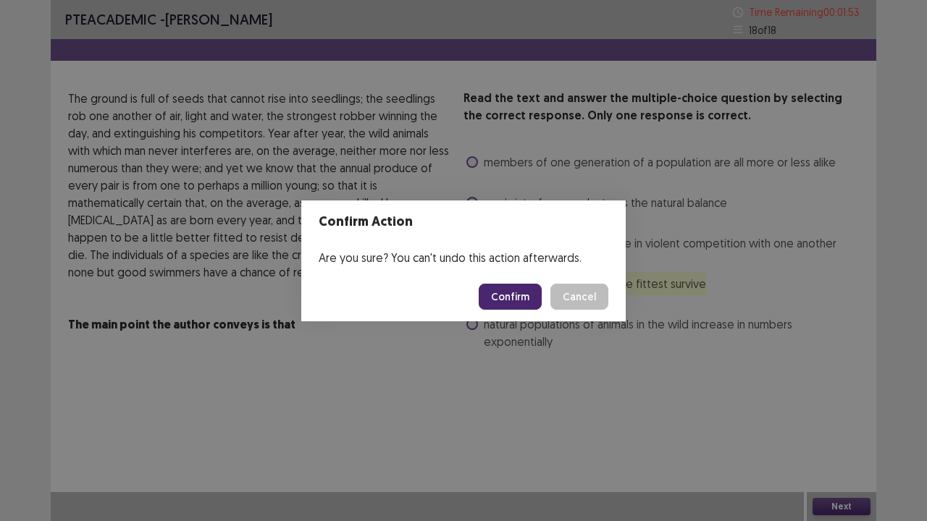
click at [513, 290] on button "Confirm" at bounding box center [510, 297] width 63 height 26
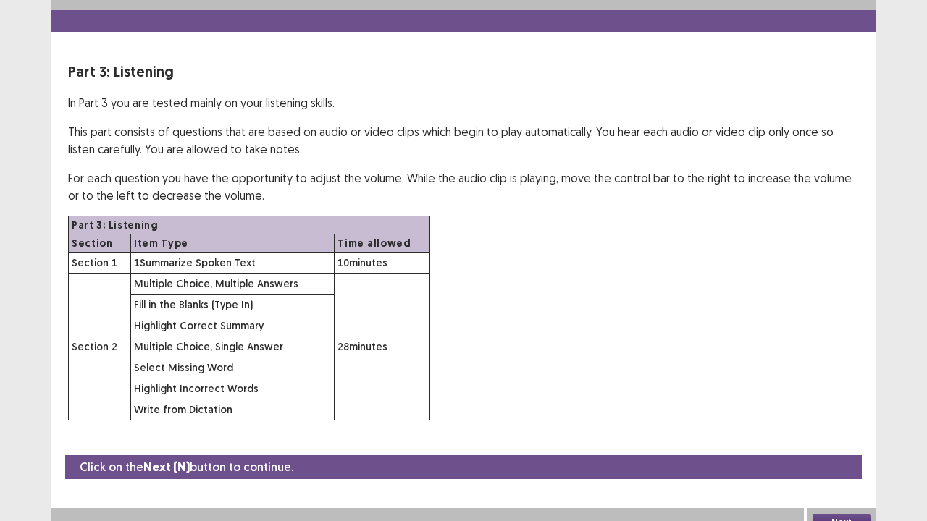
scroll to position [42, 0]
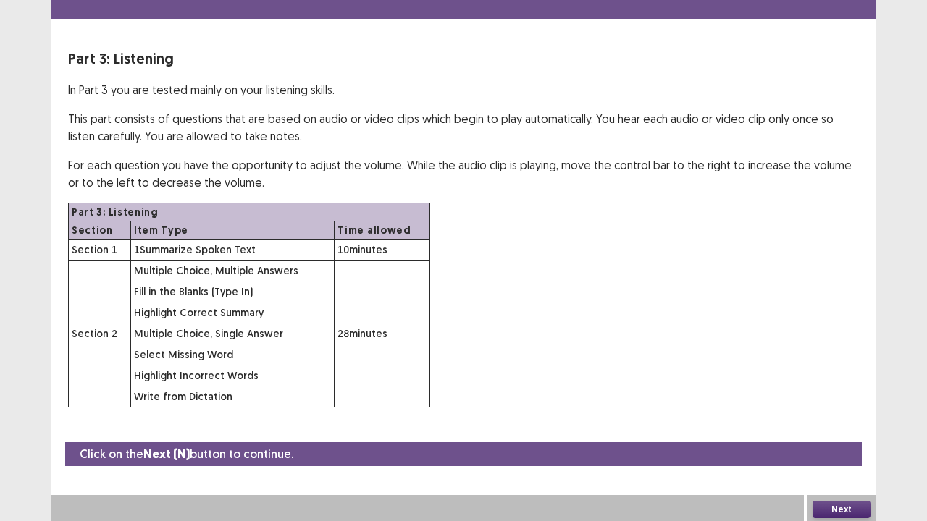
click at [920, 385] on div "PTE academic - [PERSON_NAME] Time Remaining 00 : 01 : 24 Part 3: Listening In P…" at bounding box center [463, 241] width 927 height 566
click at [920, 377] on div "PTE academic - [PERSON_NAME] Time Remaining 00 : 01 : 22 Part 3: Listening In P…" at bounding box center [463, 241] width 927 height 566
click at [920, 287] on div "PTE academic - [PERSON_NAME] Time Remaining 00 : 01 : 22 Part 3: Listening In P…" at bounding box center [463, 241] width 927 height 566
click at [836, 429] on button "Next" at bounding box center [842, 509] width 58 height 17
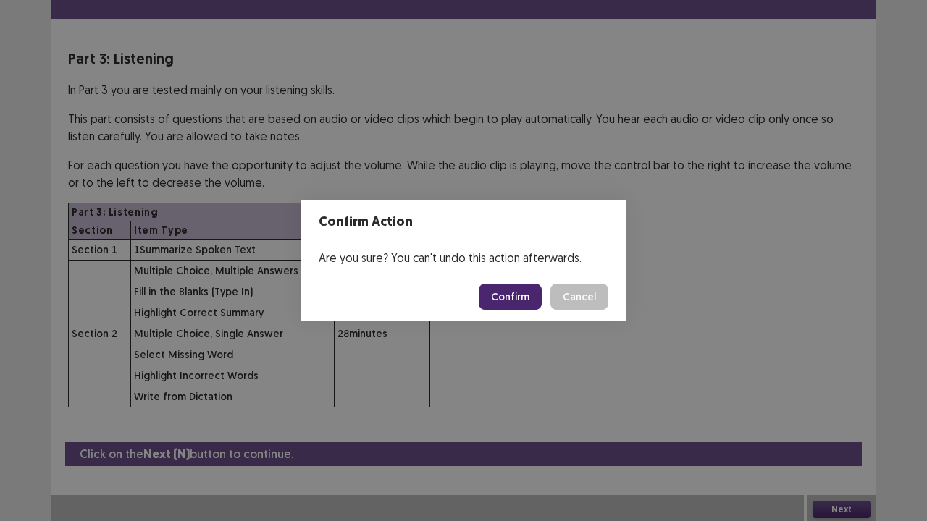
click at [510, 287] on button "Confirm" at bounding box center [510, 297] width 63 height 26
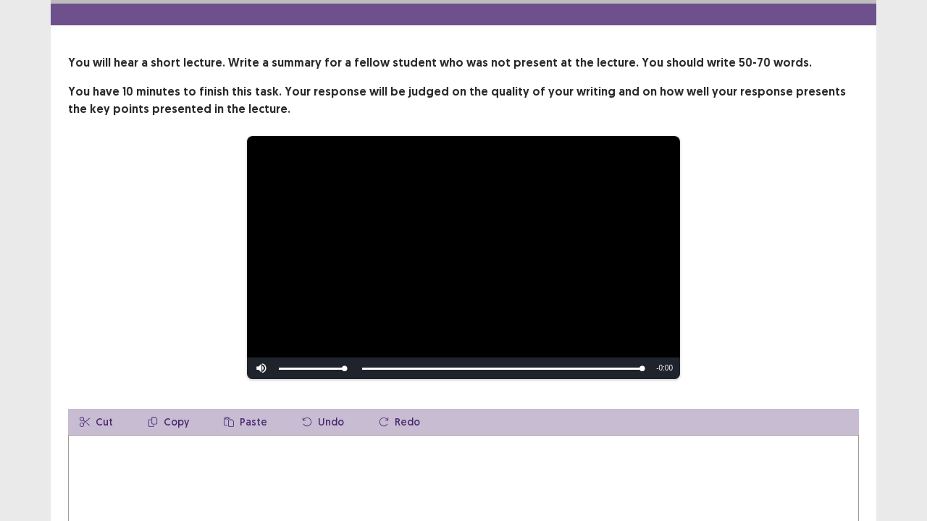
click at [243, 429] on textarea at bounding box center [463, 514] width 791 height 159
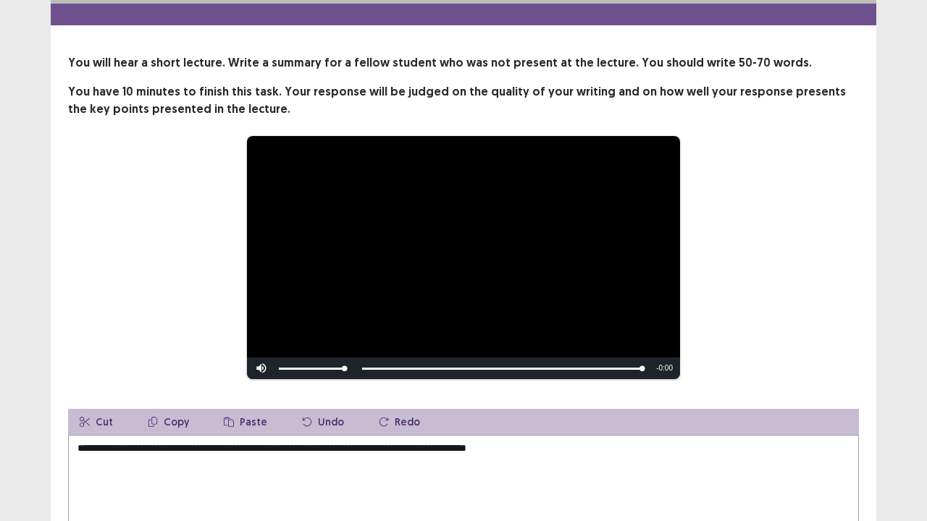
click at [543, 429] on textarea "**********" at bounding box center [463, 514] width 791 height 159
click at [563, 429] on textarea "**********" at bounding box center [463, 514] width 791 height 159
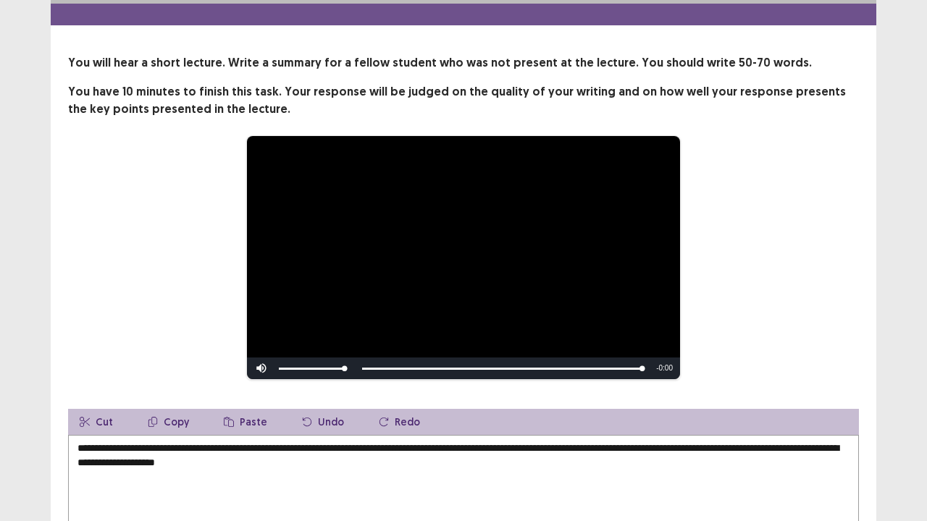
click at [322, 429] on textarea "**********" at bounding box center [463, 514] width 791 height 159
click at [377, 429] on textarea "**********" at bounding box center [463, 514] width 791 height 159
drag, startPoint x: 265, startPoint y: 451, endPoint x: 468, endPoint y: 459, distance: 202.9
click at [468, 429] on textarea "**********" at bounding box center [463, 514] width 791 height 159
click at [692, 429] on textarea "**********" at bounding box center [463, 514] width 791 height 159
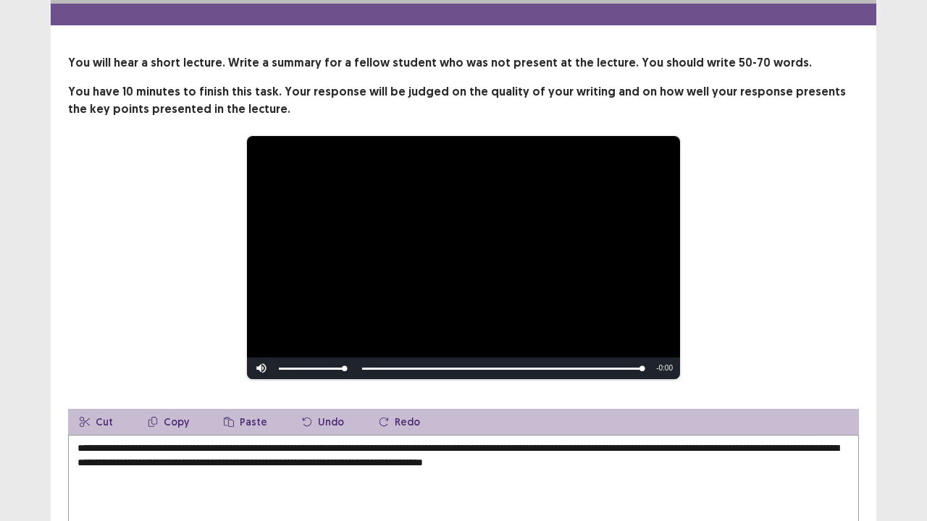
paste textarea "**********"
click at [467, 429] on textarea "**********" at bounding box center [463, 514] width 791 height 159
click at [468, 429] on textarea "**********" at bounding box center [463, 514] width 791 height 159
click at [587, 429] on textarea "**********" at bounding box center [463, 514] width 791 height 159
click at [696, 429] on textarea "**********" at bounding box center [463, 514] width 791 height 159
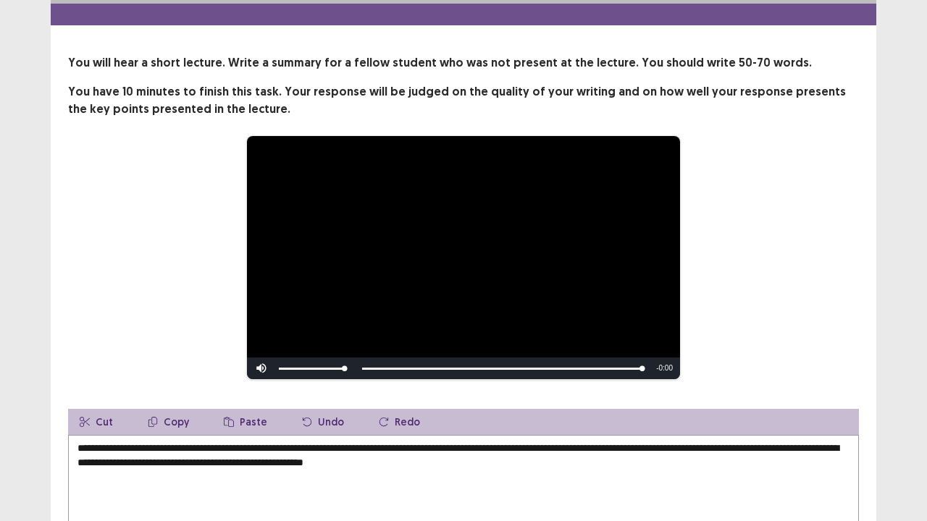
click at [534, 429] on textarea "**********" at bounding box center [463, 514] width 791 height 159
click at [756, 429] on textarea "**********" at bounding box center [463, 514] width 791 height 159
click at [827, 429] on textarea "**********" at bounding box center [463, 514] width 791 height 159
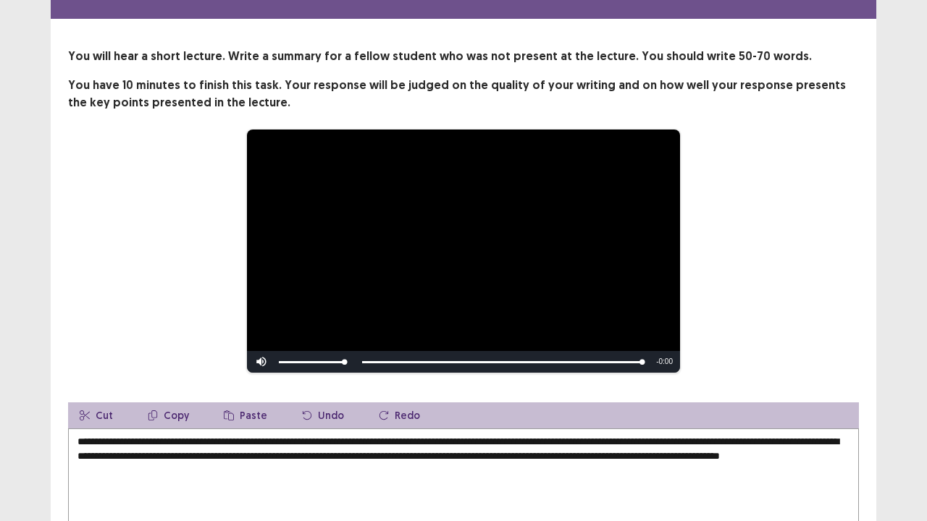
drag, startPoint x: 917, startPoint y: 419, endPoint x: 917, endPoint y: 440, distance: 21.7
click at [917, 429] on div "**********" at bounding box center [463, 318] width 927 height 720
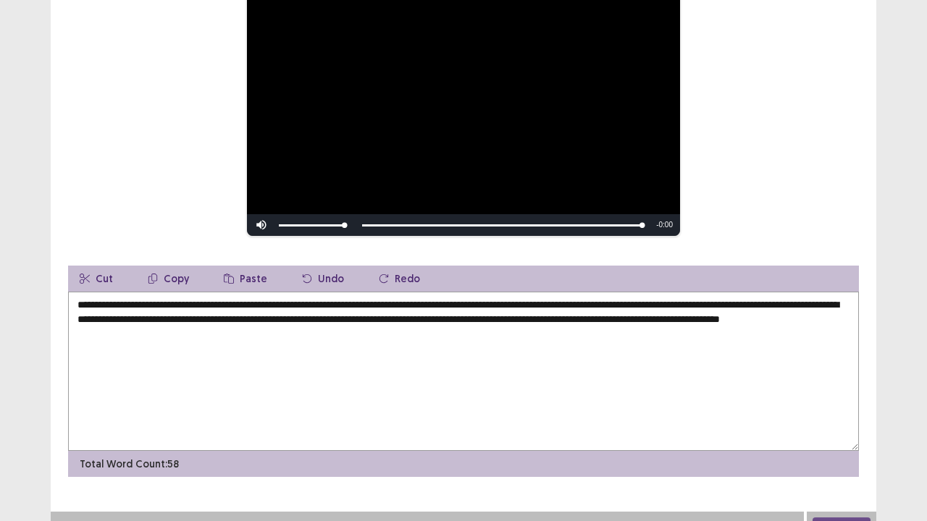
scroll to position [198, 0]
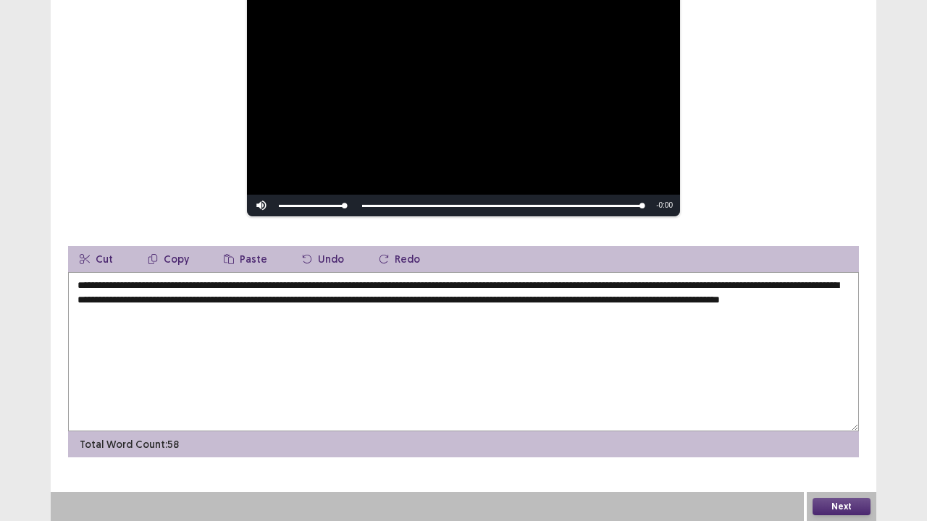
click at [267, 314] on textarea "**********" at bounding box center [463, 351] width 791 height 159
type textarea "**********"
click at [849, 429] on button "Next" at bounding box center [842, 506] width 58 height 17
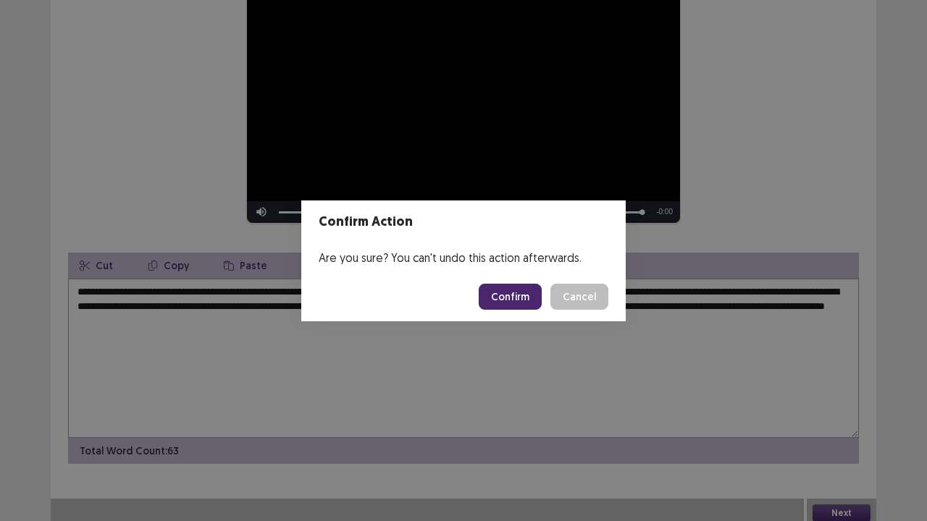
click at [513, 297] on button "Confirm" at bounding box center [510, 297] width 63 height 26
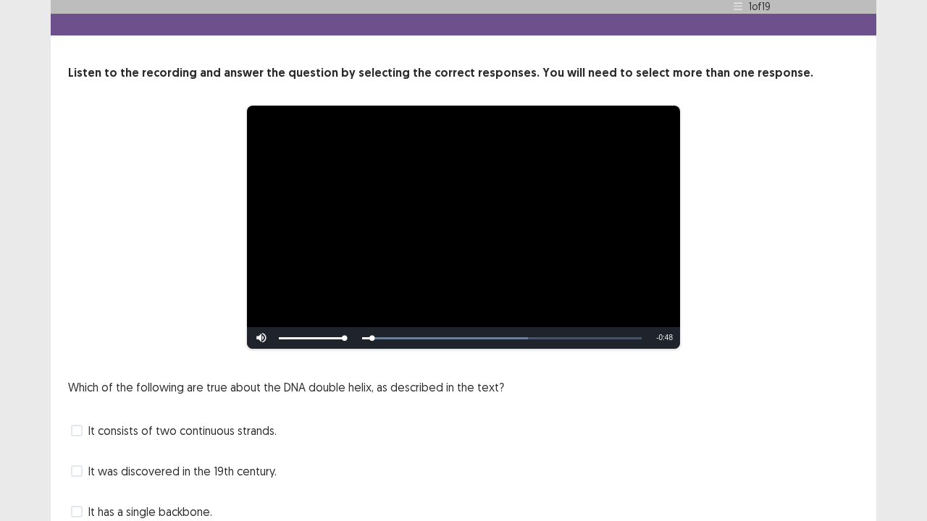
scroll to position [132, 0]
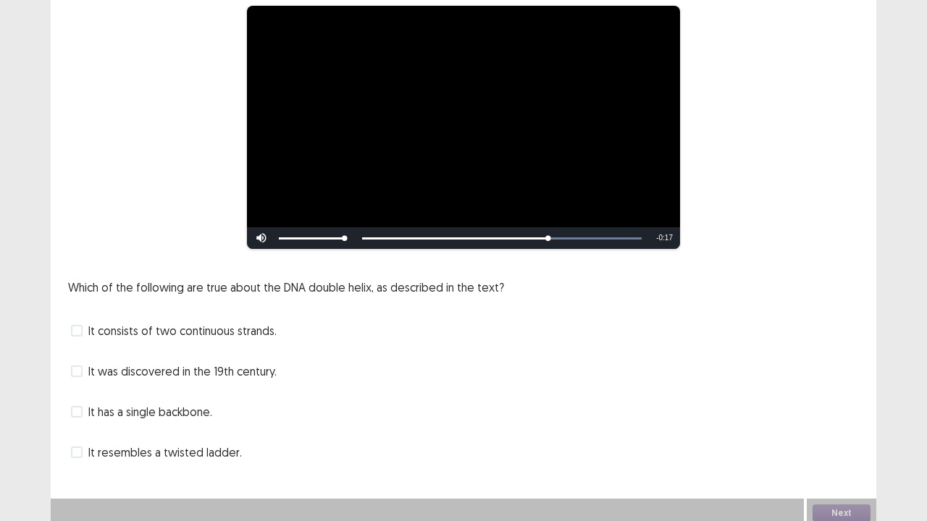
click at [79, 429] on span at bounding box center [77, 453] width 12 height 12
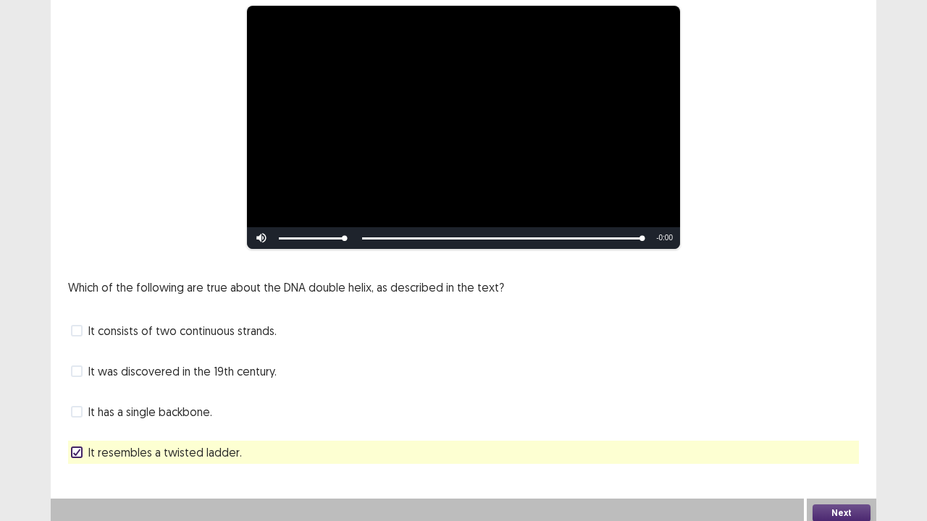
click at [77, 325] on span at bounding box center [77, 331] width 12 height 12
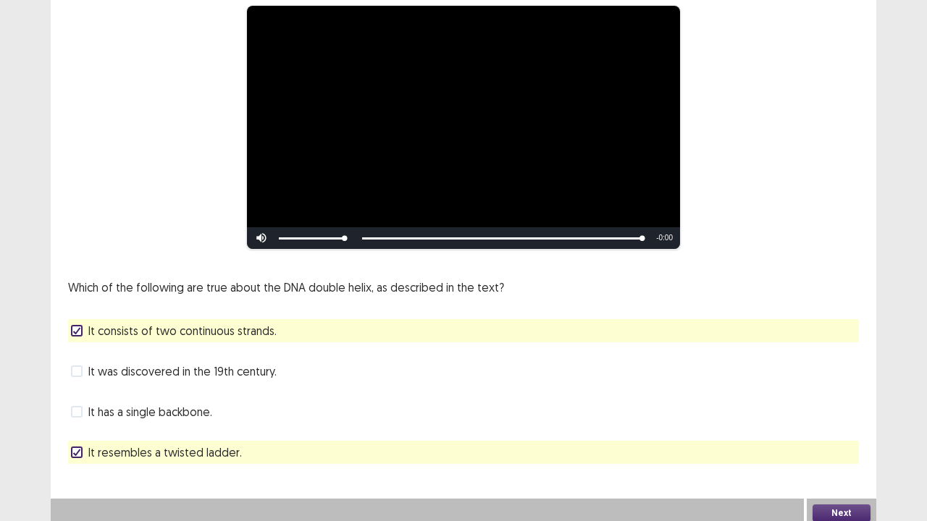
click at [823, 429] on button "Next" at bounding box center [842, 513] width 58 height 17
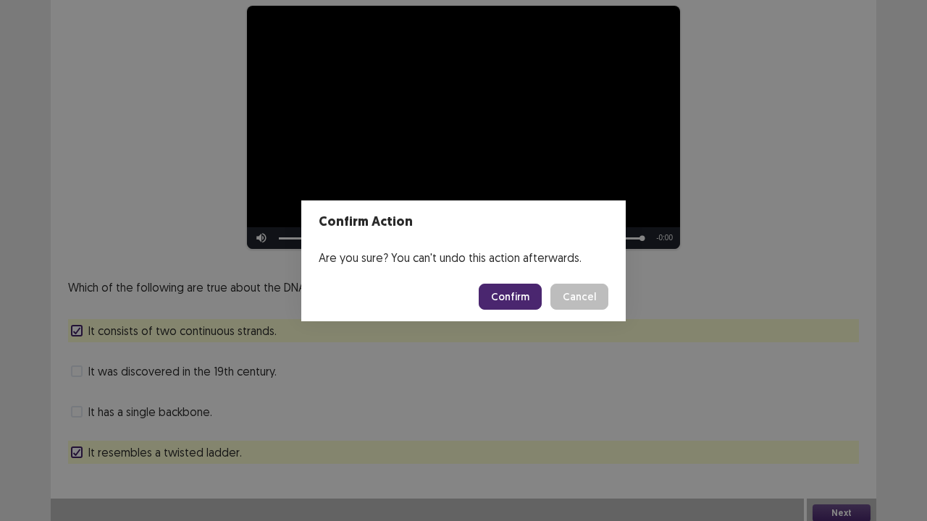
click at [537, 303] on button "Confirm" at bounding box center [510, 297] width 63 height 26
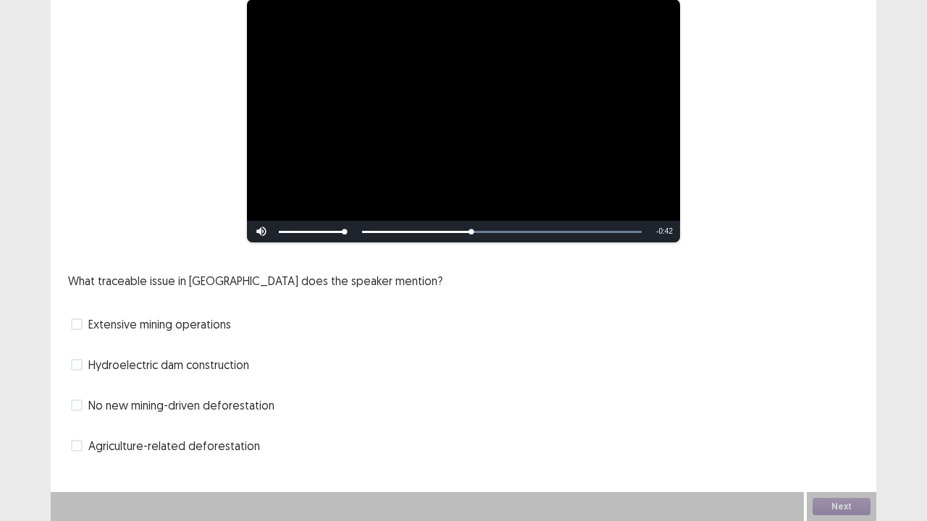
click at [77, 322] on span at bounding box center [77, 325] width 12 height 12
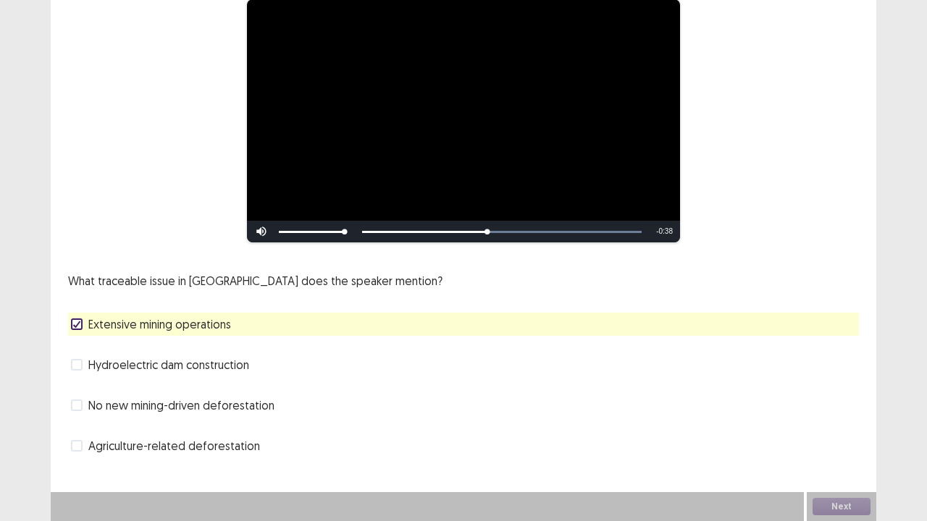
click at [77, 323] on icon at bounding box center [76, 324] width 9 height 7
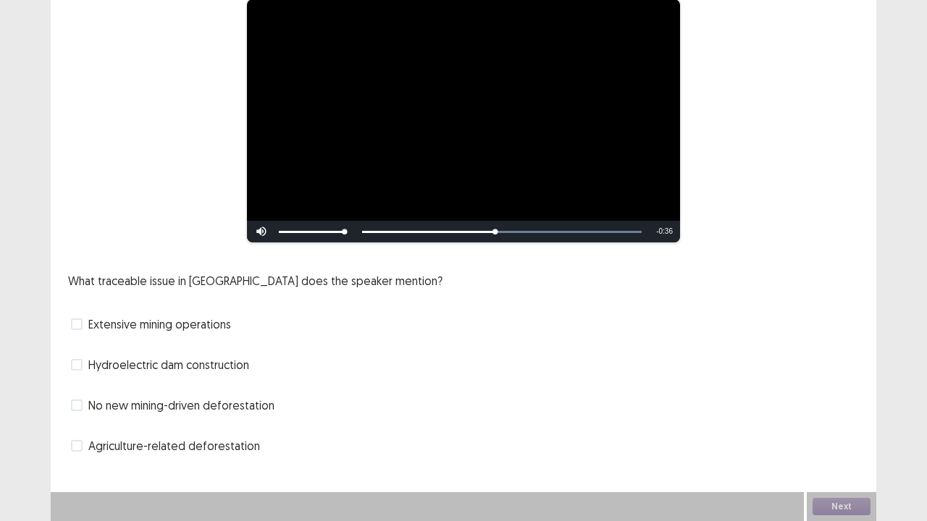
click at [80, 404] on span at bounding box center [77, 406] width 12 height 12
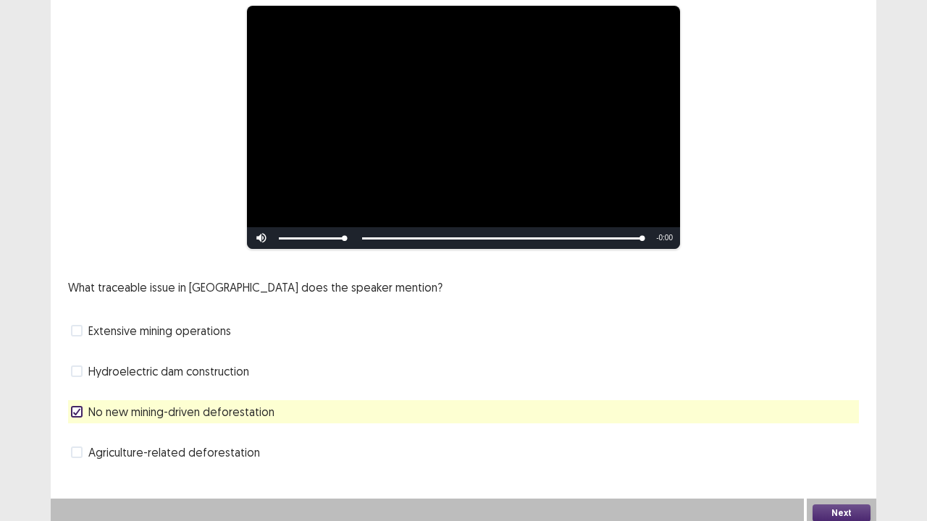
click at [77, 429] on label "Agriculture-related deforestation" at bounding box center [165, 452] width 189 height 17
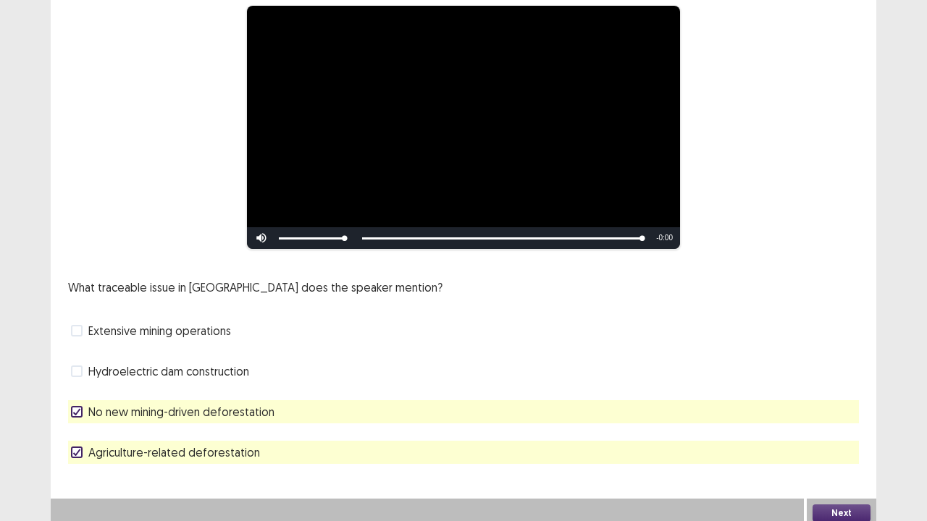
click at [832, 429] on button "Next" at bounding box center [842, 513] width 58 height 17
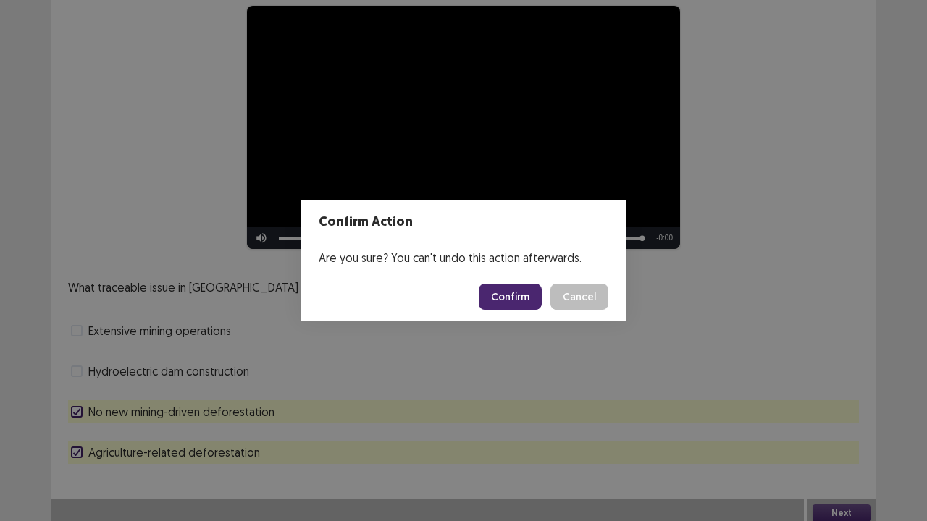
click at [511, 298] on button "Confirm" at bounding box center [510, 297] width 63 height 26
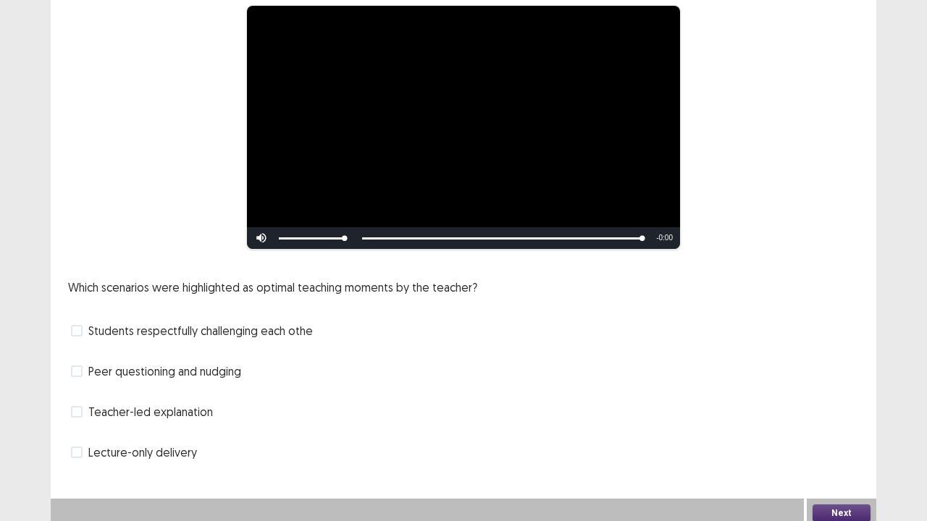
click at [74, 325] on span at bounding box center [77, 331] width 12 height 12
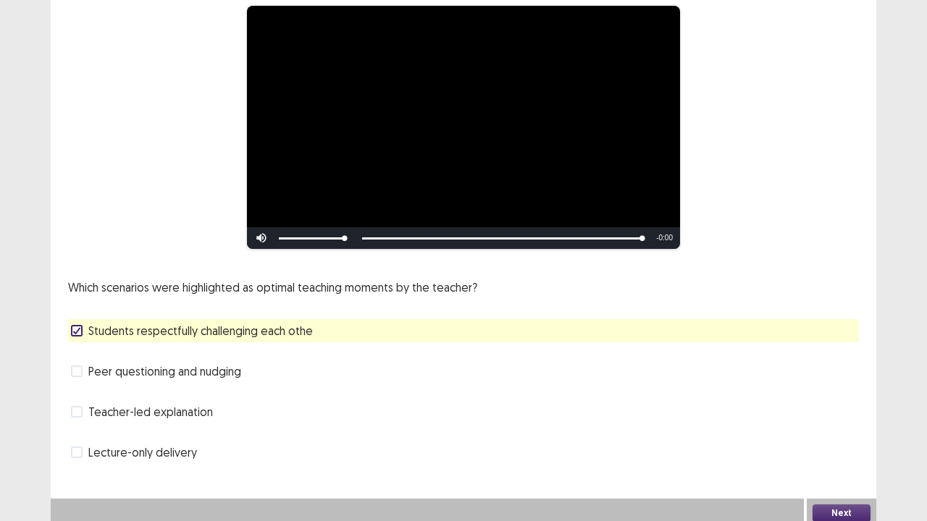
click at [829, 429] on button "Next" at bounding box center [842, 513] width 58 height 17
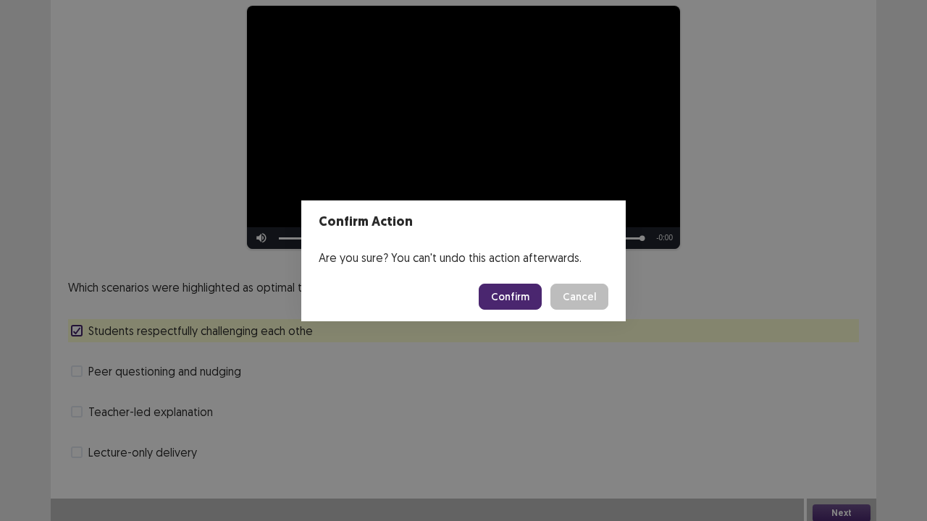
click at [534, 295] on button "Confirm" at bounding box center [510, 297] width 63 height 26
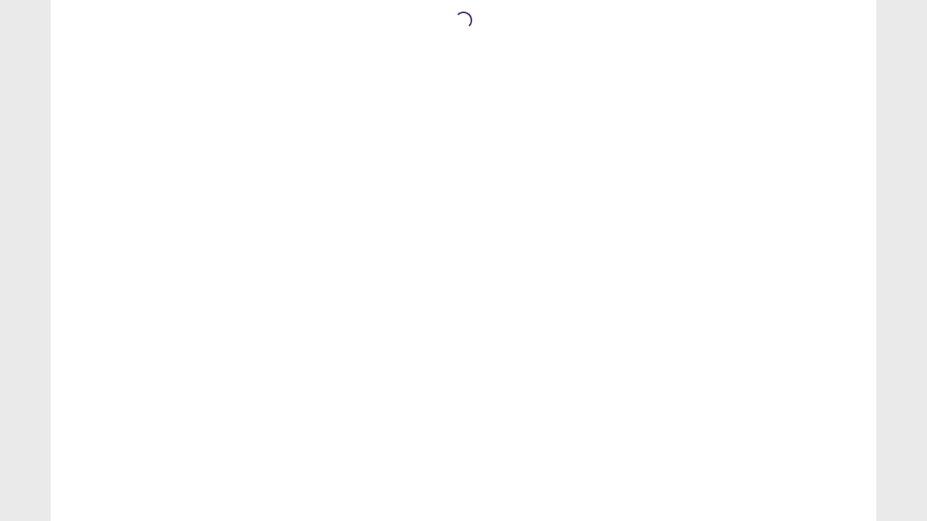
scroll to position [0, 0]
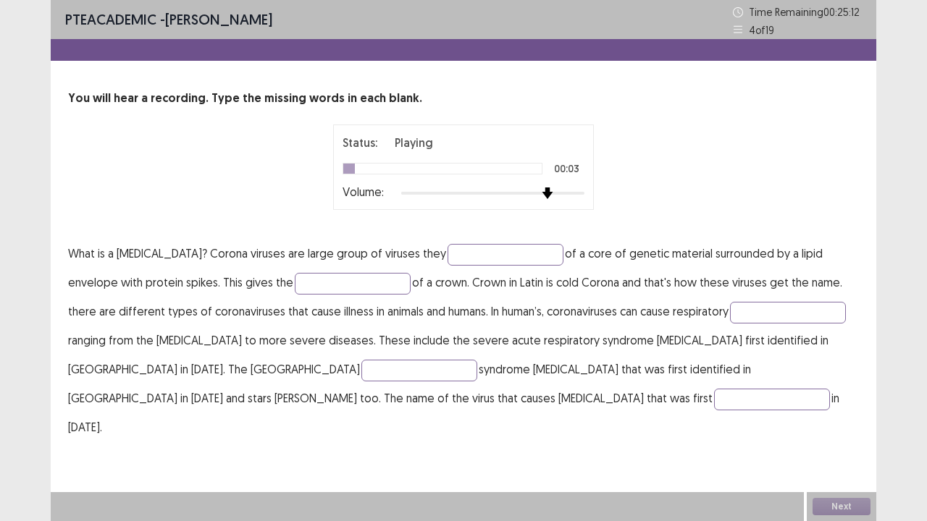
click at [543, 196] on div at bounding box center [492, 194] width 183 height 12
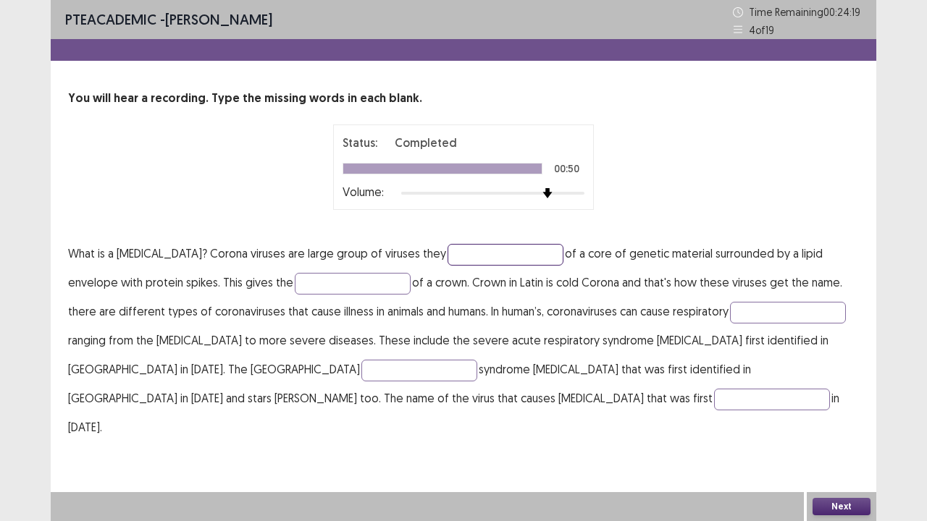
click at [448, 261] on input "text" at bounding box center [506, 255] width 116 height 22
type input "*******"
click at [298, 282] on input "text" at bounding box center [353, 284] width 116 height 22
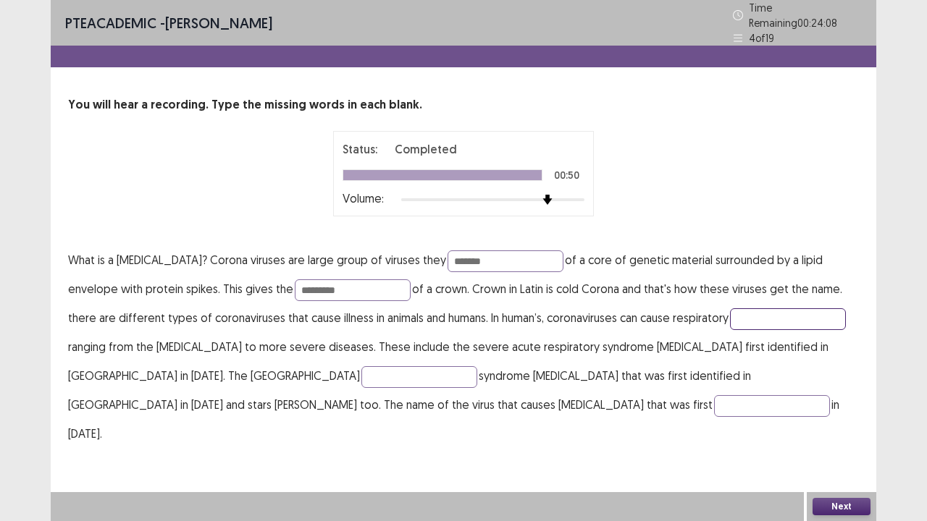
click at [730, 309] on input "text" at bounding box center [788, 320] width 116 height 22
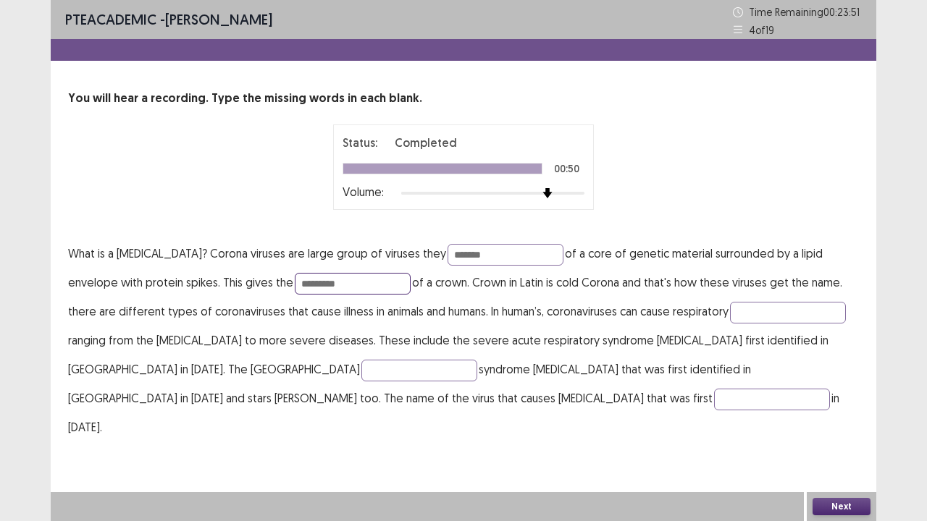
click at [307, 276] on input "*********" at bounding box center [353, 284] width 116 height 22
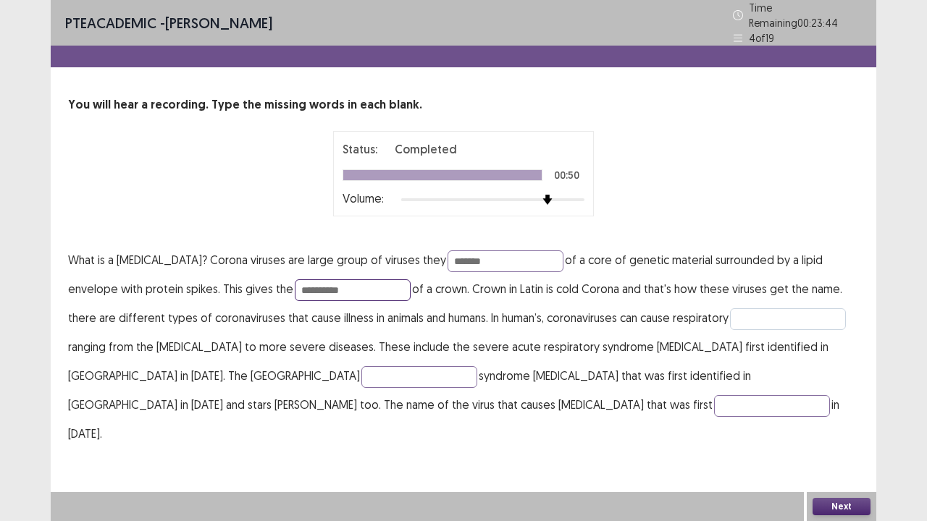
type input "**********"
click at [730, 314] on input "text" at bounding box center [788, 320] width 116 height 22
type input "**********"
click at [361, 370] on input "text" at bounding box center [419, 377] width 116 height 22
type input "**********"
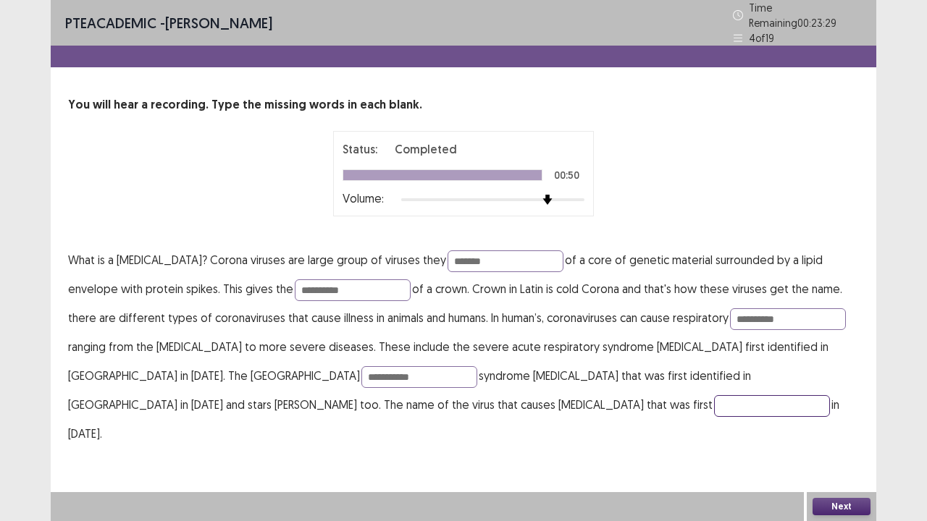
click at [714, 407] on input "text" at bounding box center [772, 406] width 116 height 22
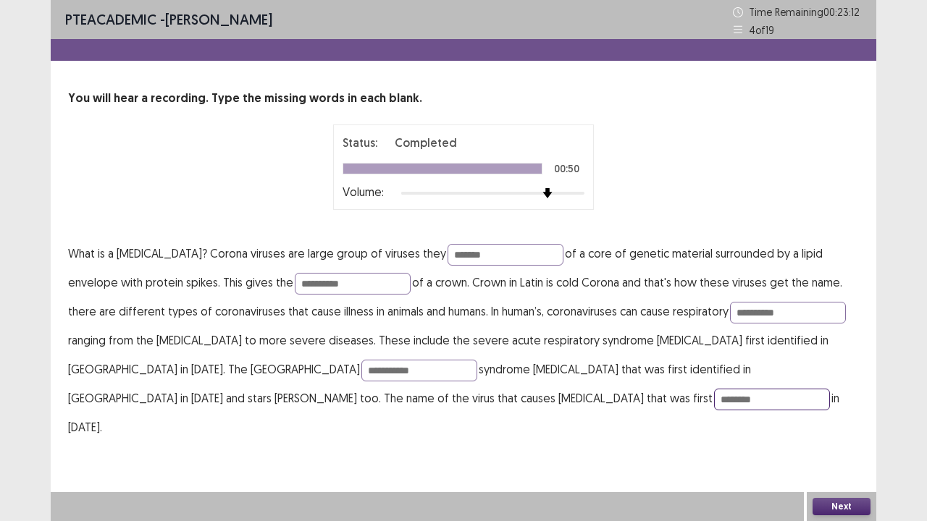
type input "********"
click at [826, 504] on button "Next" at bounding box center [842, 506] width 58 height 17
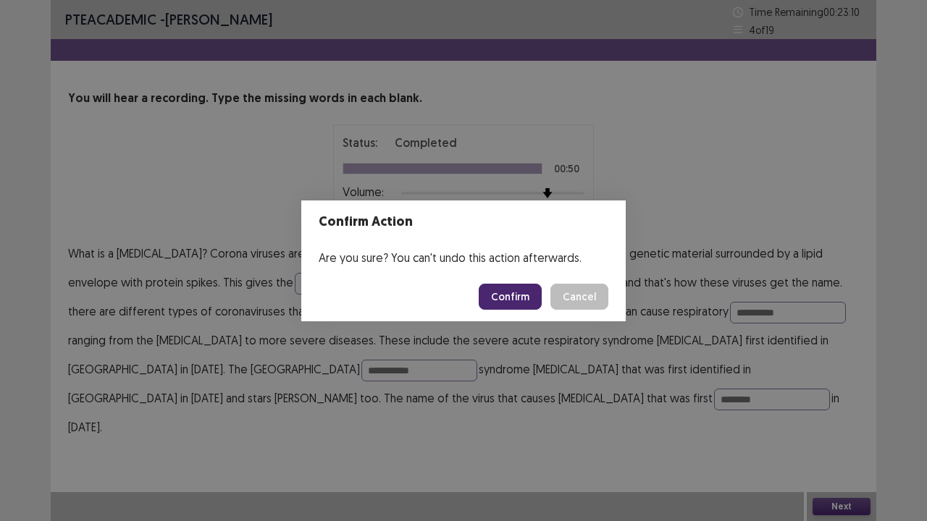
click at [533, 301] on button "Confirm" at bounding box center [510, 297] width 63 height 26
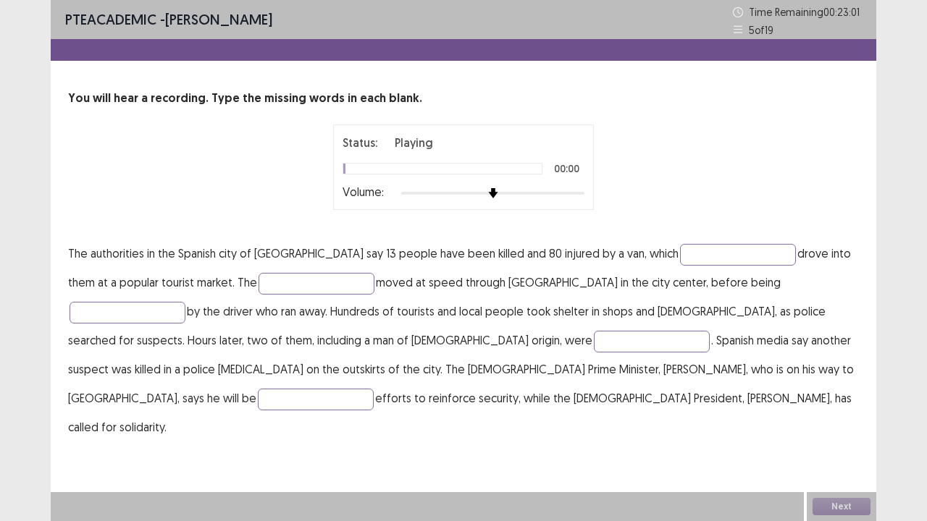
click at [539, 193] on div at bounding box center [492, 194] width 183 height 12
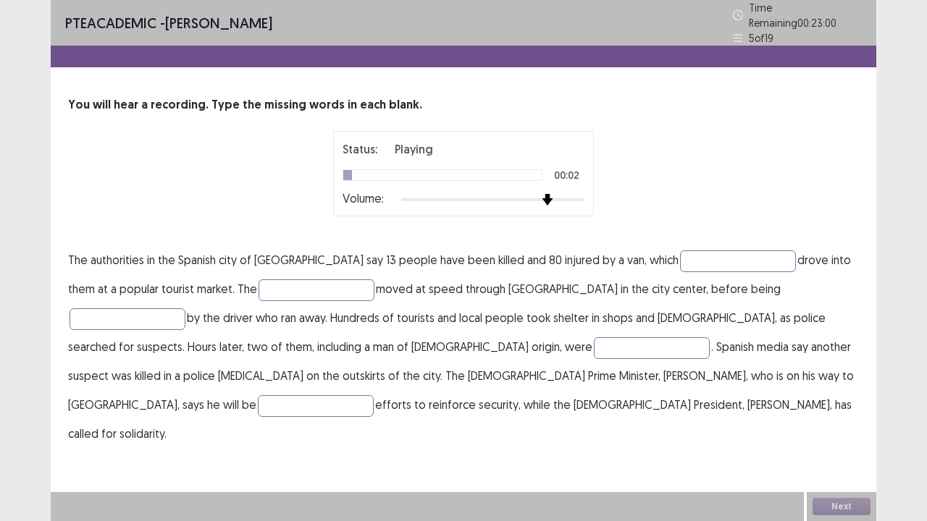
click at [555, 198] on div at bounding box center [492, 199] width 183 height 3
click at [680, 256] on input "text" at bounding box center [738, 262] width 116 height 22
click at [185, 309] on input "text" at bounding box center [128, 320] width 116 height 22
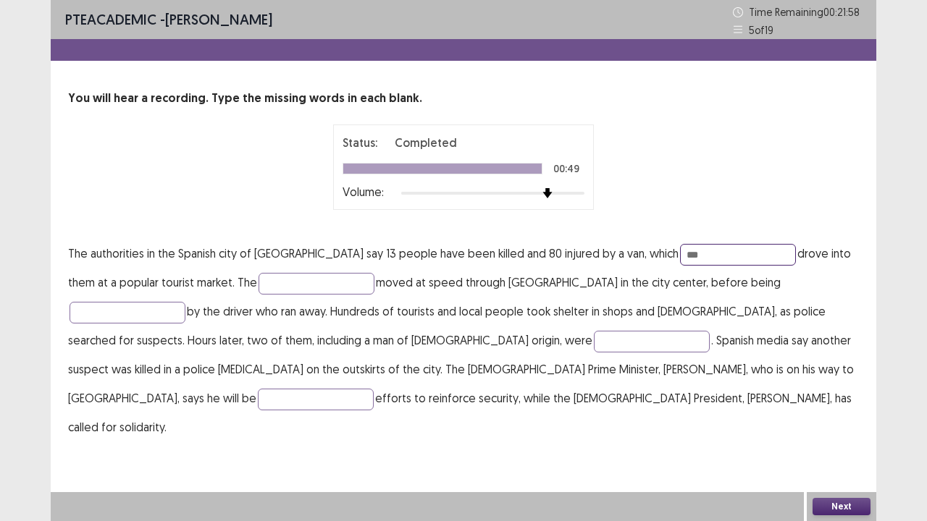
click at [680, 259] on input "***" at bounding box center [738, 255] width 116 height 22
type input "**********"
click at [185, 302] on input "text" at bounding box center [128, 313] width 116 height 22
type input "*******"
click at [594, 348] on input "text" at bounding box center [652, 342] width 116 height 22
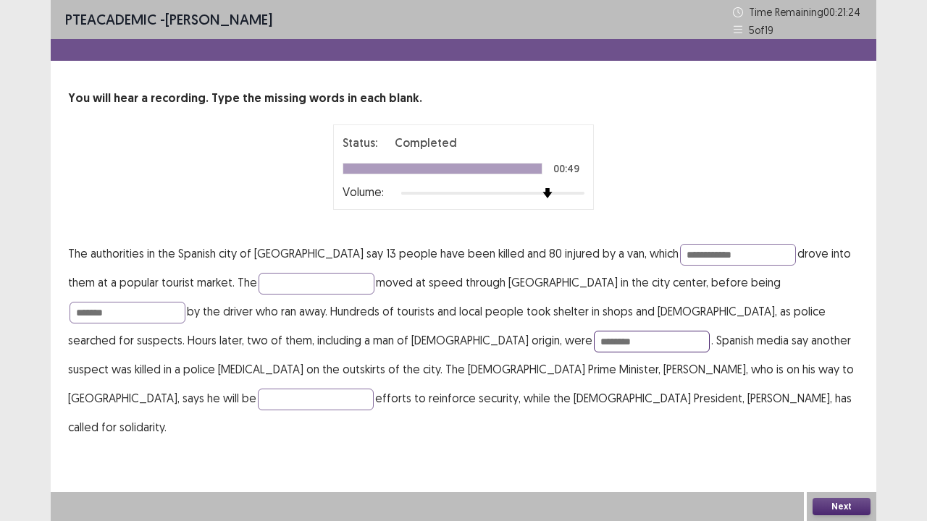
type input "********"
drag, startPoint x: 576, startPoint y: 384, endPoint x: 575, endPoint y: 369, distance: 14.6
click at [575, 369] on p "**********" at bounding box center [463, 340] width 791 height 203
click at [374, 389] on input "text" at bounding box center [316, 400] width 116 height 22
click at [374, 389] on input "**********" at bounding box center [316, 400] width 116 height 22
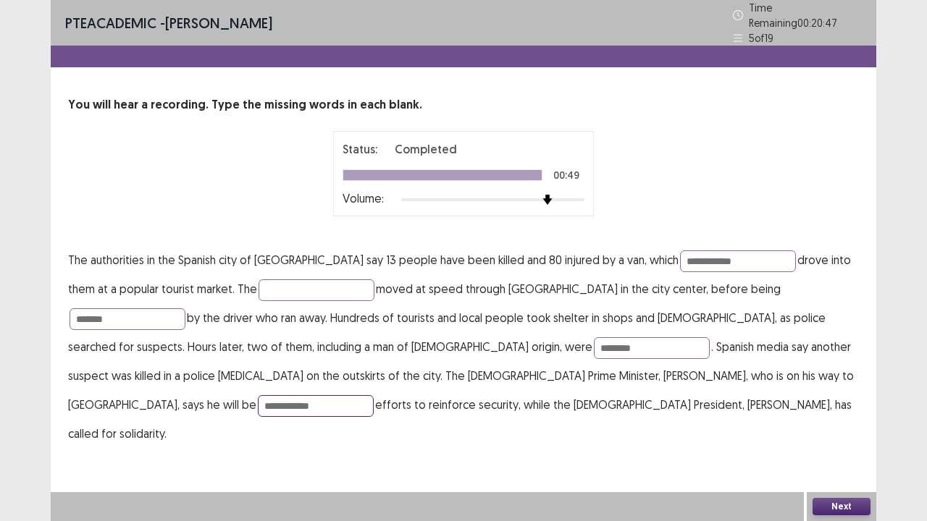
type input "**********"
click at [850, 511] on button "Next" at bounding box center [842, 506] width 58 height 17
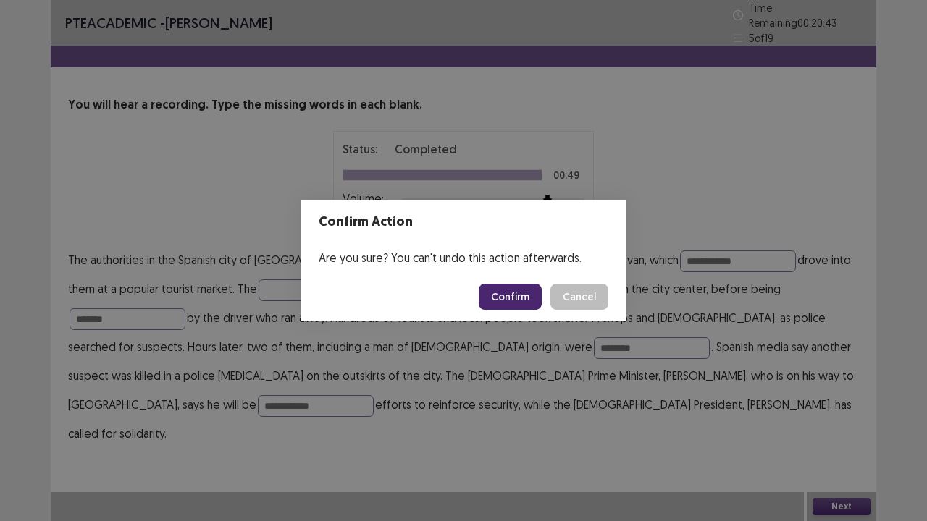
click at [530, 294] on button "Confirm" at bounding box center [510, 297] width 63 height 26
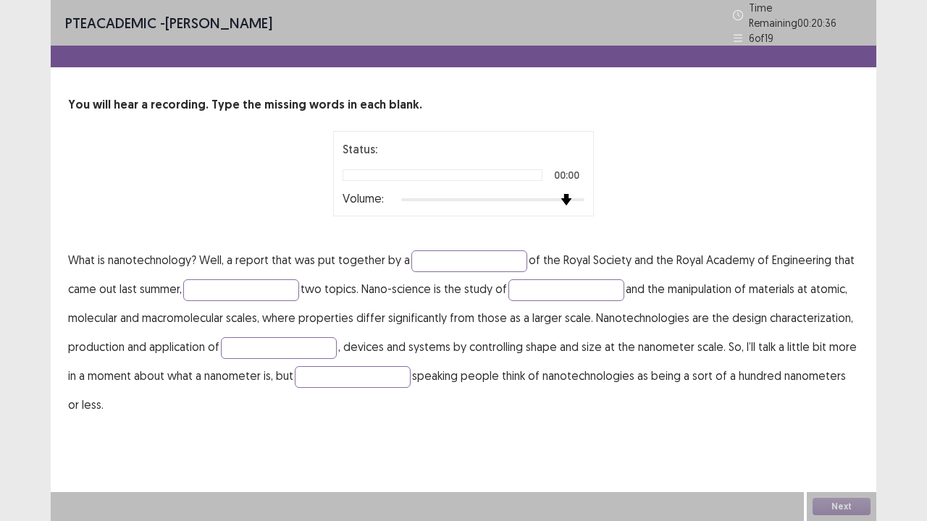
click at [558, 194] on div at bounding box center [492, 200] width 183 height 12
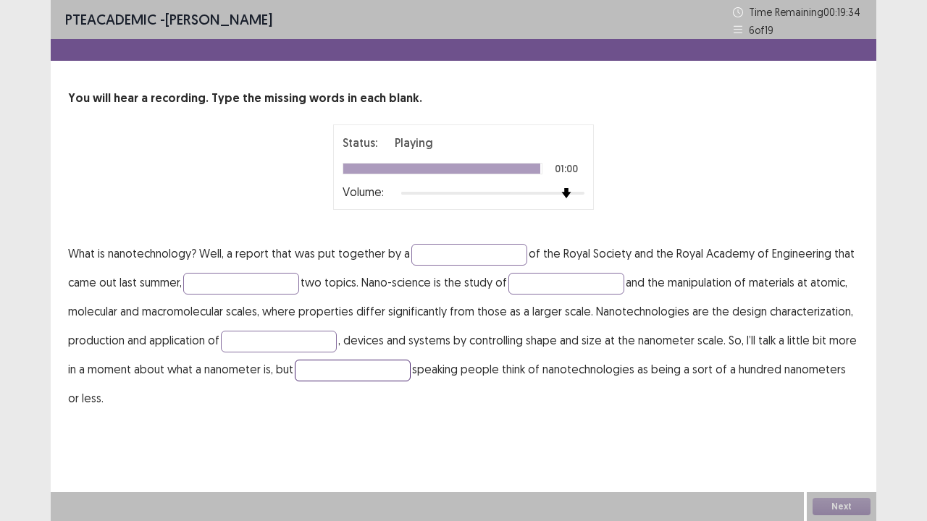
click at [310, 366] on input "text" at bounding box center [353, 371] width 116 height 22
type input "******"
click at [440, 256] on input "text" at bounding box center [469, 255] width 116 height 22
type input "**********"
click at [226, 285] on input "text" at bounding box center [241, 284] width 116 height 22
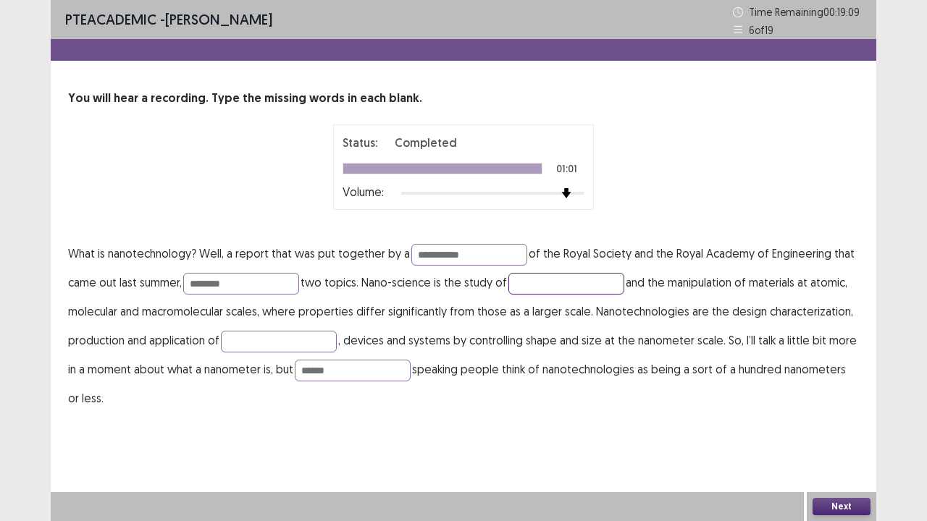
click at [569, 279] on input "text" at bounding box center [566, 284] width 116 height 22
click at [266, 288] on input "********" at bounding box center [241, 284] width 116 height 22
type input "**********"
click at [542, 269] on p "**********" at bounding box center [463, 326] width 791 height 174
click at [536, 280] on input "text" at bounding box center [566, 284] width 116 height 22
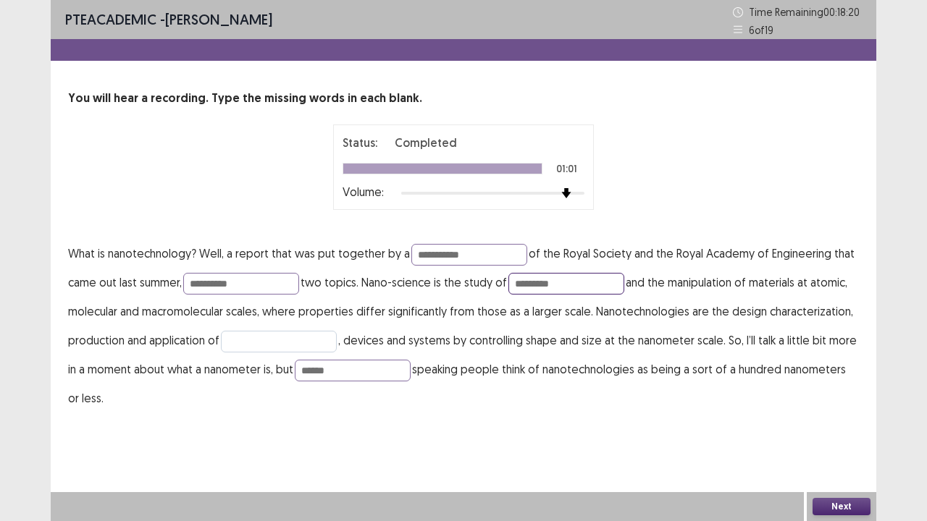
type input "*********"
click at [293, 340] on input "text" at bounding box center [279, 342] width 116 height 22
type input "**********"
click at [562, 285] on input "*********" at bounding box center [566, 284] width 116 height 22
type input "**********"
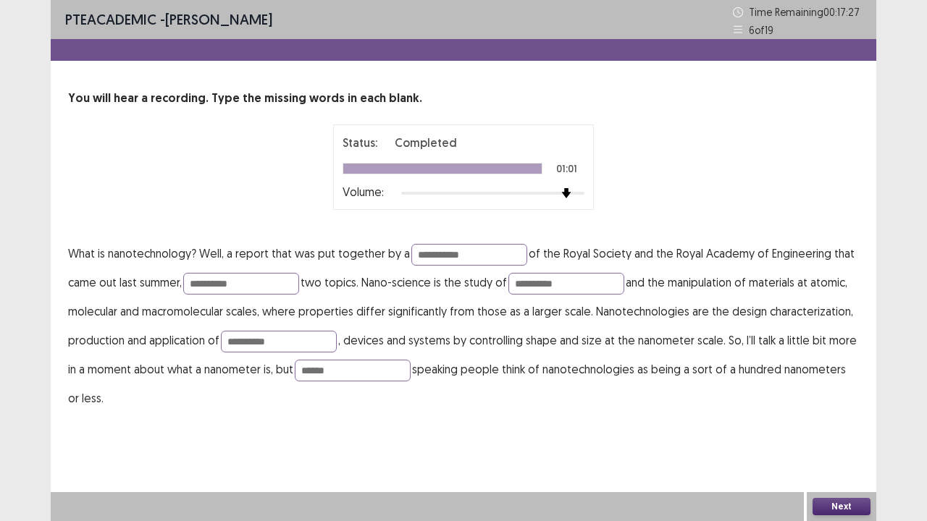
click at [844, 511] on button "Next" at bounding box center [842, 506] width 58 height 17
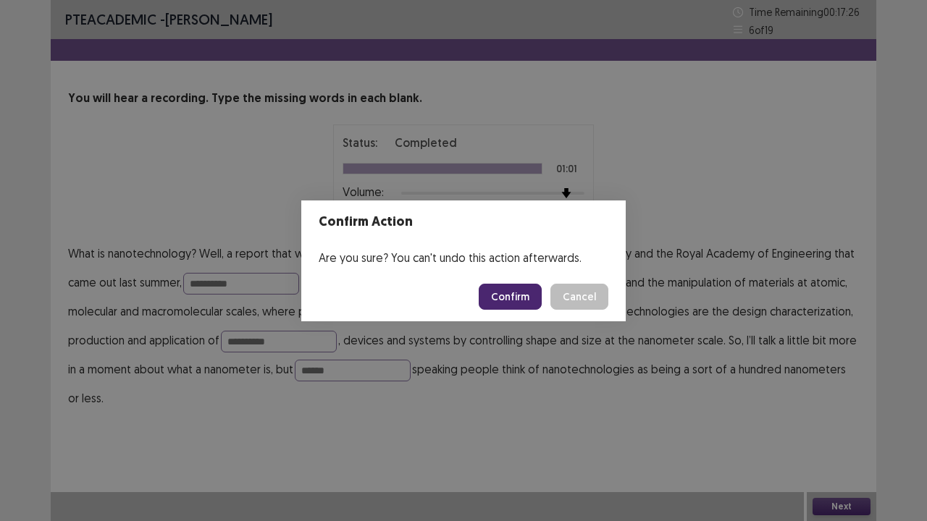
click at [526, 288] on button "Confirm" at bounding box center [510, 297] width 63 height 26
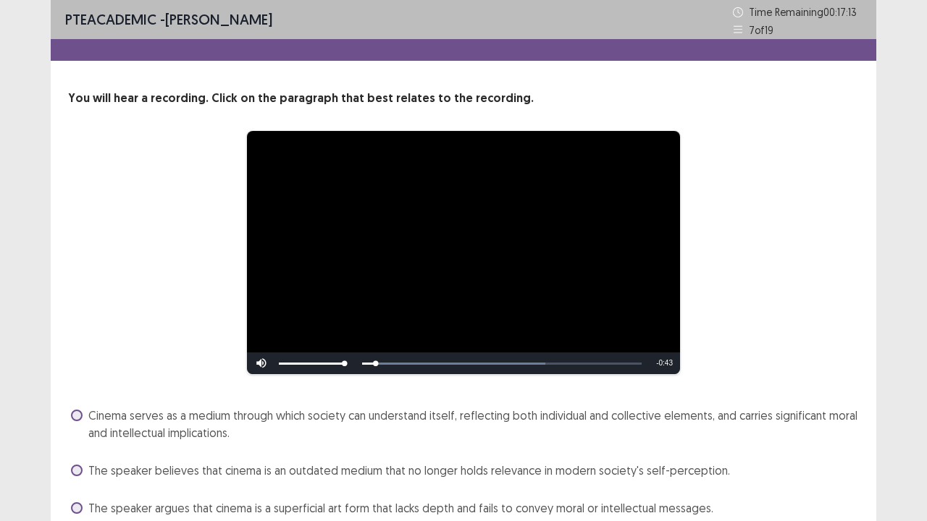
scroll to position [100, 0]
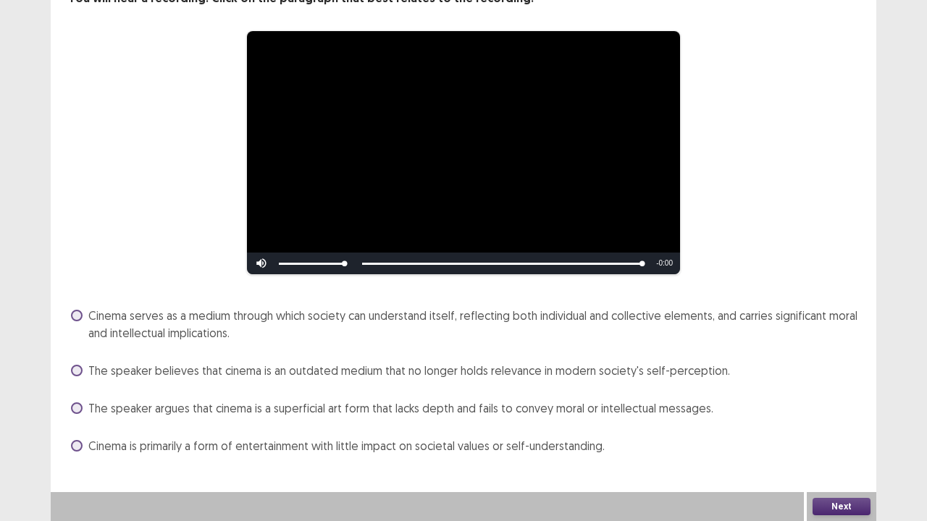
click at [77, 315] on span at bounding box center [77, 316] width 12 height 12
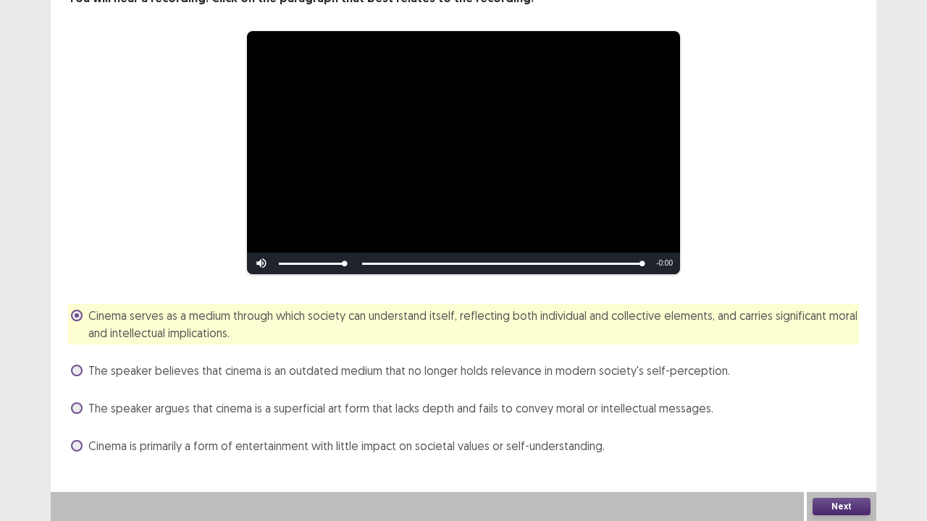
click at [828, 508] on button "Next" at bounding box center [842, 506] width 58 height 17
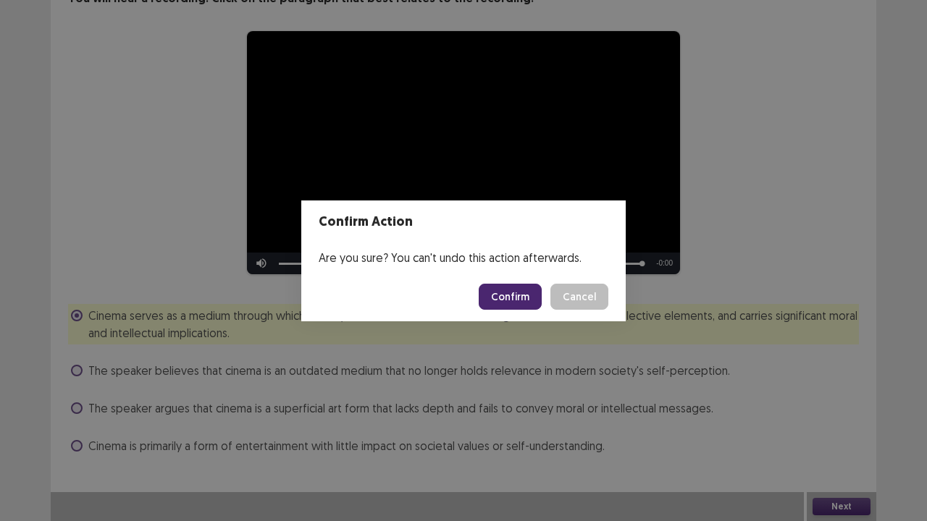
click at [614, 357] on div "Confirm Action Are you sure? You can't undo this action afterwards. Confirm Can…" at bounding box center [463, 260] width 927 height 521
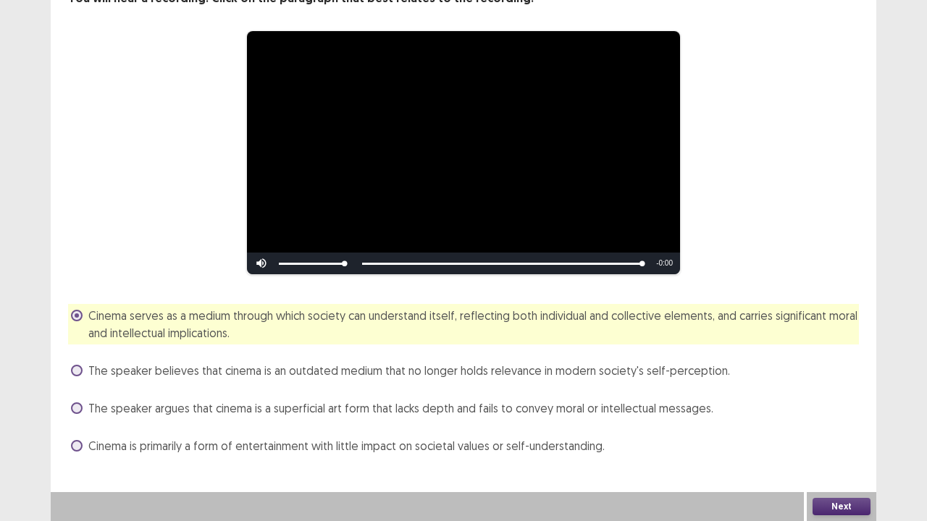
click at [826, 504] on button "Next" at bounding box center [842, 506] width 58 height 17
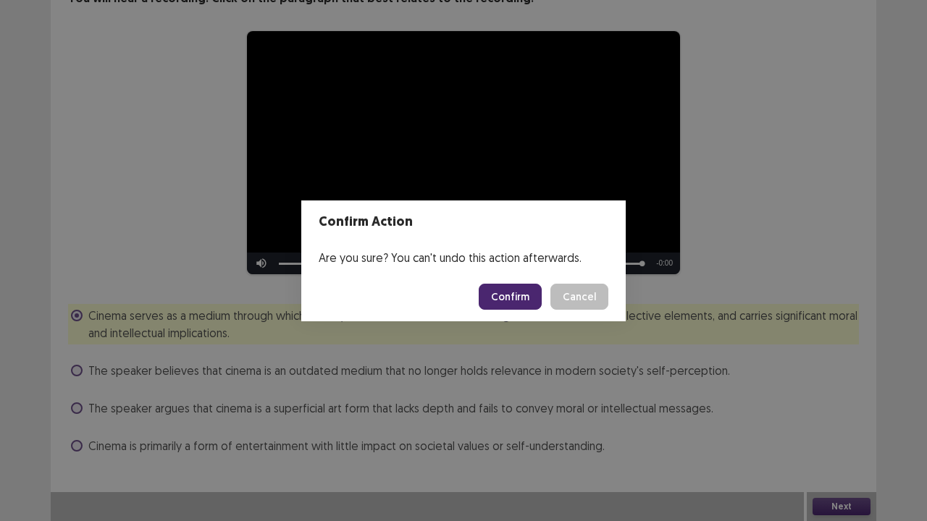
click at [523, 297] on button "Confirm" at bounding box center [510, 297] width 63 height 26
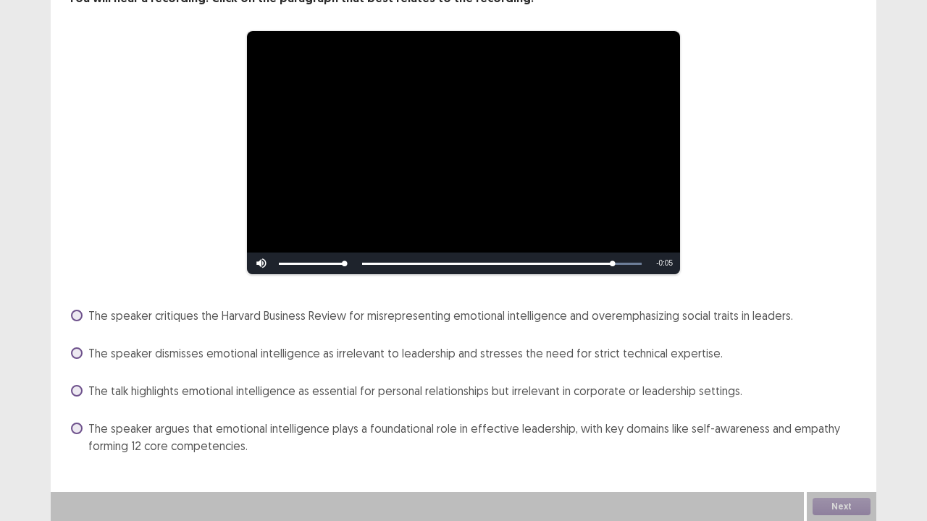
click at [77, 424] on span at bounding box center [77, 429] width 12 height 12
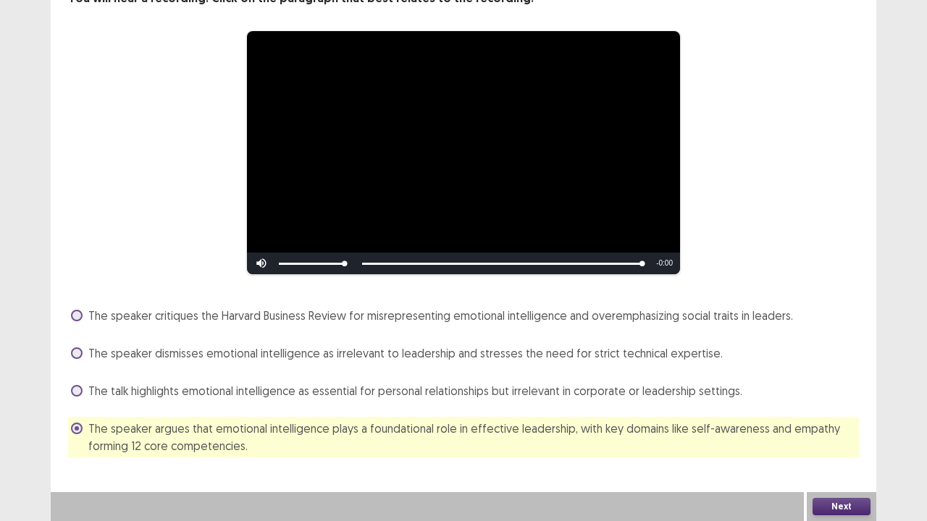
click at [863, 507] on button "Next" at bounding box center [842, 506] width 58 height 17
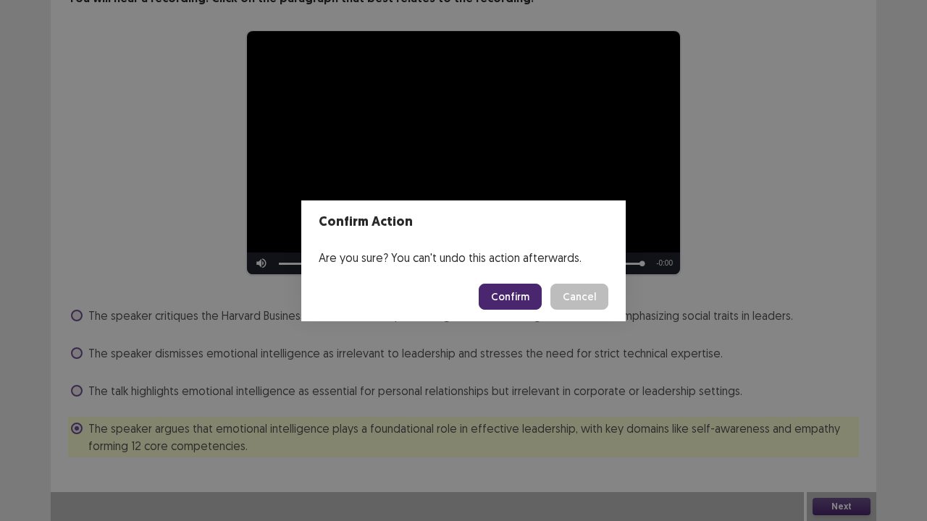
click at [532, 299] on button "Confirm" at bounding box center [510, 297] width 63 height 26
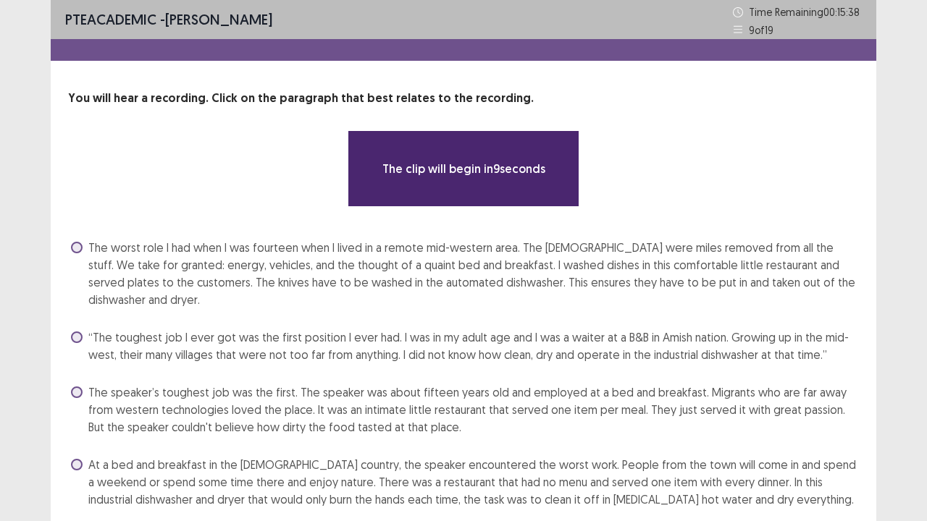
scroll to position [29, 0]
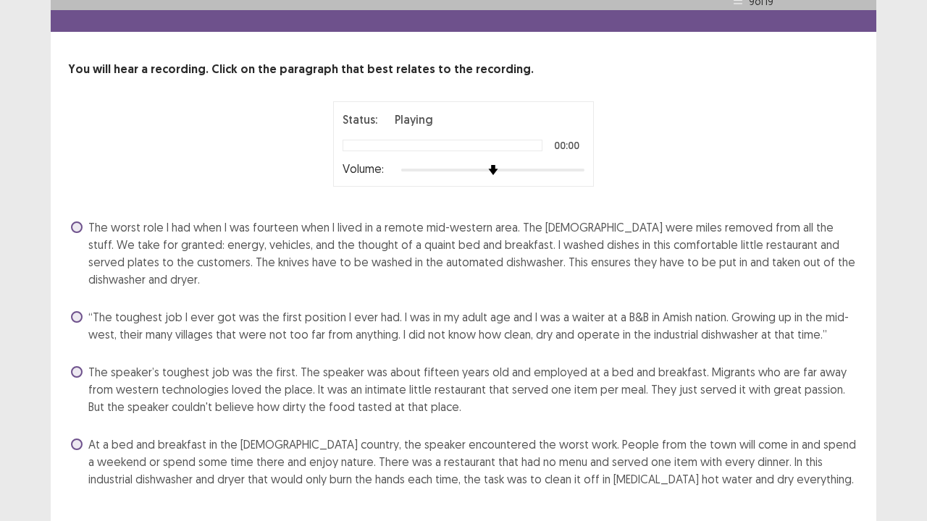
click at [540, 173] on div at bounding box center [492, 170] width 183 height 12
click at [81, 439] on span at bounding box center [77, 445] width 12 height 12
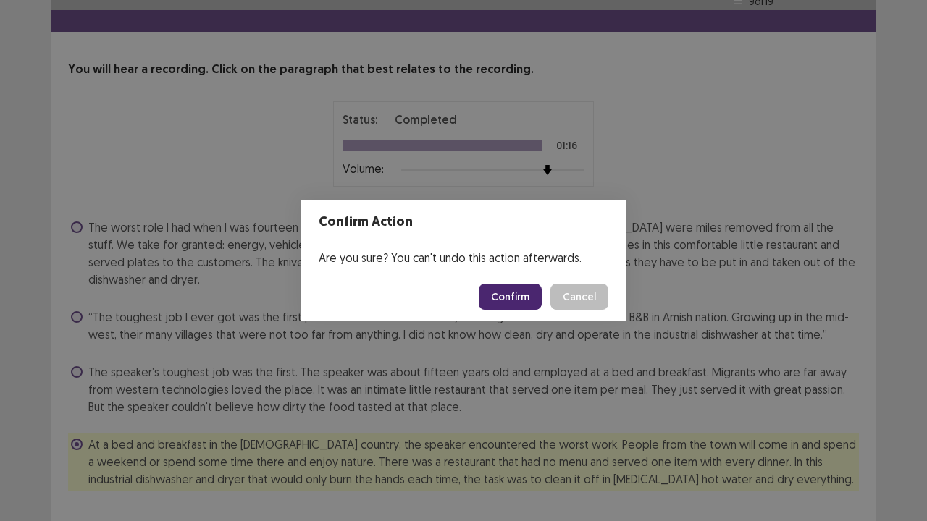
click at [505, 301] on button "Confirm" at bounding box center [510, 297] width 63 height 26
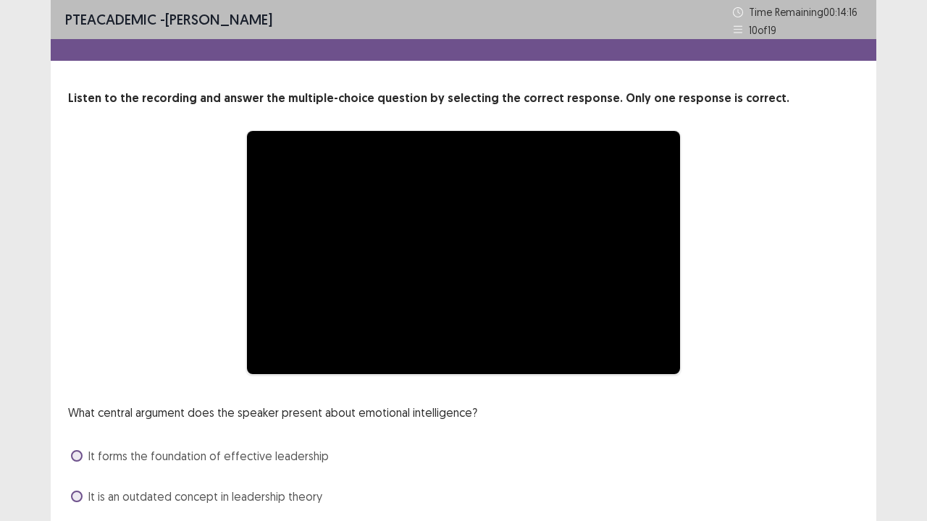
scroll to position [132, 0]
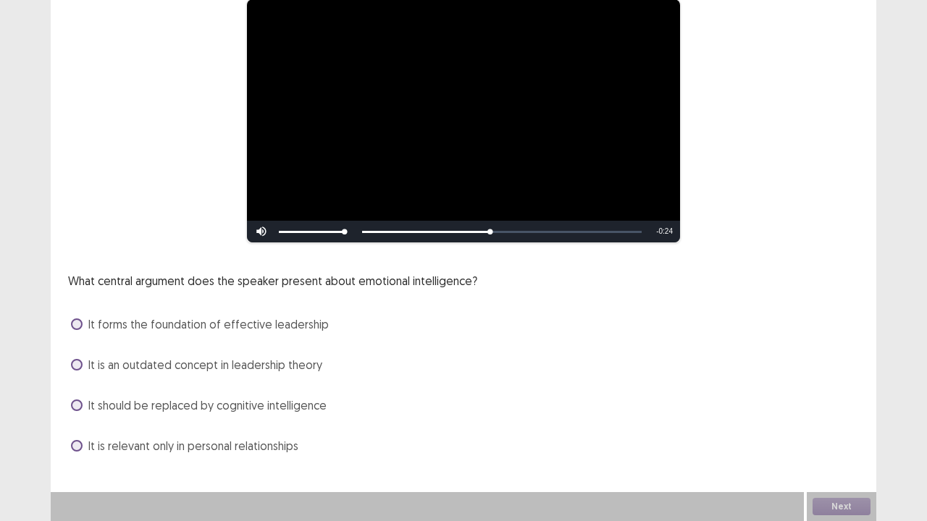
click at [75, 322] on span at bounding box center [77, 325] width 12 height 12
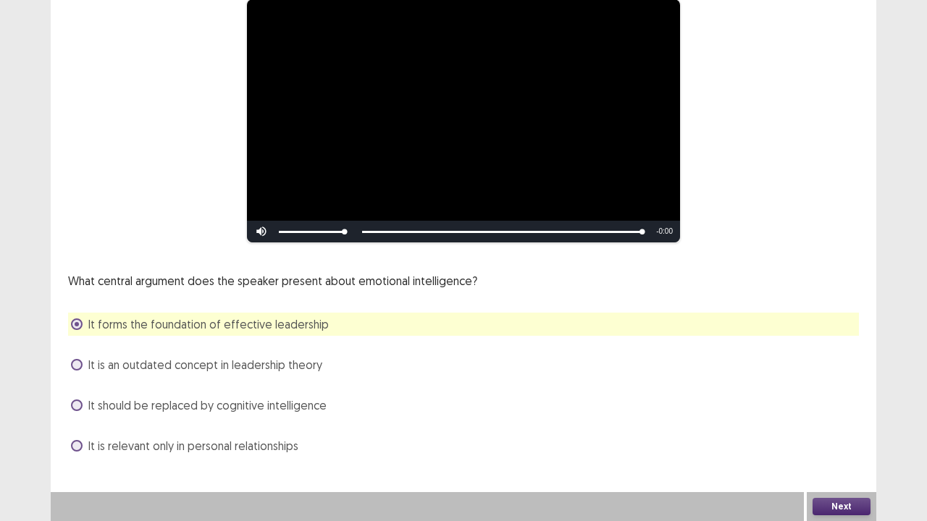
click at [828, 500] on button "Next" at bounding box center [842, 506] width 58 height 17
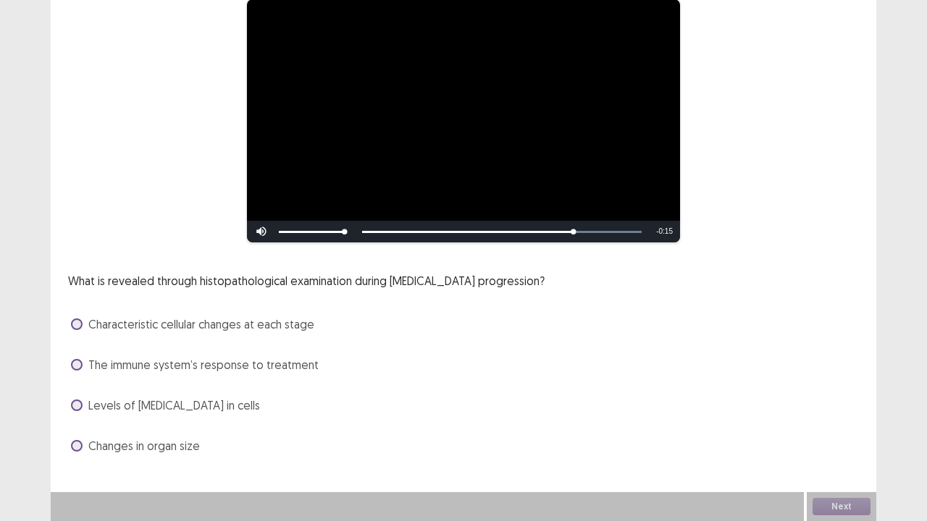
click at [78, 321] on span at bounding box center [77, 325] width 12 height 12
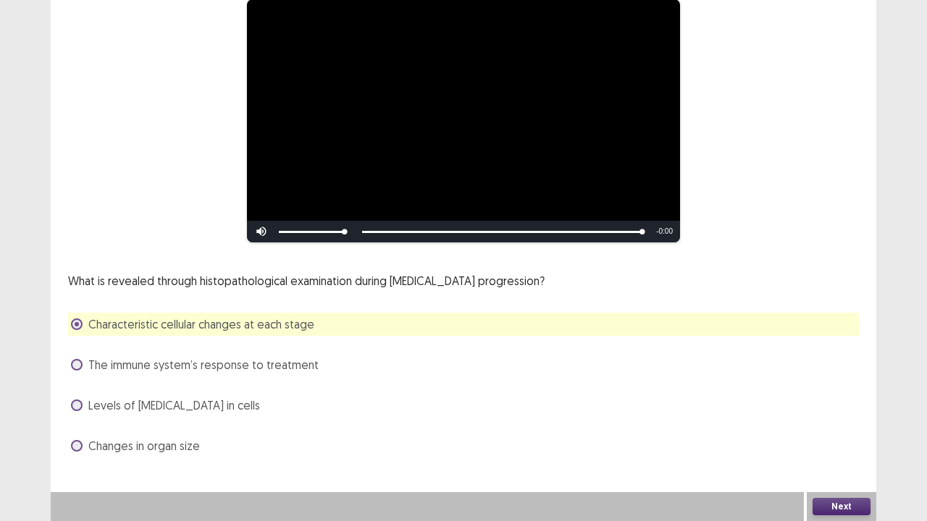
click at [842, 503] on button "Next" at bounding box center [842, 506] width 58 height 17
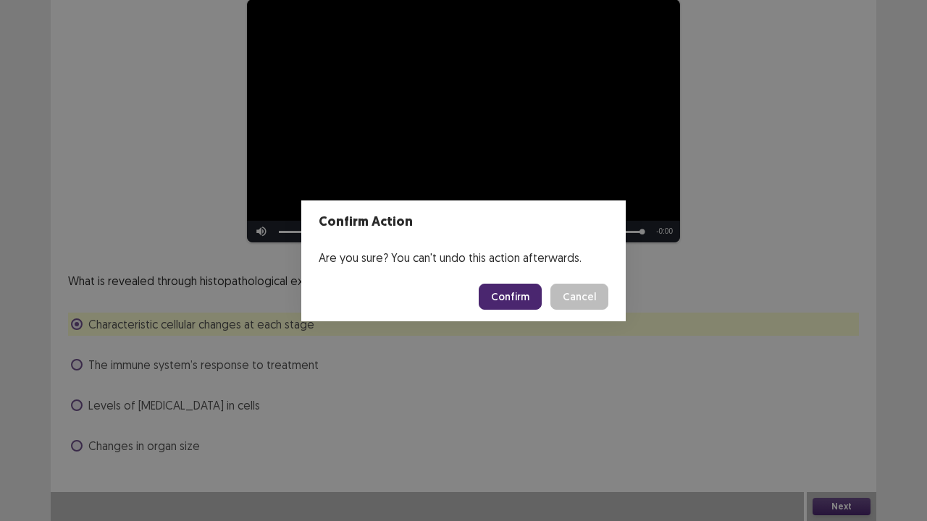
click at [527, 303] on button "Confirm" at bounding box center [510, 297] width 63 height 26
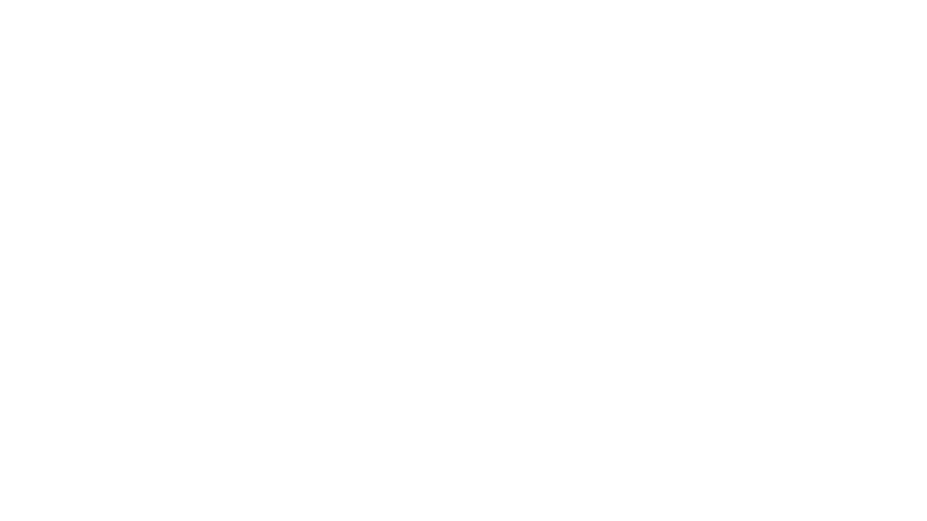
scroll to position [0, 0]
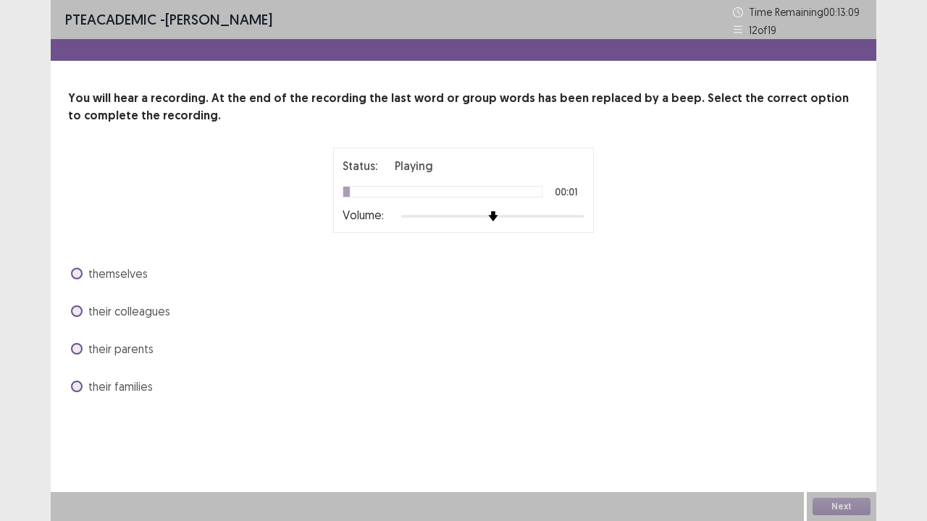
click at [533, 217] on div at bounding box center [492, 217] width 183 height 12
click at [78, 275] on span at bounding box center [77, 274] width 12 height 12
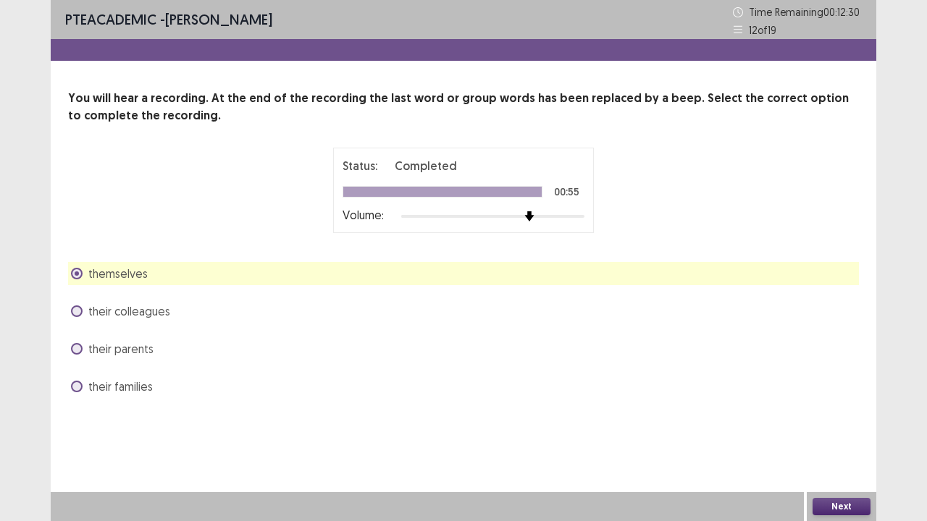
click at [81, 272] on span at bounding box center [77, 274] width 12 height 12
click at [74, 382] on span at bounding box center [77, 387] width 12 height 12
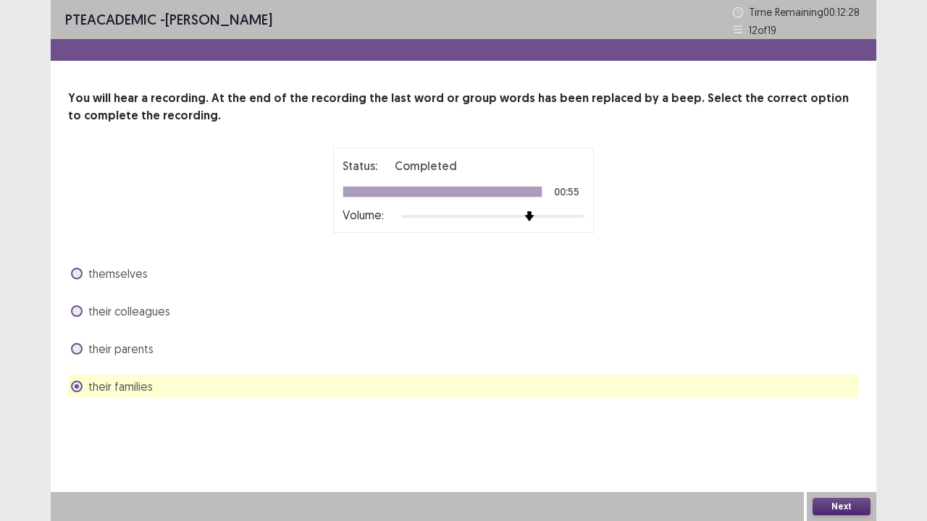
click at [828, 508] on button "Next" at bounding box center [842, 506] width 58 height 17
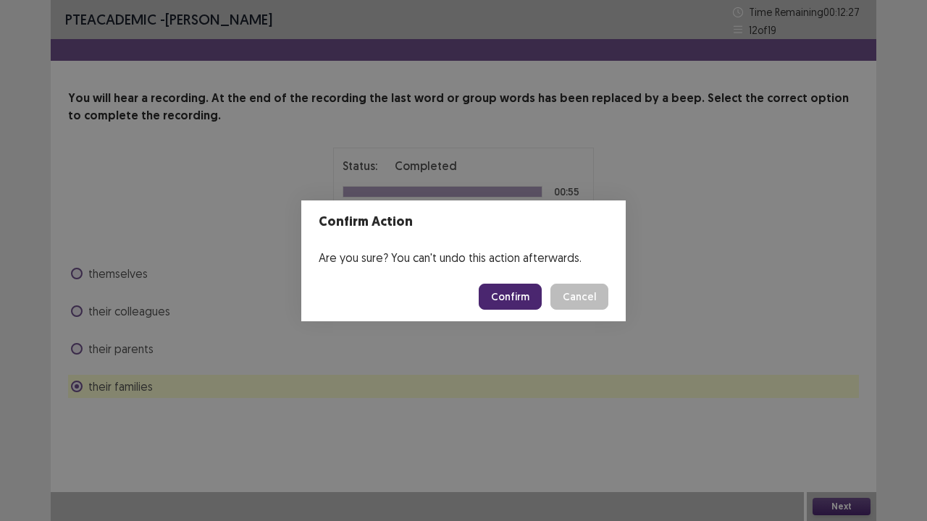
click at [527, 292] on button "Confirm" at bounding box center [510, 297] width 63 height 26
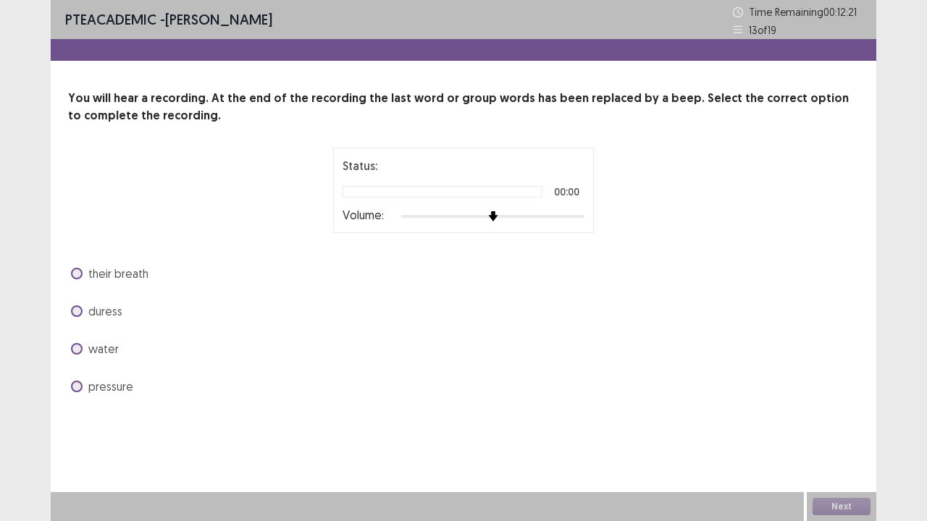
click at [537, 217] on div at bounding box center [492, 216] width 183 height 3
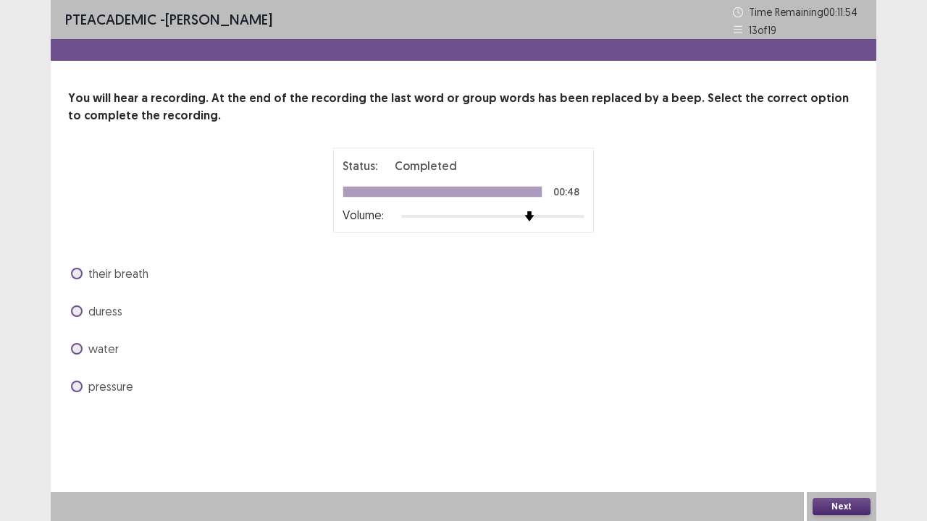
click at [75, 386] on span at bounding box center [77, 387] width 12 height 12
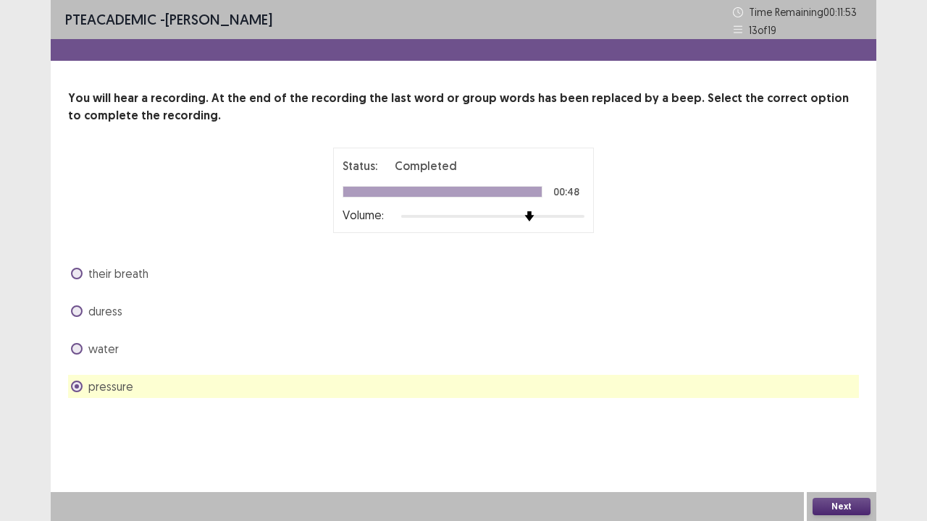
click at [827, 507] on button "Next" at bounding box center [842, 506] width 58 height 17
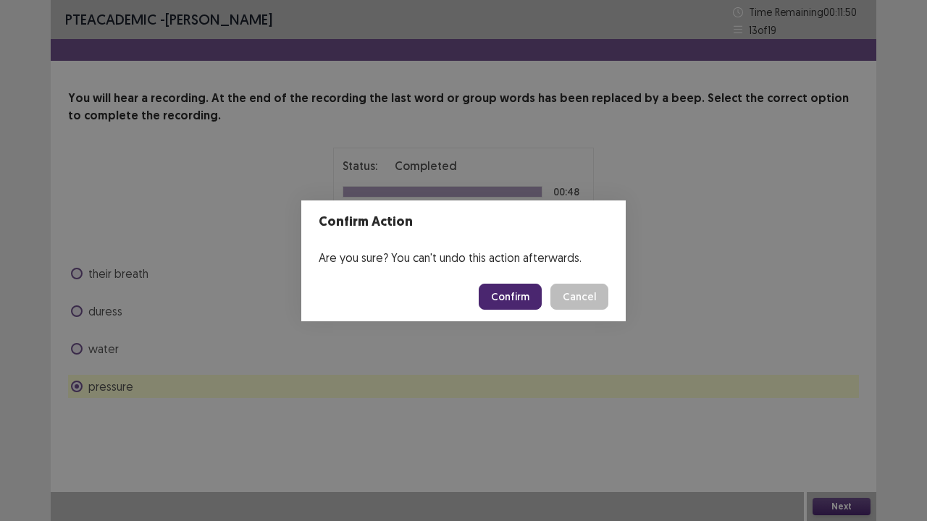
click at [516, 301] on button "Confirm" at bounding box center [510, 297] width 63 height 26
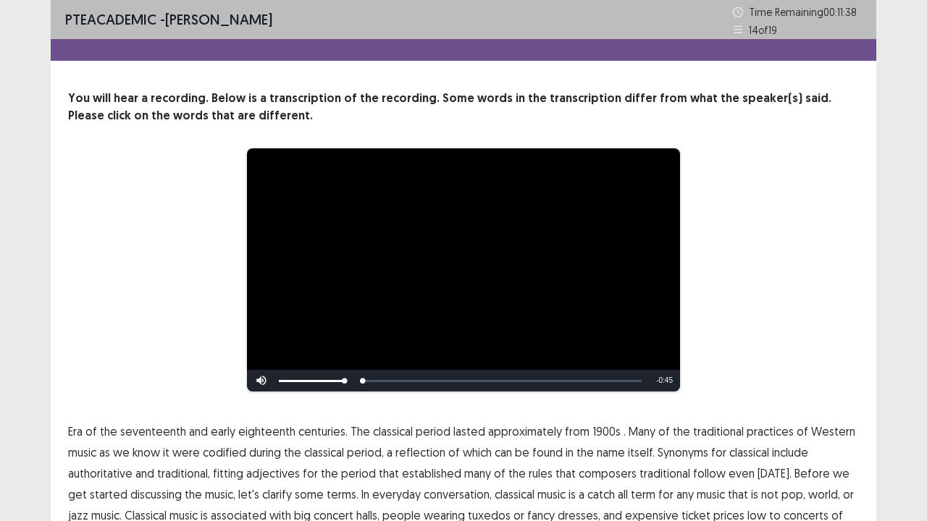
scroll to position [88, 0]
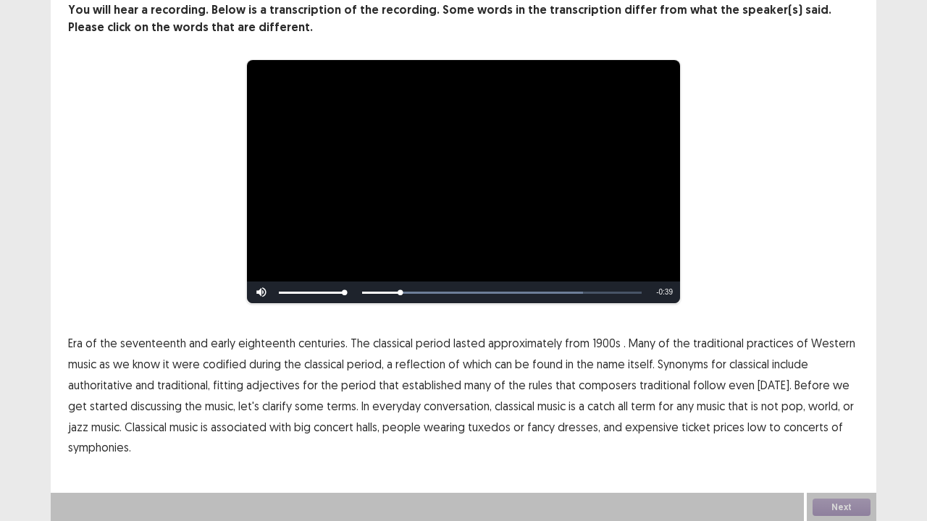
click at [595, 343] on span "1900s" at bounding box center [606, 343] width 28 height 17
click at [658, 385] on span "traditional" at bounding box center [664, 385] width 51 height 17
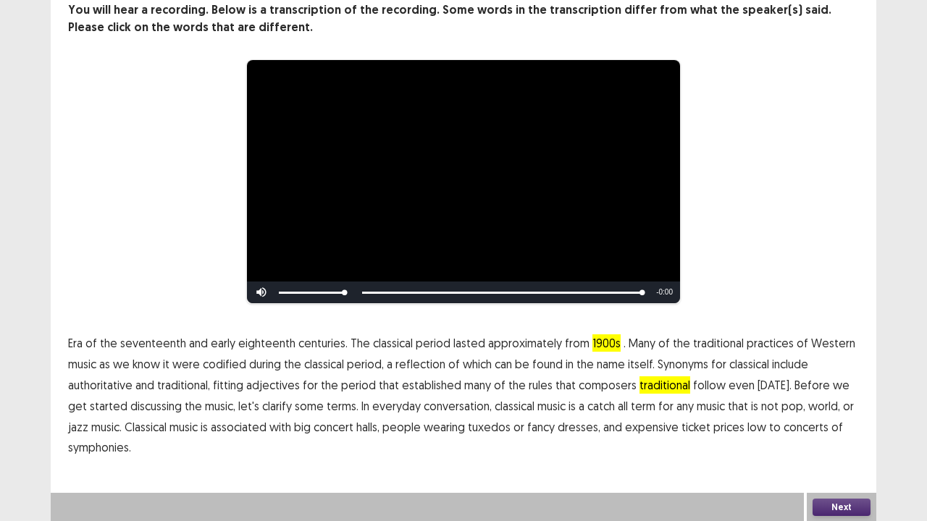
click at [747, 426] on span "low" at bounding box center [756, 427] width 19 height 17
click at [838, 501] on button "Next" at bounding box center [842, 507] width 58 height 17
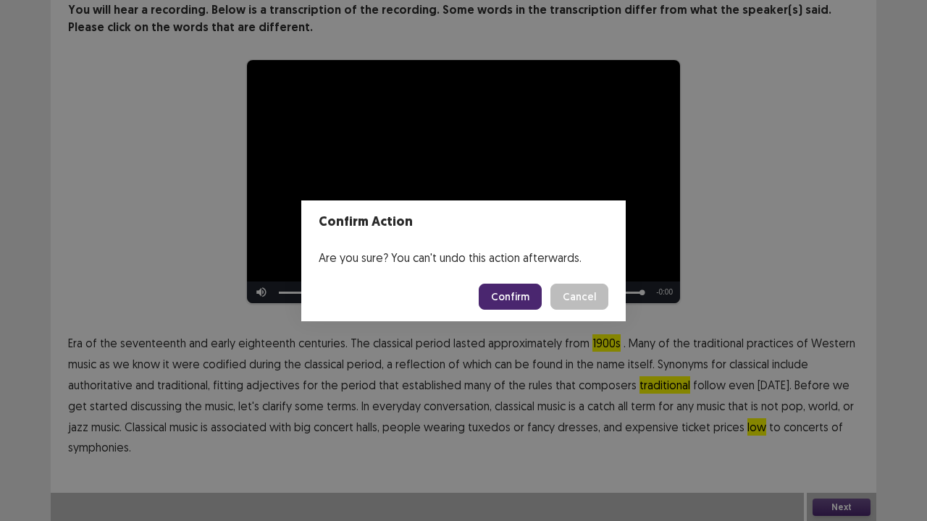
click at [510, 301] on button "Confirm" at bounding box center [510, 297] width 63 height 26
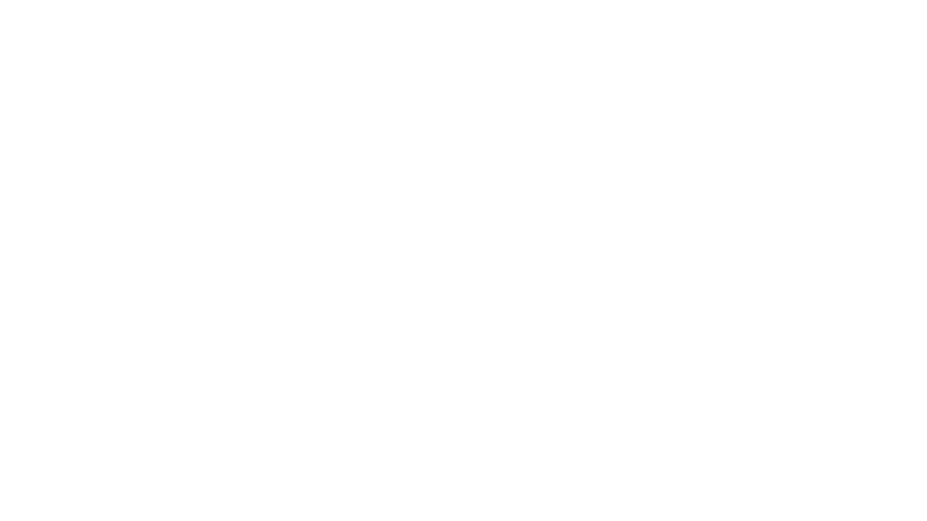
scroll to position [0, 0]
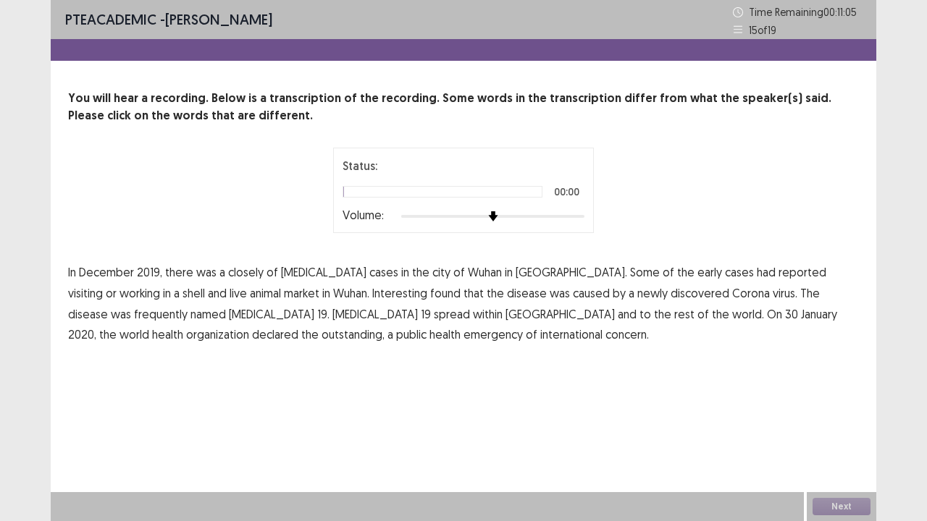
click at [532, 213] on div at bounding box center [492, 217] width 183 height 12
click at [249, 272] on span "closely" at bounding box center [245, 272] width 35 height 17
click at [372, 293] on span "Interesting" at bounding box center [399, 293] width 55 height 17
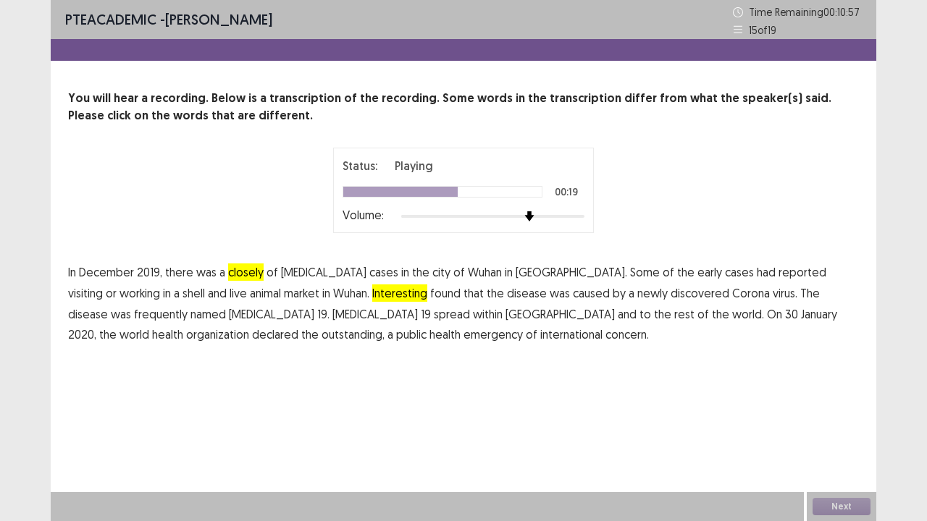
click at [188, 306] on span "frequently" at bounding box center [161, 314] width 54 height 17
click at [385, 326] on span "outstanding," at bounding box center [353, 334] width 63 height 17
click at [205, 285] on span "shell" at bounding box center [193, 293] width 22 height 17
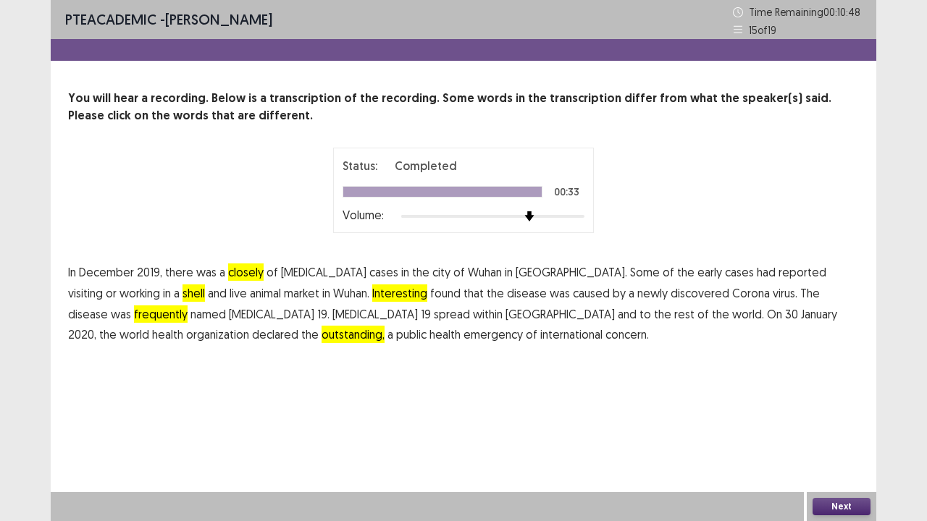
click at [835, 503] on button "Next" at bounding box center [842, 506] width 58 height 17
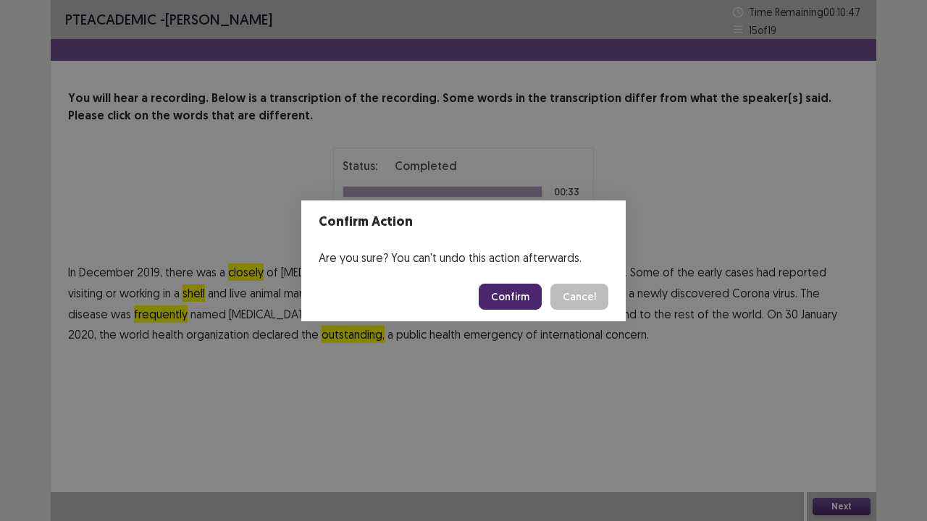
click at [516, 301] on button "Confirm" at bounding box center [510, 297] width 63 height 26
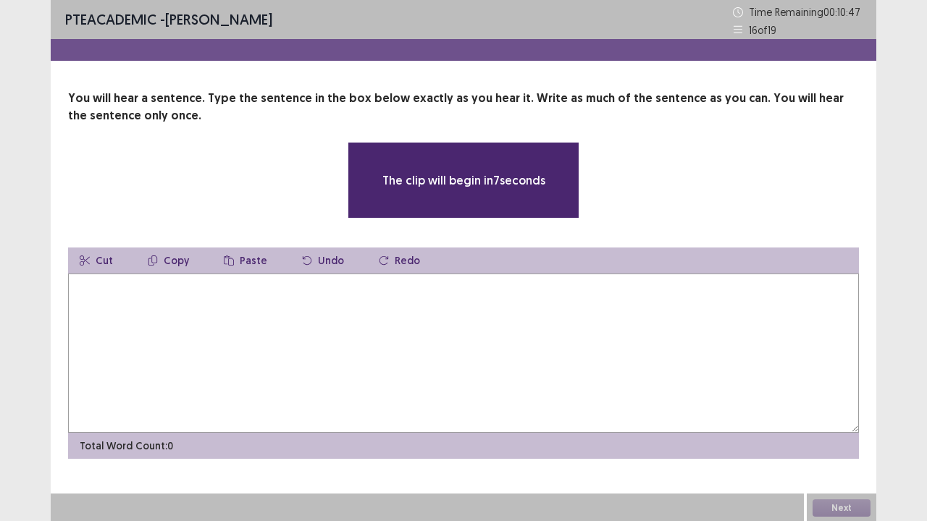
click at [522, 313] on textarea at bounding box center [463, 353] width 791 height 159
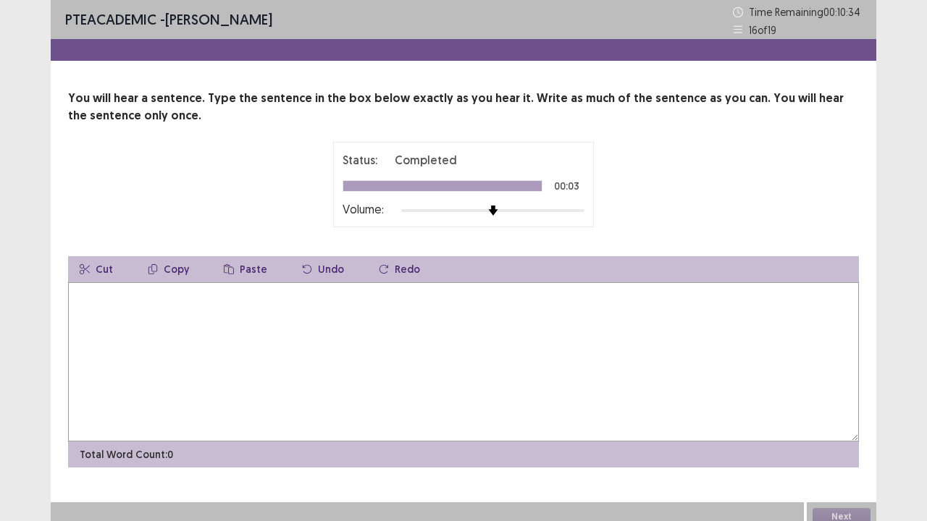
click at [452, 324] on textarea at bounding box center [463, 361] width 791 height 159
click at [178, 293] on textarea "**********" at bounding box center [463, 361] width 791 height 159
click at [278, 295] on textarea "**********" at bounding box center [463, 361] width 791 height 159
click at [143, 293] on textarea "**********" at bounding box center [463, 361] width 791 height 159
click at [549, 210] on div at bounding box center [492, 211] width 183 height 12
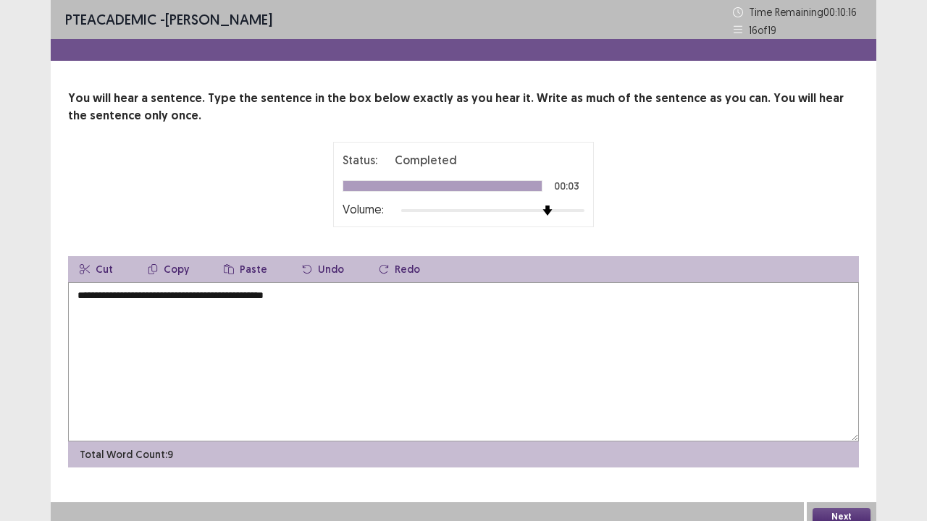
click at [212, 294] on textarea "**********" at bounding box center [463, 361] width 791 height 159
type textarea "**********"
click at [844, 521] on button "Next" at bounding box center [842, 516] width 58 height 17
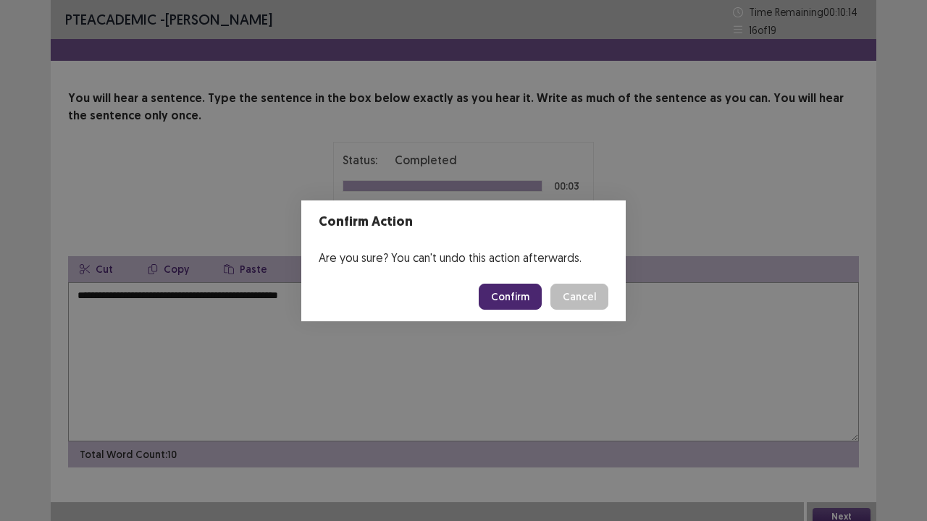
click at [526, 300] on button "Confirm" at bounding box center [510, 297] width 63 height 26
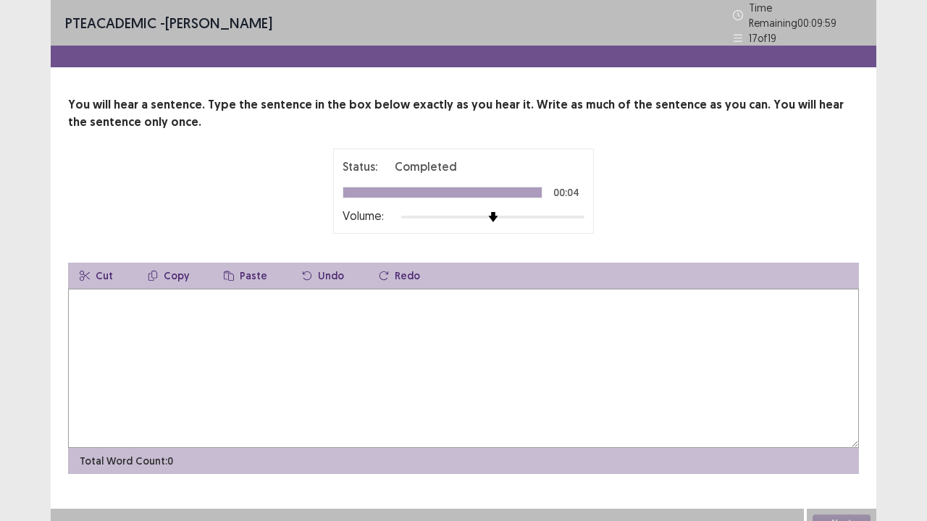
click at [467, 301] on textarea at bounding box center [463, 368] width 791 height 159
click at [251, 293] on textarea "**********" at bounding box center [463, 368] width 791 height 159
click at [248, 293] on textarea "**********" at bounding box center [463, 368] width 791 height 159
click at [409, 298] on textarea "**********" at bounding box center [463, 368] width 791 height 159
type textarea "**********"
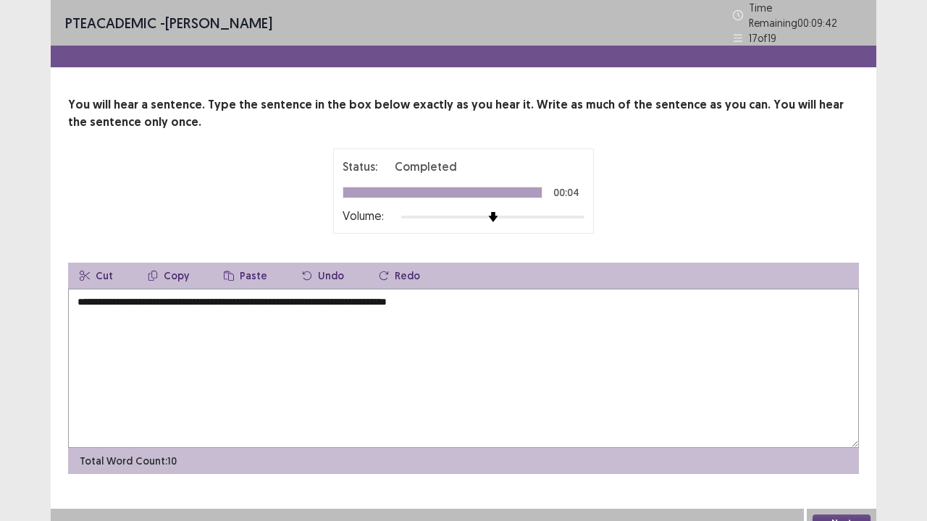
click at [865, 515] on button "Next" at bounding box center [842, 523] width 58 height 17
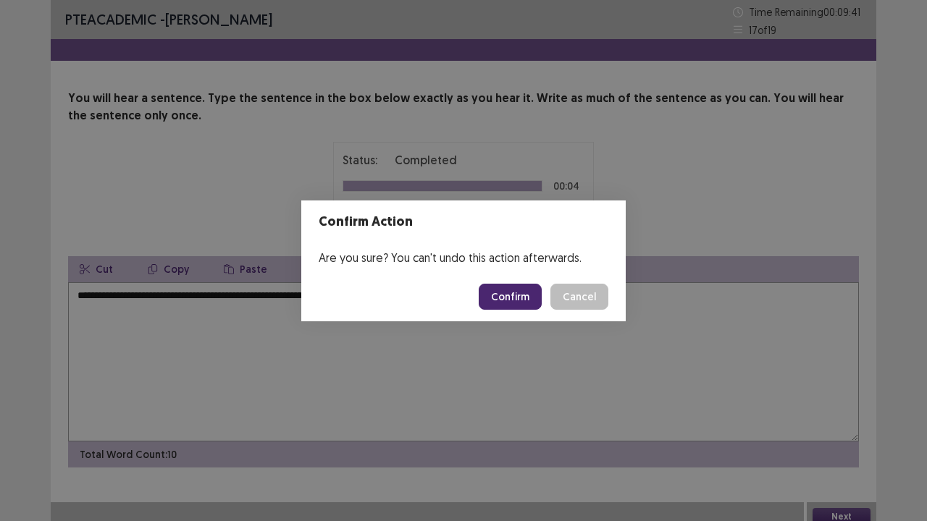
click at [513, 284] on button "Confirm" at bounding box center [510, 297] width 63 height 26
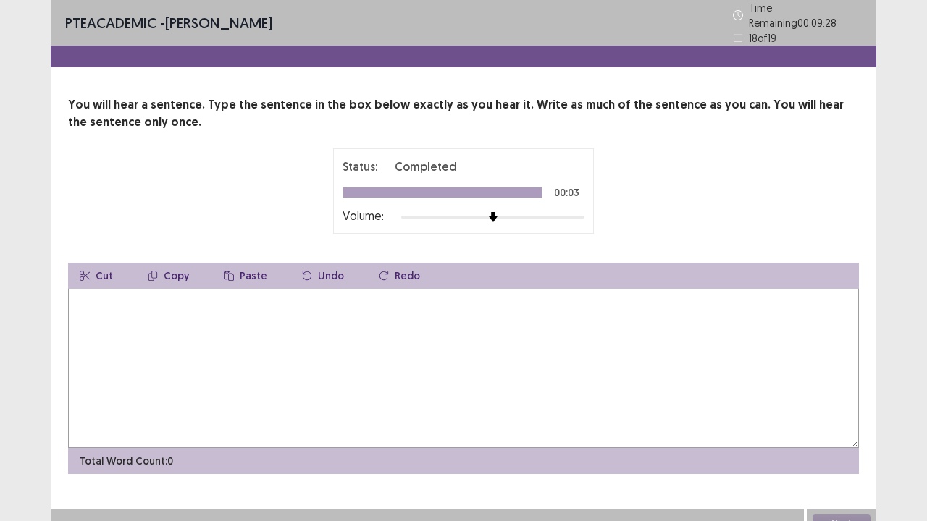
click at [411, 303] on textarea at bounding box center [463, 368] width 791 height 159
click at [124, 295] on textarea "**********" at bounding box center [463, 368] width 791 height 159
type textarea "**********"
click at [833, 515] on button "Next" at bounding box center [842, 523] width 58 height 17
click at [490, 323] on textarea at bounding box center [463, 368] width 791 height 159
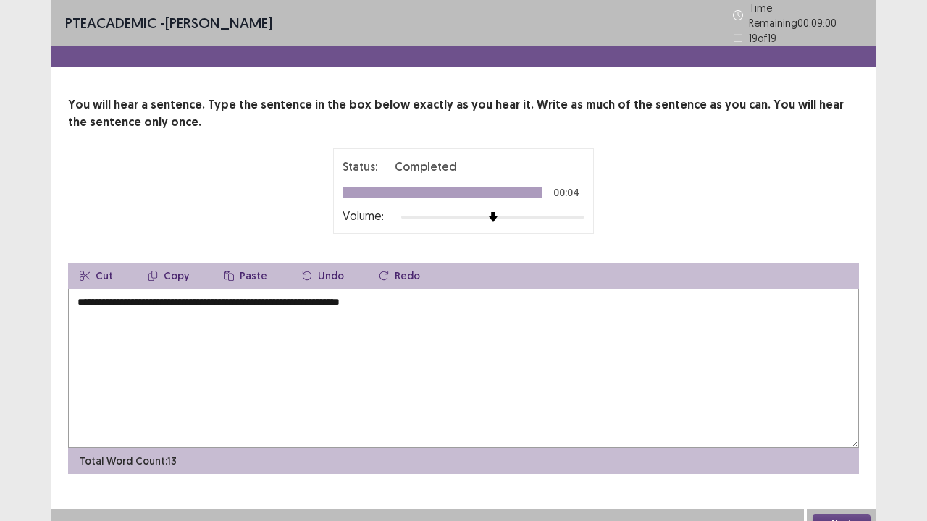
click at [81, 293] on textarea "**********" at bounding box center [463, 368] width 791 height 159
click at [392, 309] on textarea "**********" at bounding box center [463, 368] width 791 height 159
type textarea "**********"
click at [842, 515] on button "Next" at bounding box center [842, 523] width 58 height 17
